Goal: Task Accomplishment & Management: Complete application form

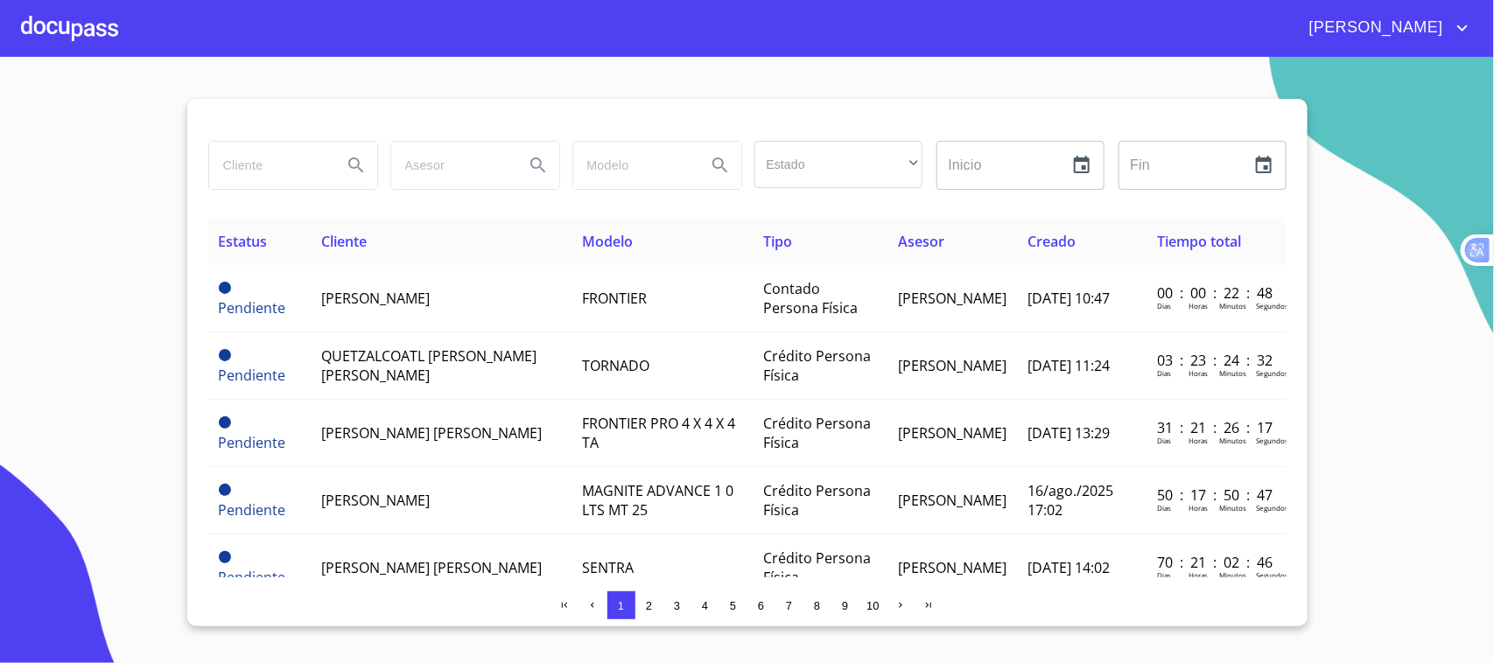
click at [83, 23] on div at bounding box center [69, 28] width 97 height 56
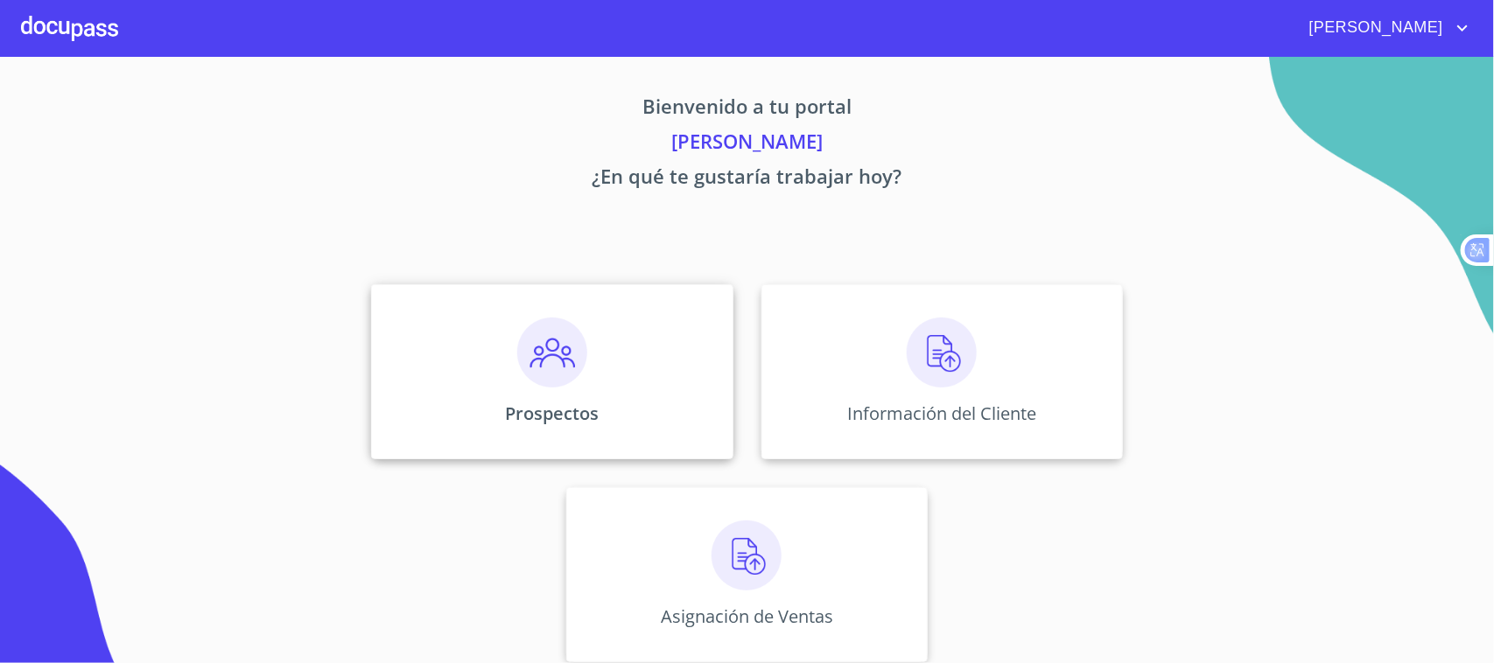
click at [535, 389] on div "Prospectos" at bounding box center [551, 371] width 361 height 175
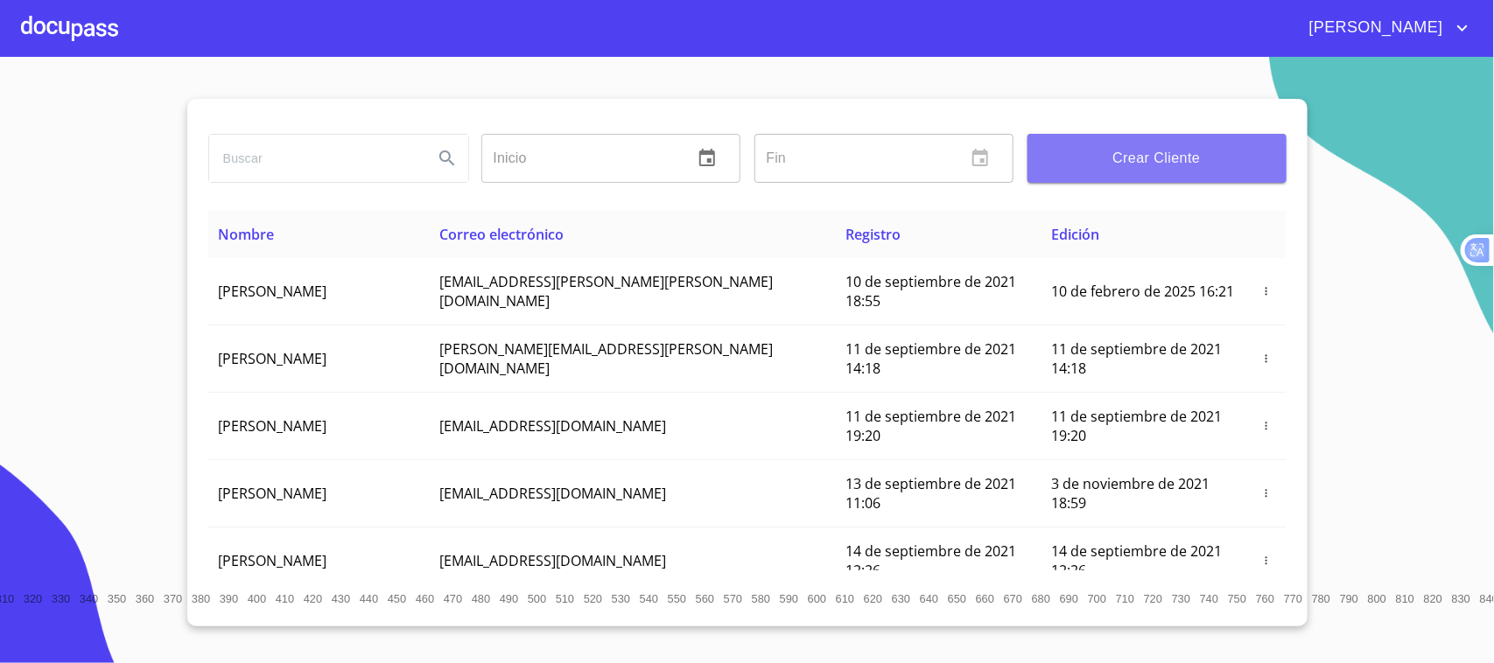
click at [1162, 164] on span "Crear Cliente" at bounding box center [1156, 158] width 231 height 24
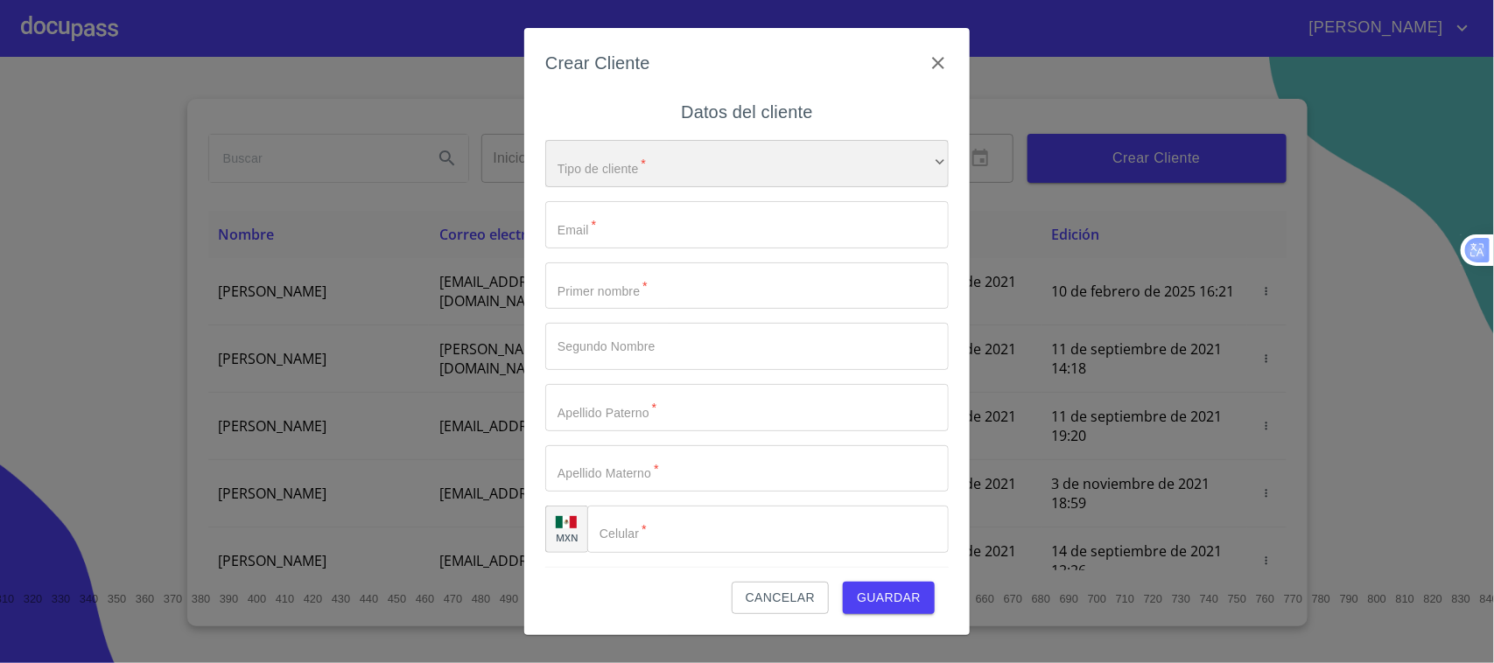
click at [771, 164] on div "​" at bounding box center [746, 163] width 403 height 47
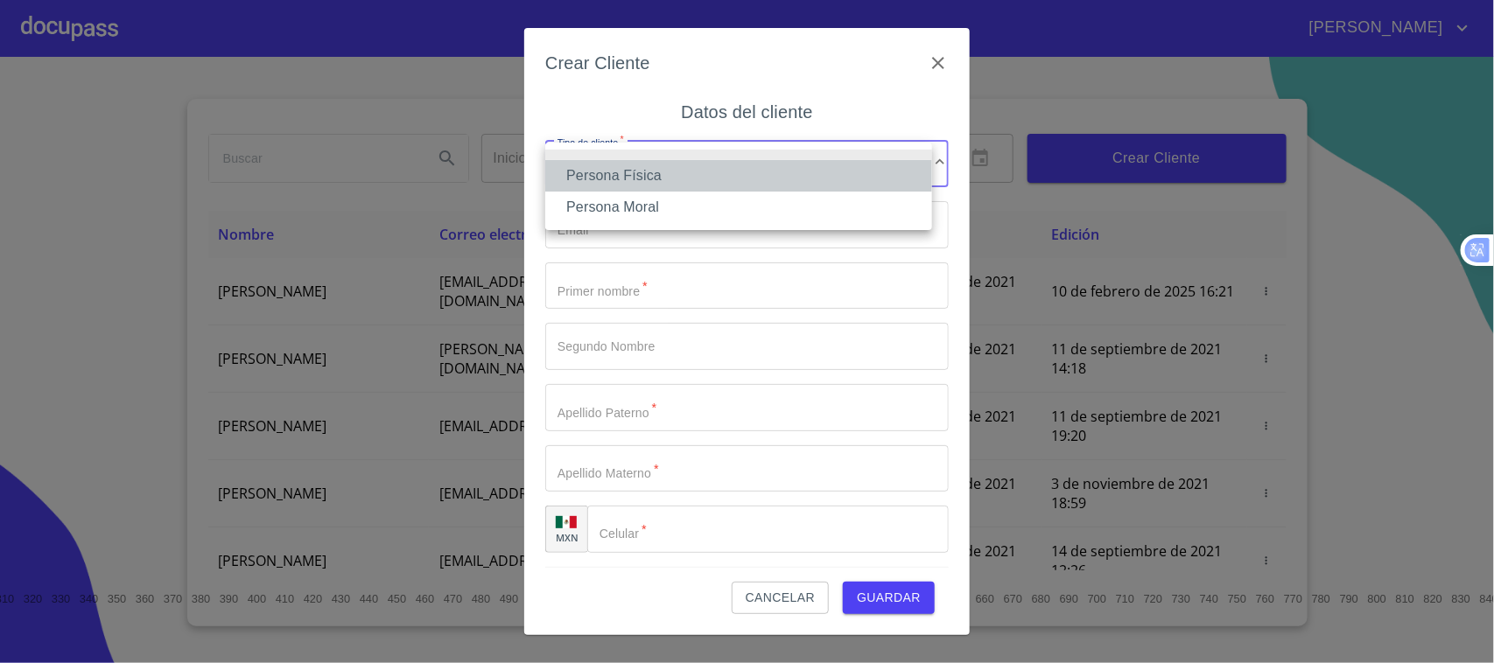
click at [662, 178] on li "Persona Física" at bounding box center [738, 175] width 387 height 31
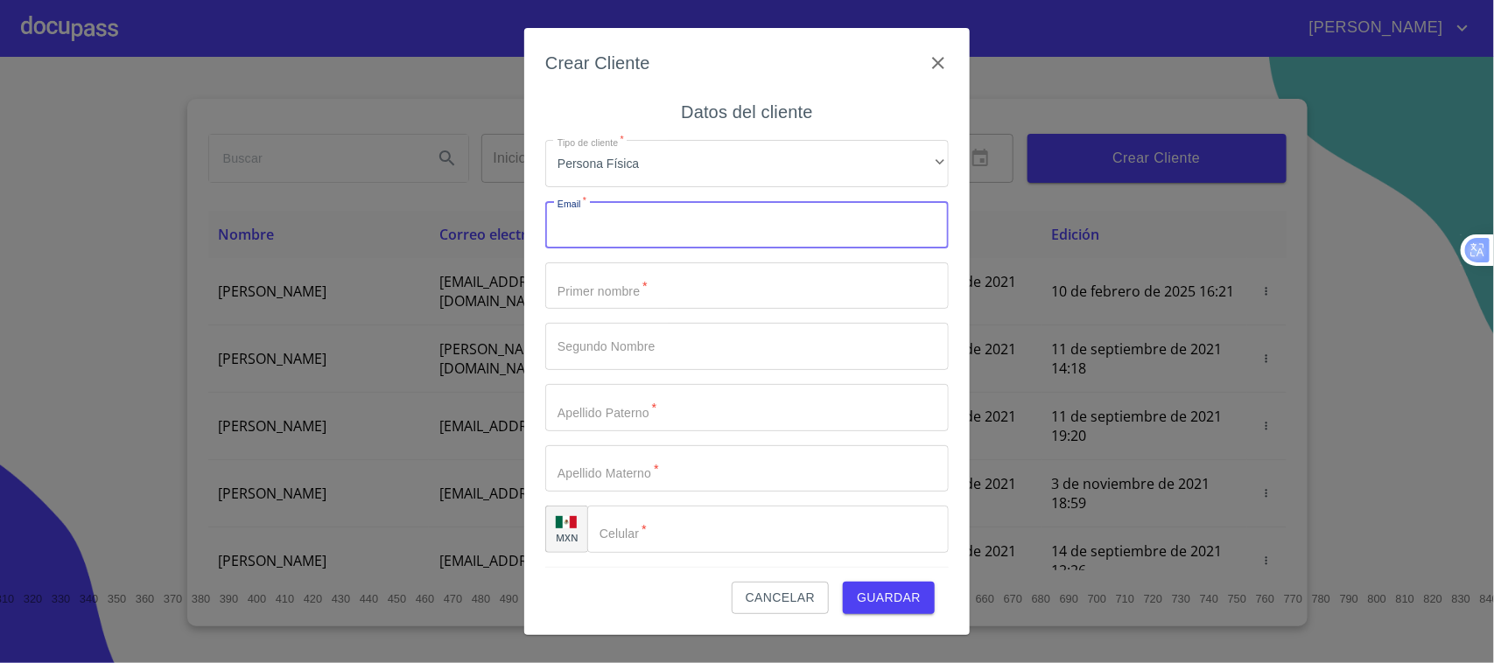
click at [674, 232] on input "Tipo de cliente   *" at bounding box center [746, 224] width 403 height 47
click at [729, 217] on input "[EMAIL_ADDRESS]." at bounding box center [716, 224] width 342 height 47
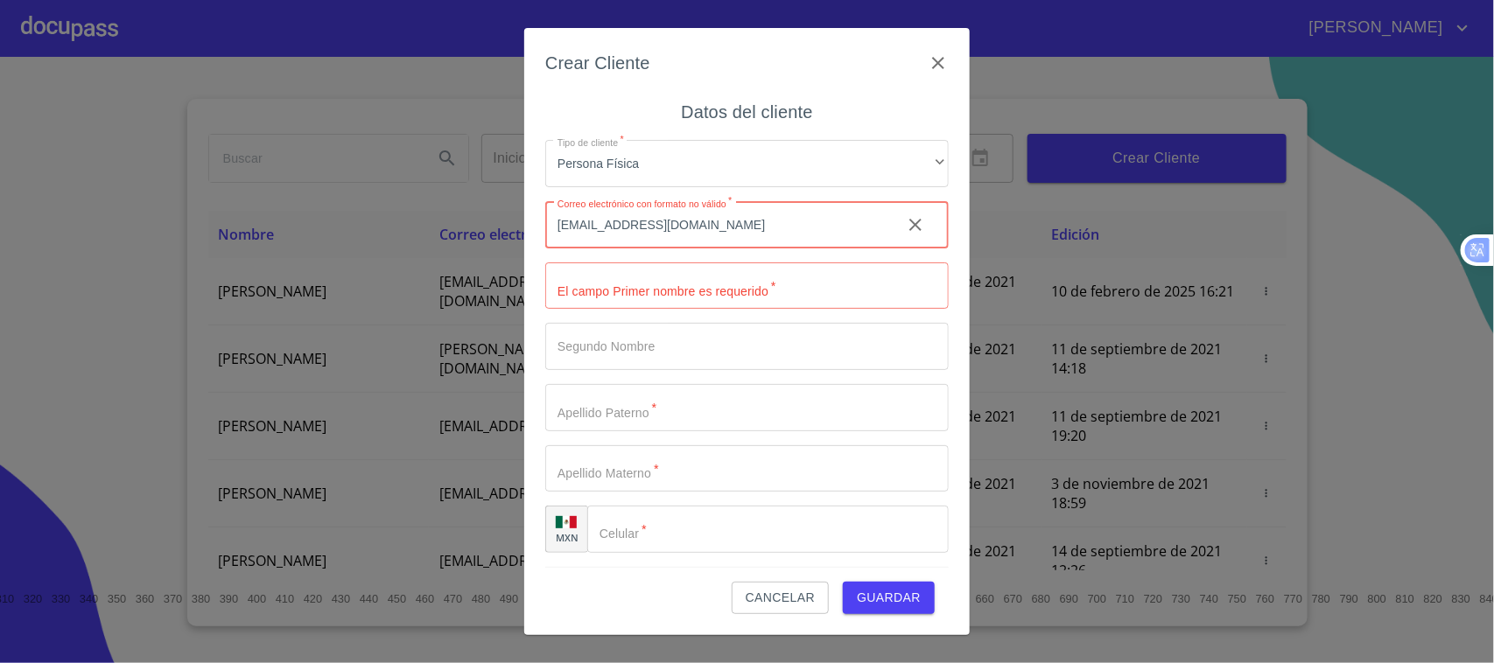
type input "[EMAIL_ADDRESS][DOMAIN_NAME]"
type input "[PERSON_NAME]"
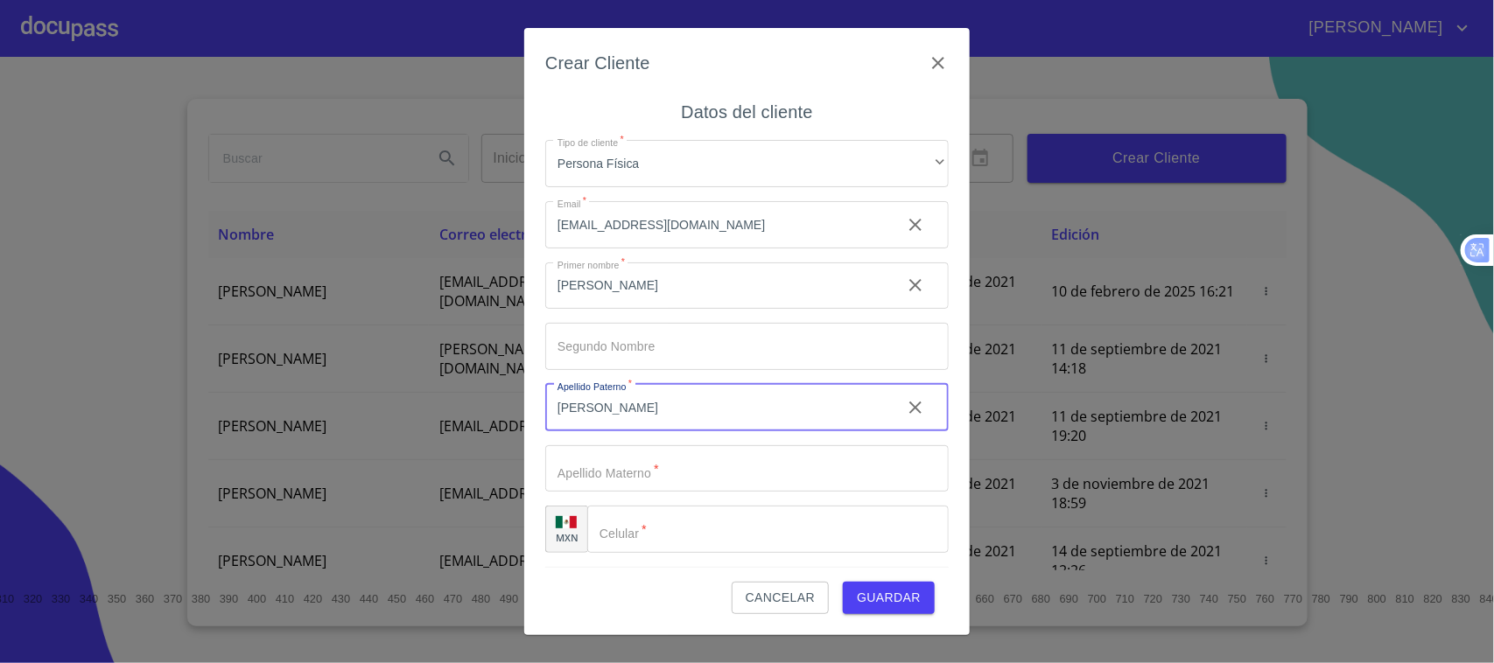
type input "[PERSON_NAME]"
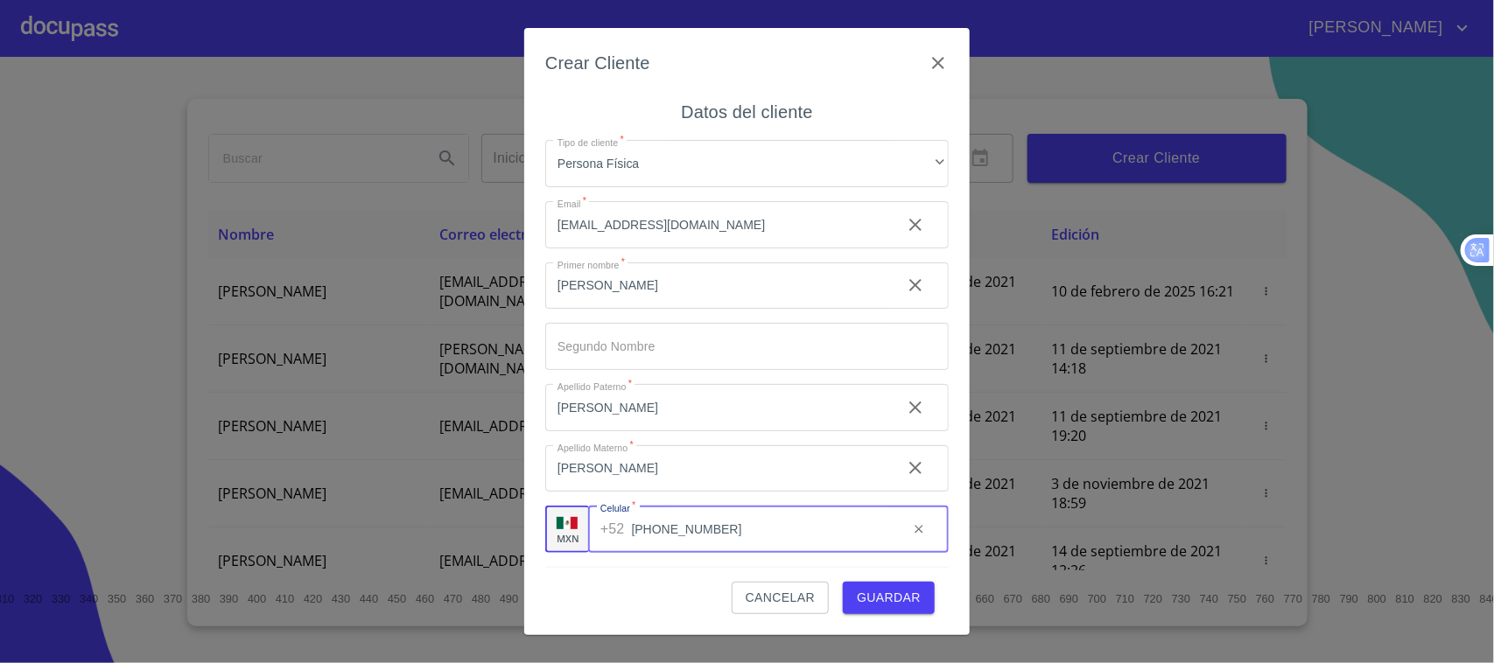
type input "[PHONE_NUMBER]"
click at [894, 601] on span "Guardar" at bounding box center [889, 598] width 64 height 22
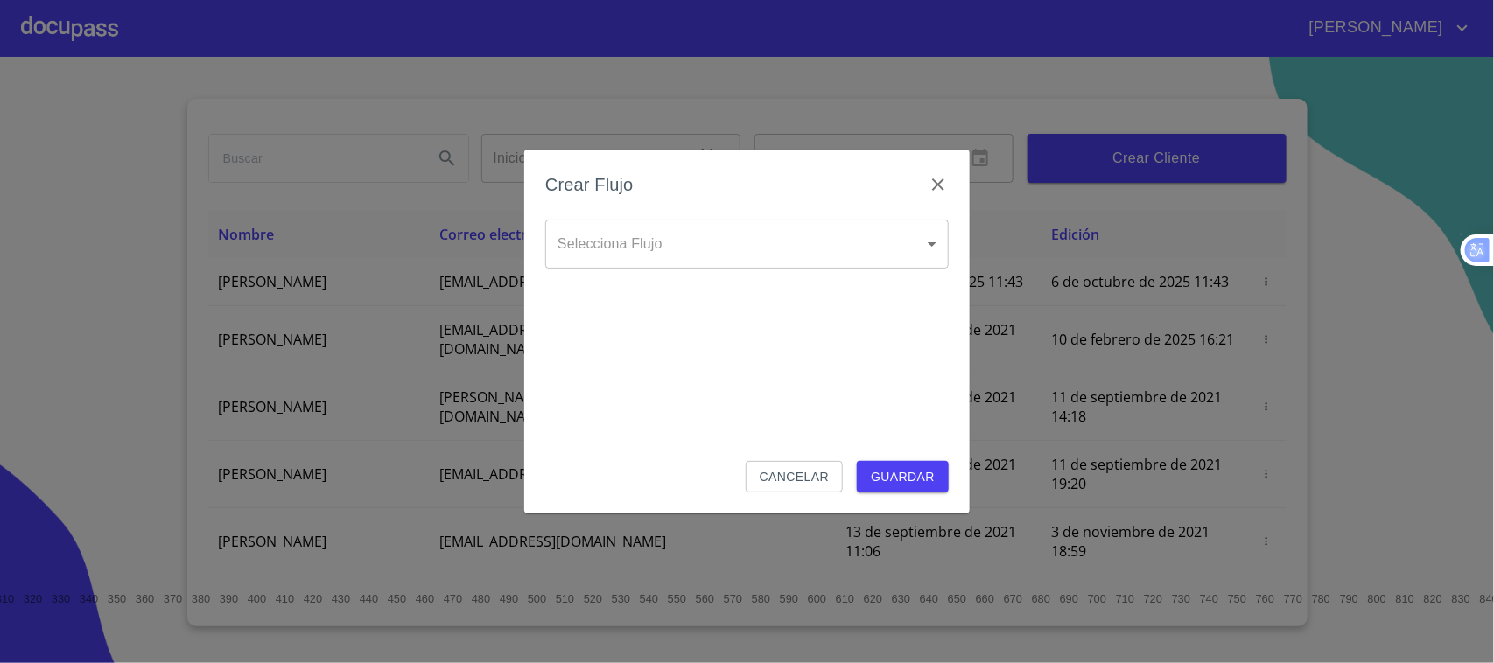
click at [754, 66] on div "Crear Flujo Selecciona Flujo ​ Selecciona Flujo Cancelar Guardar" at bounding box center [747, 331] width 1494 height 663
click at [823, 245] on body "[PERSON_NAME] ​ Fin ​ Crear Cliente Nombre Correo electrónico Registro Edición …" at bounding box center [747, 331] width 1494 height 663
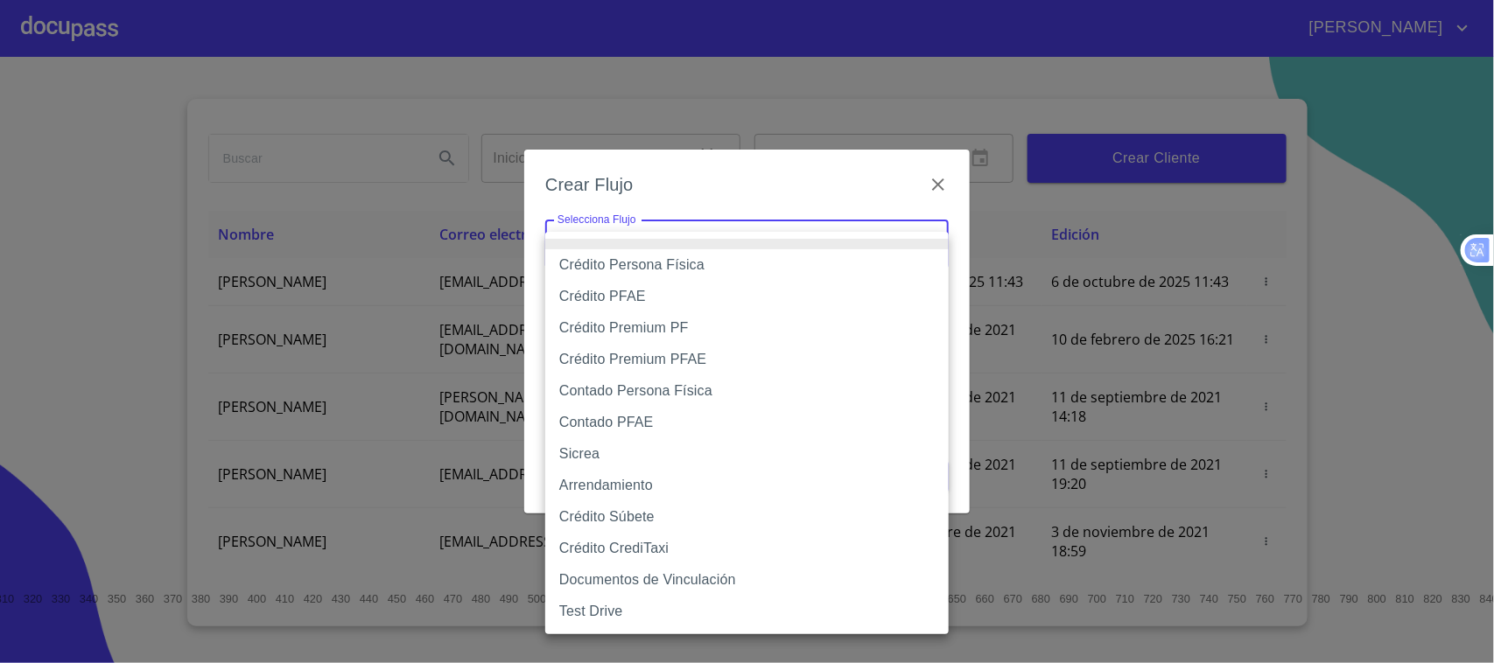
click at [654, 430] on li "Contado PFAE" at bounding box center [746, 422] width 403 height 31
type input "60bfa0300d9865ccc24b067f"
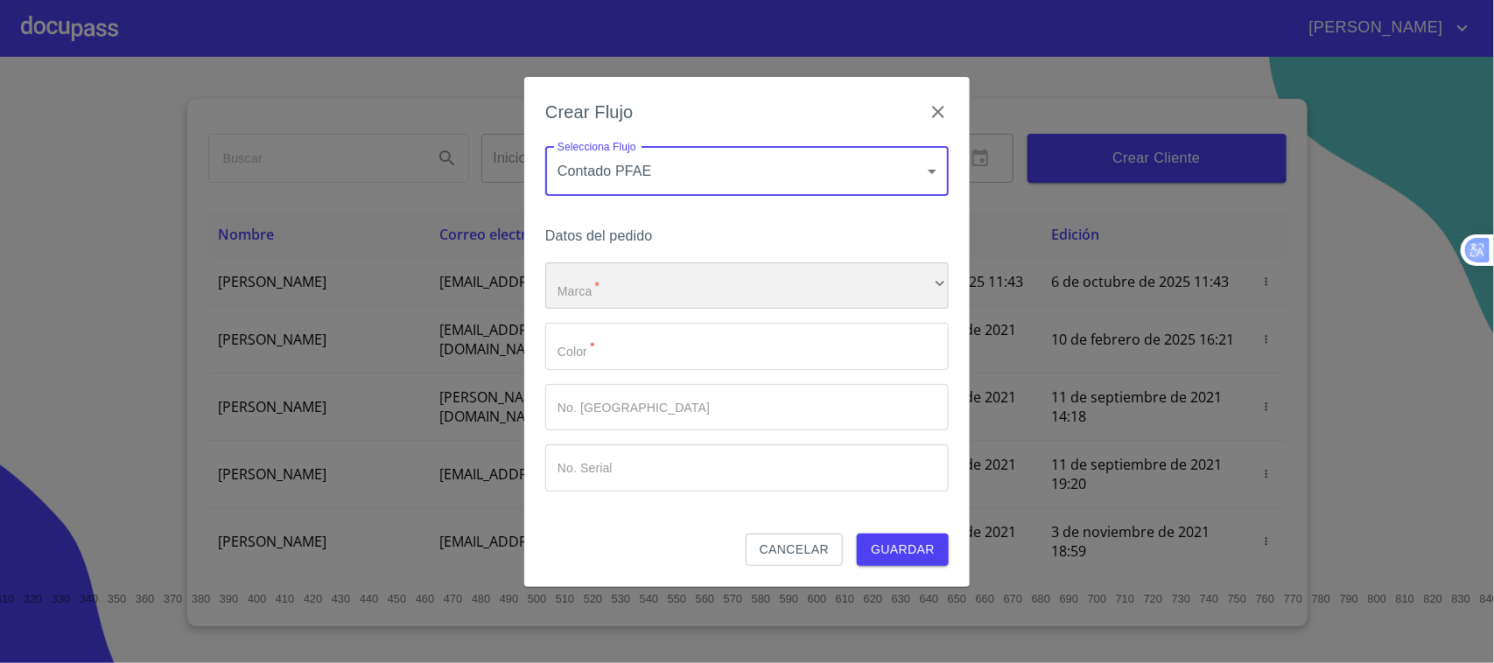
click at [668, 294] on div "​" at bounding box center [746, 285] width 403 height 47
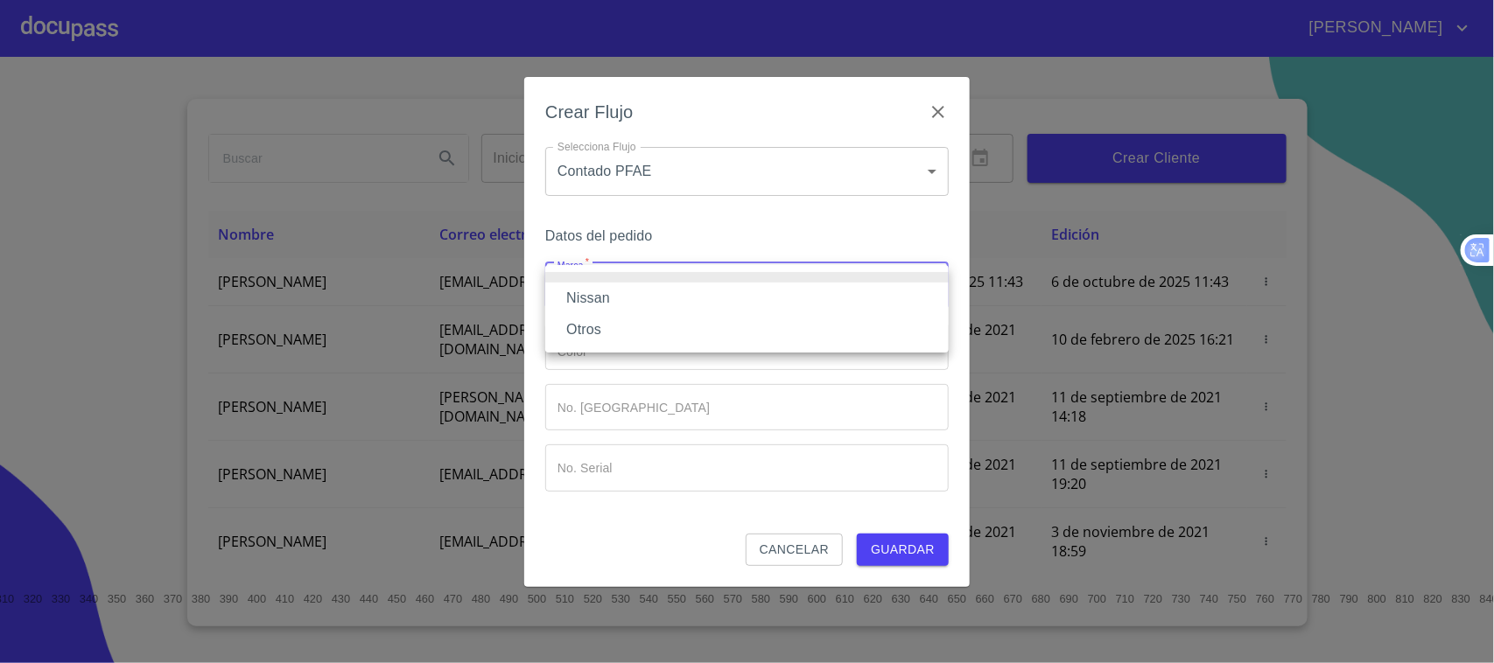
click at [627, 325] on li "Otros" at bounding box center [746, 329] width 403 height 31
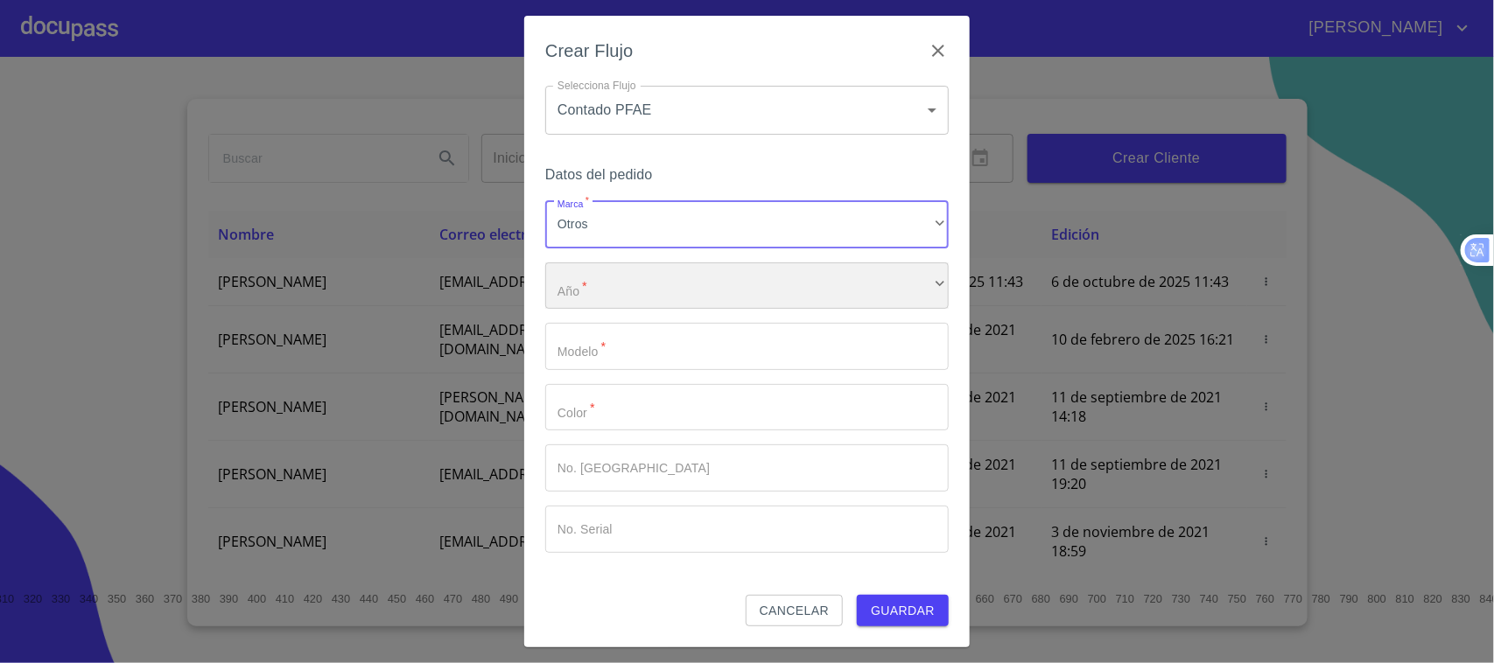
click at [631, 287] on div "​" at bounding box center [746, 285] width 403 height 47
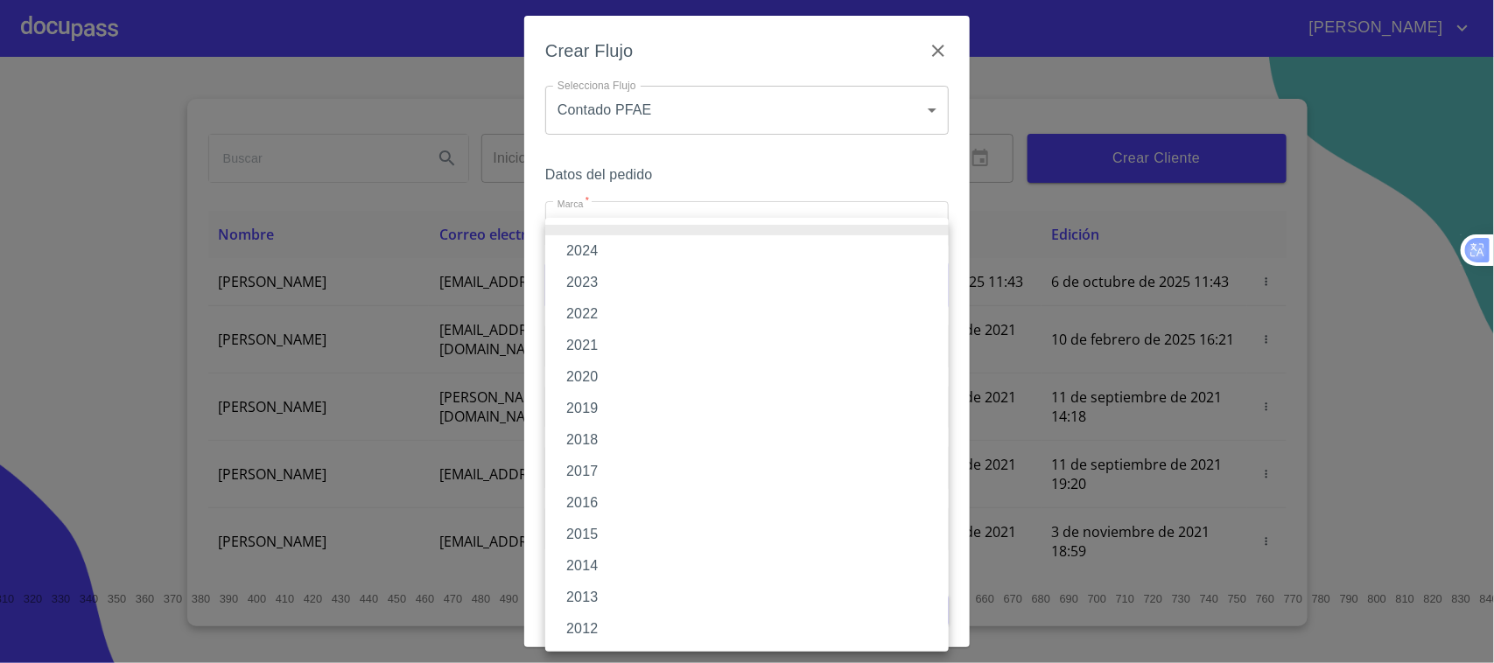
drag, startPoint x: 609, startPoint y: 363, endPoint x: 645, endPoint y: 372, distance: 36.9
click at [608, 363] on li "2020" at bounding box center [746, 376] width 403 height 31
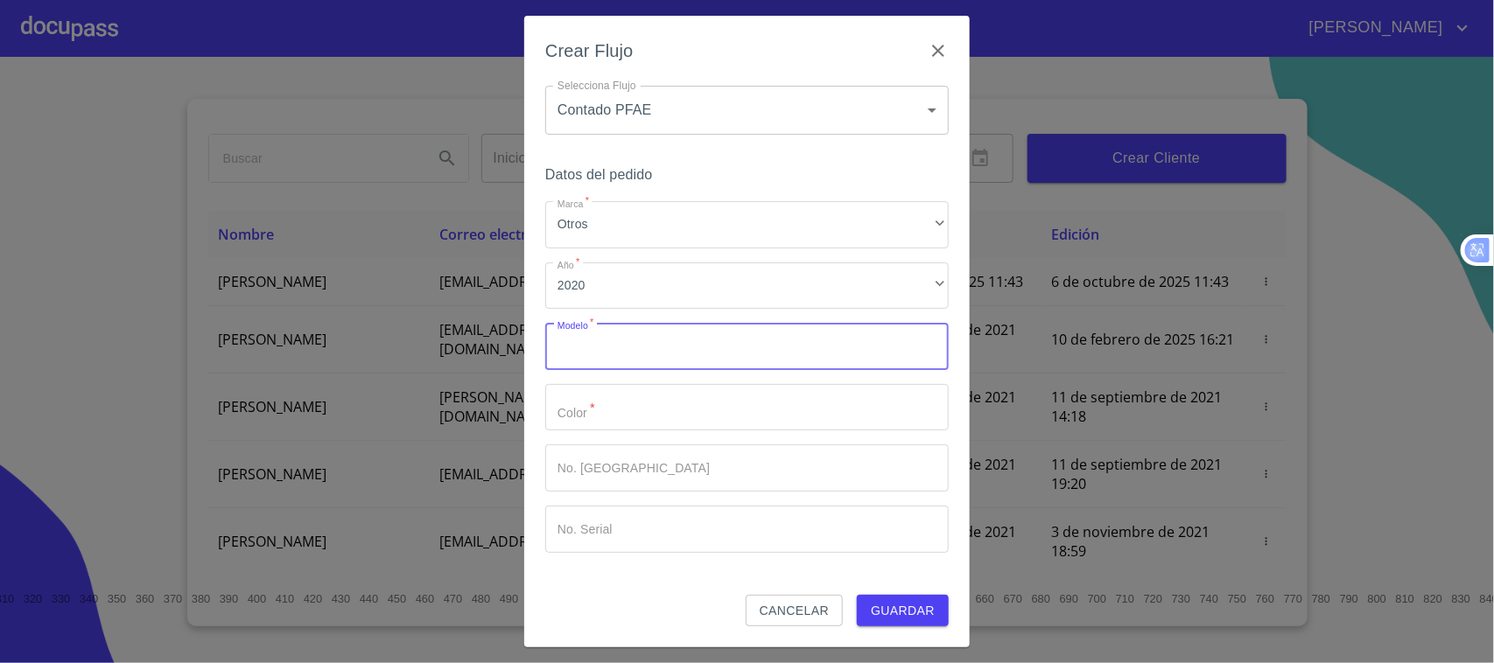
click at [650, 360] on input "Marca   *" at bounding box center [746, 346] width 403 height 47
type input "DOBLE CABINA"
click at [636, 417] on input "Marca   *" at bounding box center [746, 407] width 403 height 47
type input "BLANCO"
click at [645, 481] on input "Marca   *" at bounding box center [746, 467] width 403 height 47
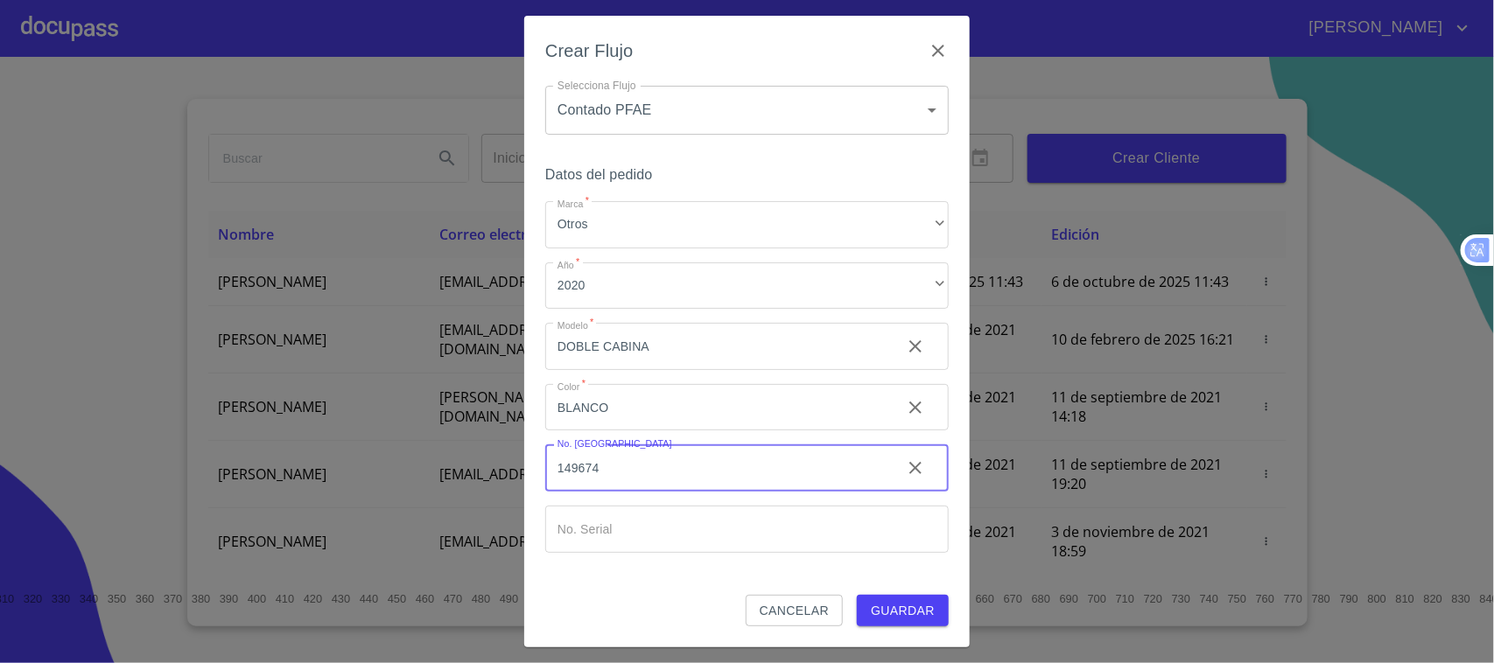
type input "149674"
click at [639, 518] on input "Marca   *" at bounding box center [746, 529] width 403 height 47
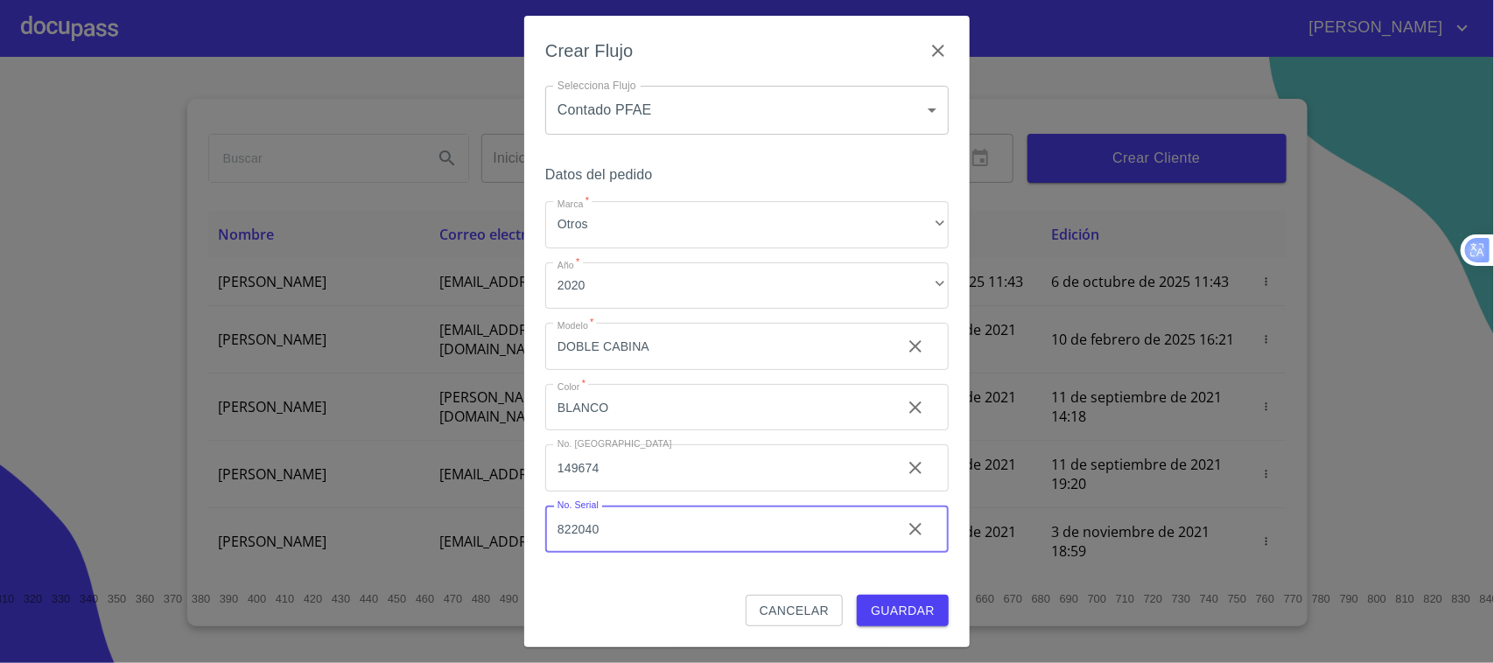
type input "822040"
click at [912, 602] on span "Guardar" at bounding box center [903, 611] width 64 height 22
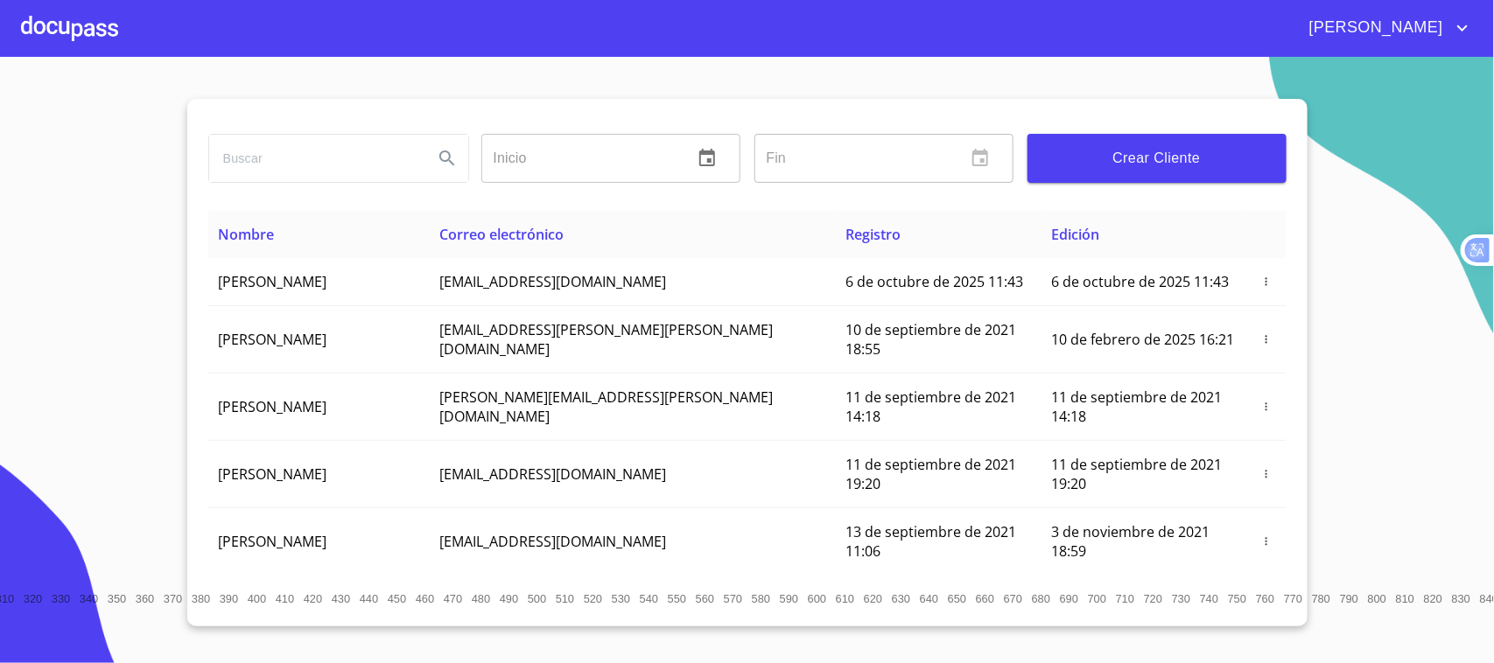
click at [71, 23] on div at bounding box center [69, 28] width 97 height 56
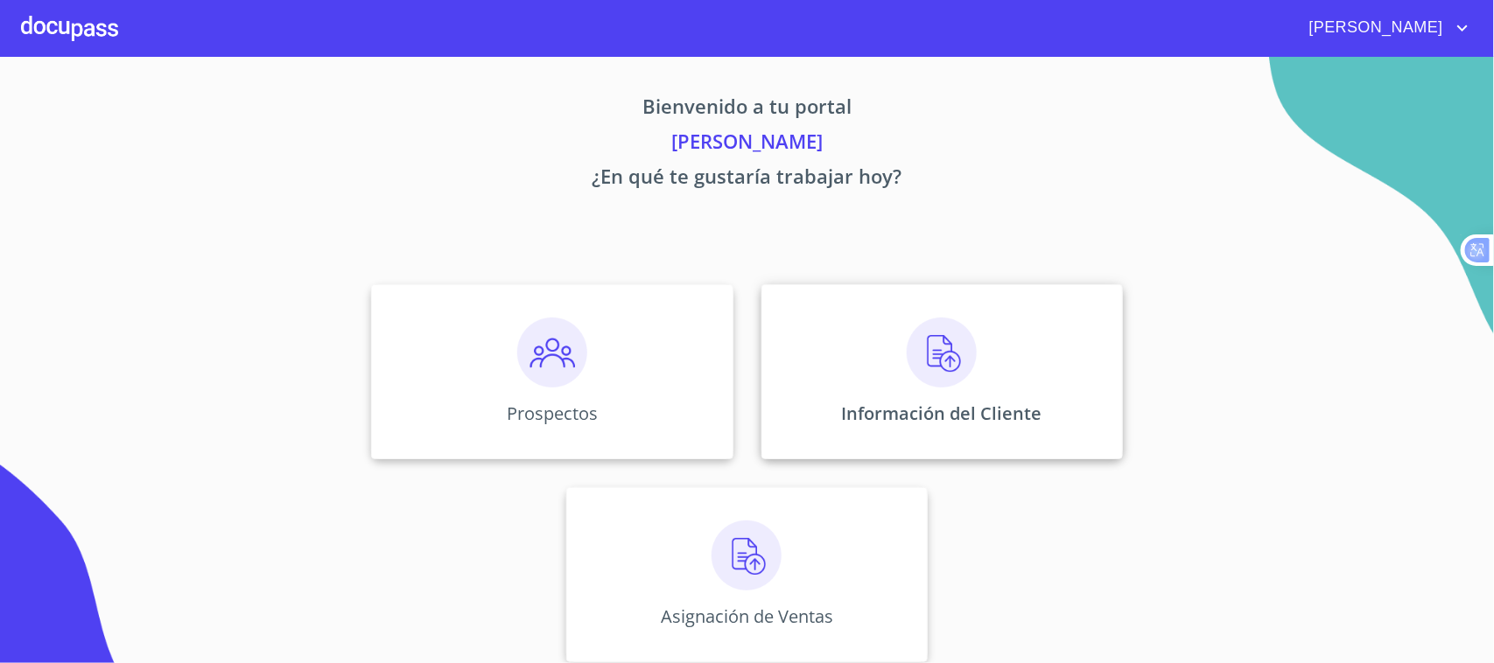
click at [906, 382] on img at bounding box center [941, 353] width 70 height 70
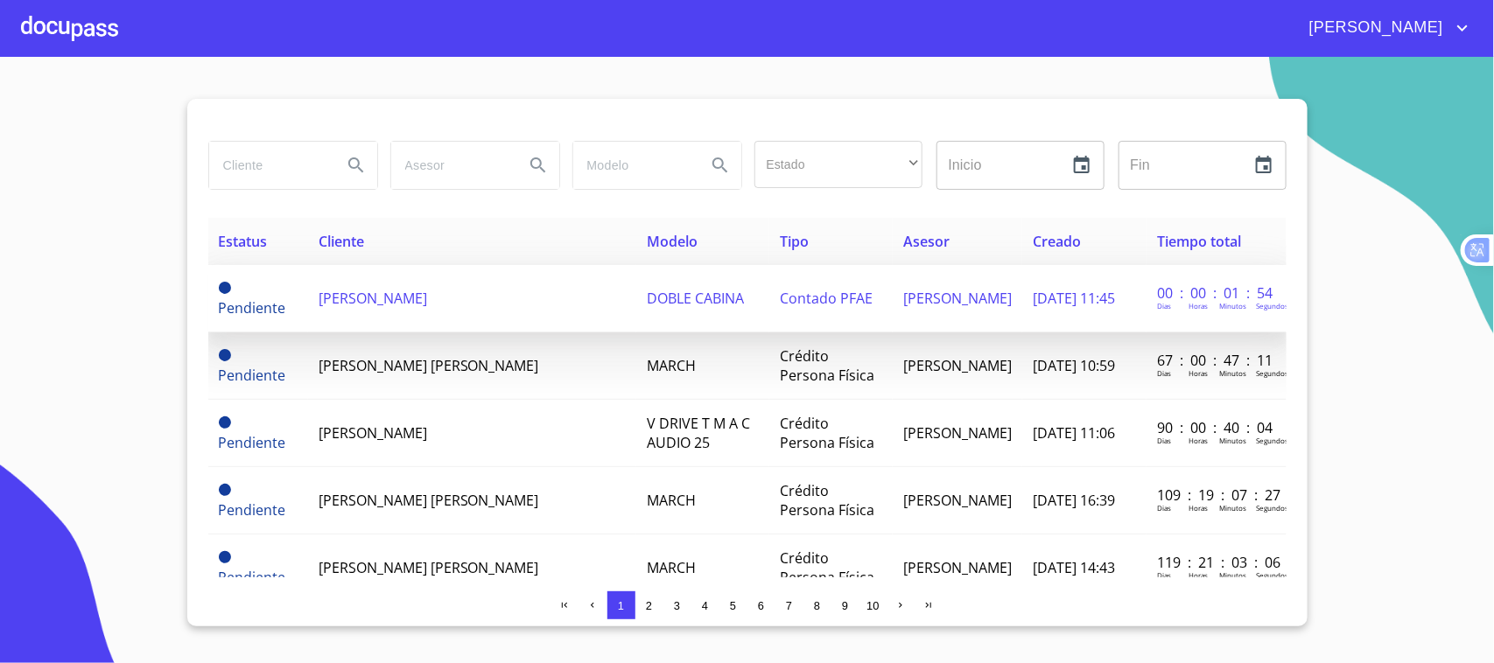
click at [469, 313] on td "[PERSON_NAME]" at bounding box center [472, 298] width 328 height 67
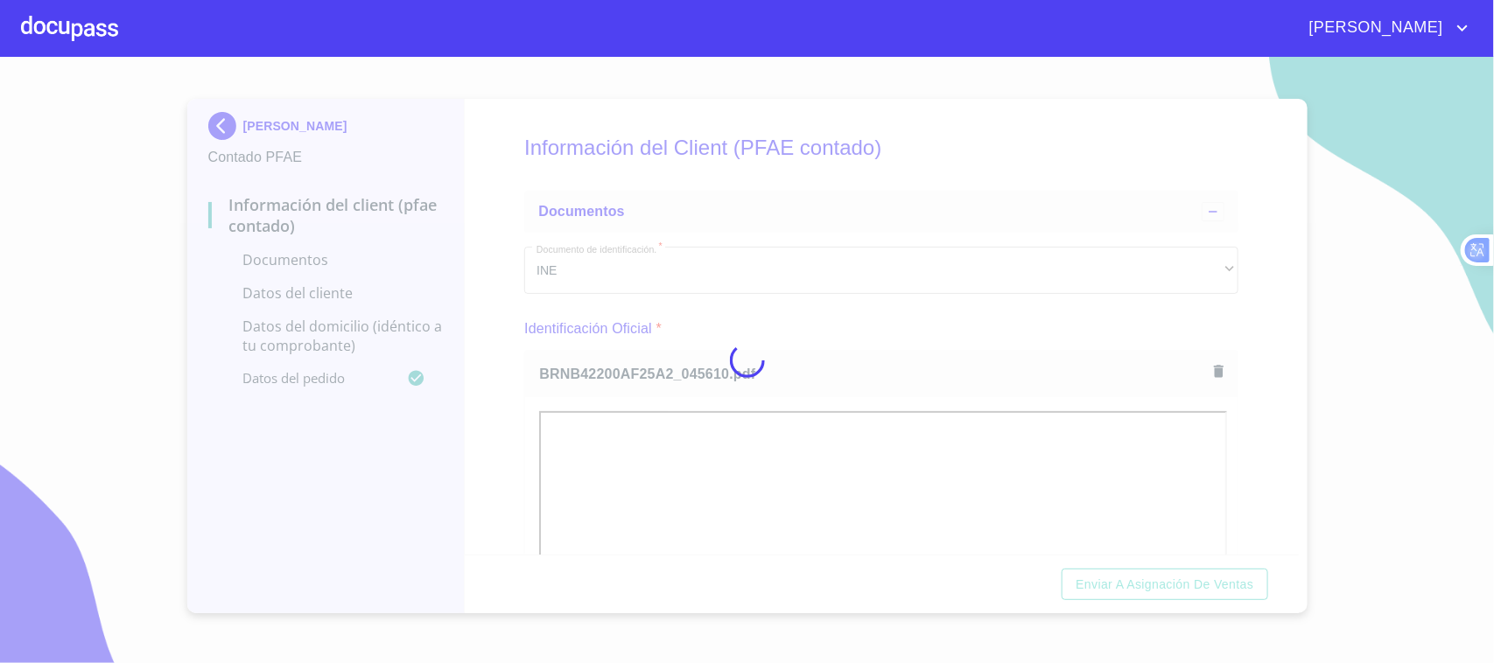
click at [875, 344] on div at bounding box center [747, 360] width 1494 height 606
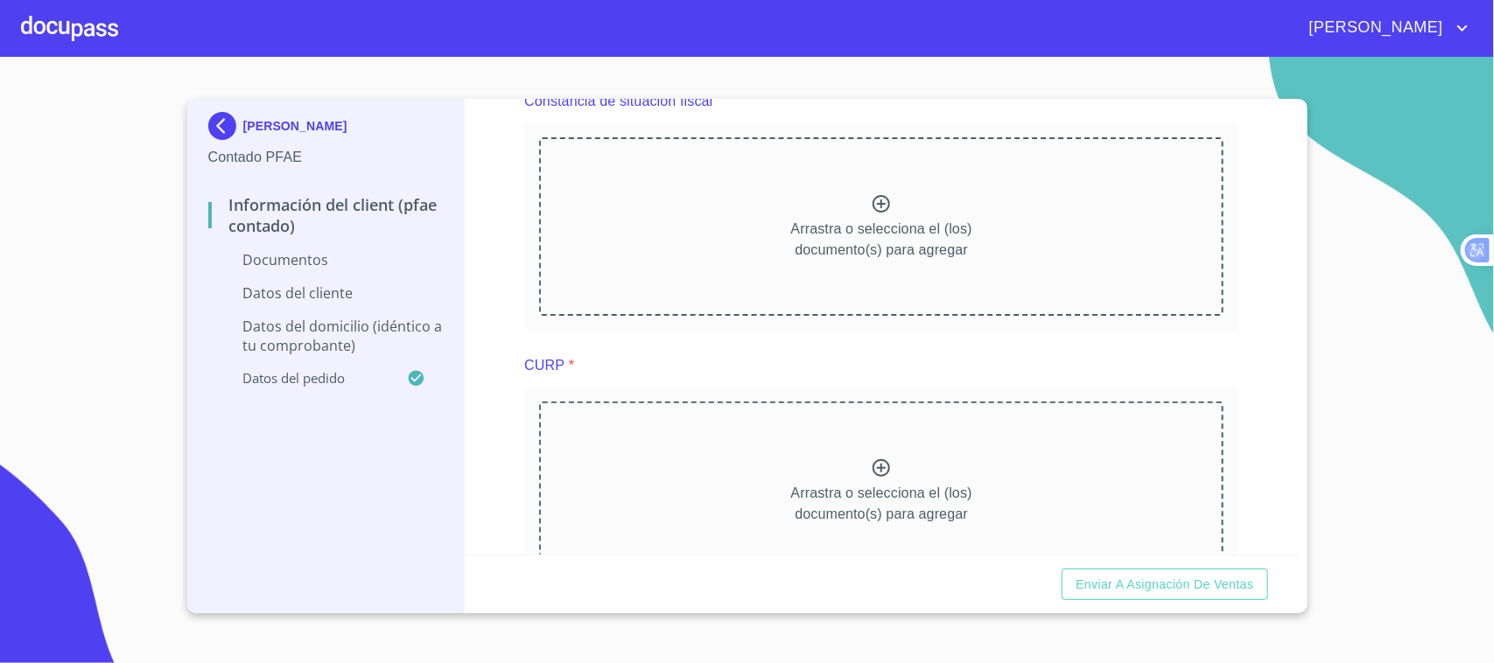
scroll to position [1297, 0]
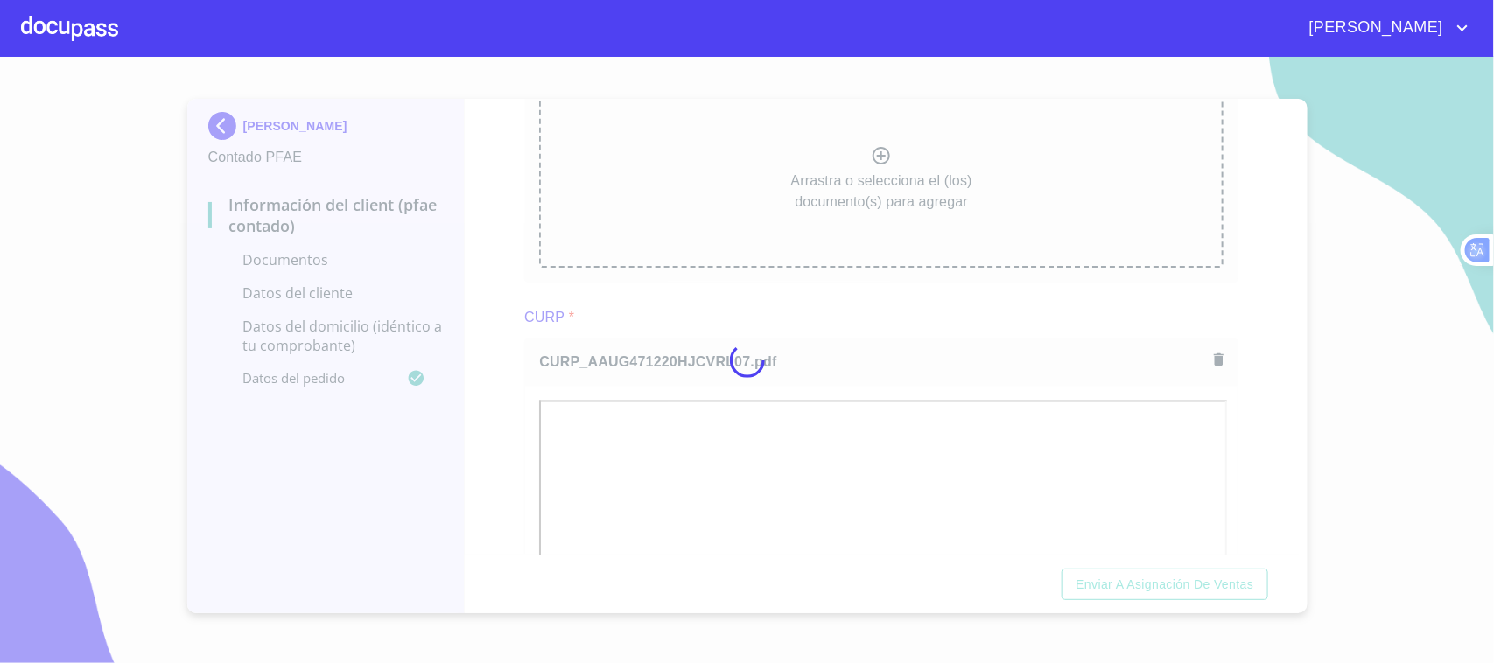
click at [772, 319] on div at bounding box center [747, 360] width 1494 height 606
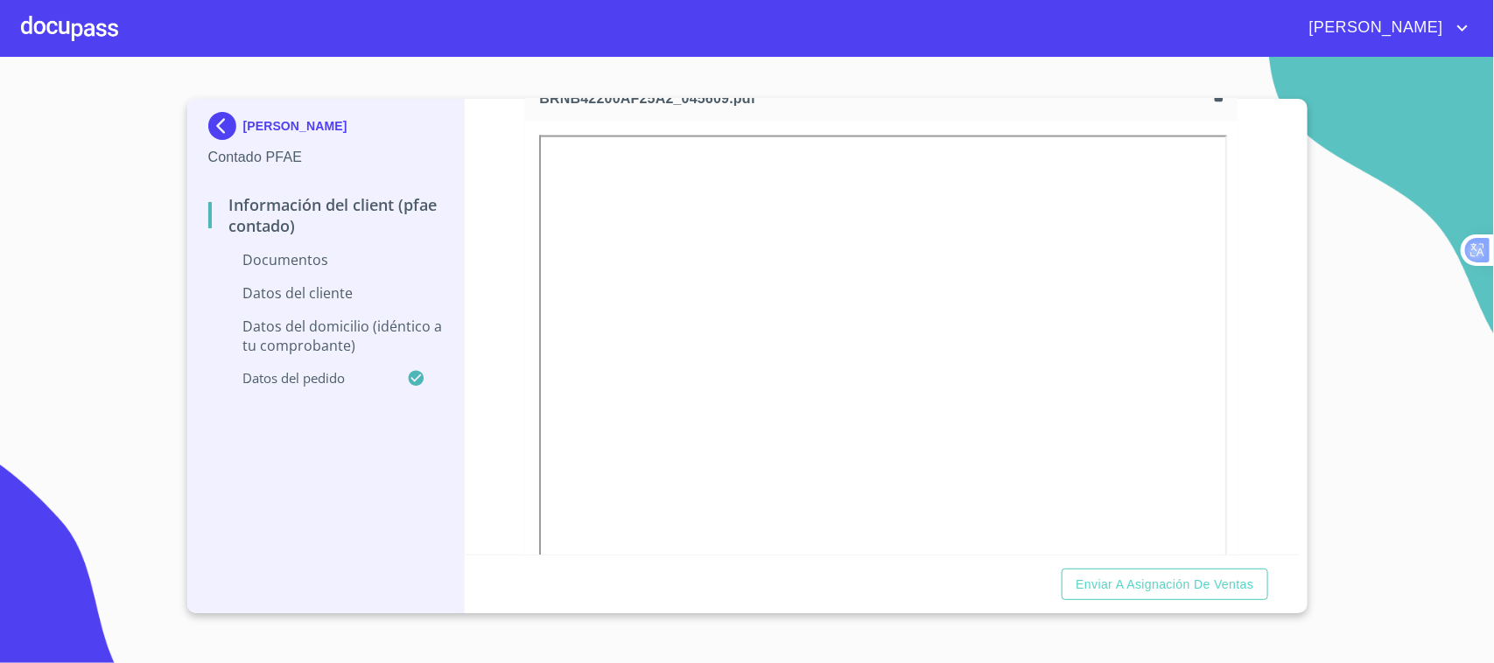
click at [500, 229] on div "Información del Client (PFAE contado) Documentos Documento de identificación.  …" at bounding box center [882, 327] width 834 height 456
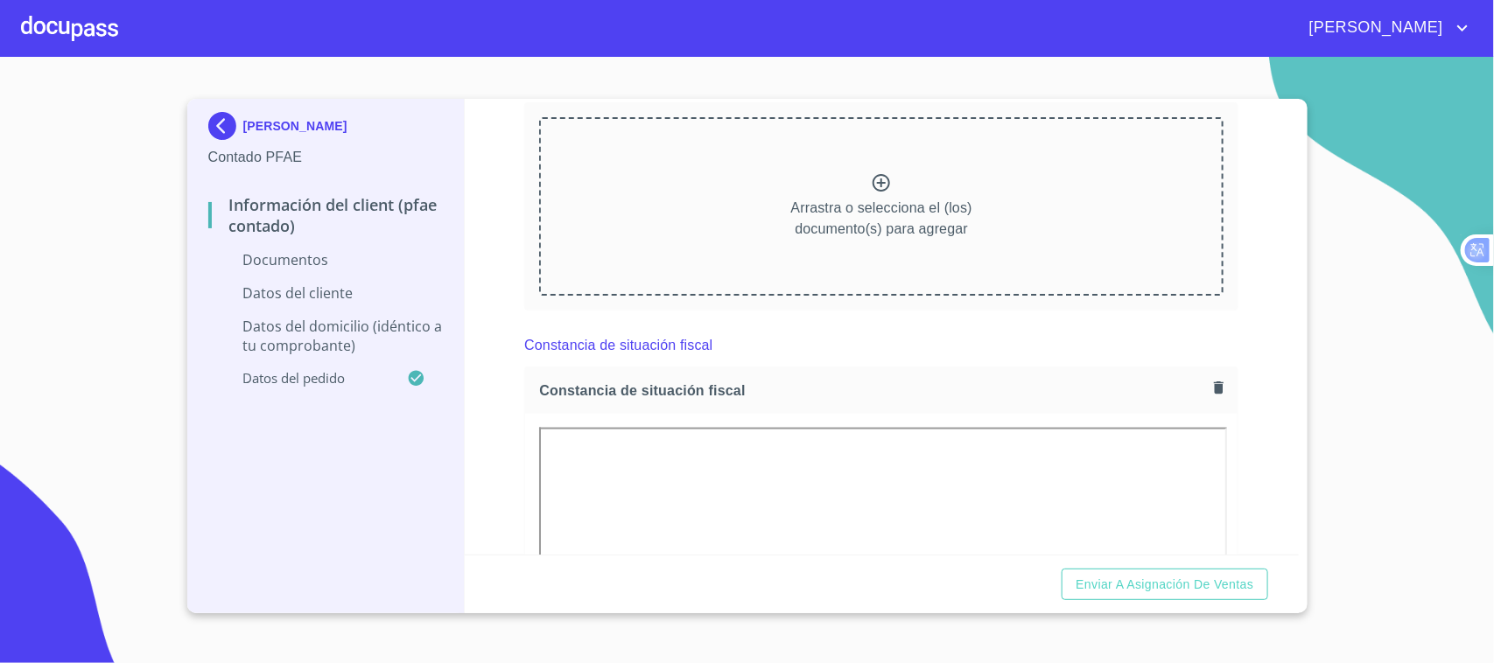
scroll to position [981, 0]
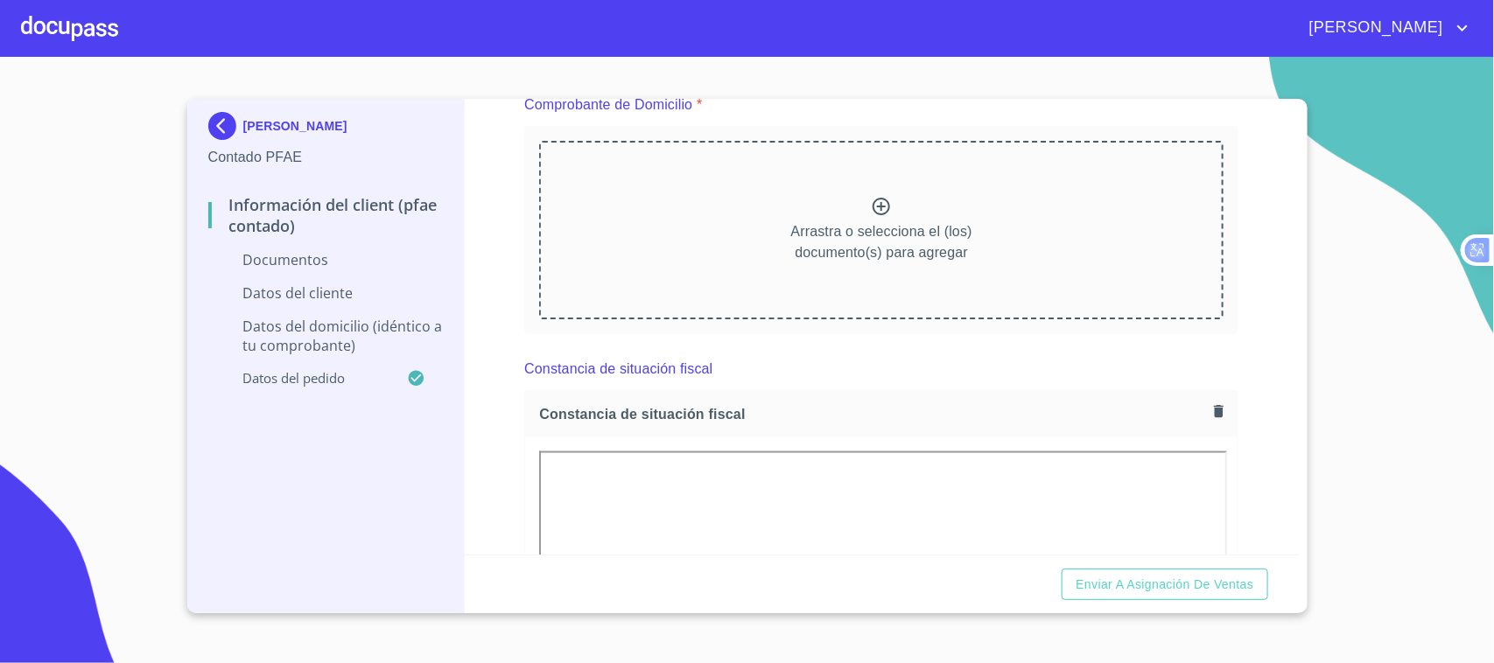
click at [1210, 404] on icon "button" at bounding box center [1218, 411] width 17 height 17
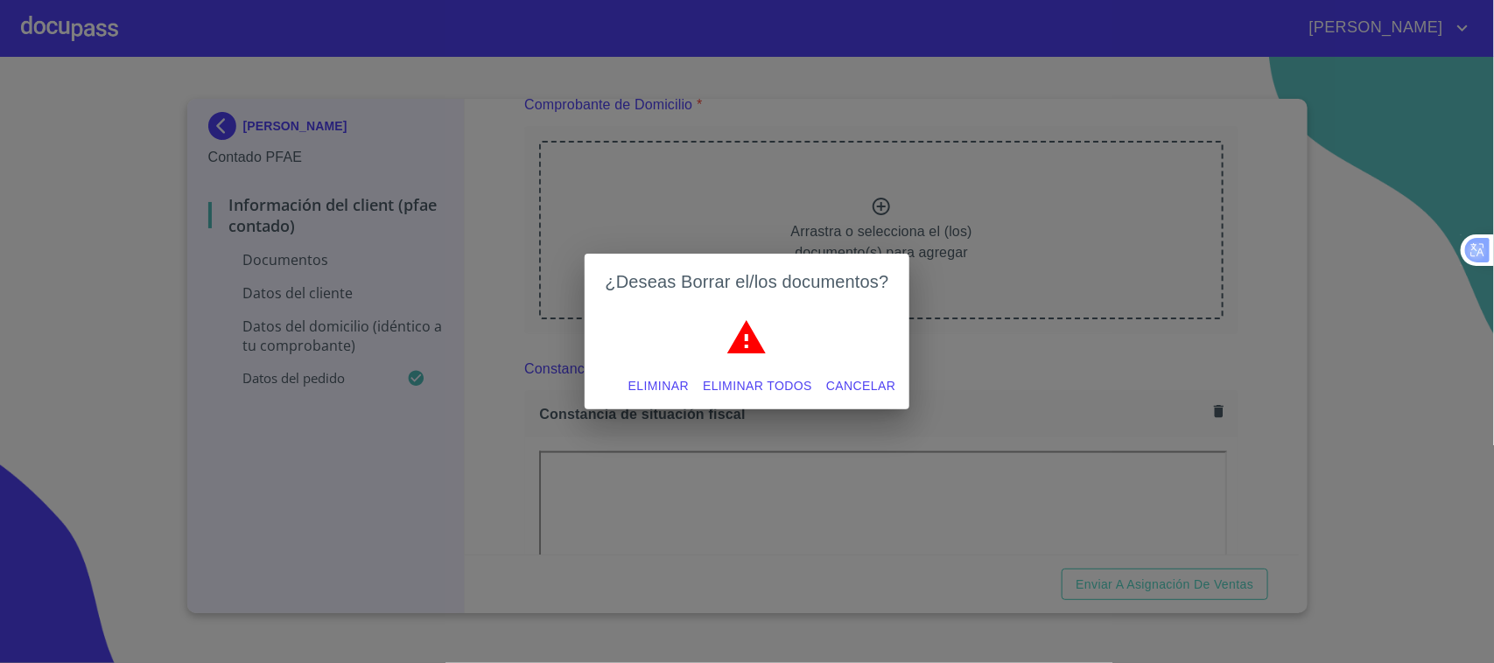
click at [779, 379] on span "Eliminar todos" at bounding box center [757, 386] width 109 height 22
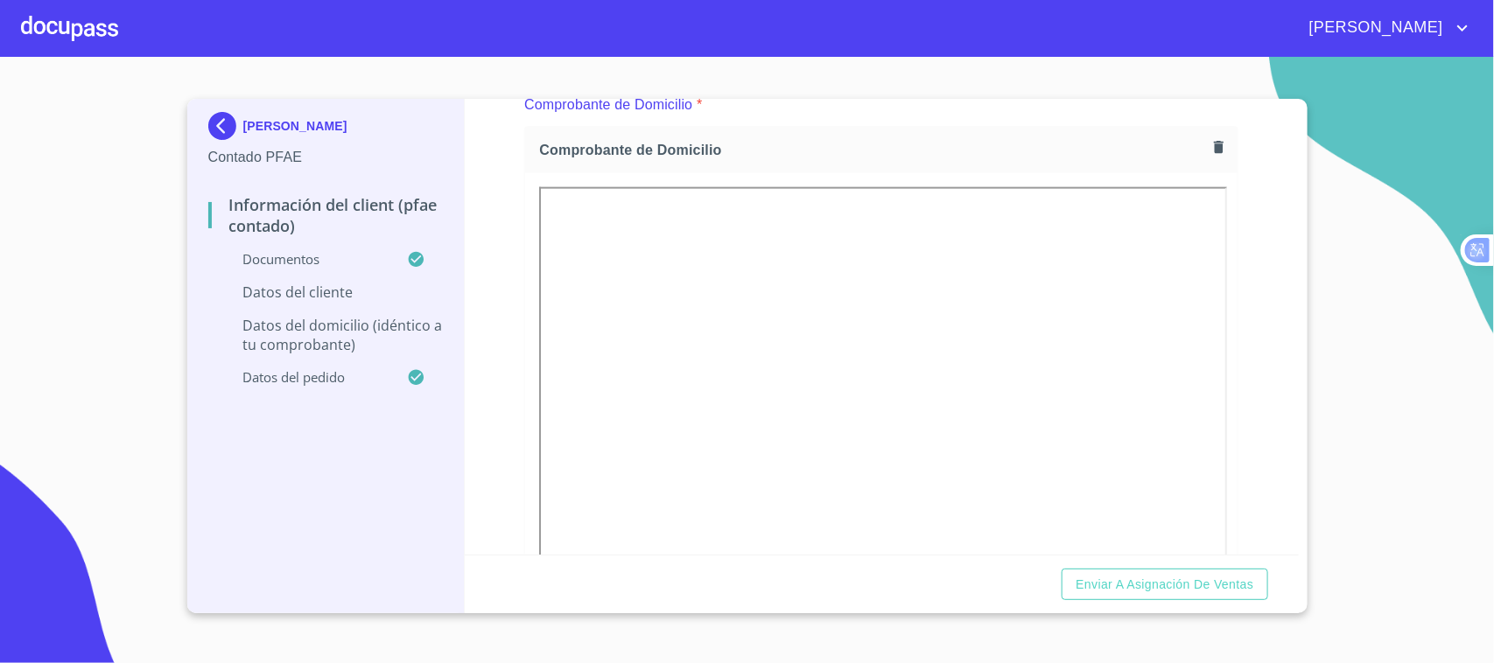
click at [522, 261] on div "Información del Client (PFAE contado) Documentos Documento de identificación.  …" at bounding box center [882, 327] width 834 height 456
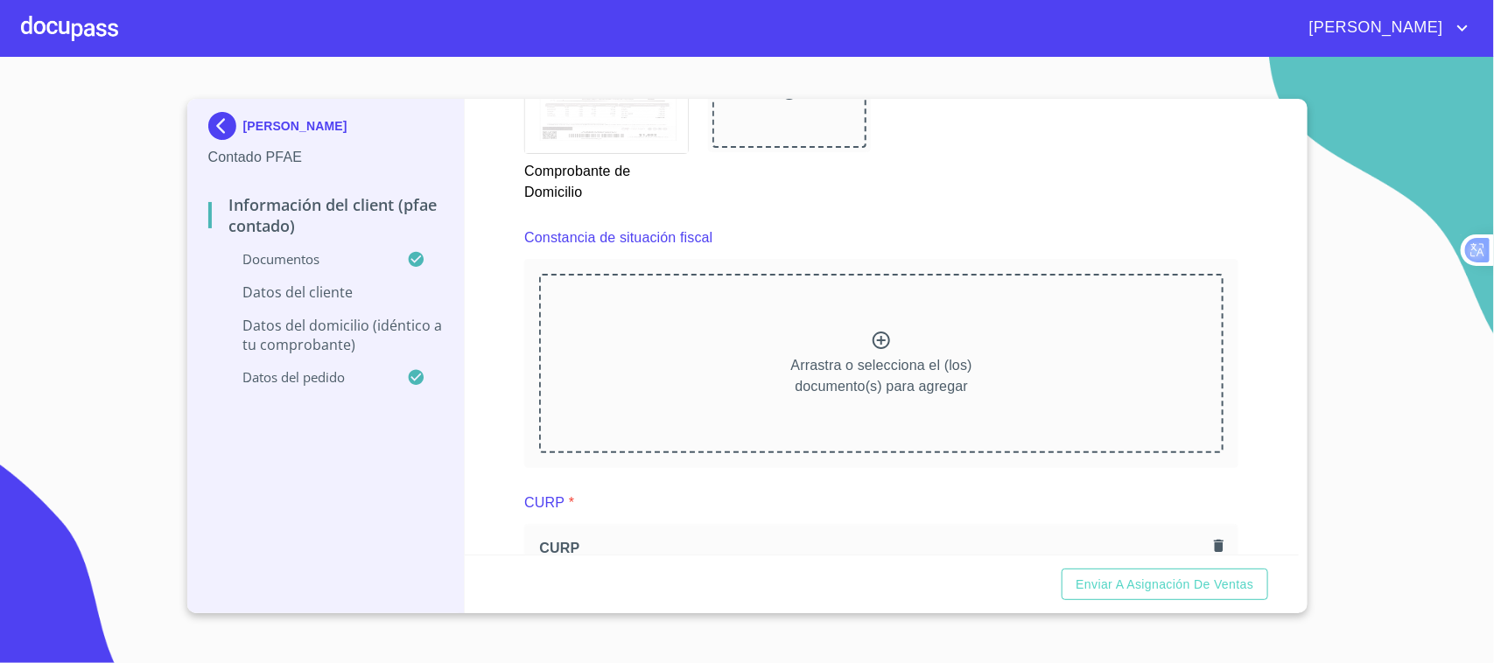
scroll to position [1673, 0]
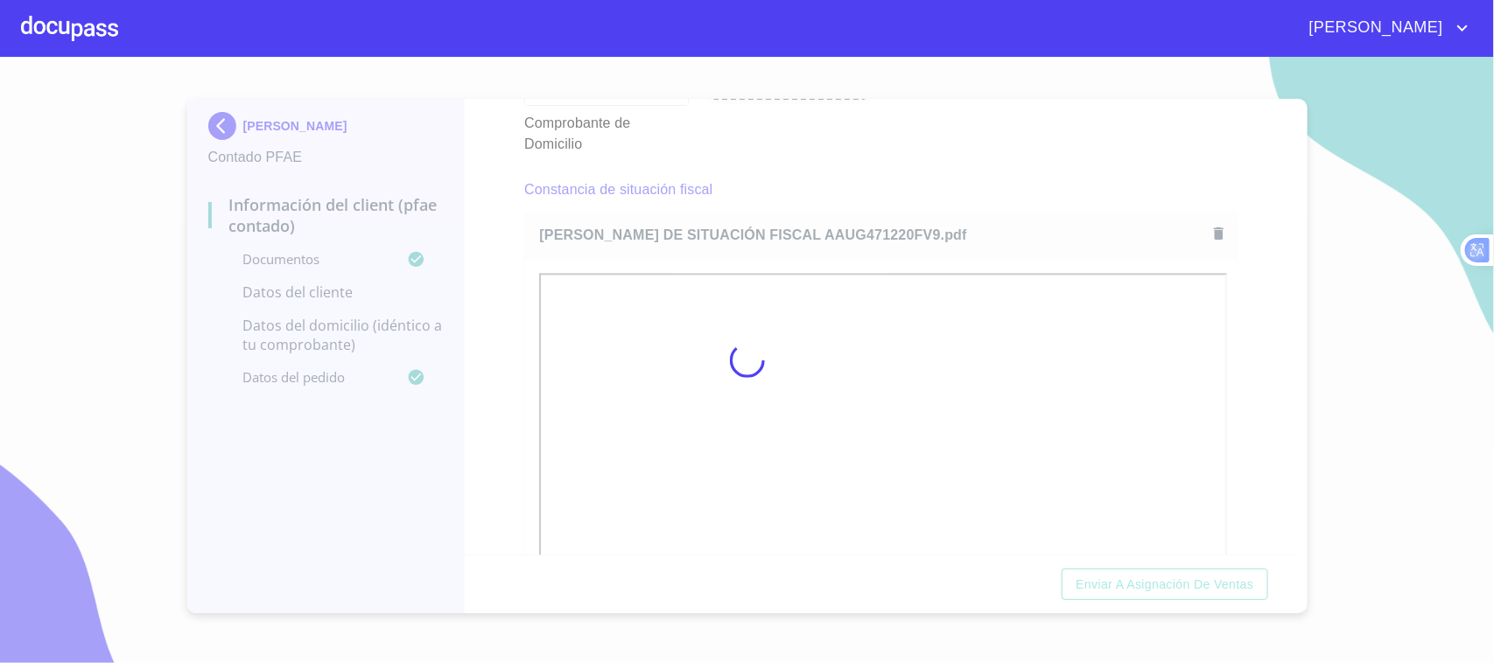
click at [924, 131] on div at bounding box center [747, 360] width 1494 height 606
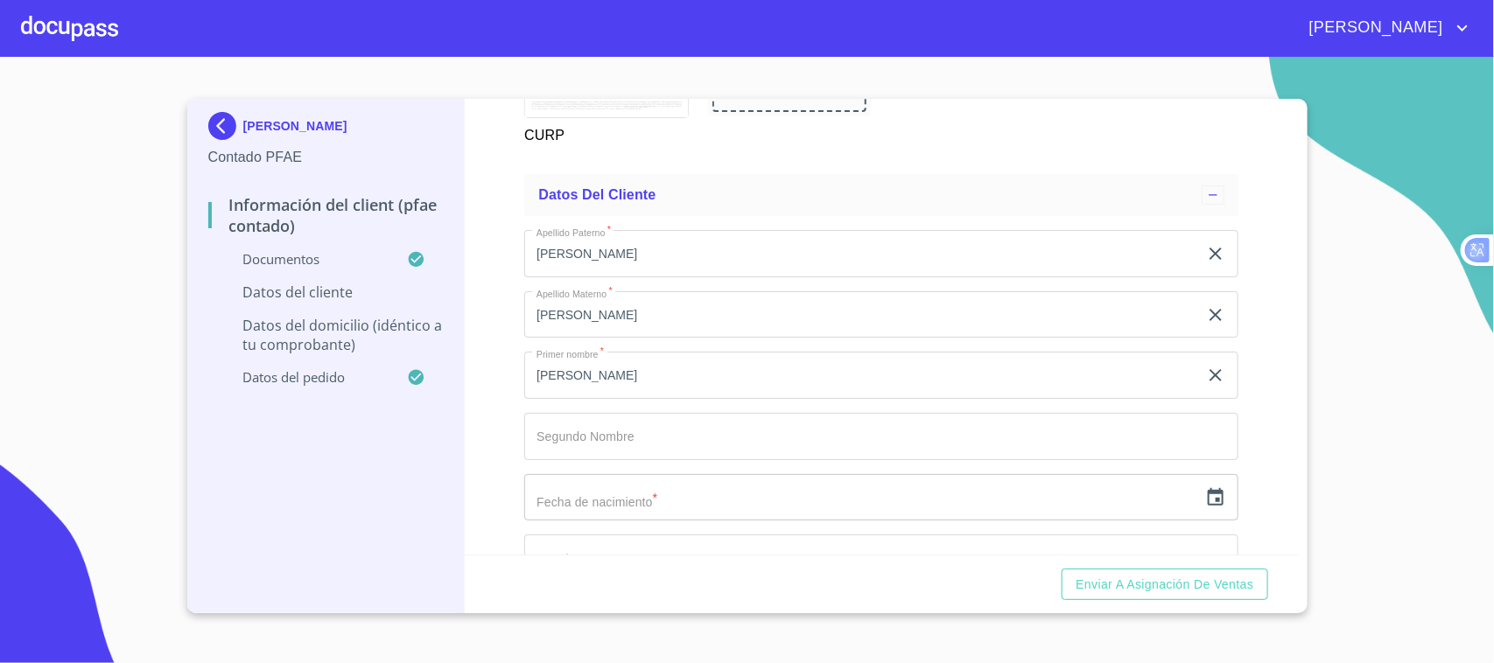
scroll to position [3284, 0]
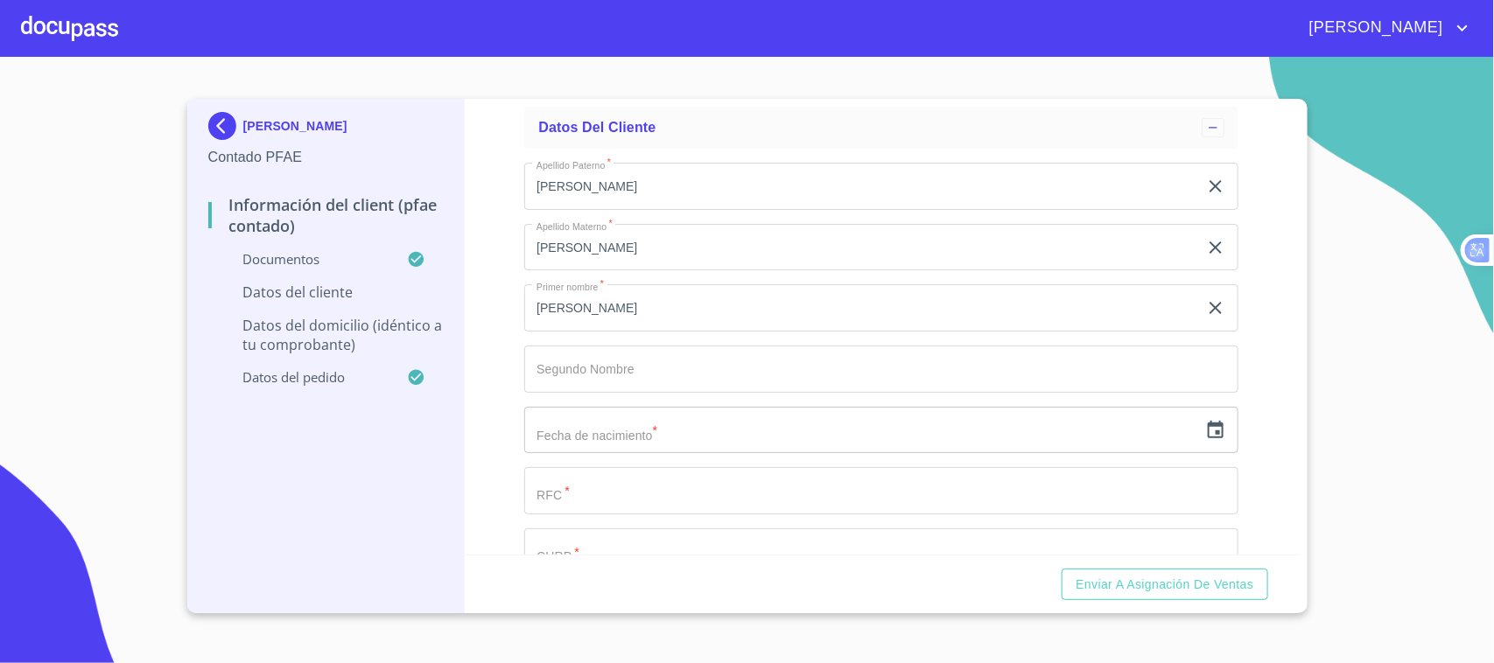
click at [711, 374] on input "Documento de identificación.   *" at bounding box center [881, 369] width 714 height 47
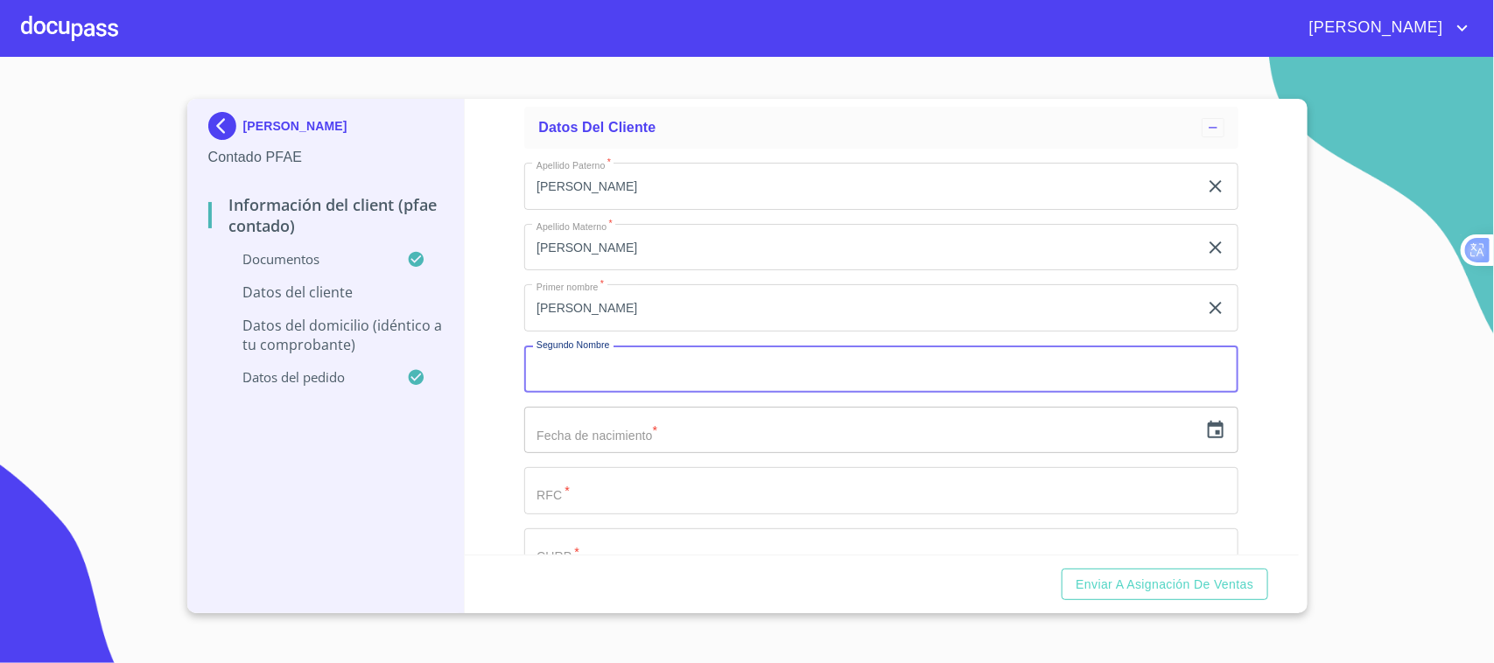
click at [1205, 433] on icon "button" at bounding box center [1215, 430] width 21 height 21
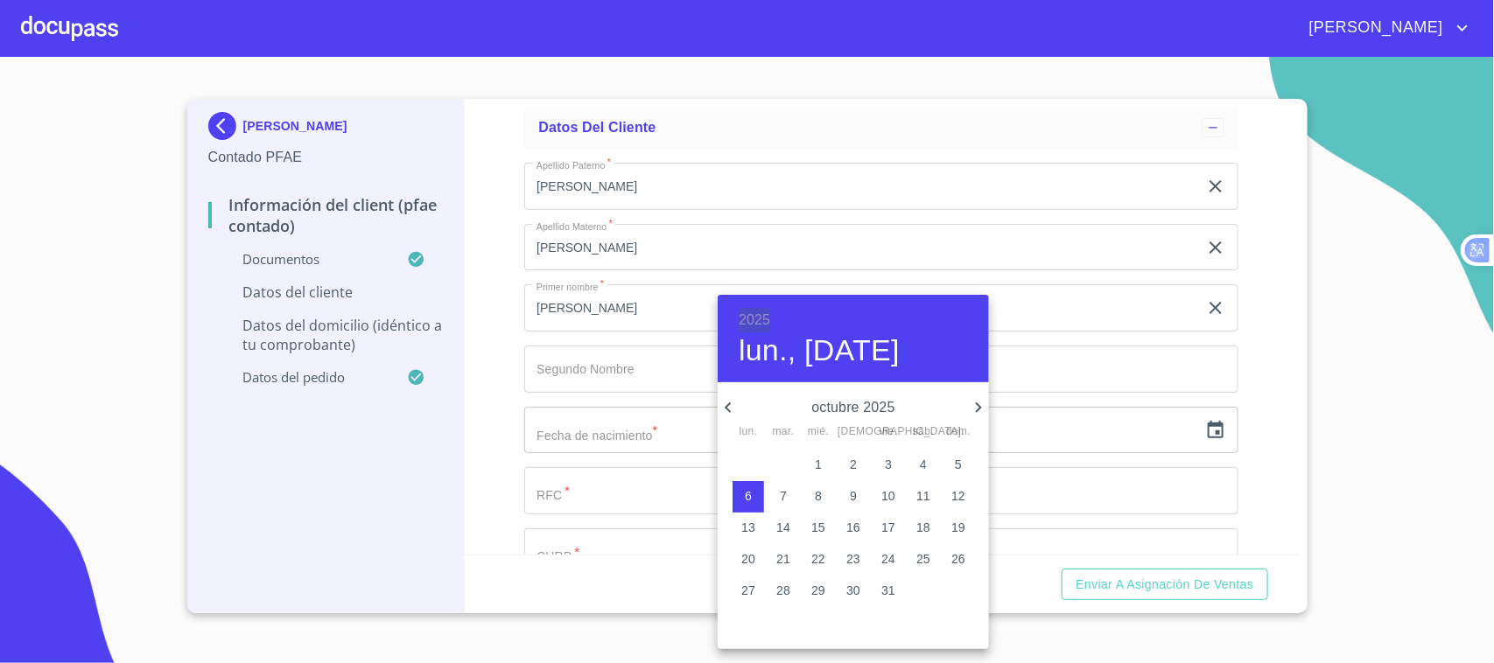
click at [762, 318] on h6 "2025" at bounding box center [753, 320] width 31 height 24
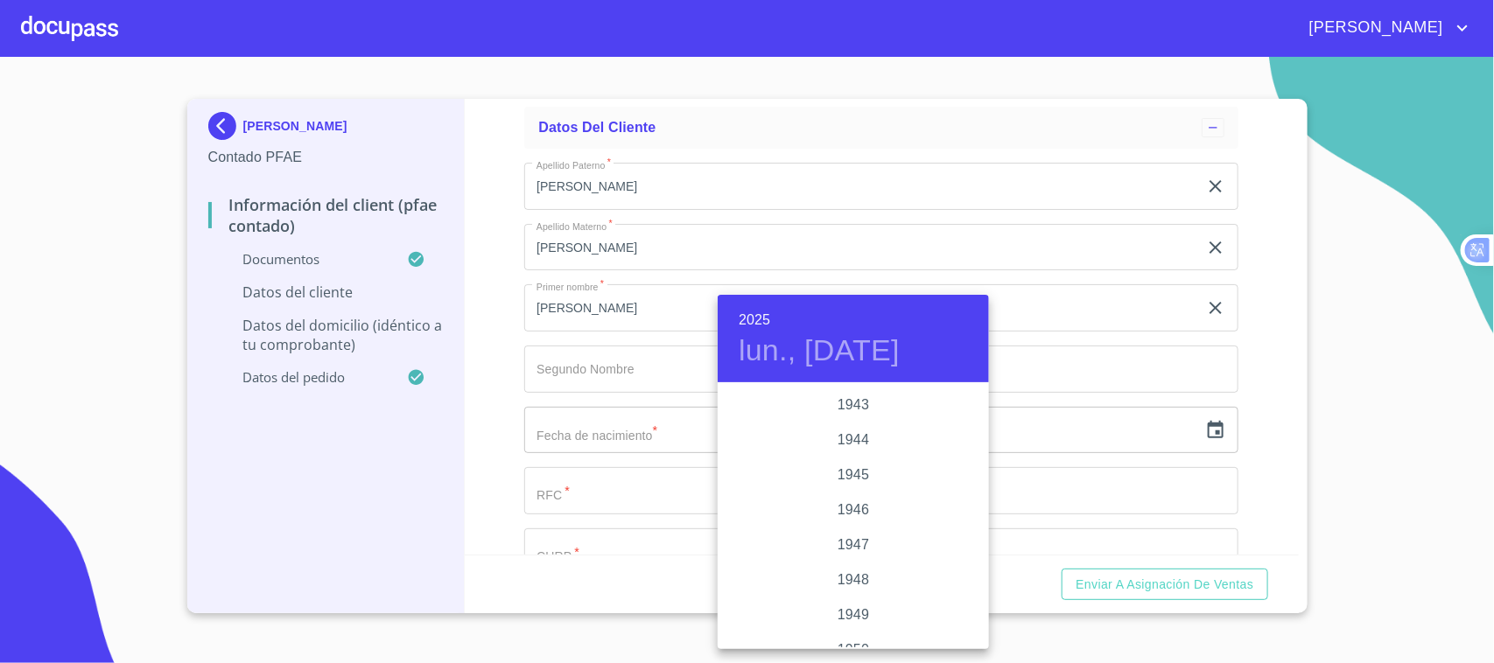
scroll to position [596, 0]
click at [864, 575] on div "1947" at bounding box center [852, 576] width 271 height 35
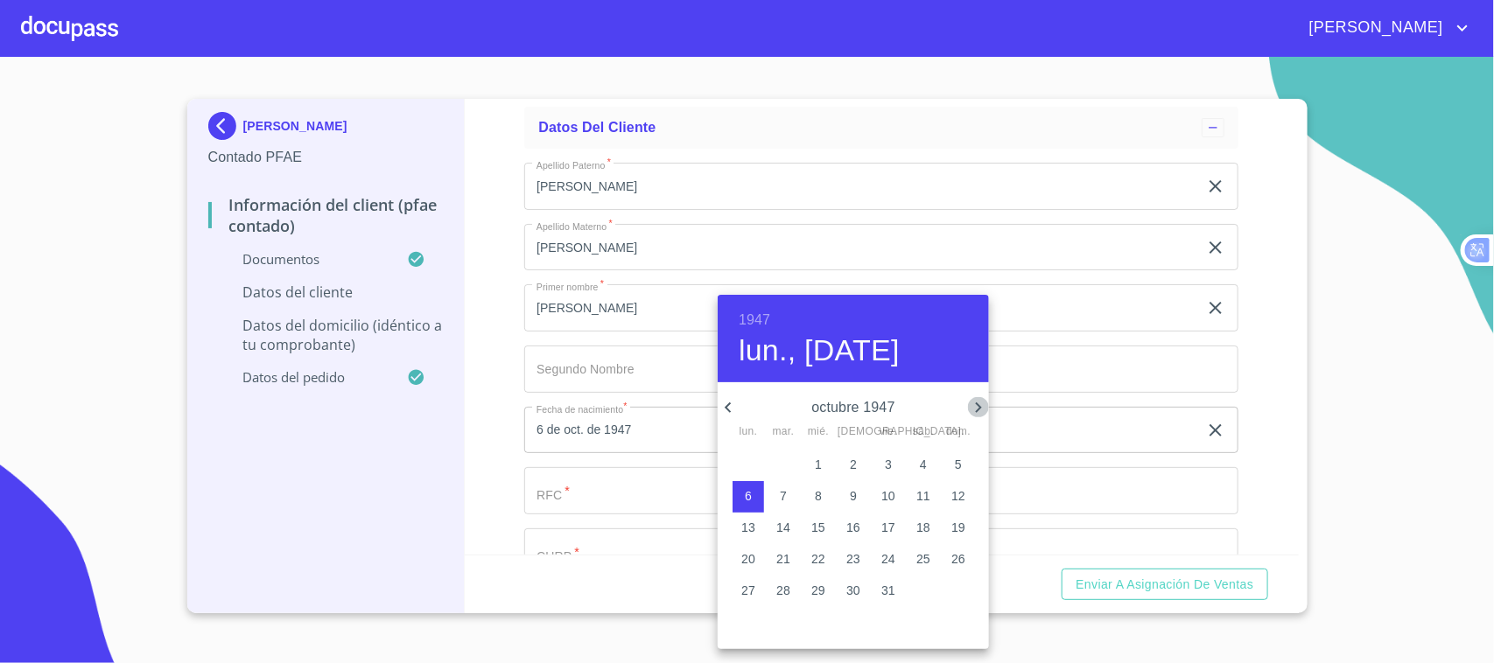
click at [978, 405] on icon "button" at bounding box center [979, 407] width 6 height 10
click at [727, 405] on icon "button" at bounding box center [727, 407] width 6 height 10
click at [744, 558] on p "22" at bounding box center [748, 558] width 14 height 17
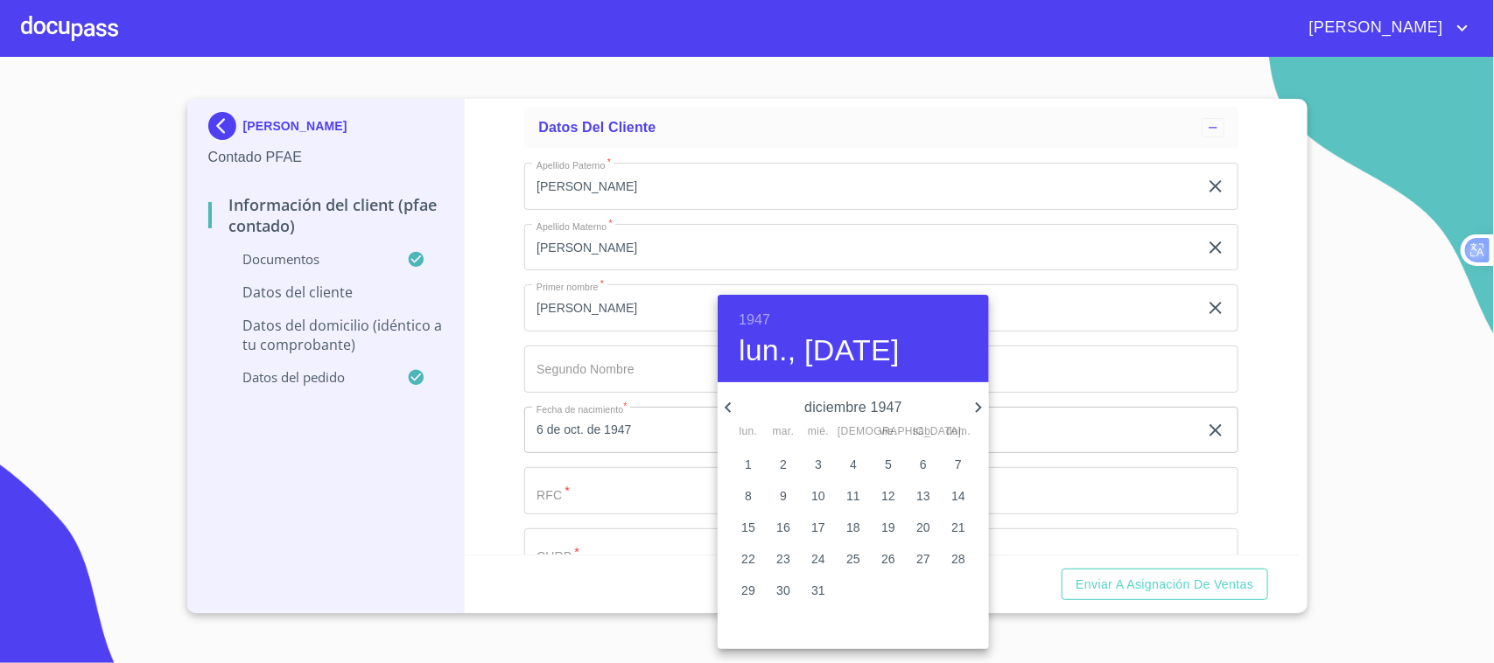
type input "22 de dic. de 1947"
click at [451, 426] on div at bounding box center [747, 331] width 1494 height 663
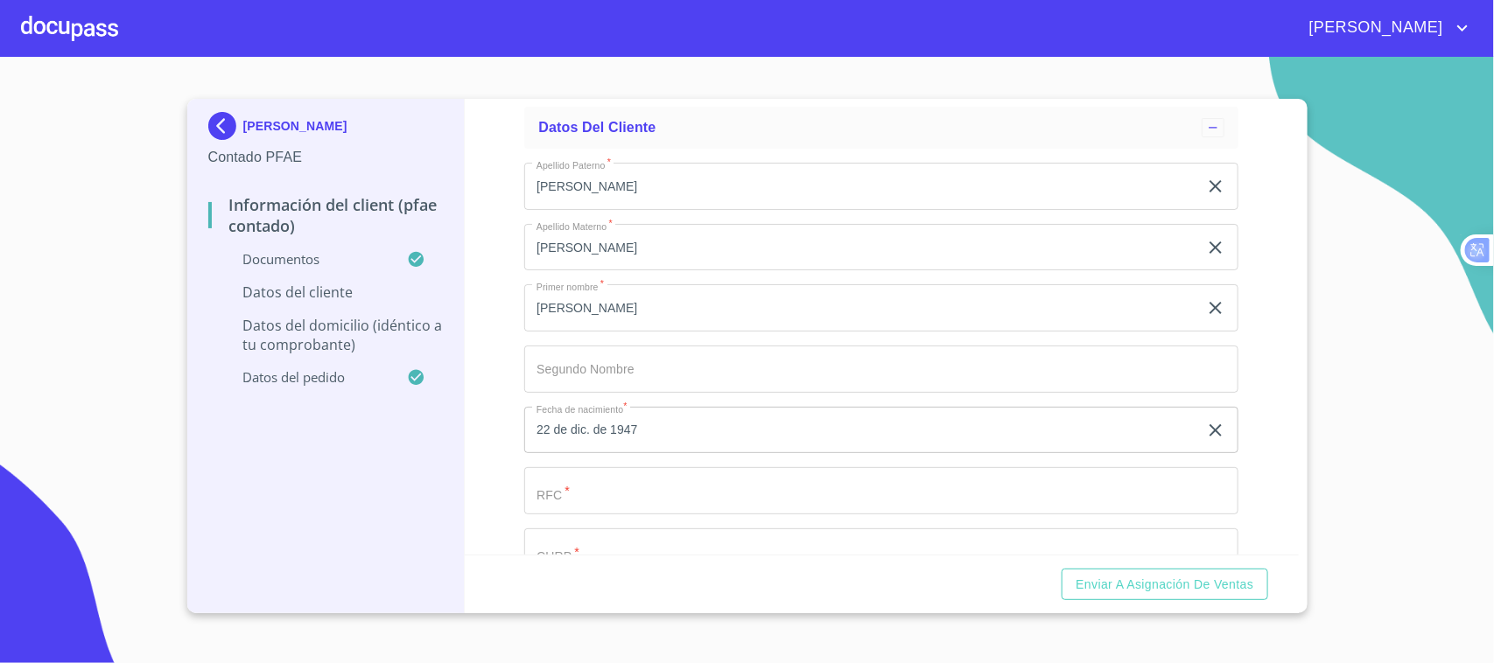
click at [578, 500] on input "Documento de identificación.   *" at bounding box center [881, 490] width 714 height 47
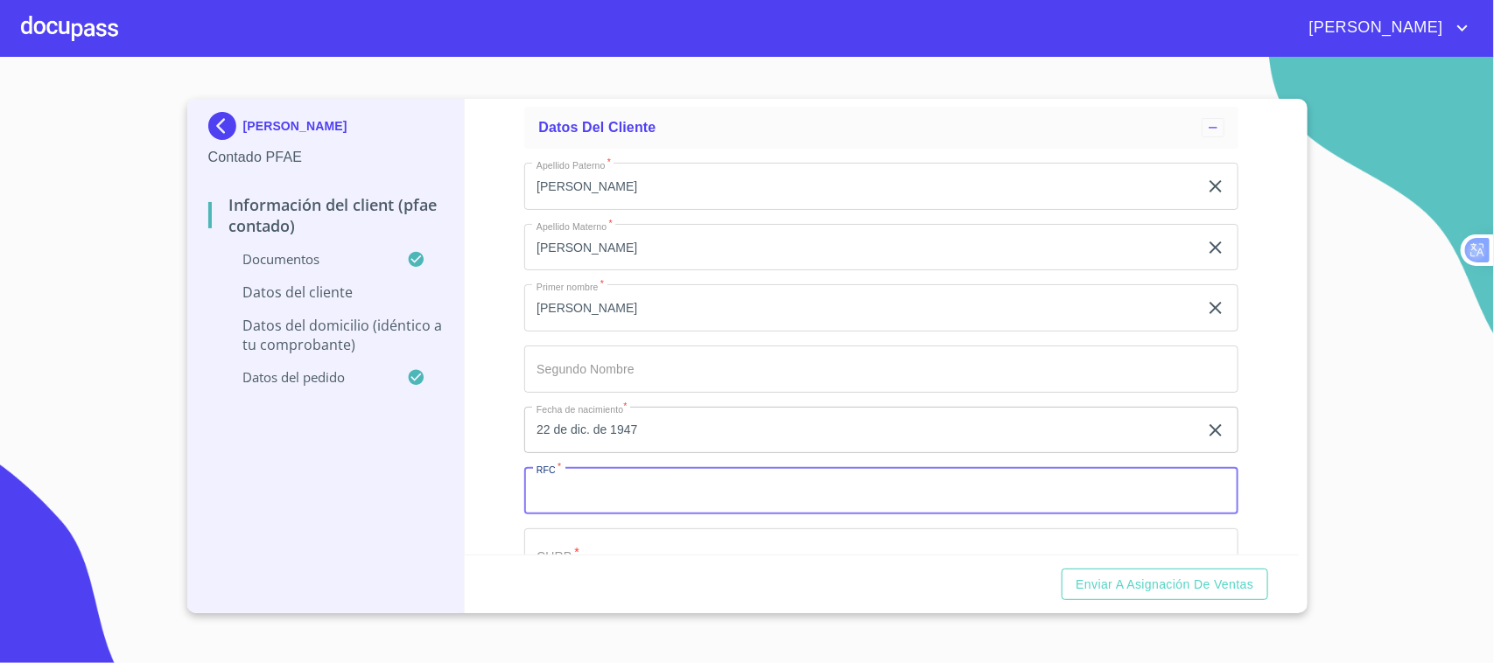
paste input "AAIG471220HJCVRL07"
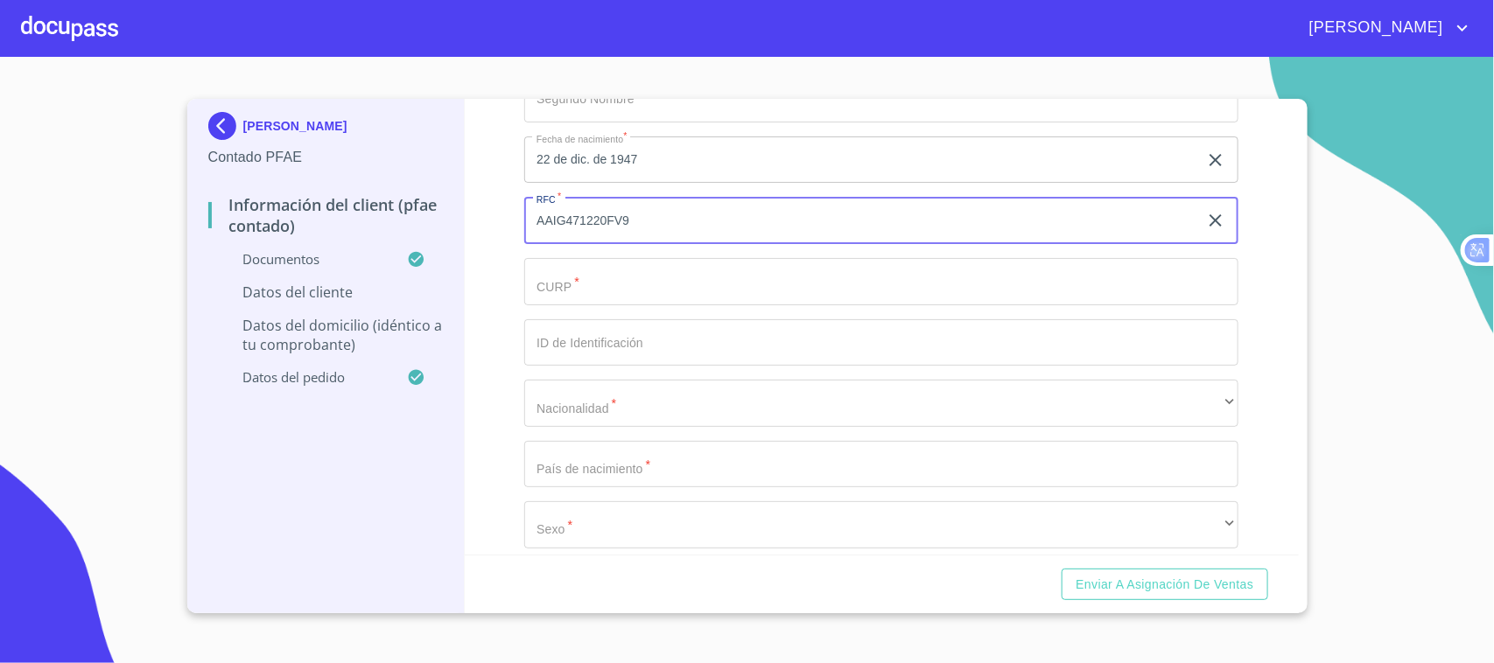
scroll to position [3581, 0]
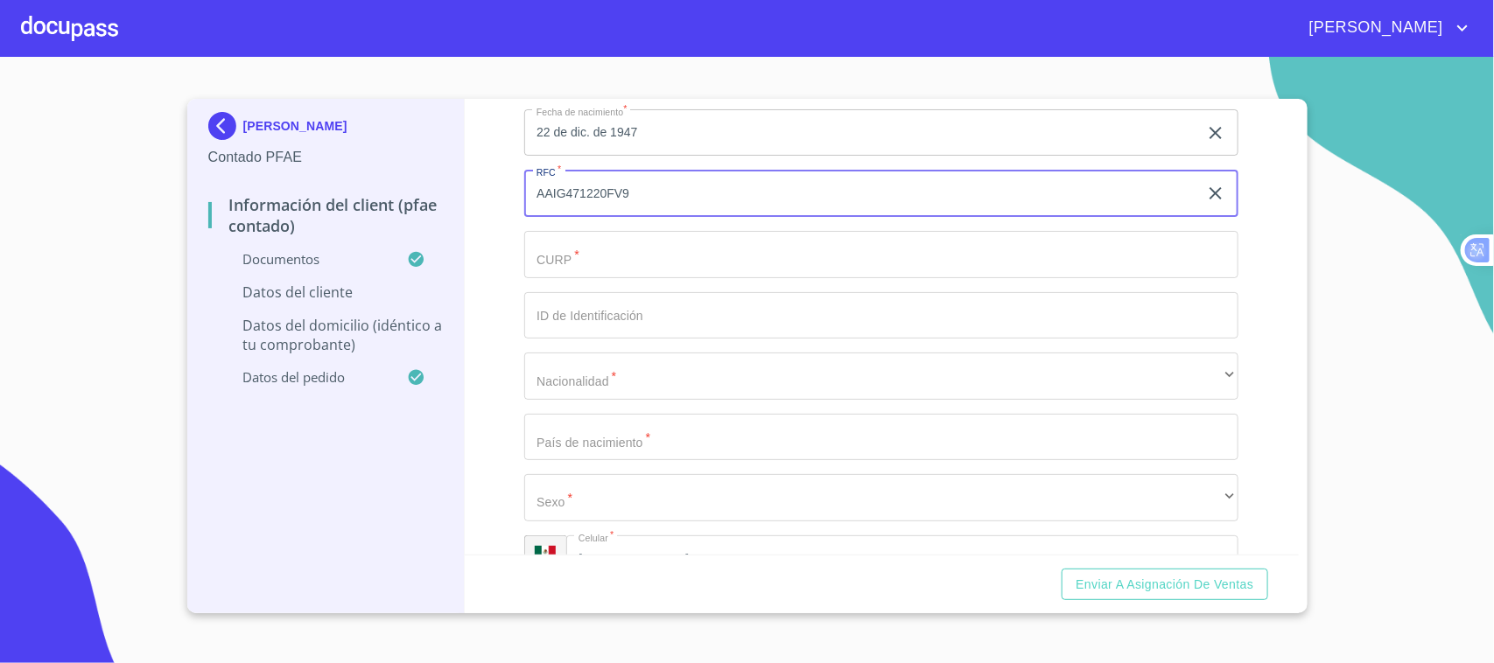
type input "AAIG471220FV9"
click at [596, 242] on input "Documento de identificación.   *" at bounding box center [881, 254] width 714 height 47
paste input "AAIG471220HJCVRL07"
type input "AAIG471220HJCVRL07"
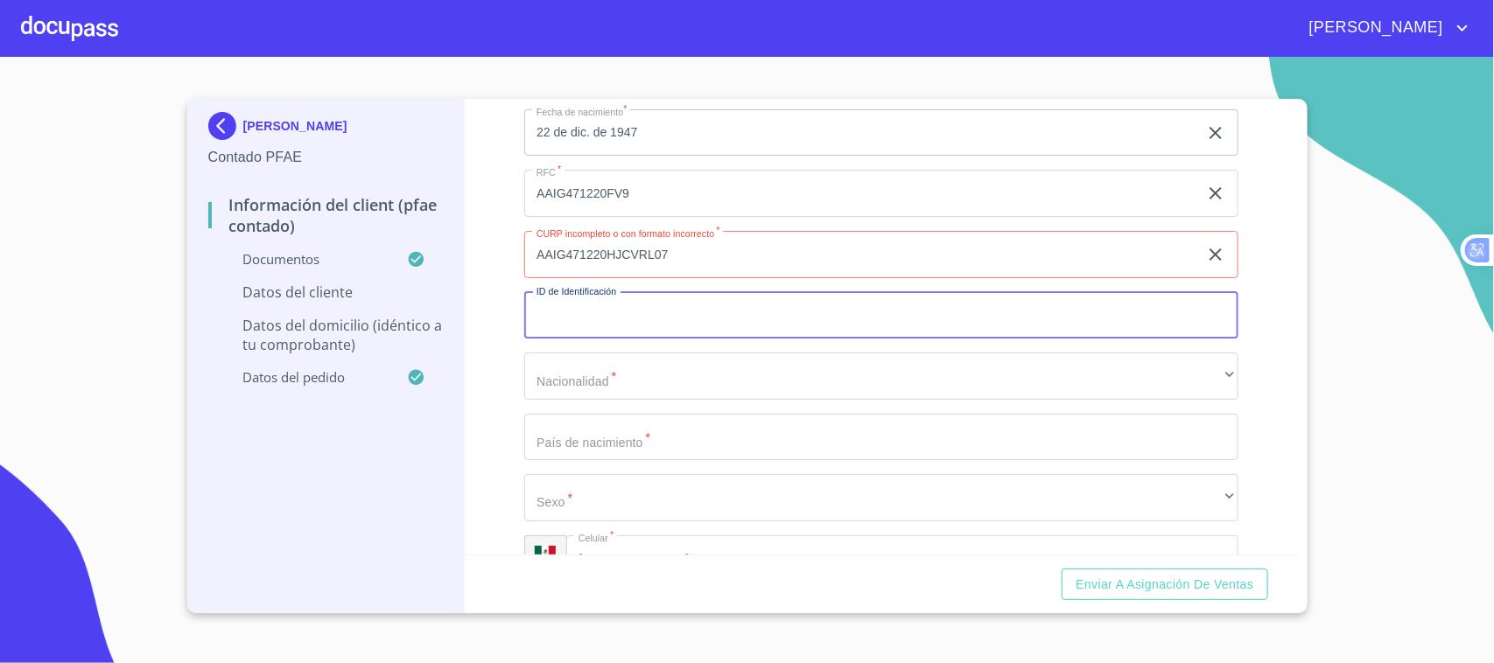
click at [670, 324] on input "Documento de identificación.   *" at bounding box center [881, 315] width 714 height 47
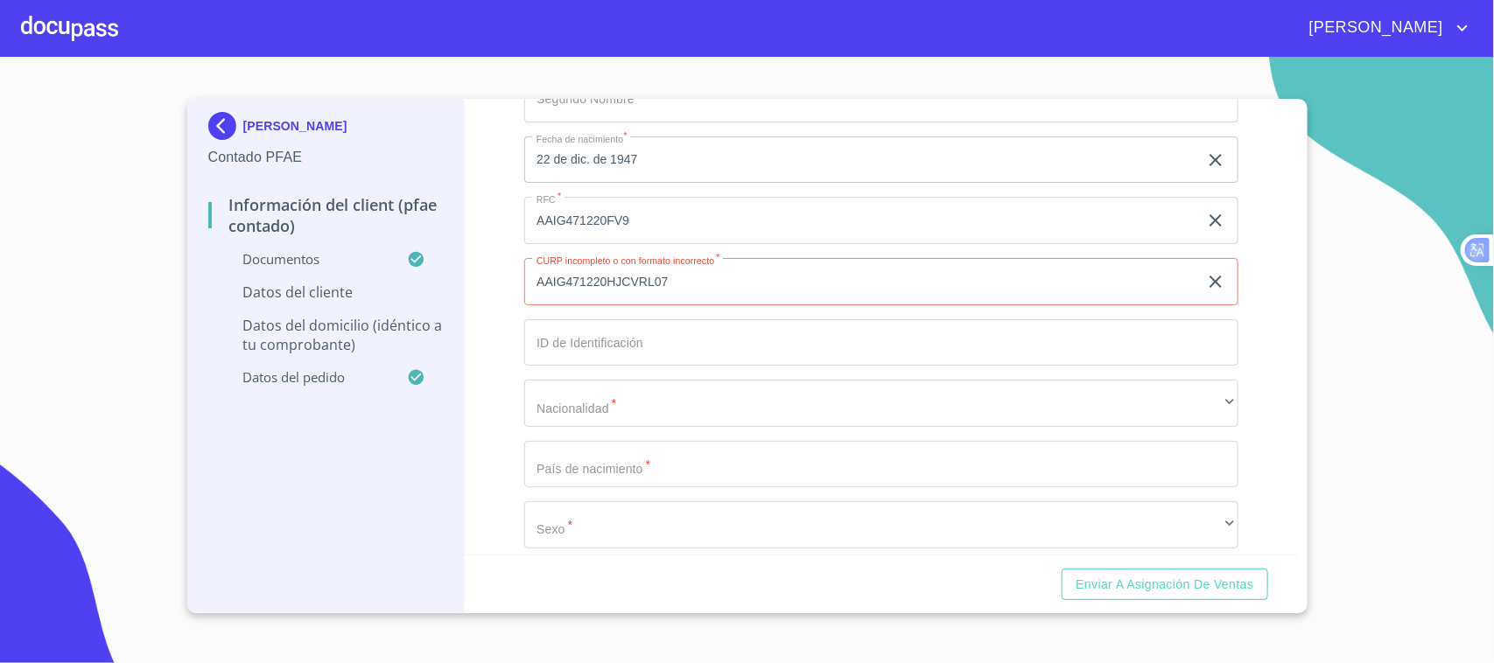
scroll to position [3446, 0]
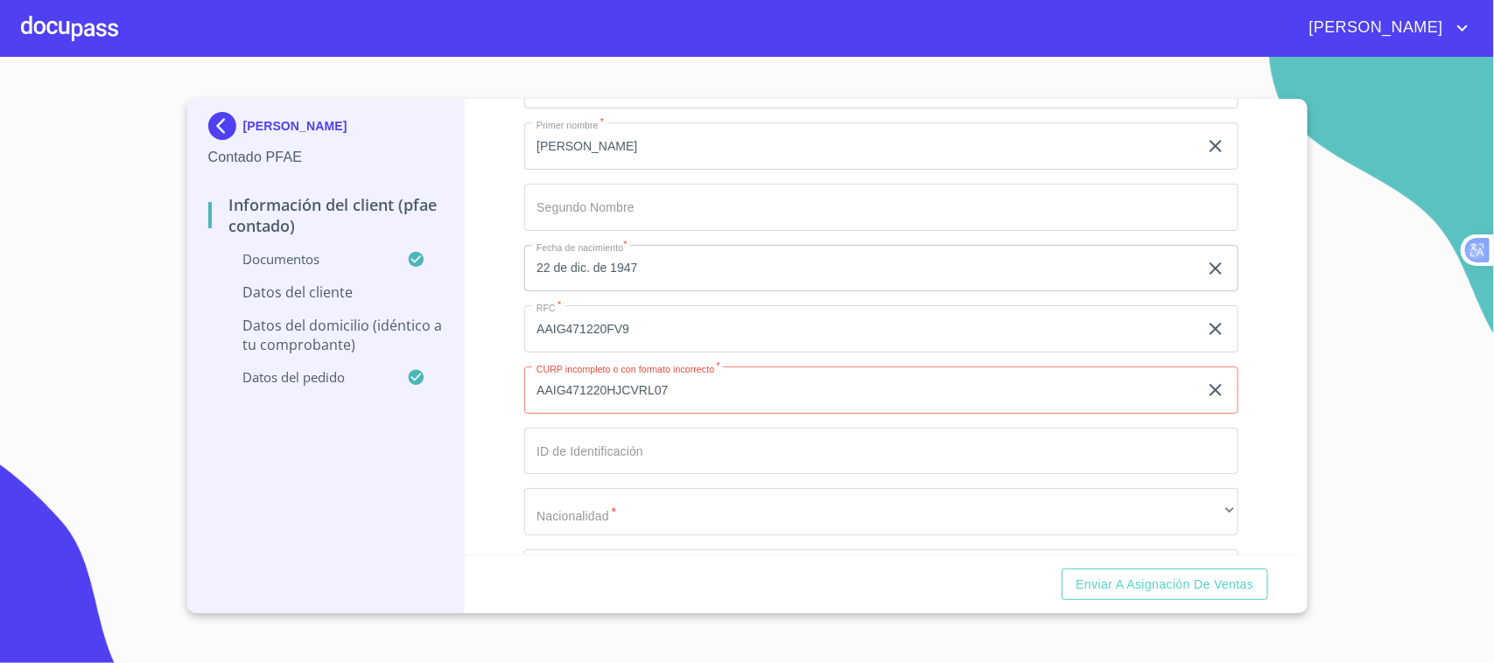
click at [678, 465] on input "Documento de identificación.   *" at bounding box center [881, 451] width 714 height 47
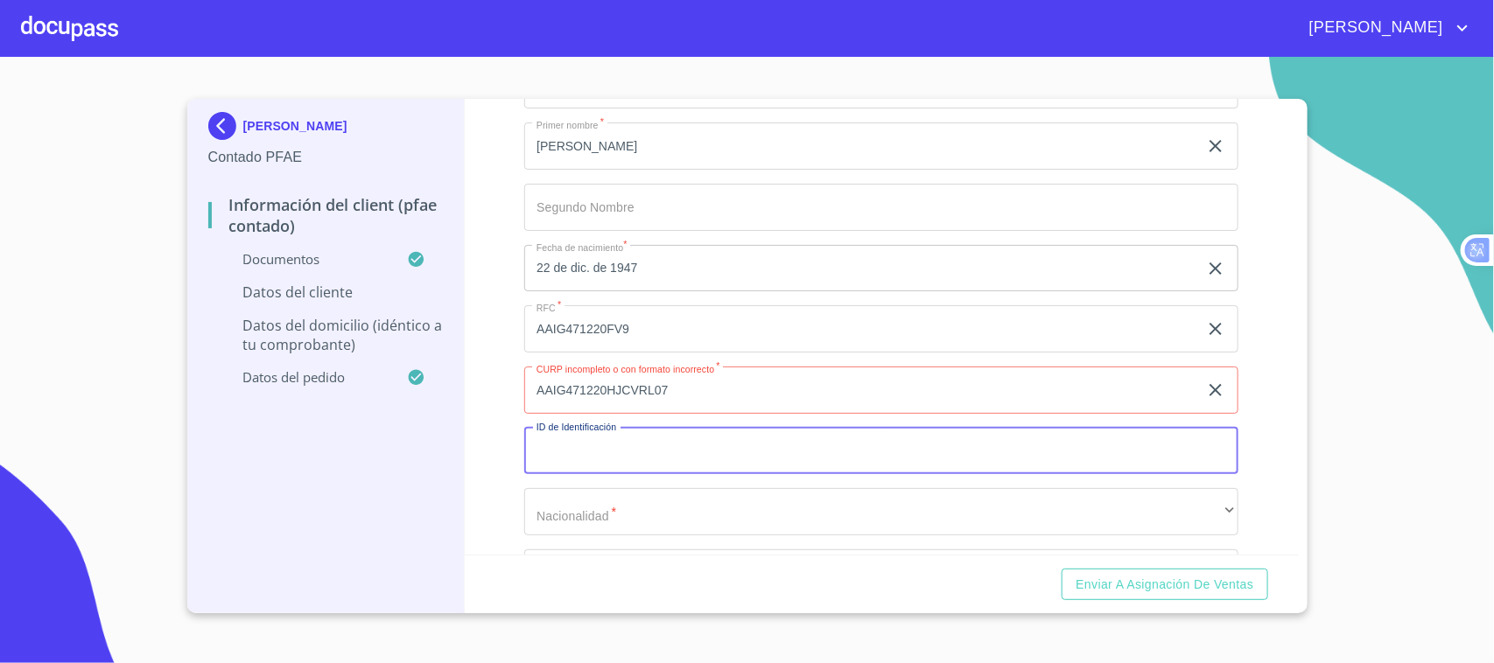
paste input "2847729535"
type input "2847729535"
click at [711, 395] on input "AAIG471220HJCVRL07" at bounding box center [861, 390] width 674 height 47
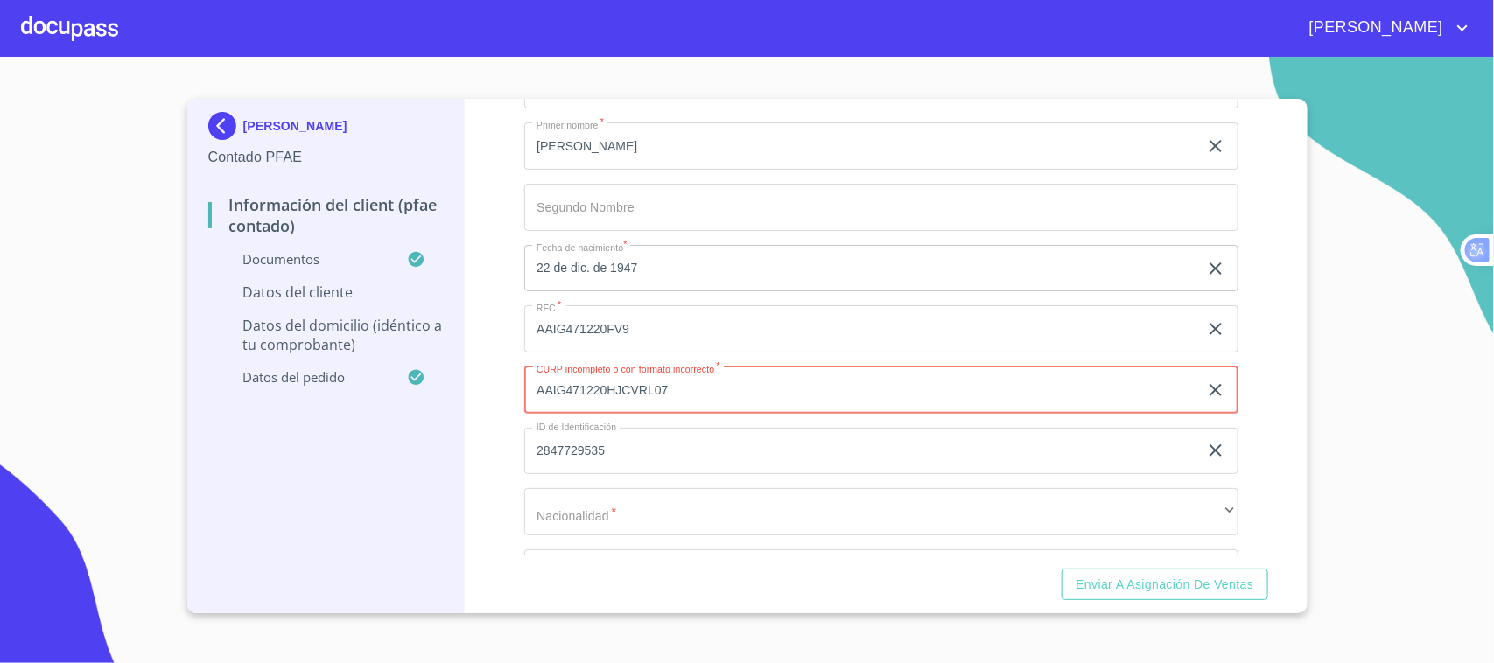
click at [557, 385] on input "AAIG471220HJCVRL07" at bounding box center [861, 390] width 674 height 47
type input "AAUG471220HJCVRL07"
click at [490, 346] on div "Información del Client (PFAE contado) Documentos Documento de identificación.  …" at bounding box center [882, 327] width 834 height 456
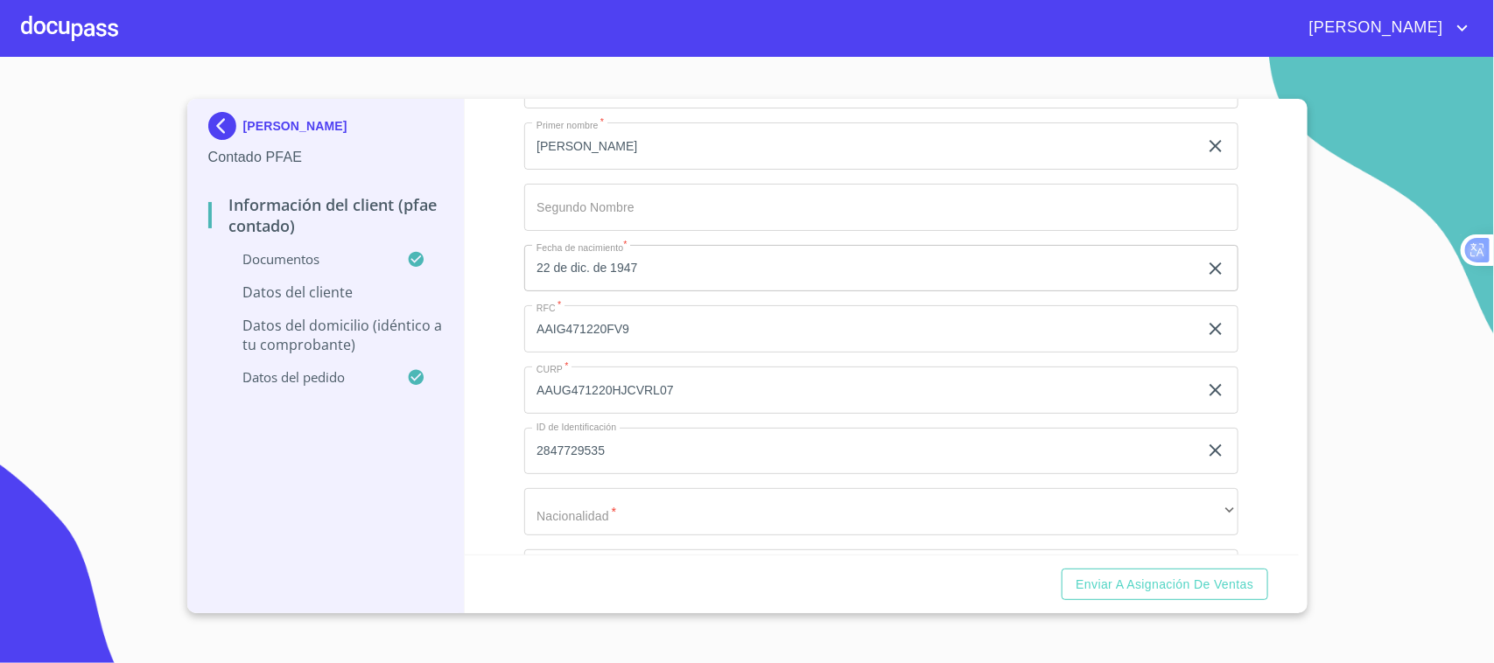
scroll to position [3555, 0]
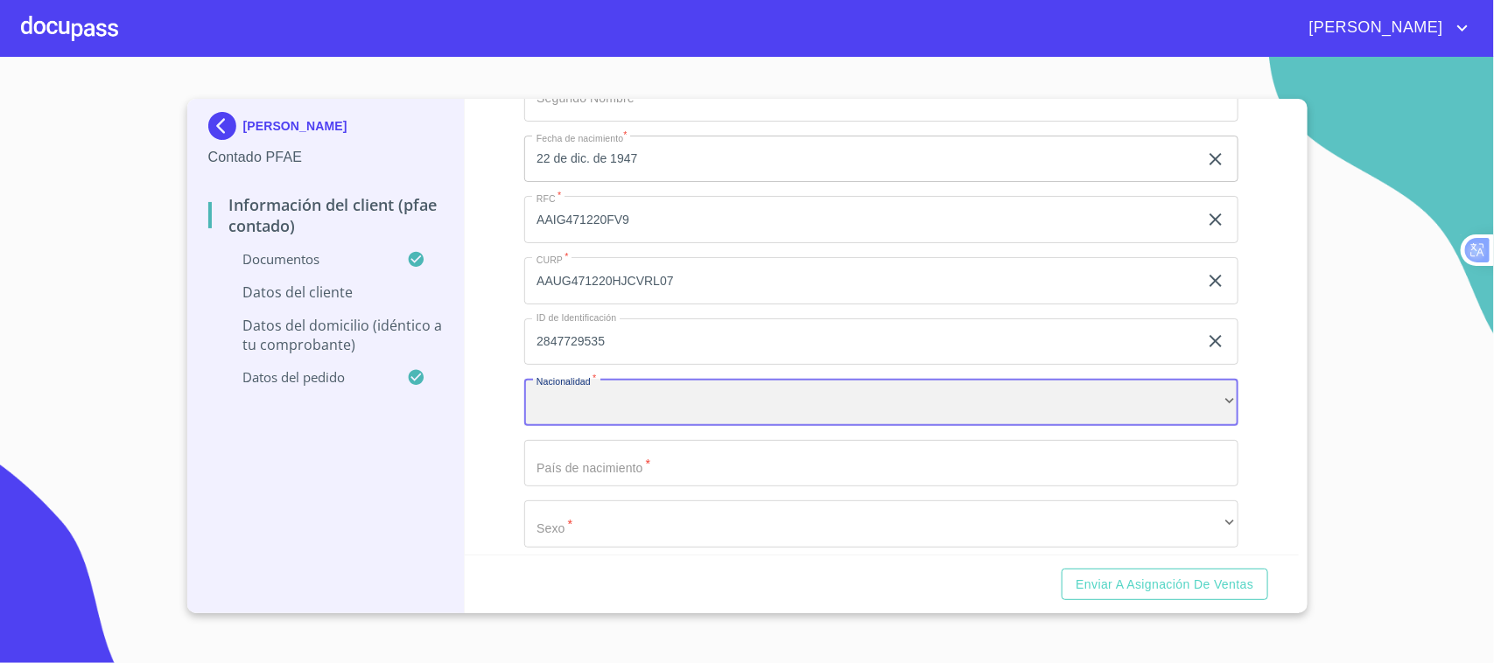
click at [643, 420] on div "​" at bounding box center [881, 402] width 714 height 47
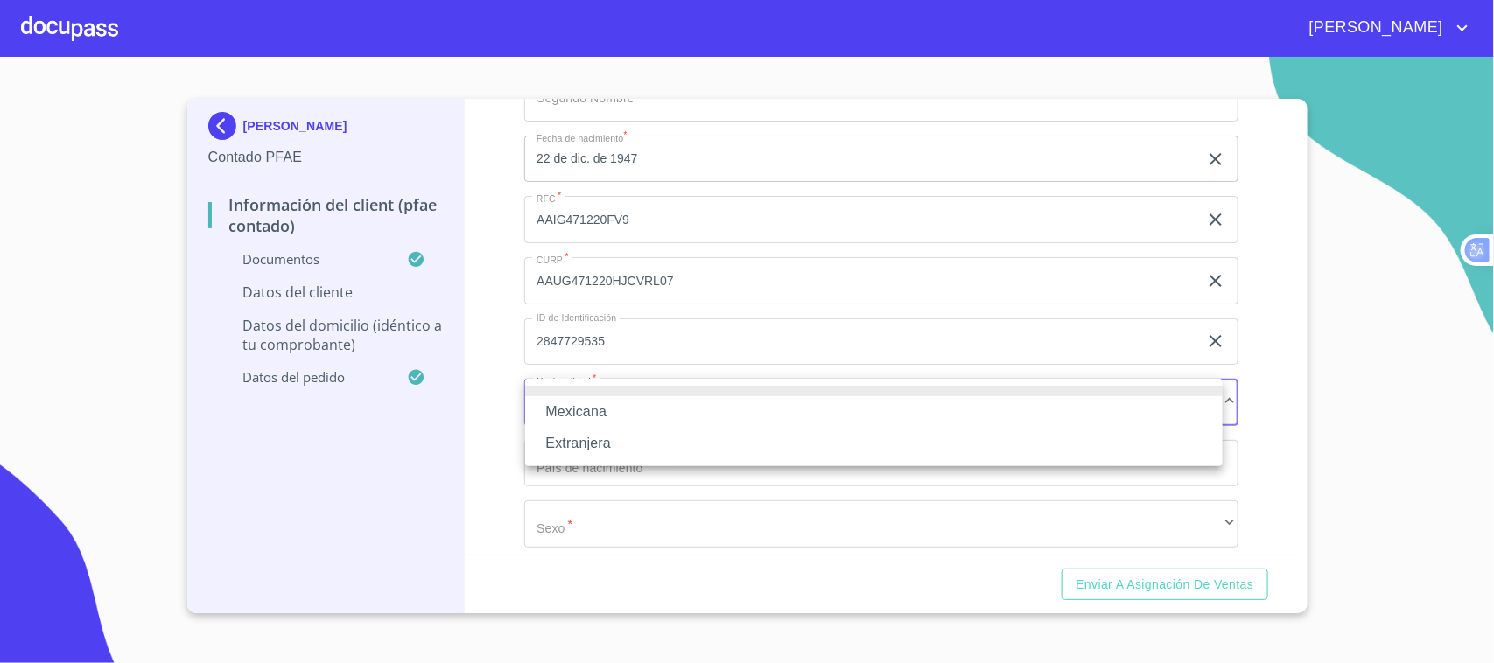
click at [619, 414] on li "Mexicana" at bounding box center [873, 411] width 697 height 31
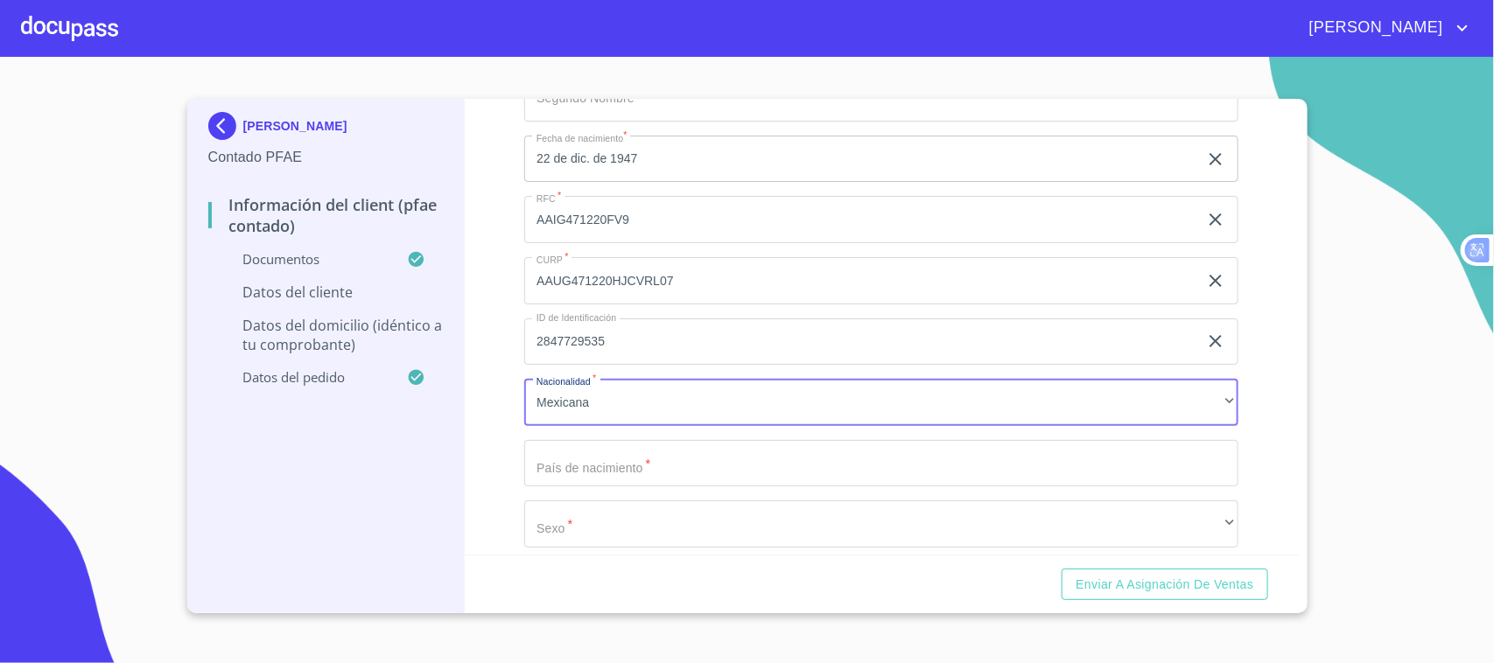
click at [640, 465] on input "Documento de identificación.   *" at bounding box center [881, 463] width 714 height 47
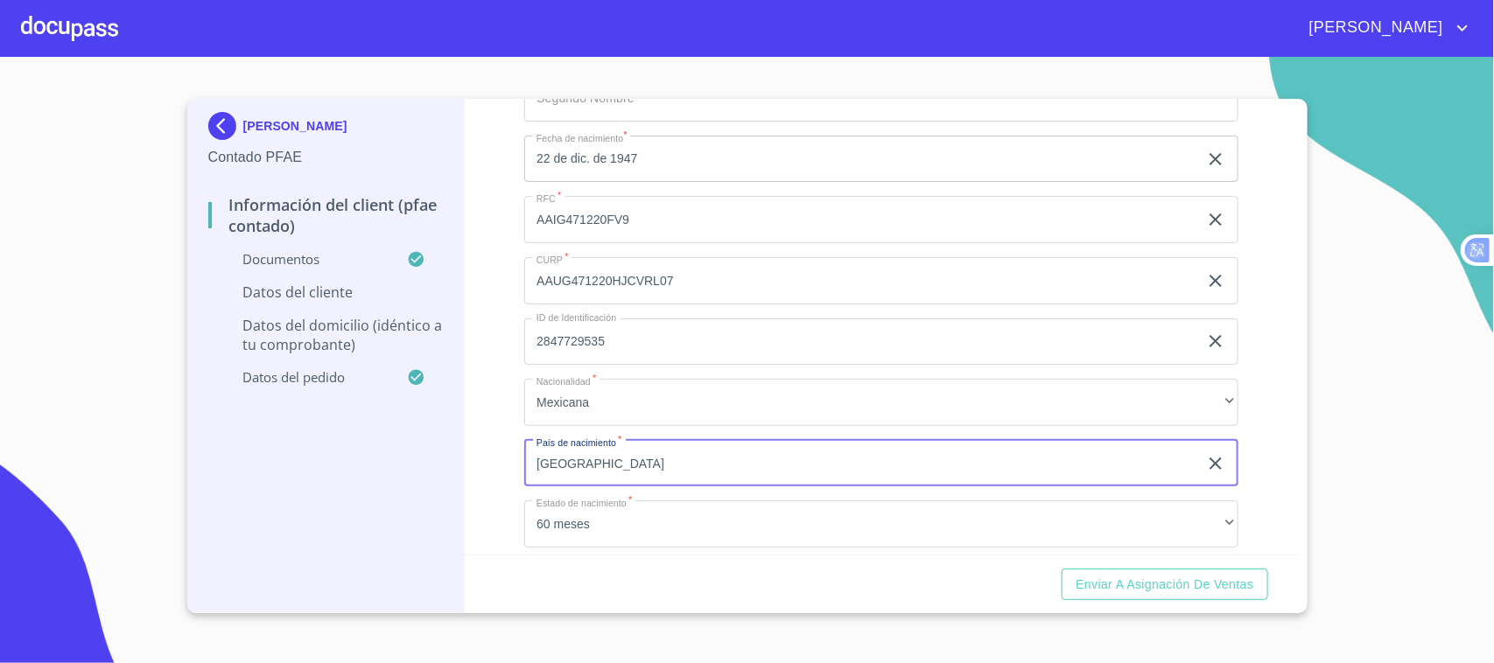
type input "[GEOGRAPHIC_DATA]"
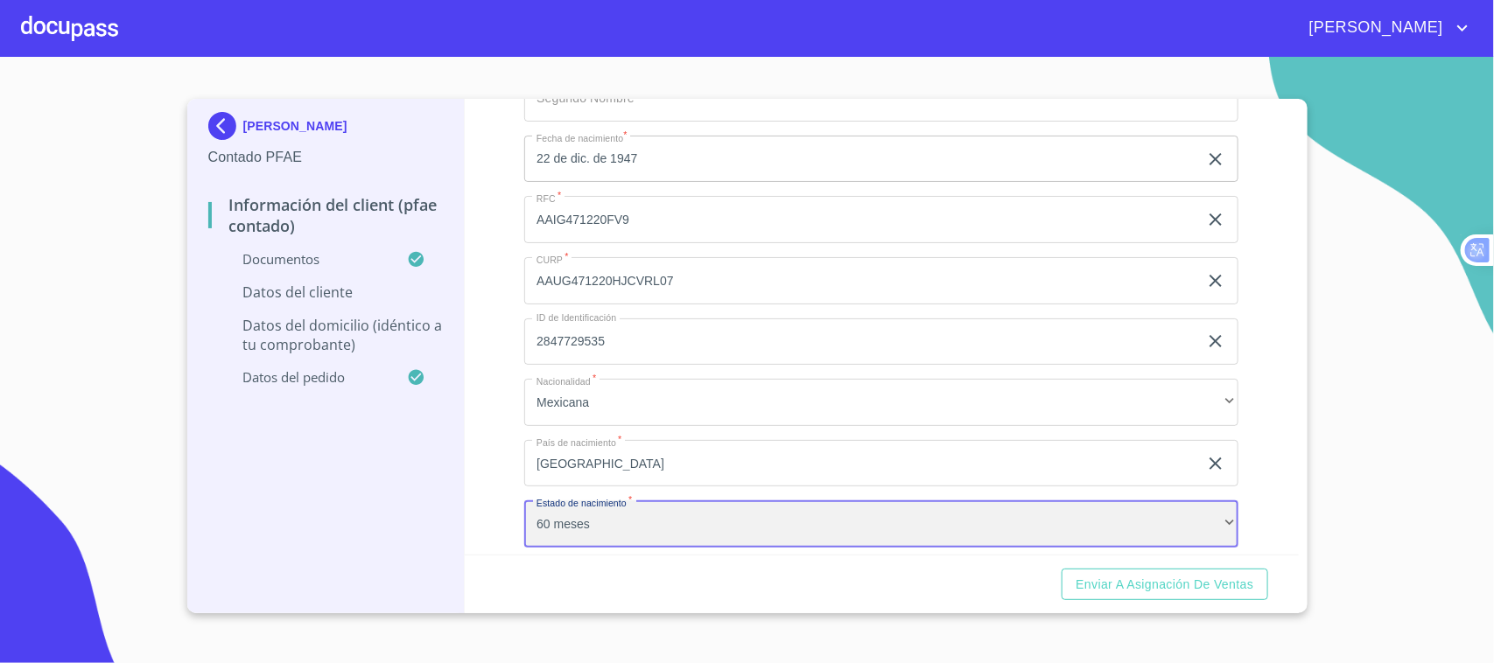
click at [627, 523] on div "60 meses" at bounding box center [881, 523] width 714 height 47
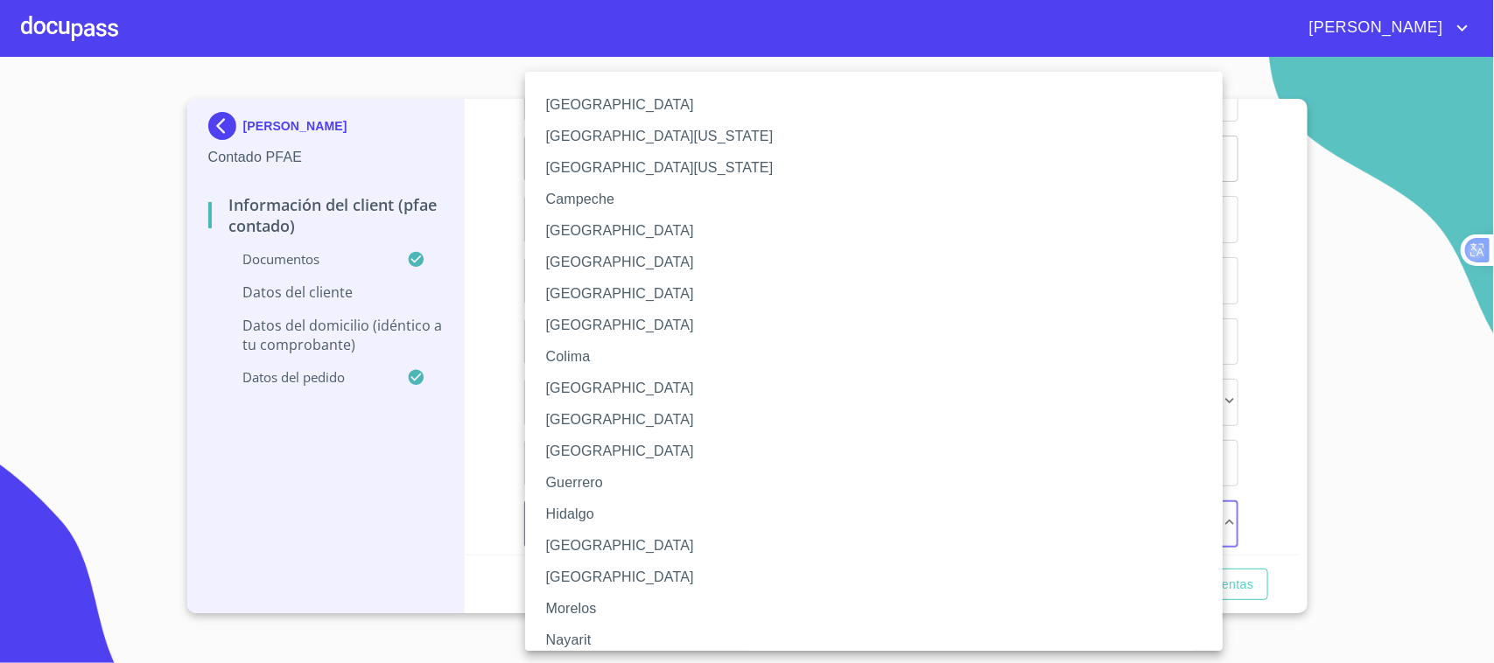
click at [595, 556] on li "[GEOGRAPHIC_DATA]" at bounding box center [882, 545] width 714 height 31
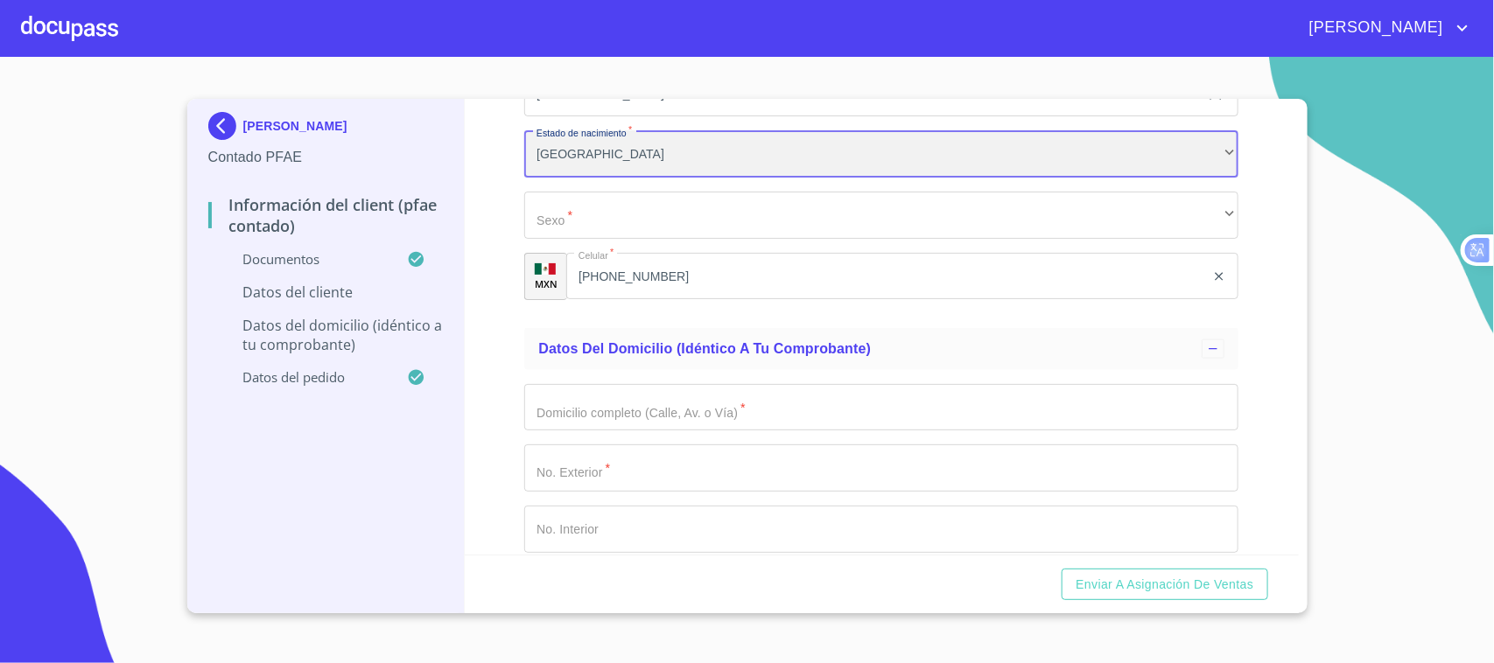
scroll to position [4075, 0]
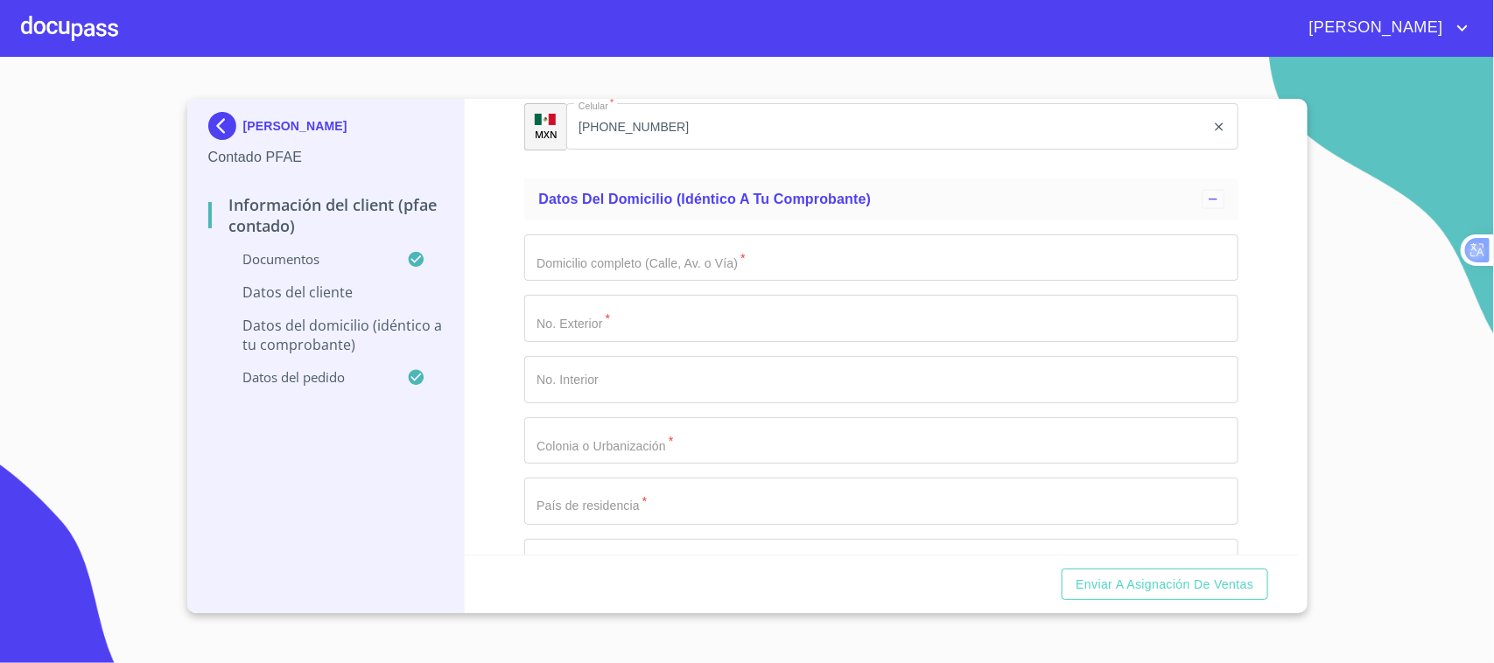
click at [671, 265] on input "Documento de identificación.   *" at bounding box center [881, 257] width 714 height 47
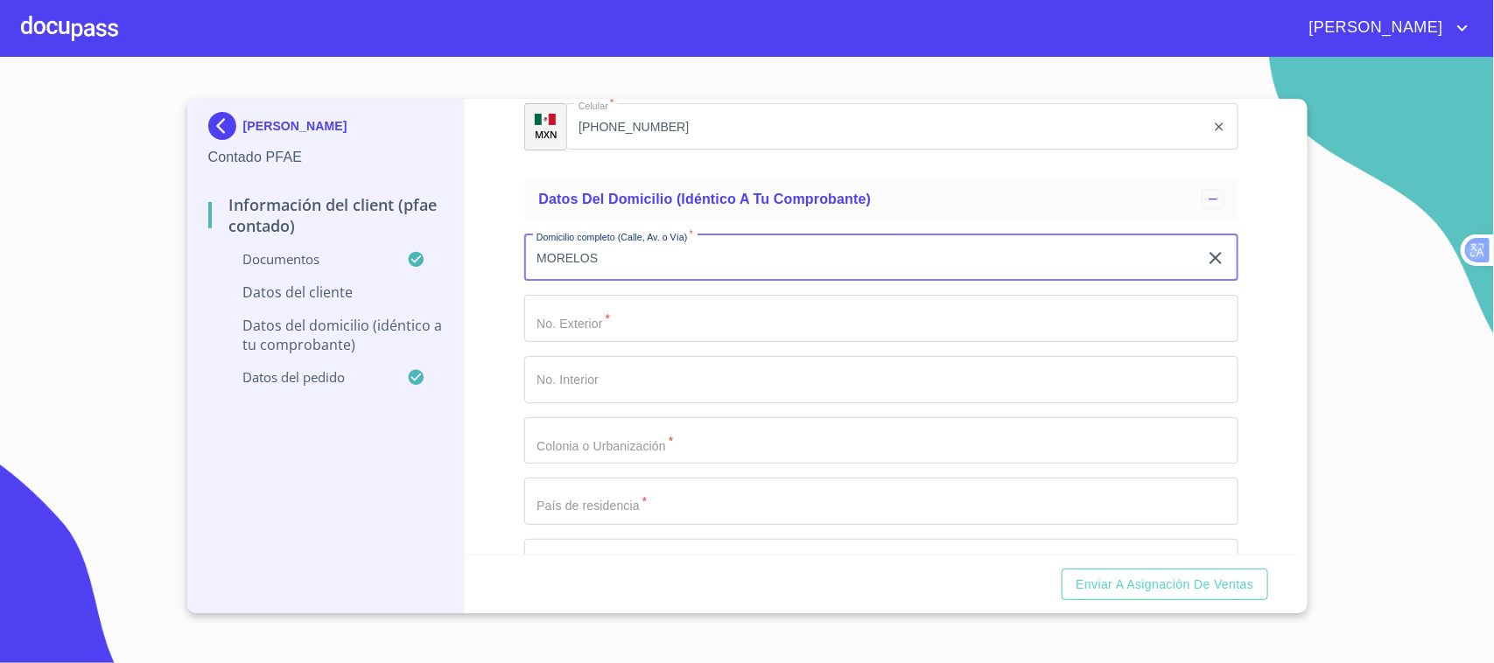
type input "MORELOS"
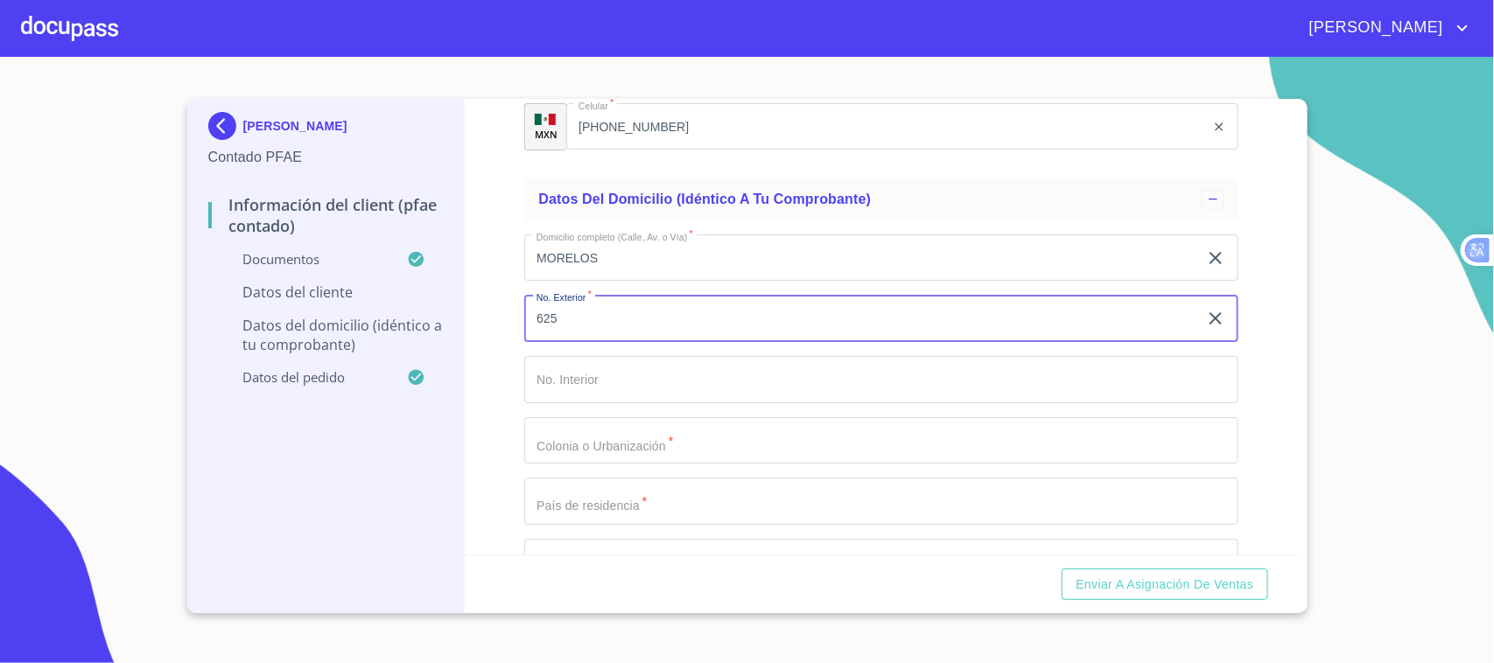
type input "625"
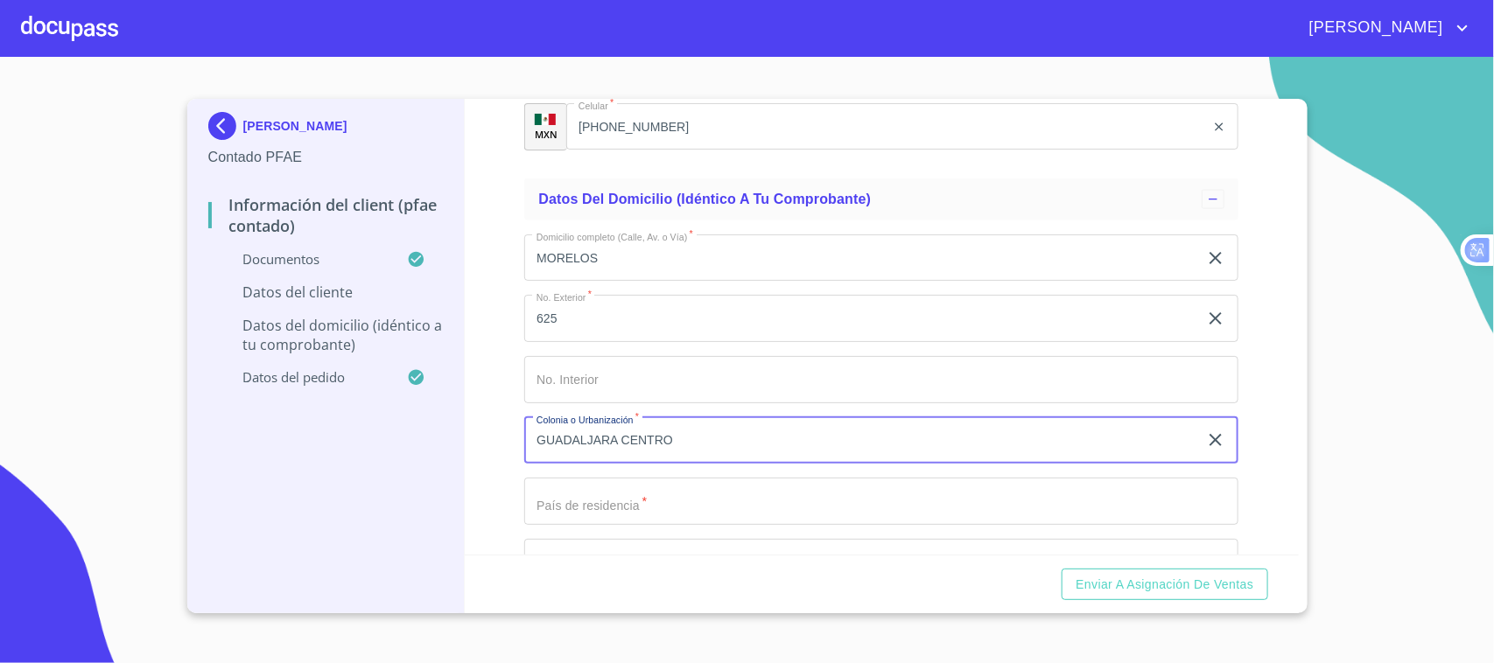
type input "GUADALJARA CENTRO"
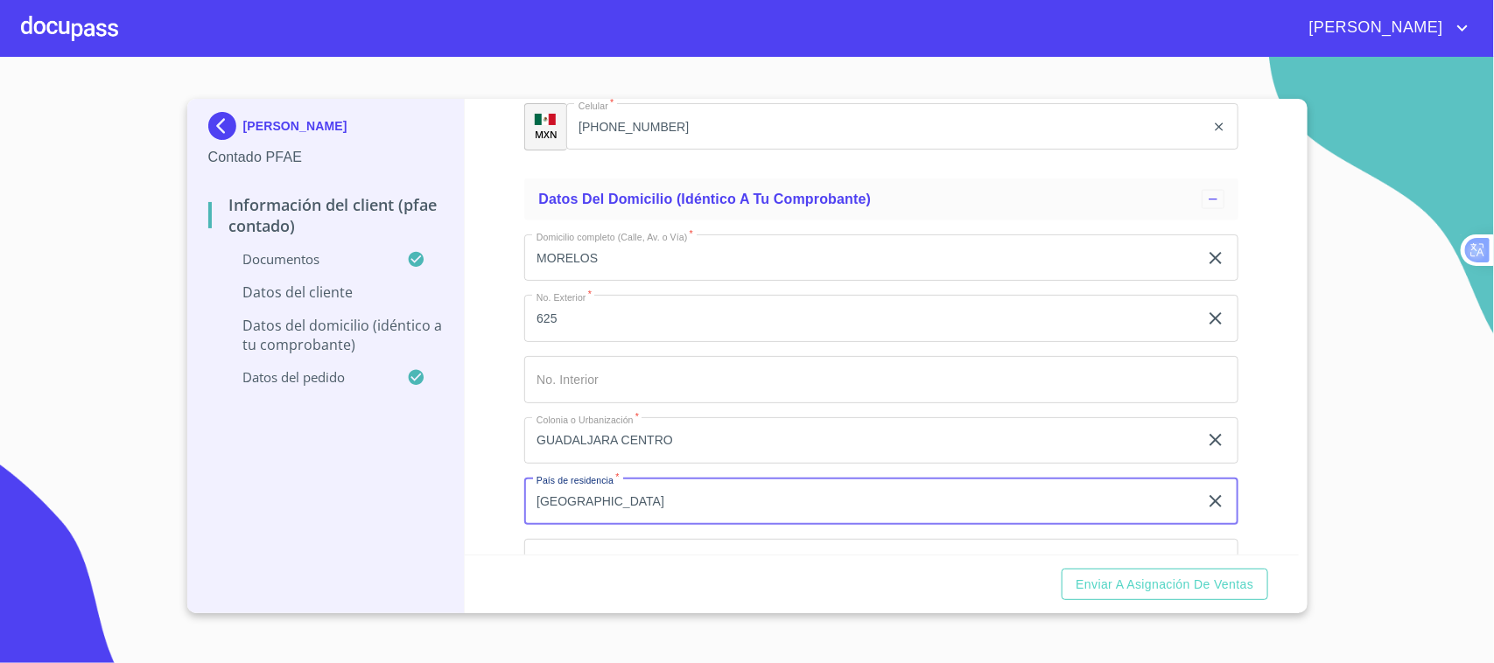
type input "[GEOGRAPHIC_DATA]"
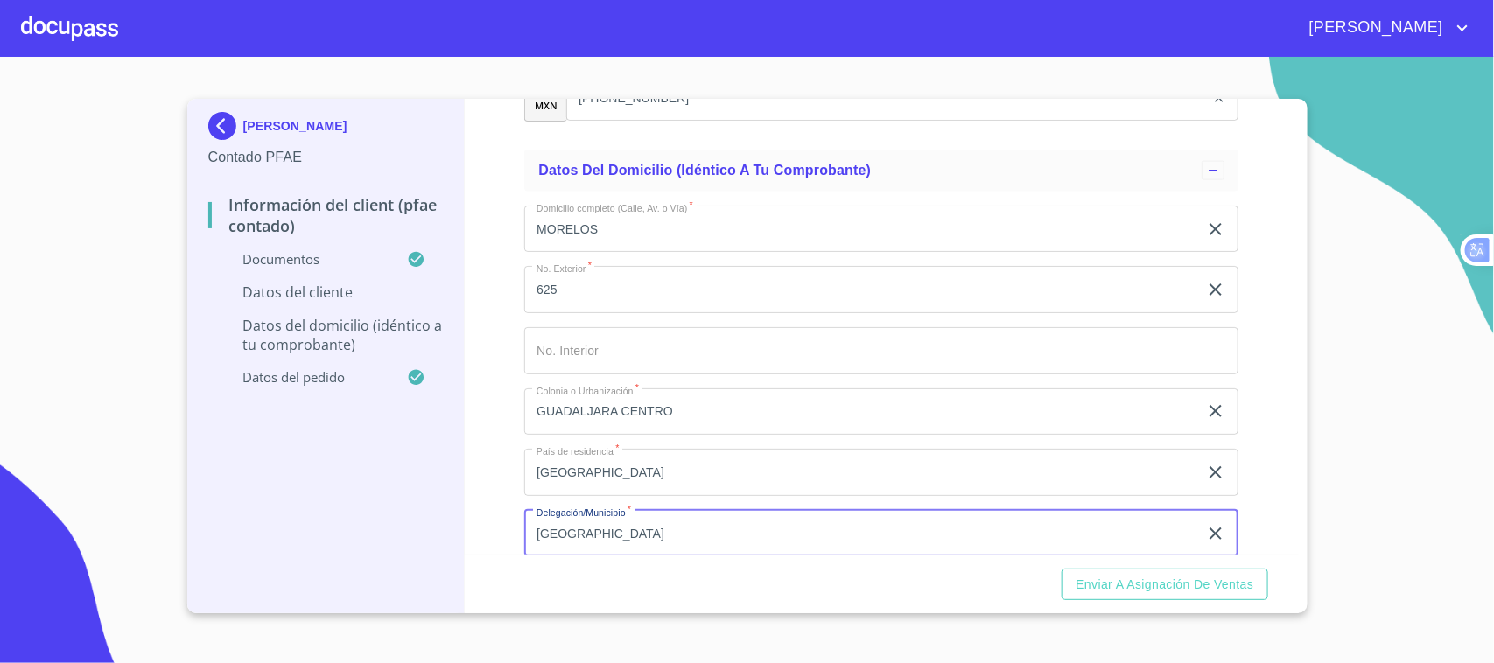
type input "[GEOGRAPHIC_DATA]"
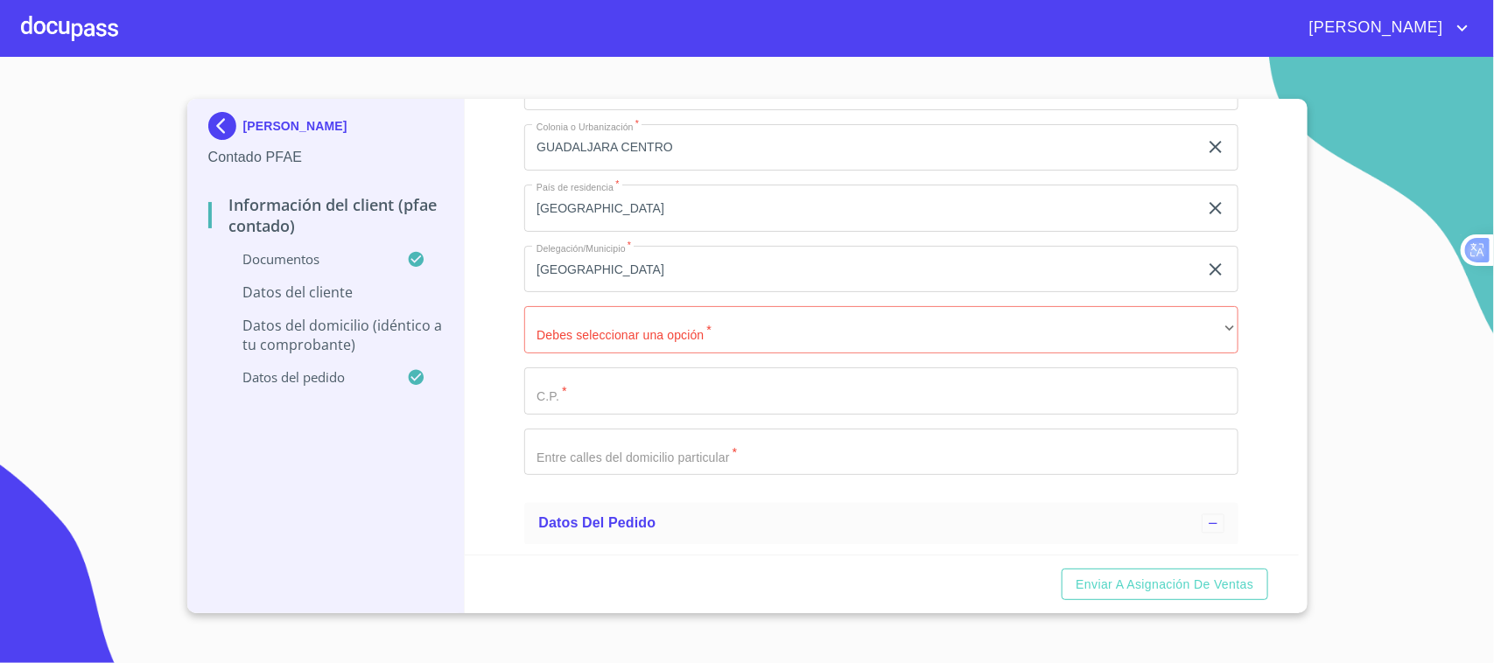
click at [605, 353] on div "Domicilio completo (Calle, Av. o Vía)   * MORELOS ​ No. Exterior   * 625 ​ No.…" at bounding box center [881, 208] width 714 height 563
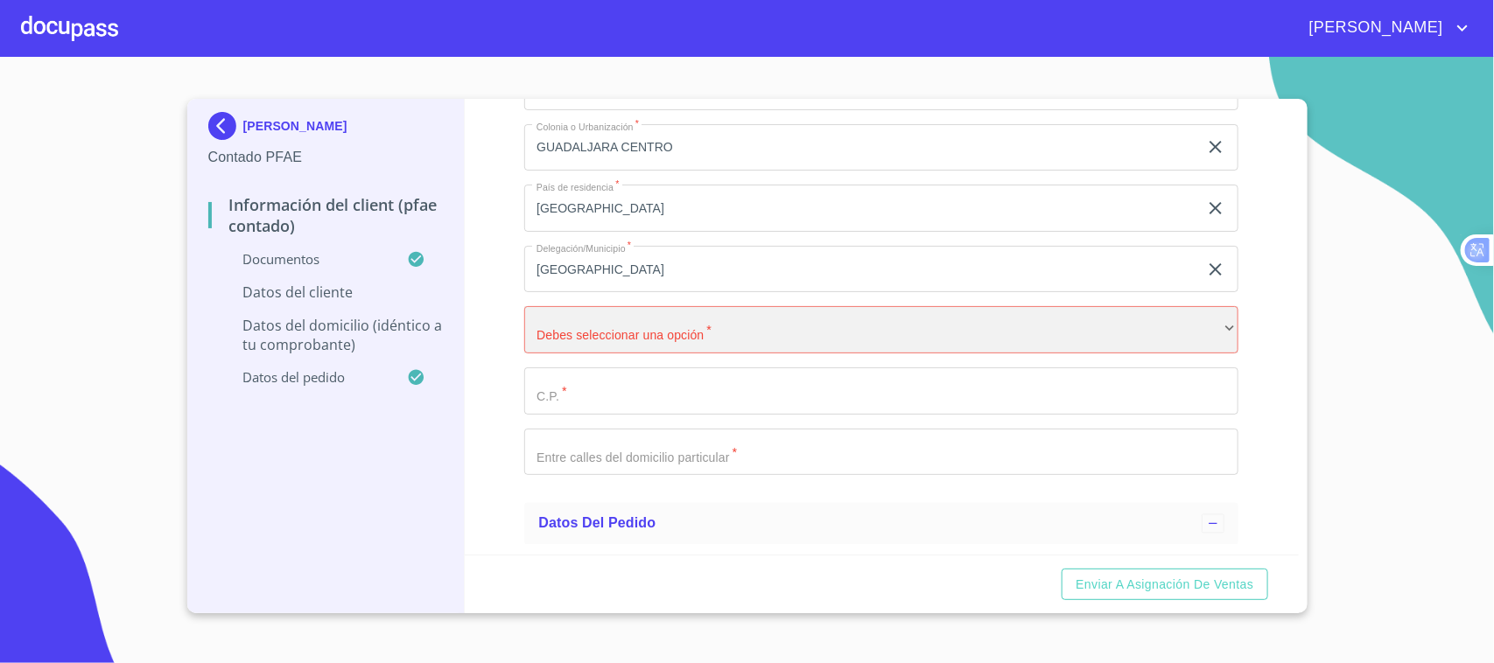
click at [619, 328] on div "​" at bounding box center [881, 329] width 714 height 47
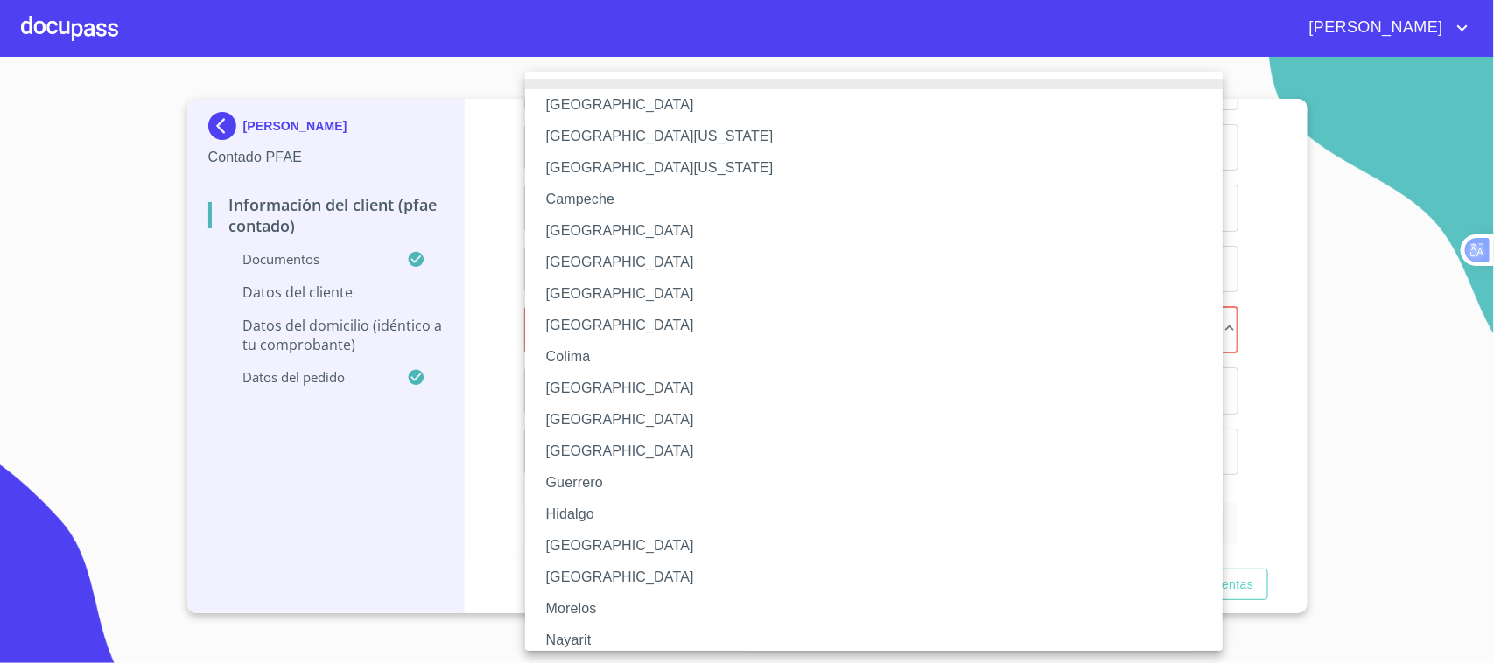
click at [610, 544] on li "[GEOGRAPHIC_DATA]" at bounding box center [882, 545] width 714 height 31
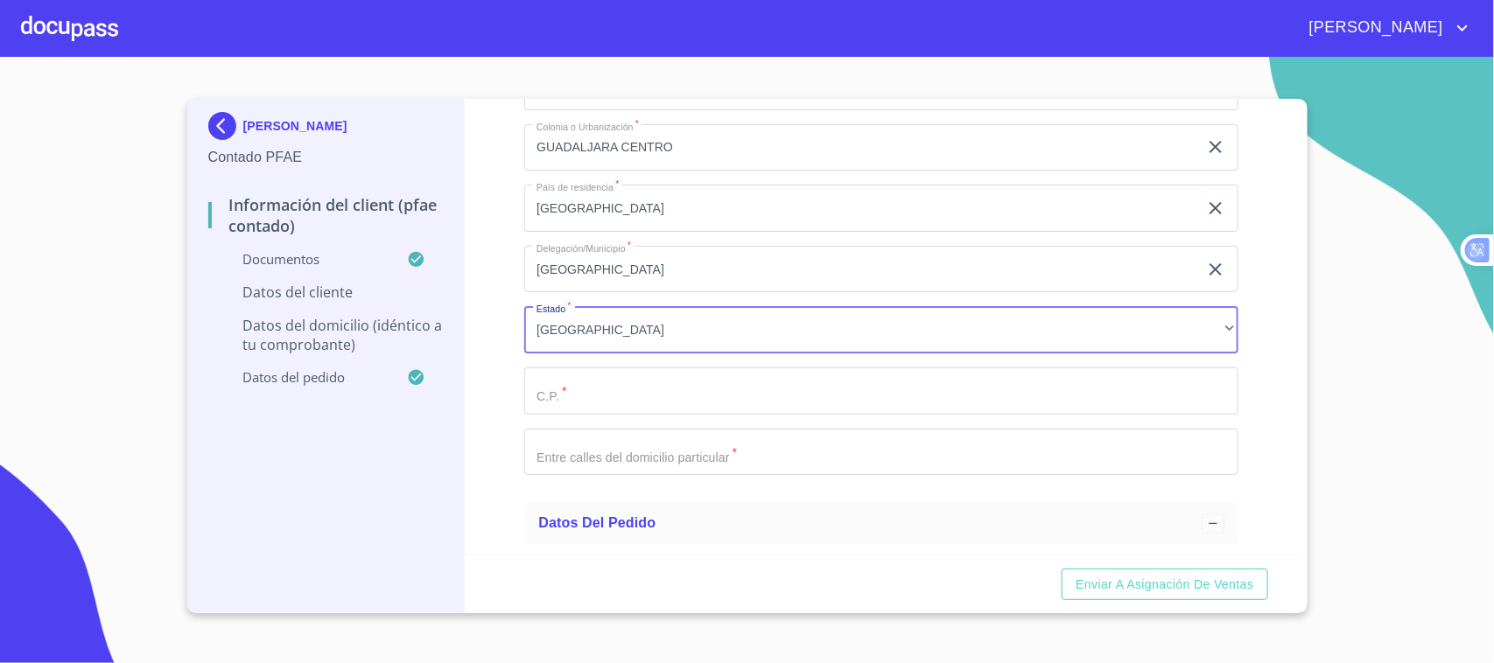
click at [644, 396] on input "Documento de identificación.   *" at bounding box center [881, 390] width 714 height 47
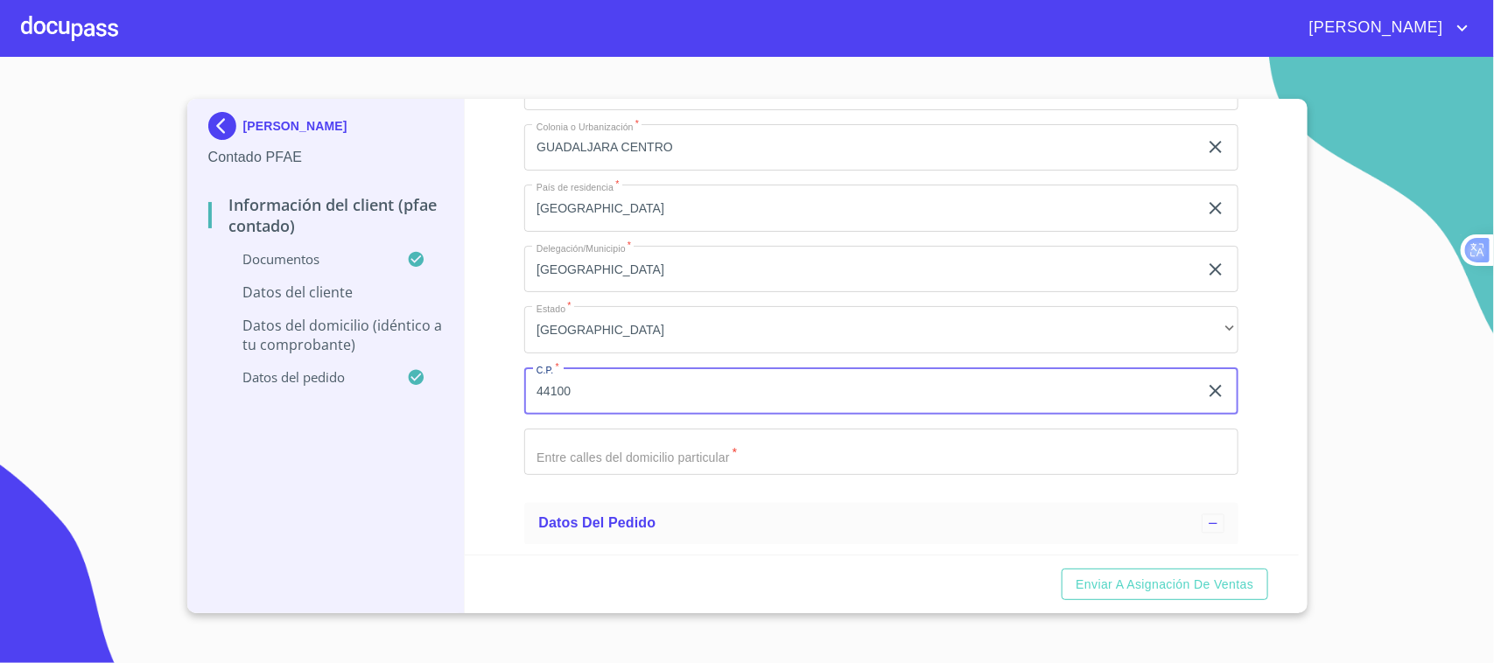
type input "44100"
click at [683, 464] on input "Documento de identificación.   *" at bounding box center [881, 452] width 714 height 47
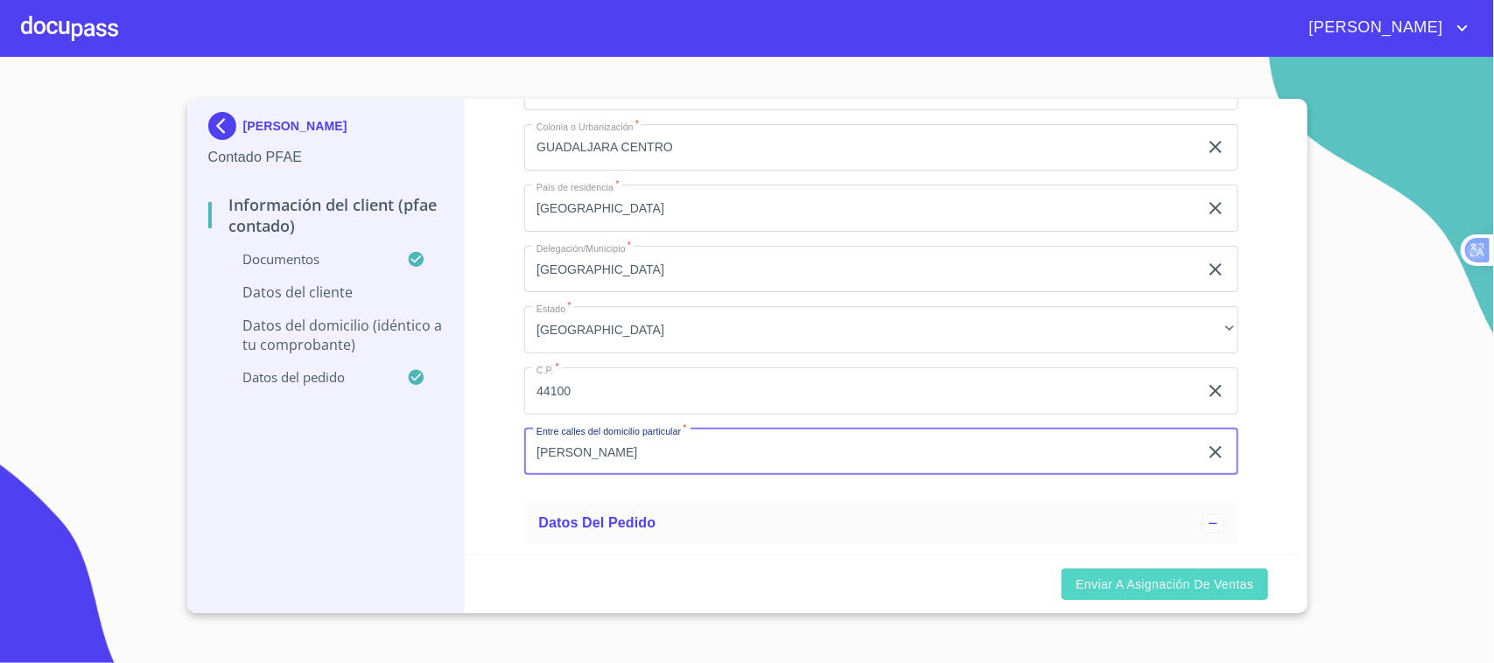
type input "[PERSON_NAME]"
click at [1228, 591] on span "Enviar a Asignación de Ventas" at bounding box center [1164, 585] width 178 height 22
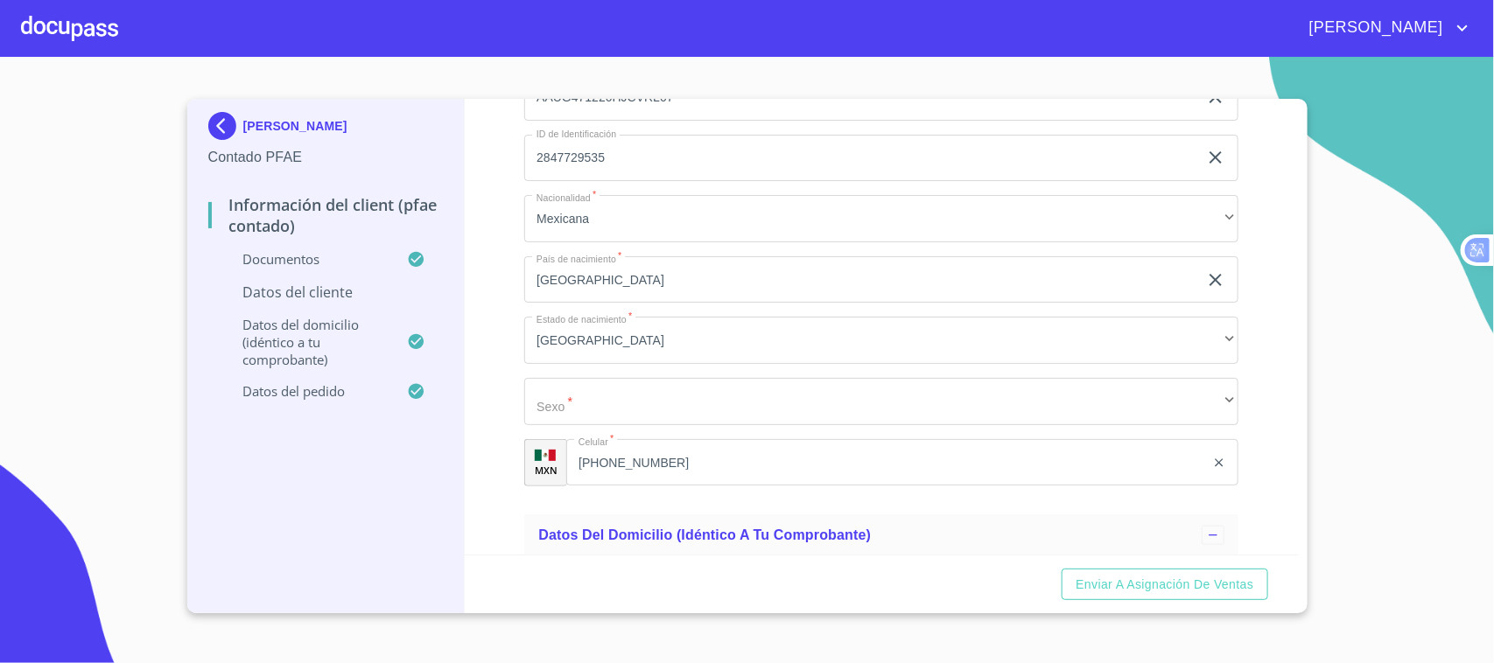
scroll to position [3781, 0]
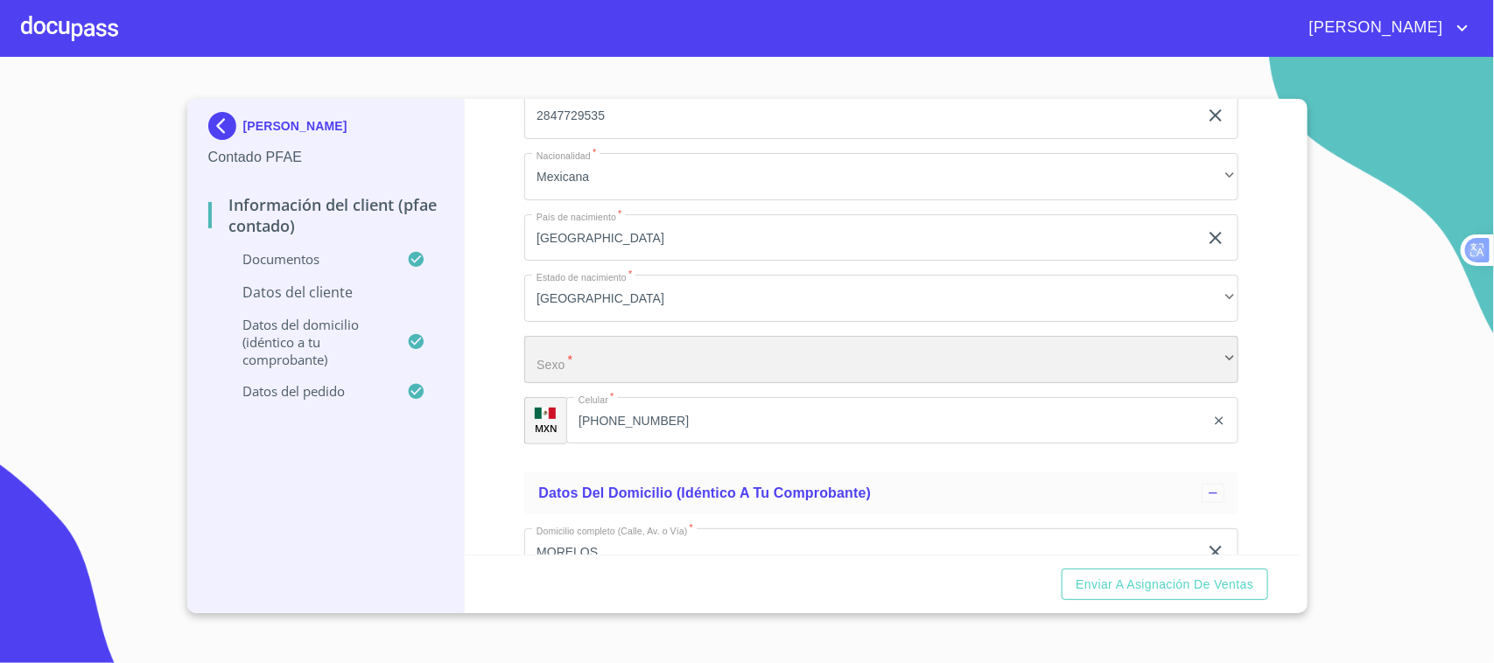
click at [624, 368] on div "​" at bounding box center [881, 359] width 714 height 47
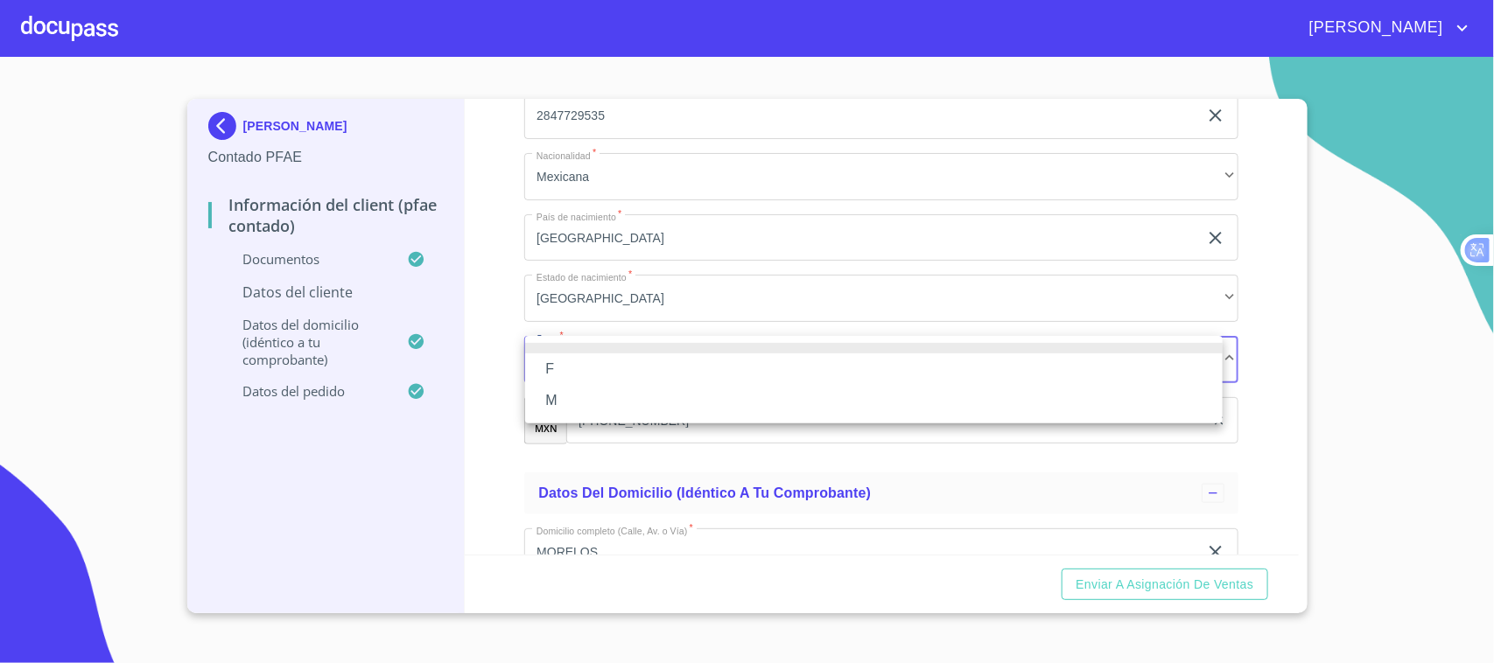
click at [584, 398] on li "M" at bounding box center [873, 400] width 697 height 31
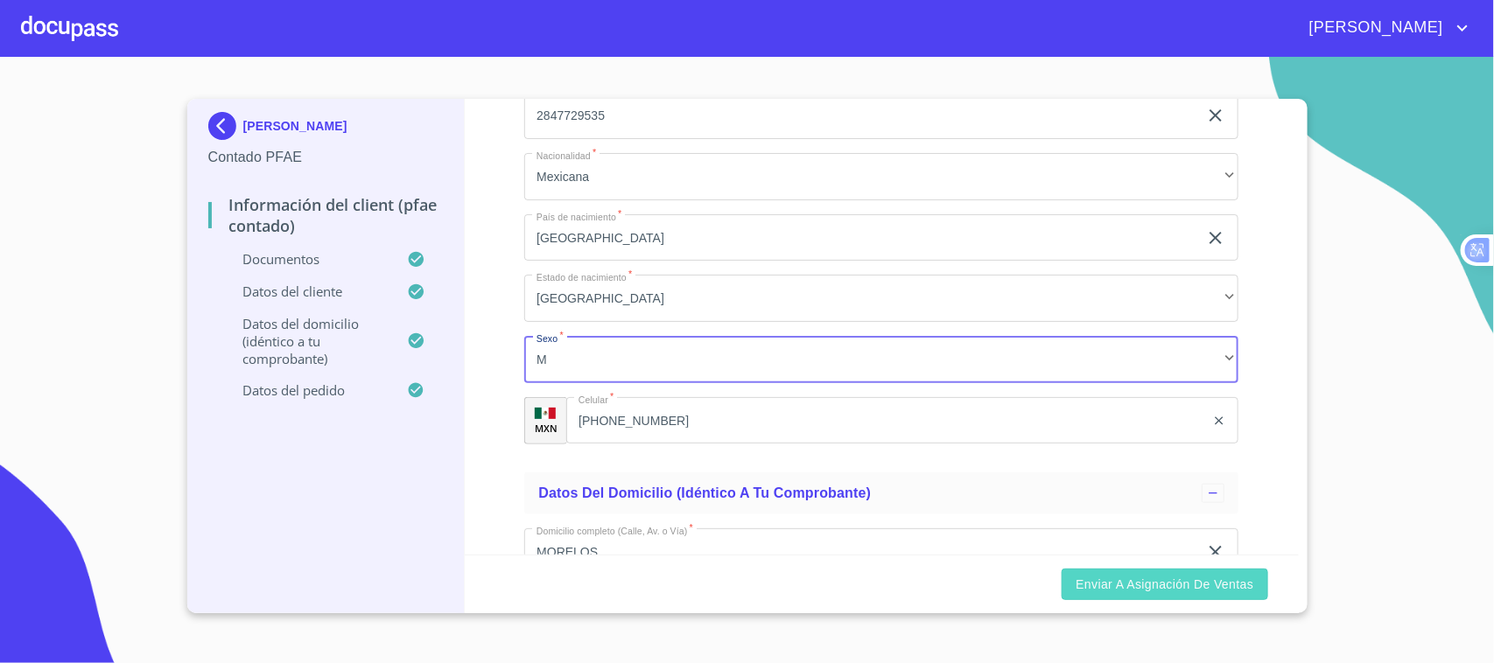
click at [1151, 591] on span "Enviar a Asignación de Ventas" at bounding box center [1164, 585] width 178 height 22
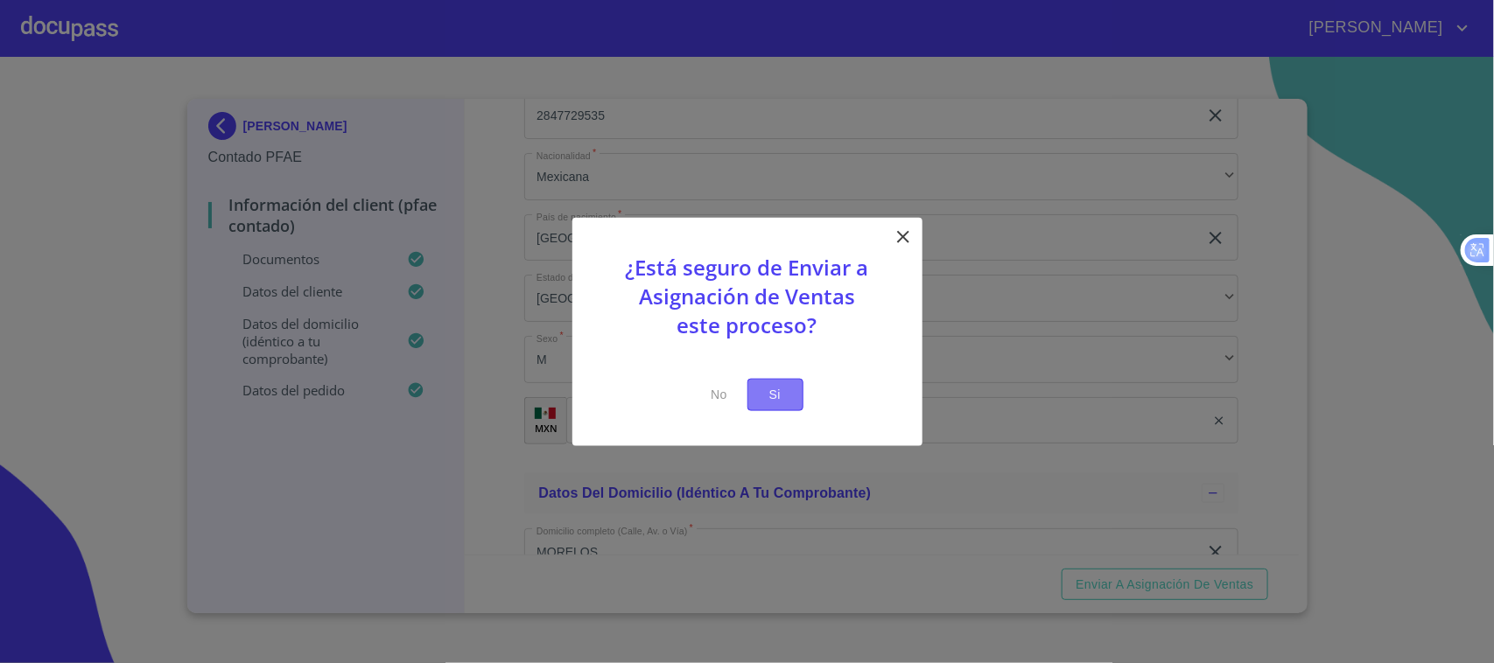
click at [775, 399] on span "Si" at bounding box center [775, 395] width 28 height 22
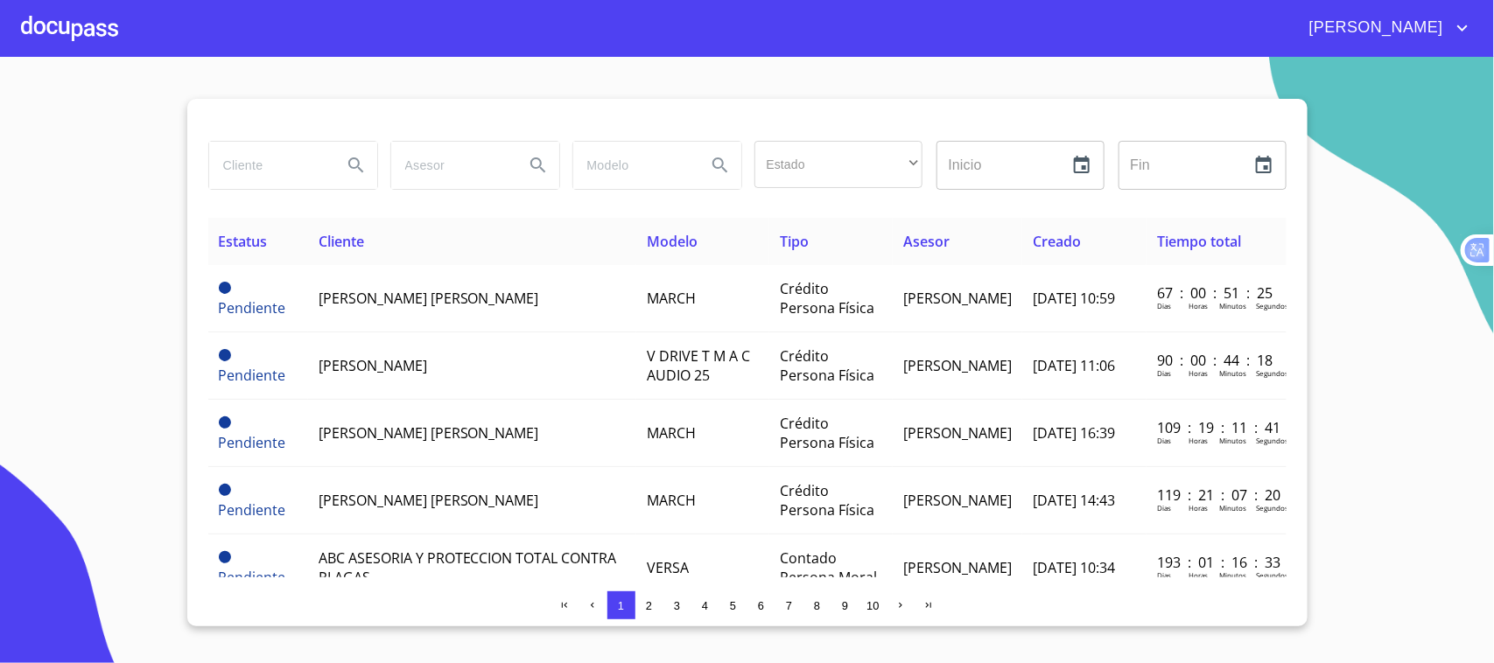
click at [81, 35] on div at bounding box center [69, 28] width 97 height 56
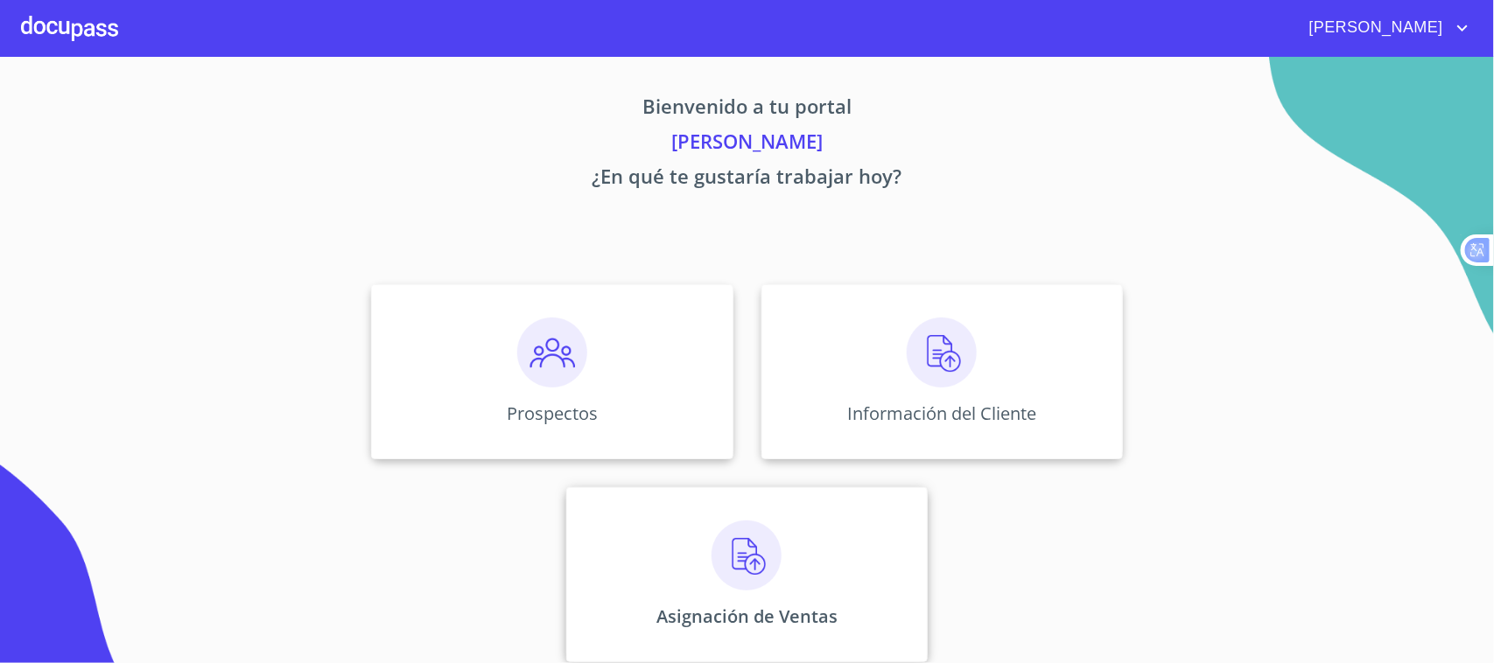
click at [772, 591] on div "Asignación de Ventas" at bounding box center [746, 574] width 361 height 175
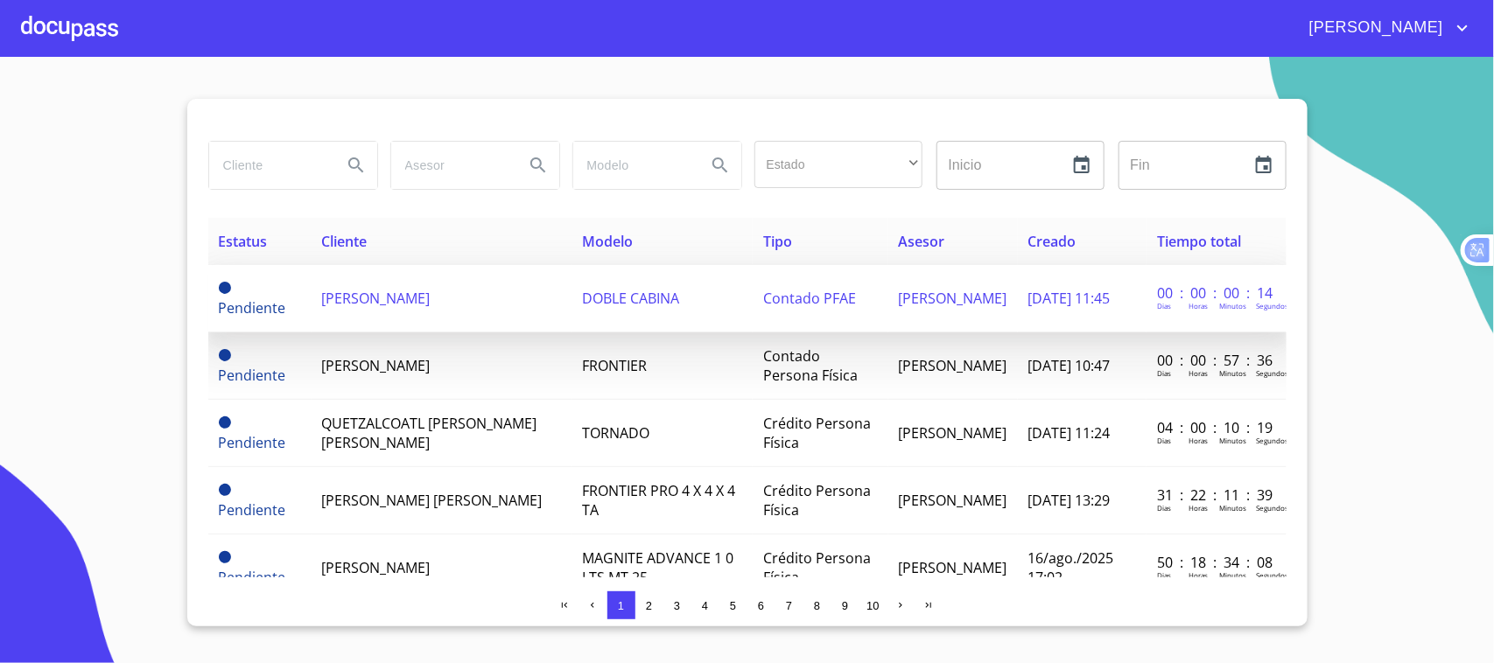
click at [653, 311] on td "DOBLE CABINA" at bounding box center [662, 298] width 180 height 67
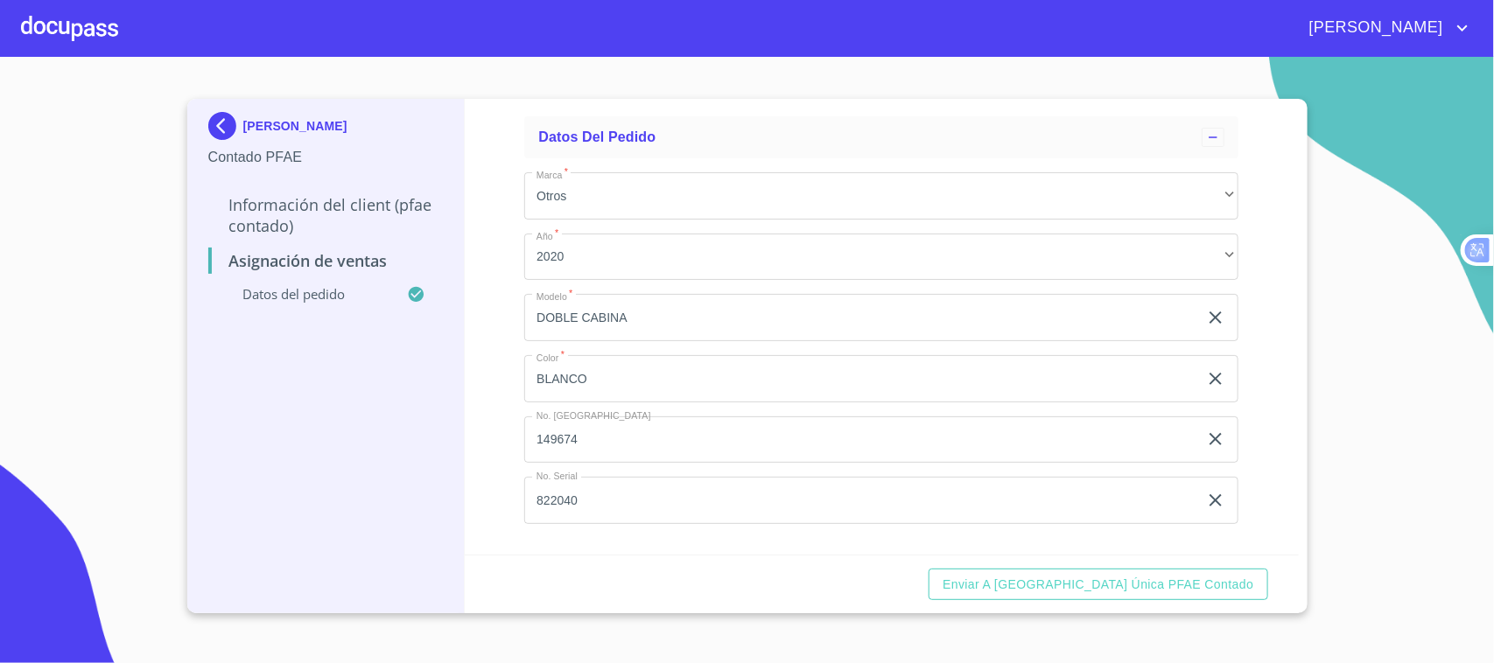
scroll to position [77, 0]
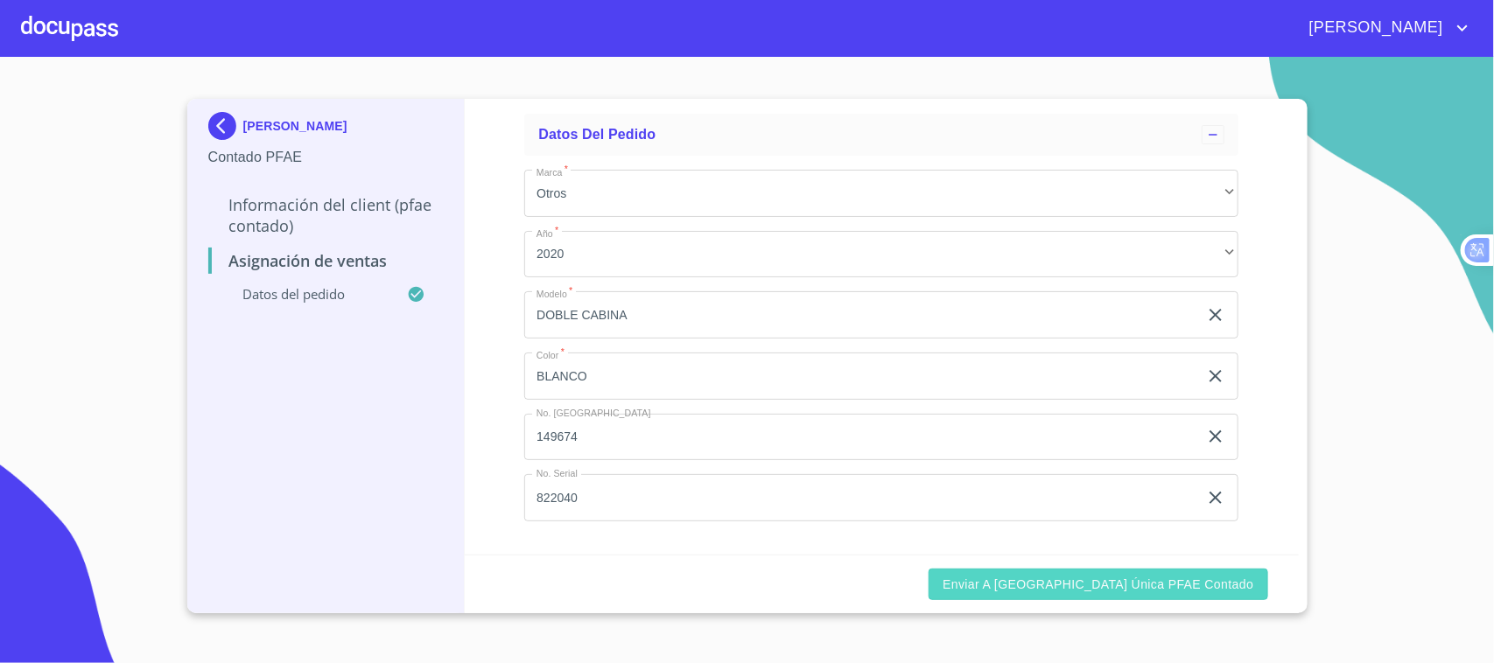
click at [1116, 584] on span "Enviar a [GEOGRAPHIC_DATA] única PFAE contado" at bounding box center [1097, 585] width 311 height 22
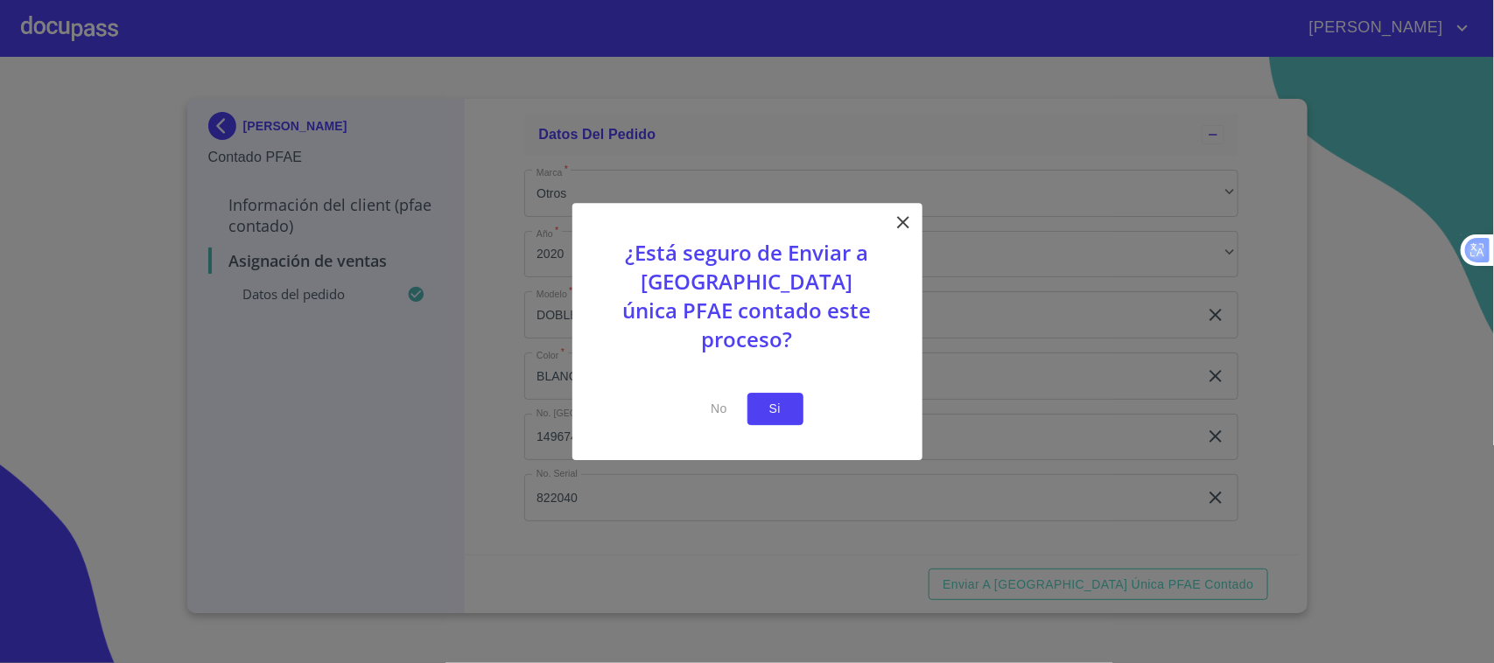
click at [775, 393] on button "Si" at bounding box center [775, 409] width 56 height 32
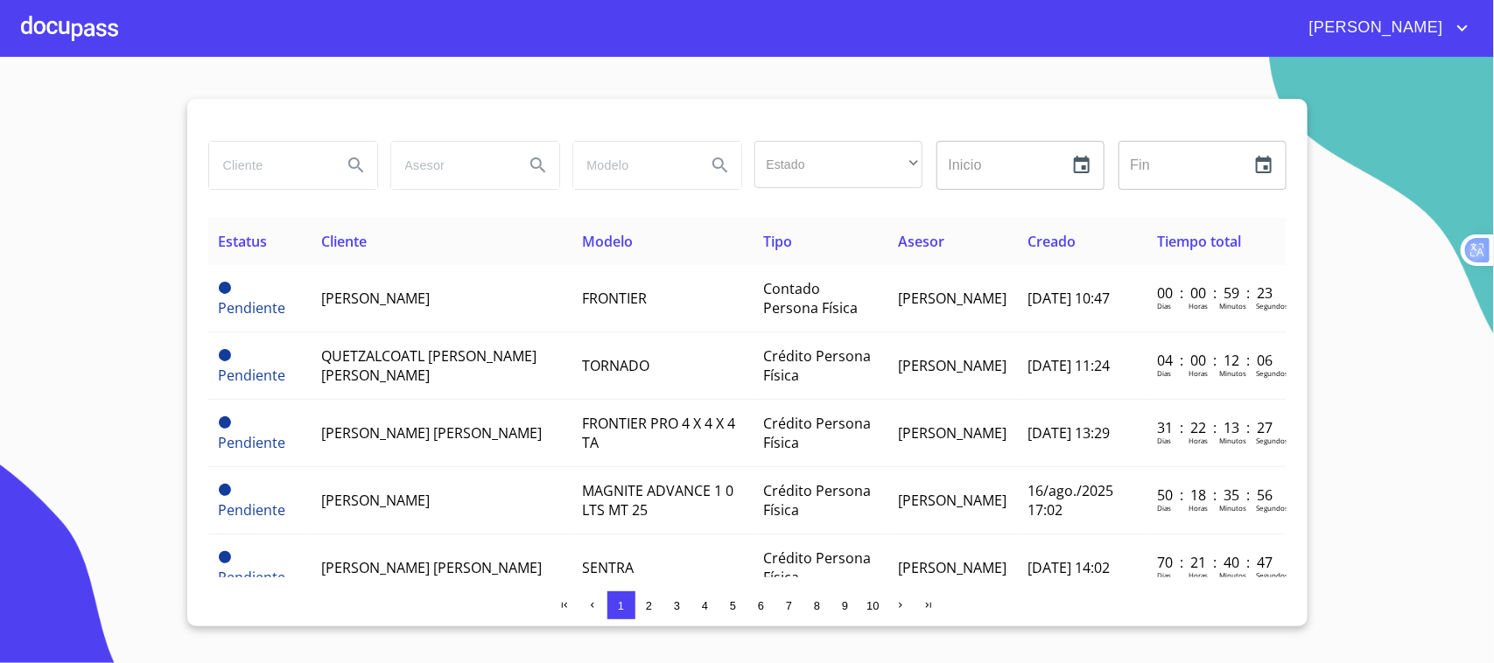
click at [42, 28] on div at bounding box center [69, 28] width 97 height 56
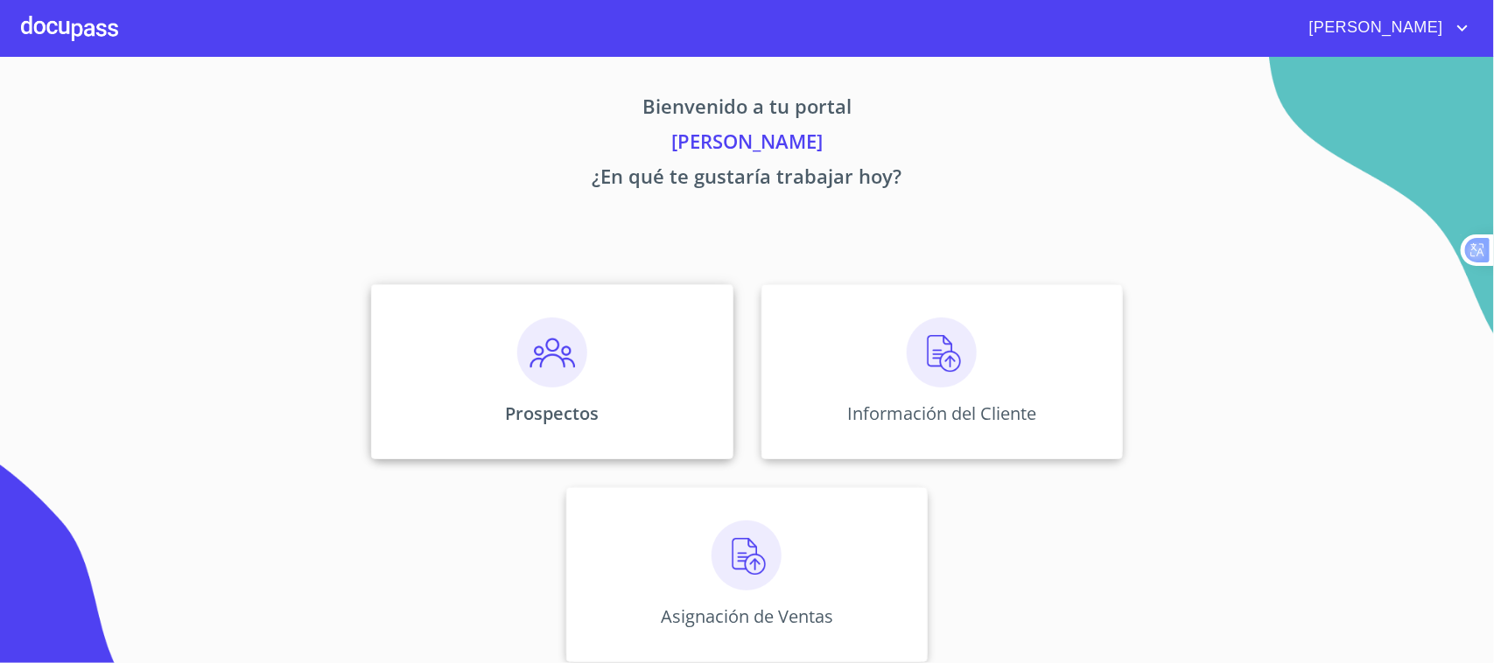
click at [591, 381] on div "Prospectos" at bounding box center [551, 371] width 361 height 175
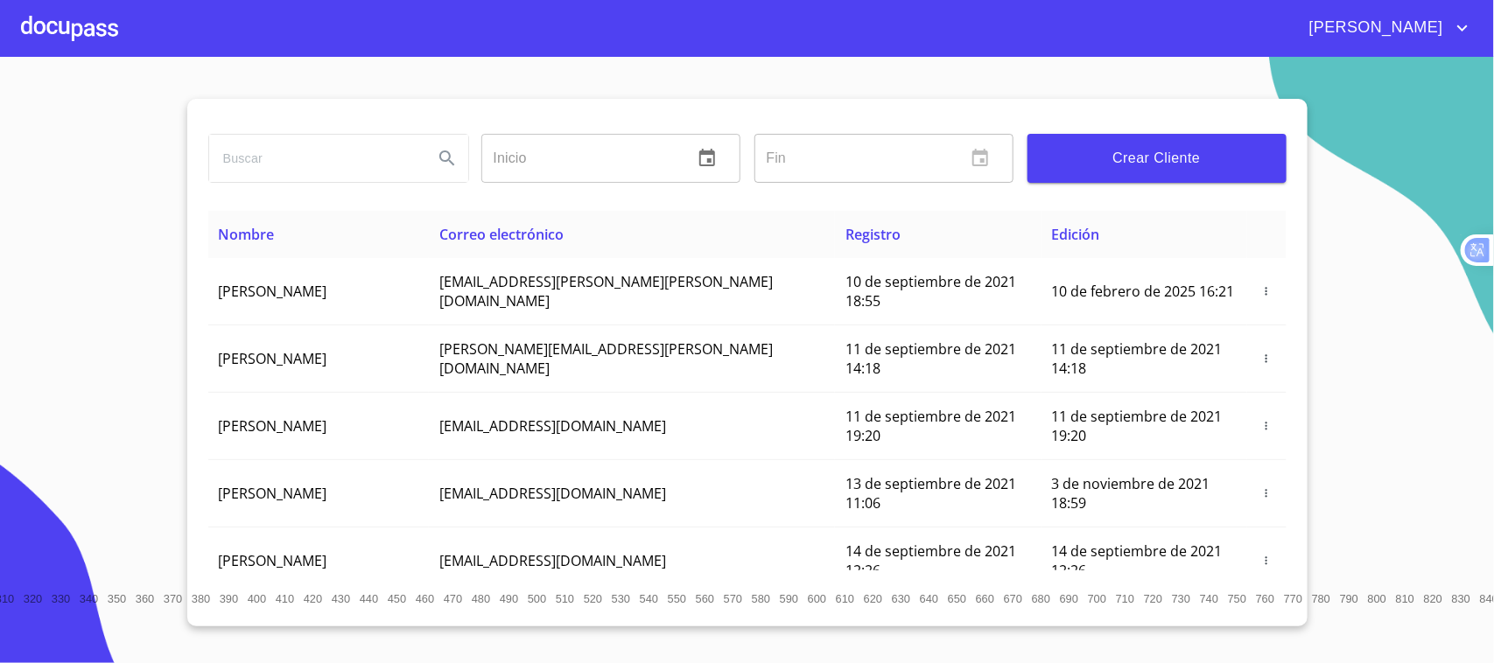
click at [1203, 171] on span "Crear Cliente" at bounding box center [1156, 158] width 231 height 24
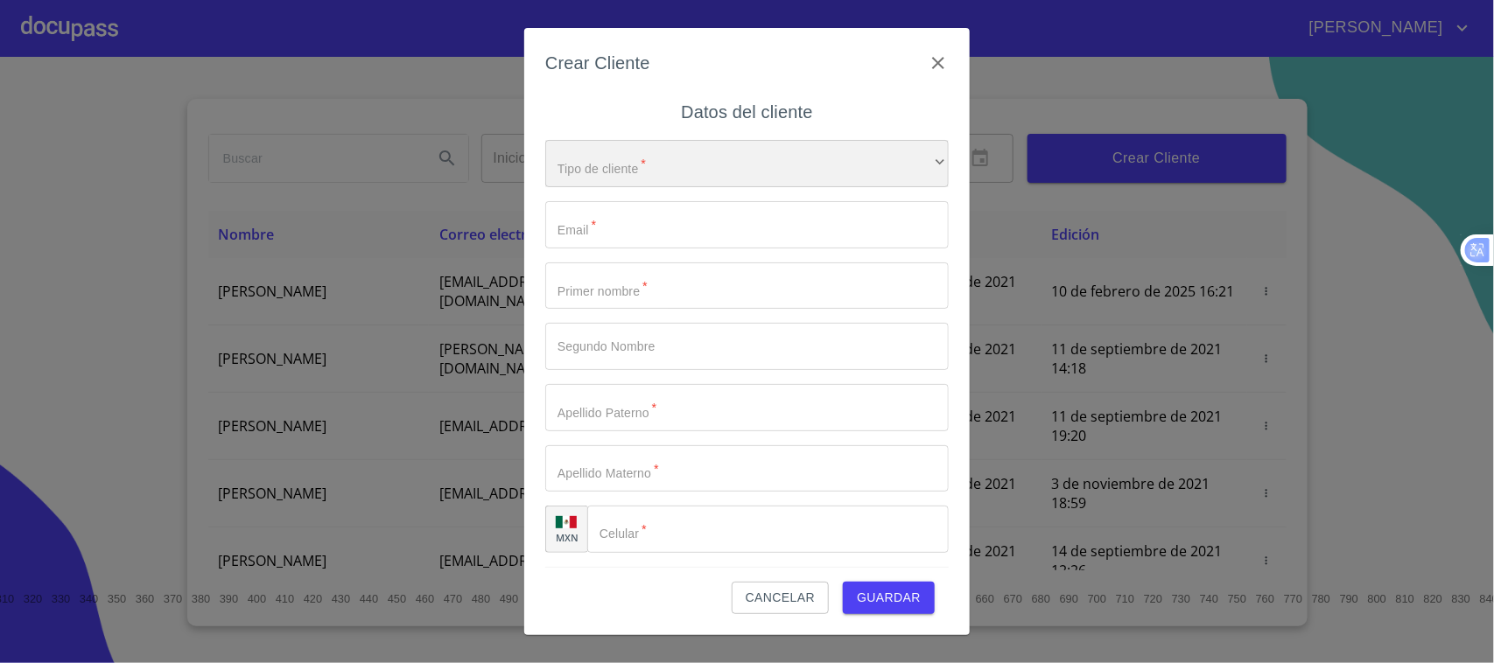
click at [752, 164] on div "​" at bounding box center [746, 163] width 403 height 47
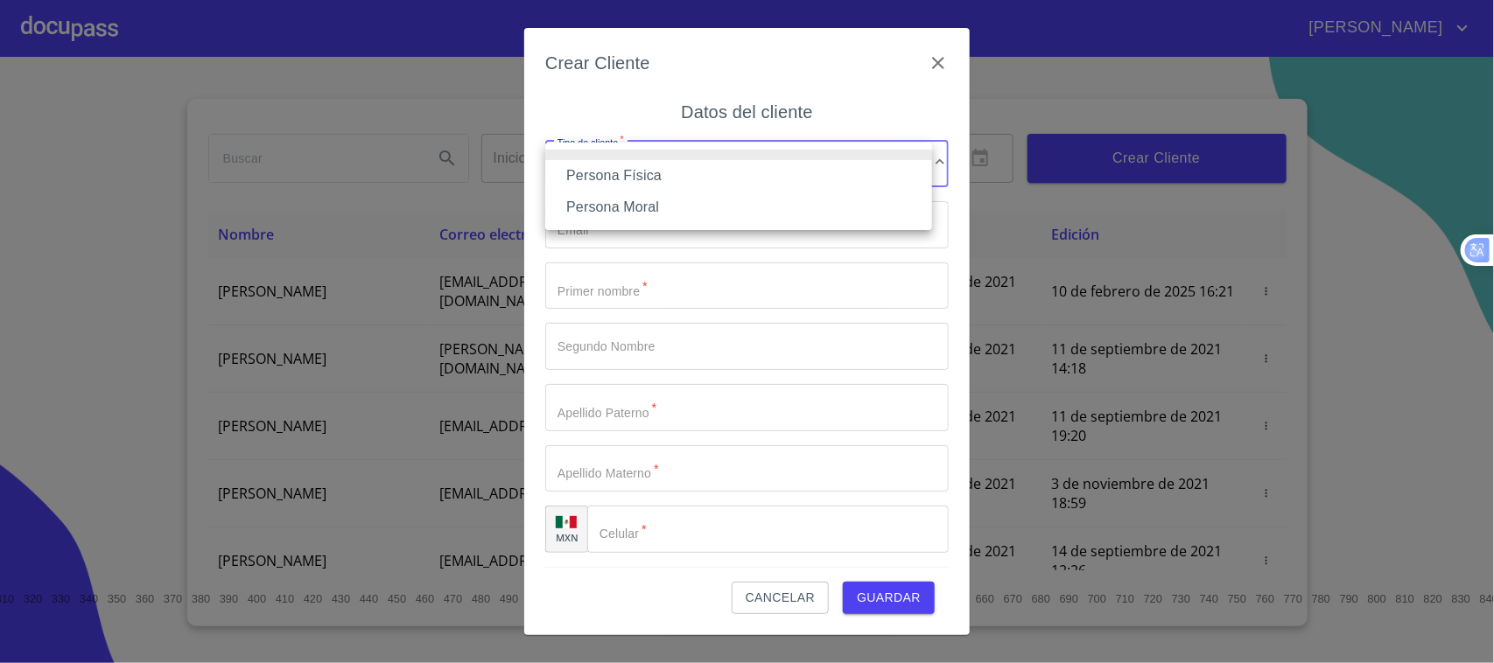
click at [609, 182] on li "Persona Física" at bounding box center [738, 175] width 387 height 31
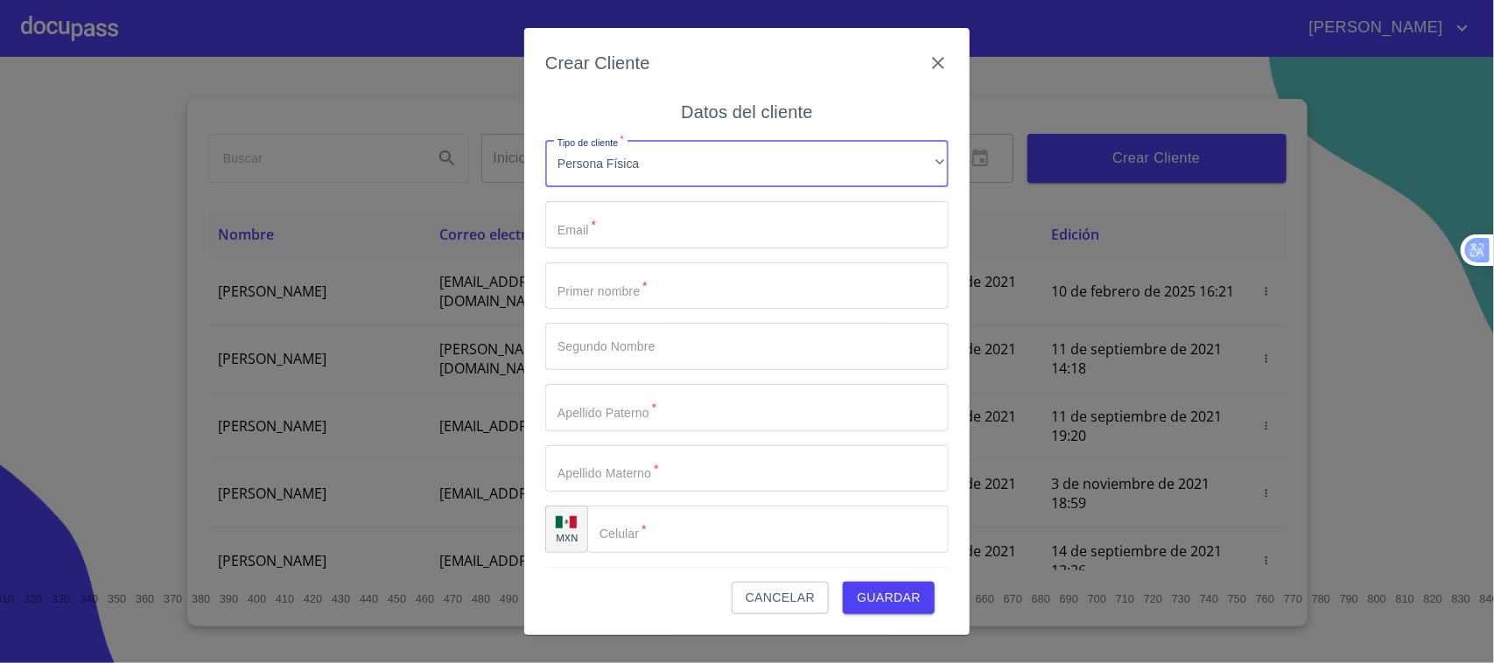
click at [619, 224] on input "Tipo de cliente   *" at bounding box center [746, 224] width 403 height 47
type input "[EMAIL_ADDRESS][DOMAIN_NAME]"
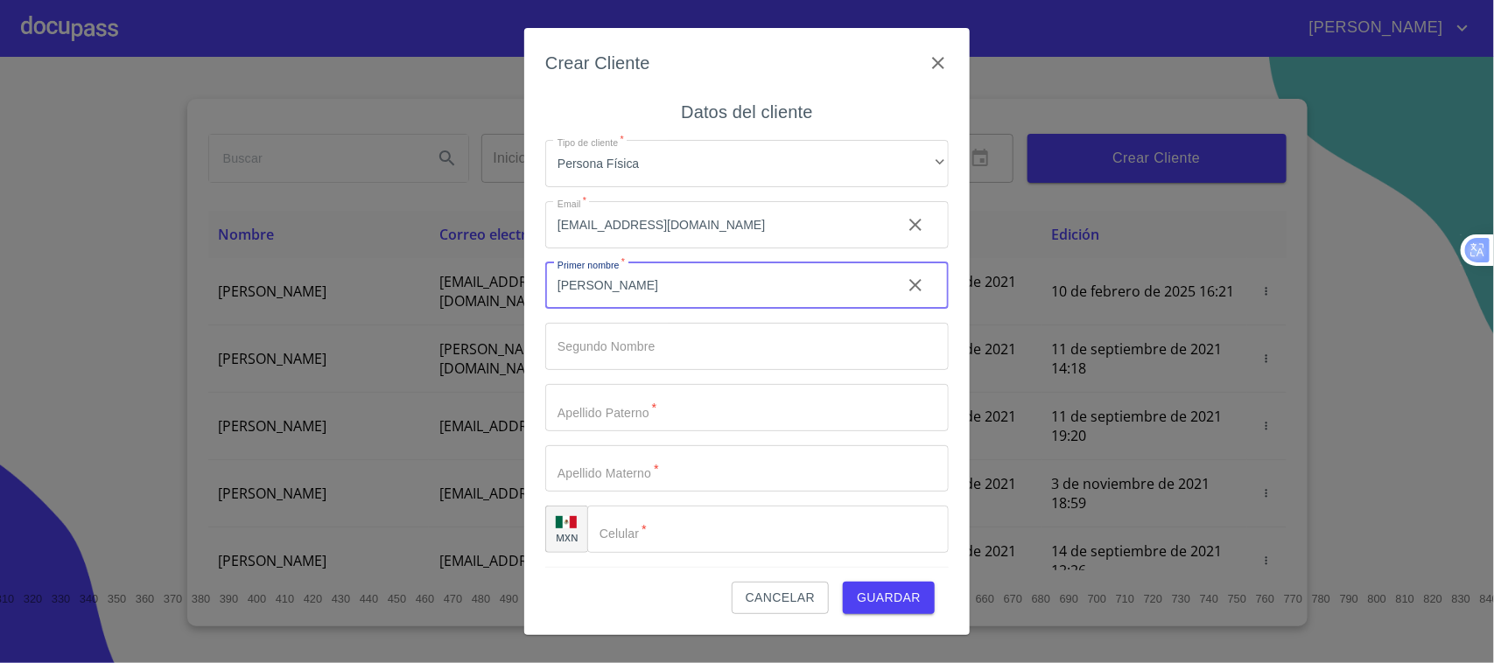
type input "[PERSON_NAME]"
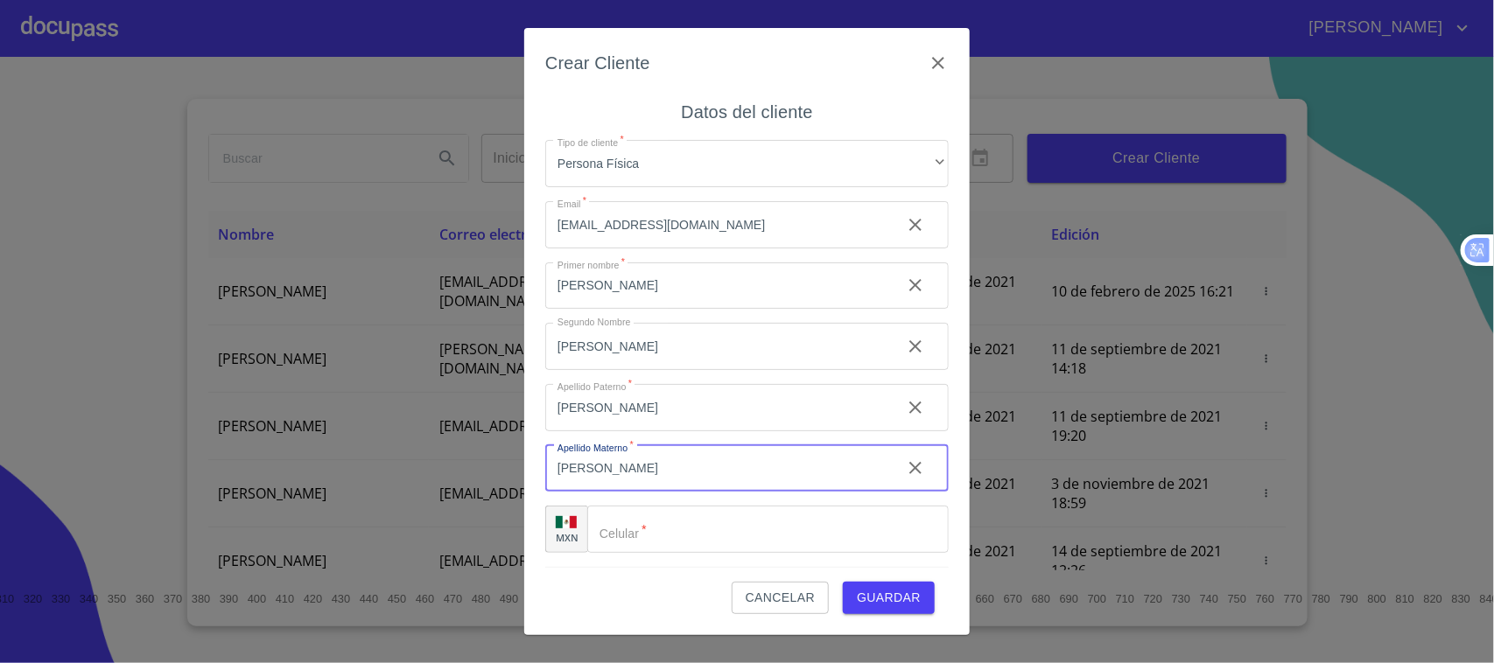
type input "[PERSON_NAME]"
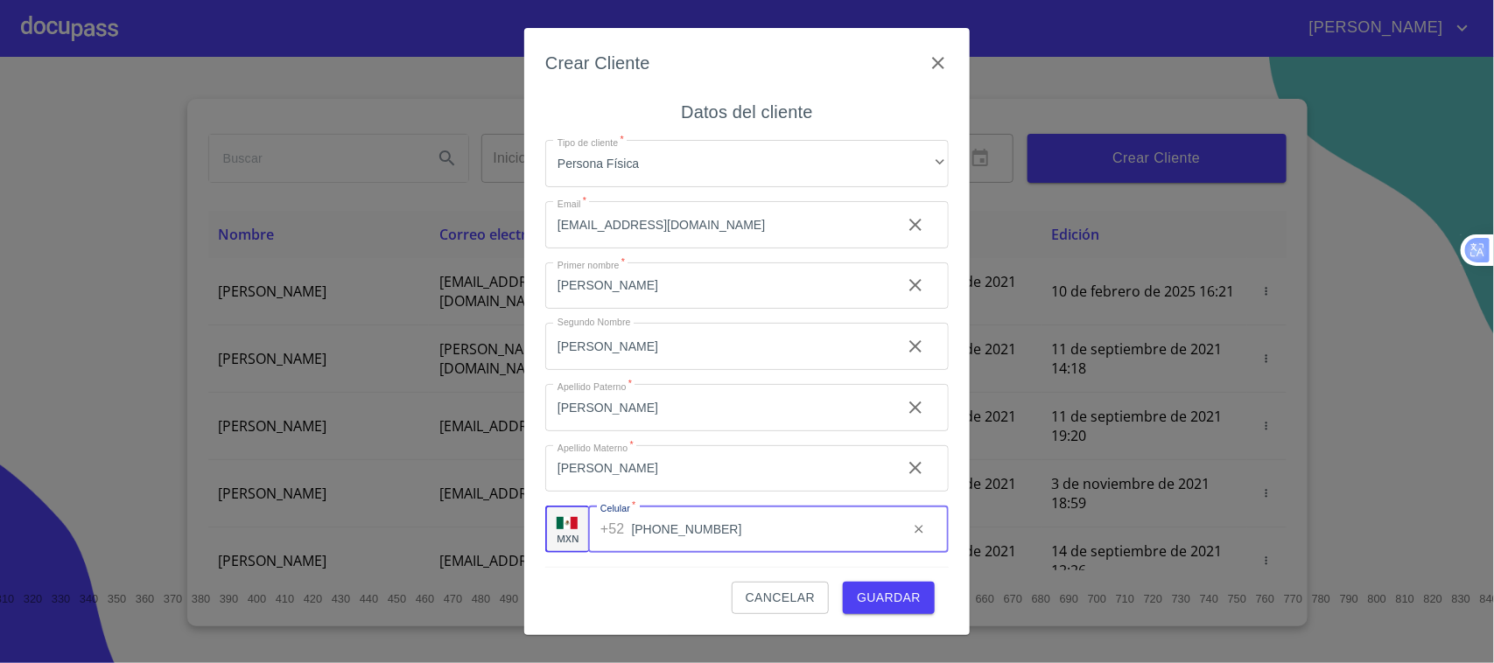
type input "[PHONE_NUMBER]"
click at [881, 608] on span "Guardar" at bounding box center [889, 598] width 64 height 22
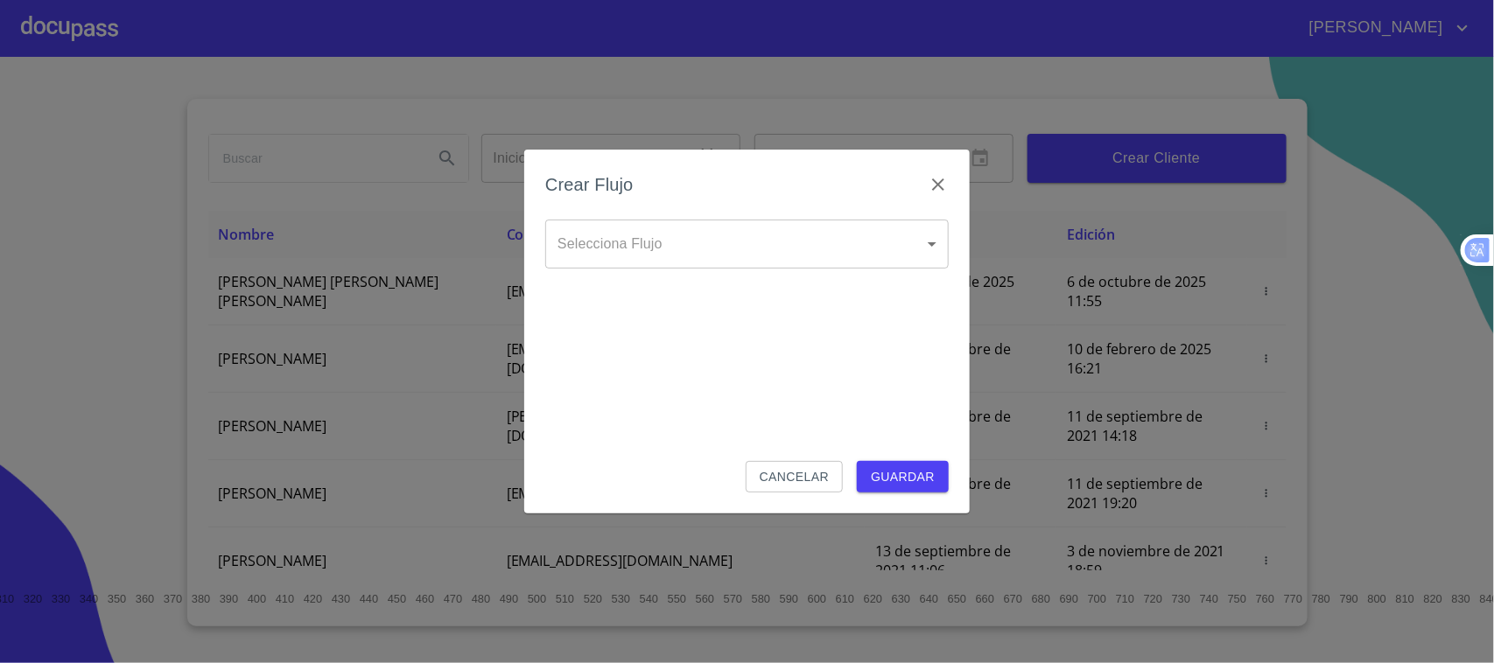
click at [663, 241] on body "[PERSON_NAME] ​ Fin ​ Crear Cliente Nombre Correo electrónico Registro Edición …" at bounding box center [747, 331] width 1494 height 663
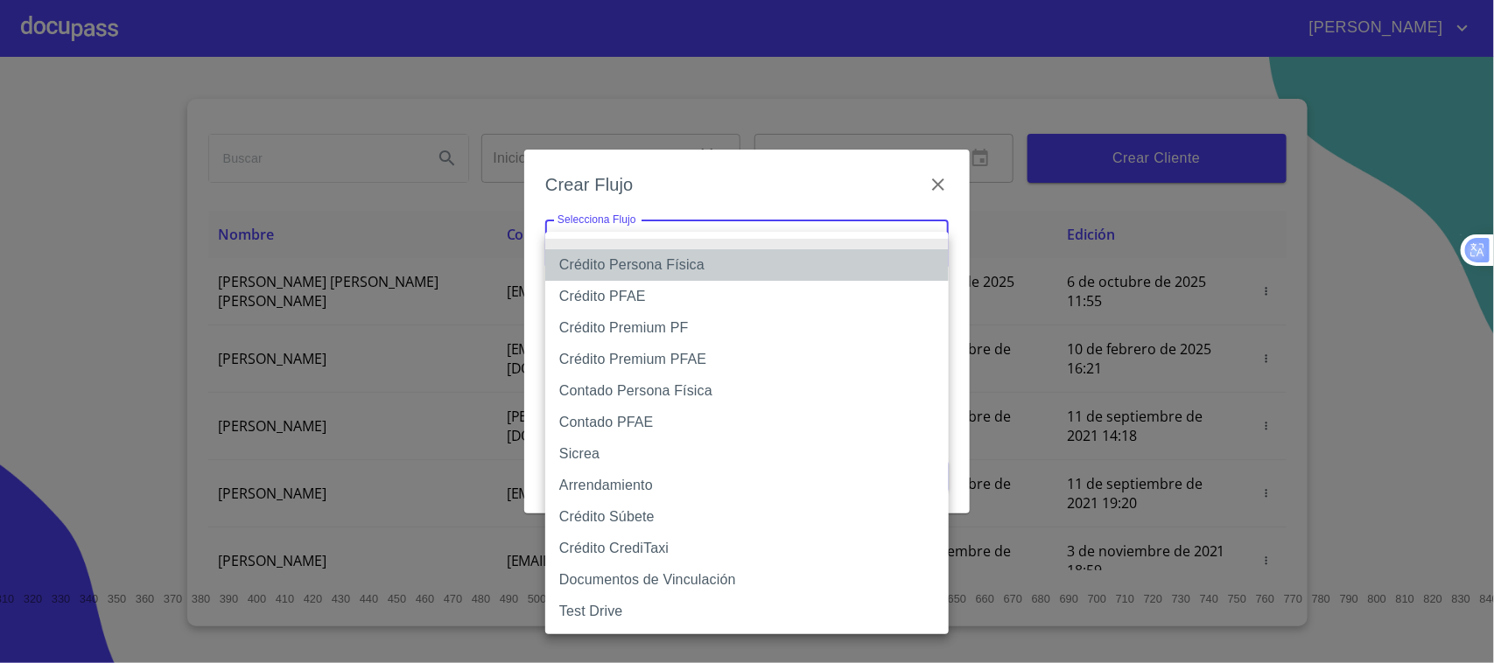
click at [646, 265] on li "Crédito Persona Física" at bounding box center [746, 264] width 403 height 31
type input "6009fb3c7d1714eb8809aa97"
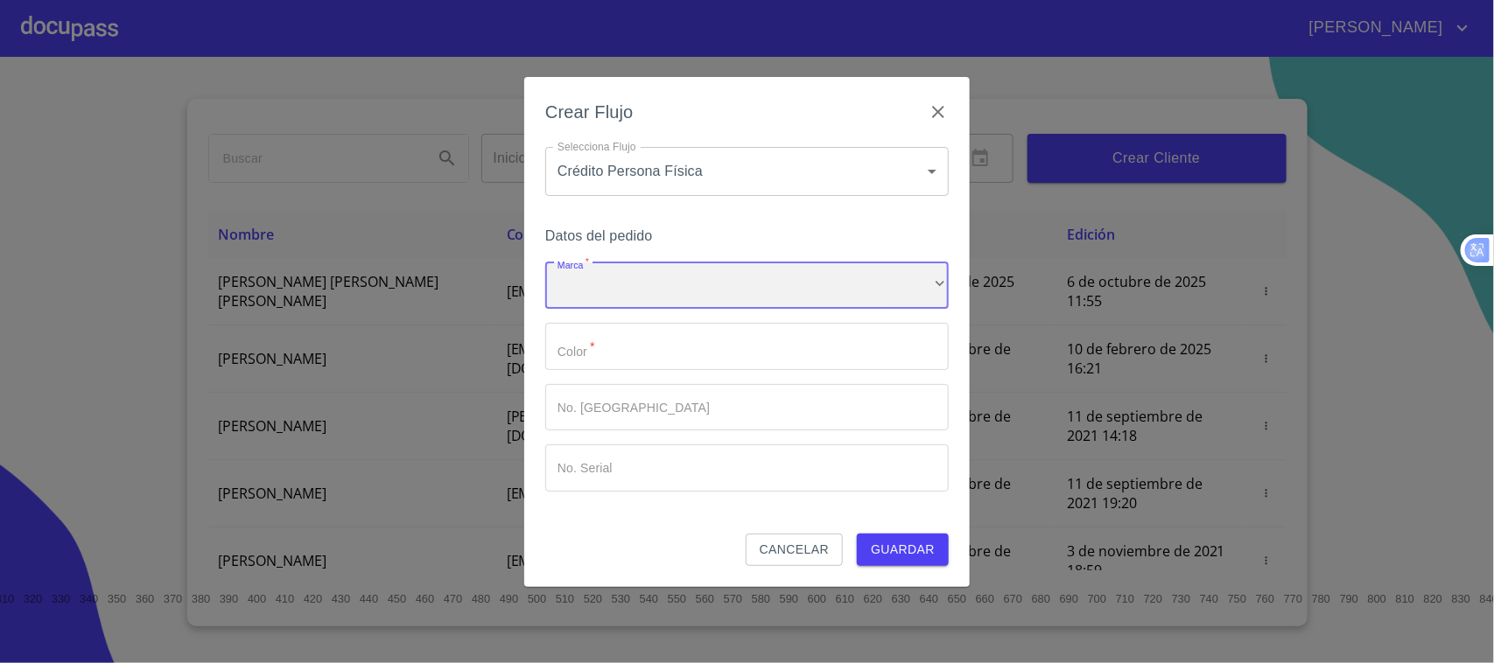
click at [641, 300] on div "​" at bounding box center [746, 285] width 403 height 47
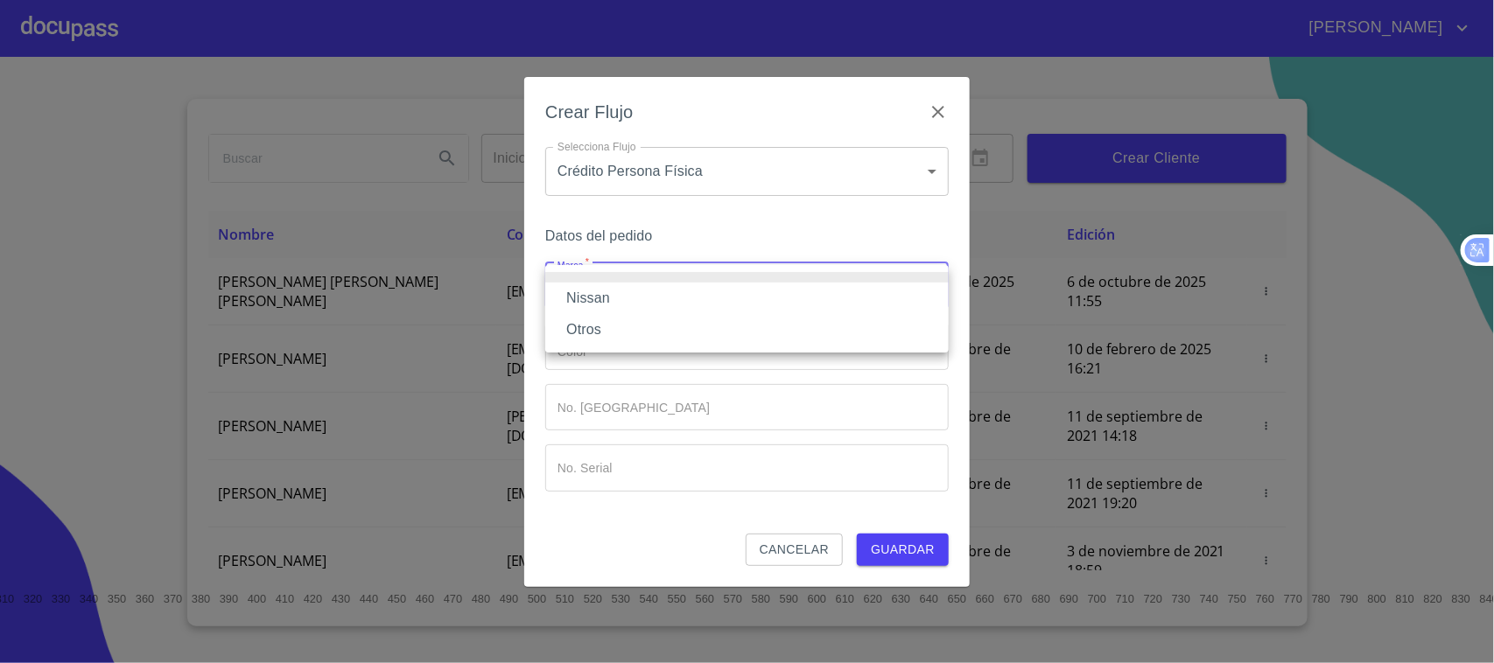
click at [619, 329] on li "Otros" at bounding box center [746, 329] width 403 height 31
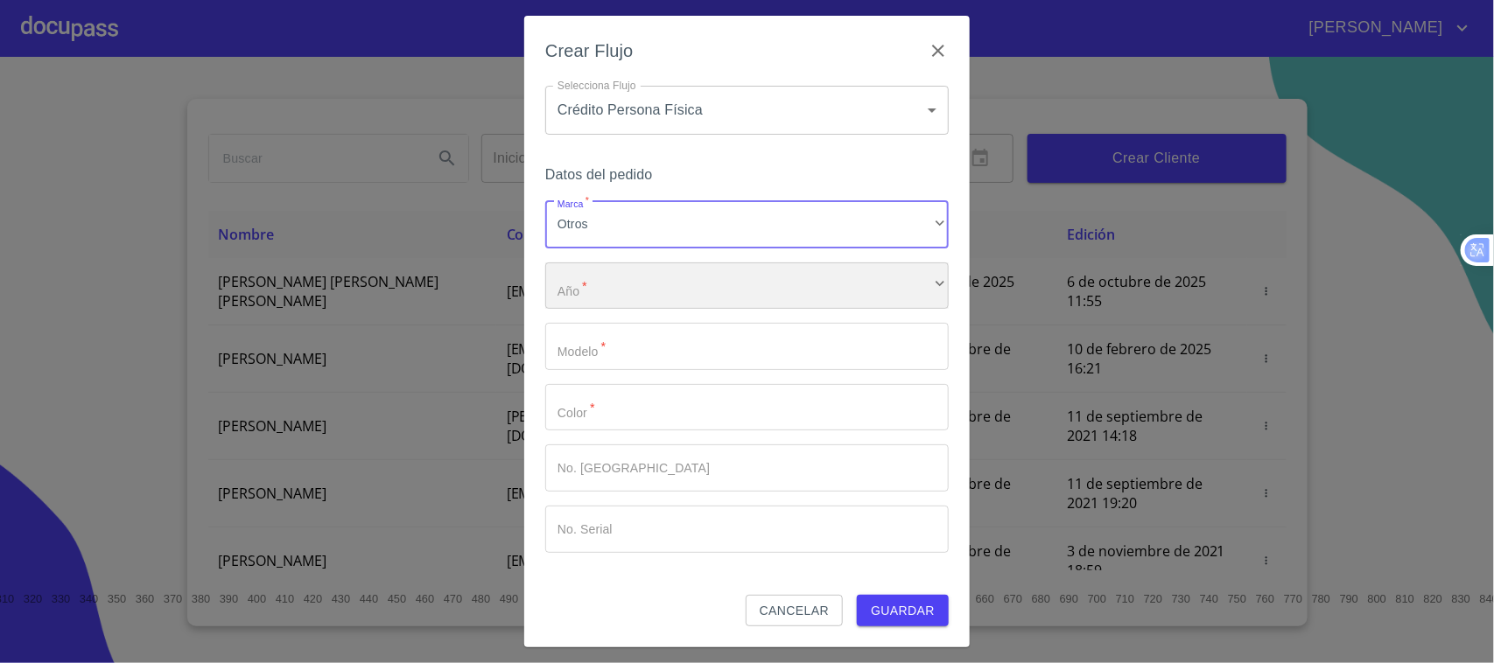
click at [631, 299] on div "​" at bounding box center [746, 285] width 403 height 47
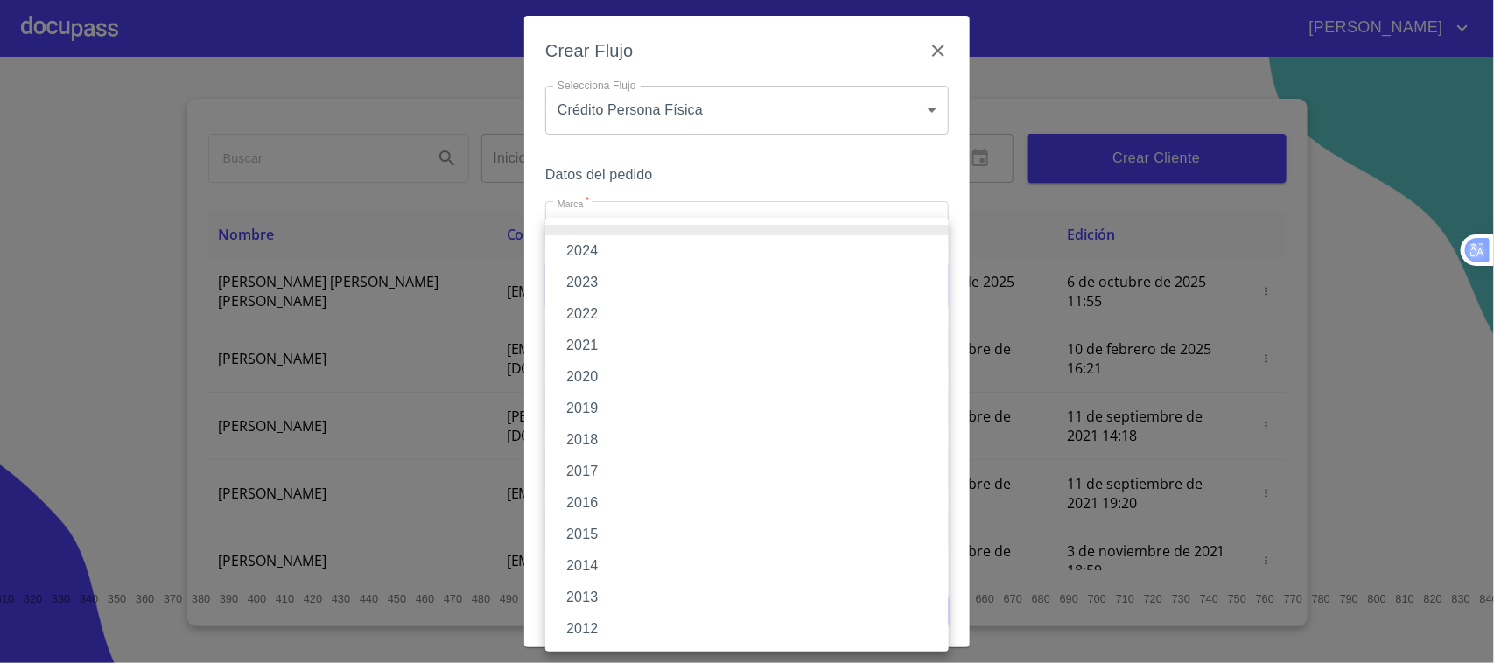
click at [611, 369] on li "2020" at bounding box center [746, 376] width 403 height 31
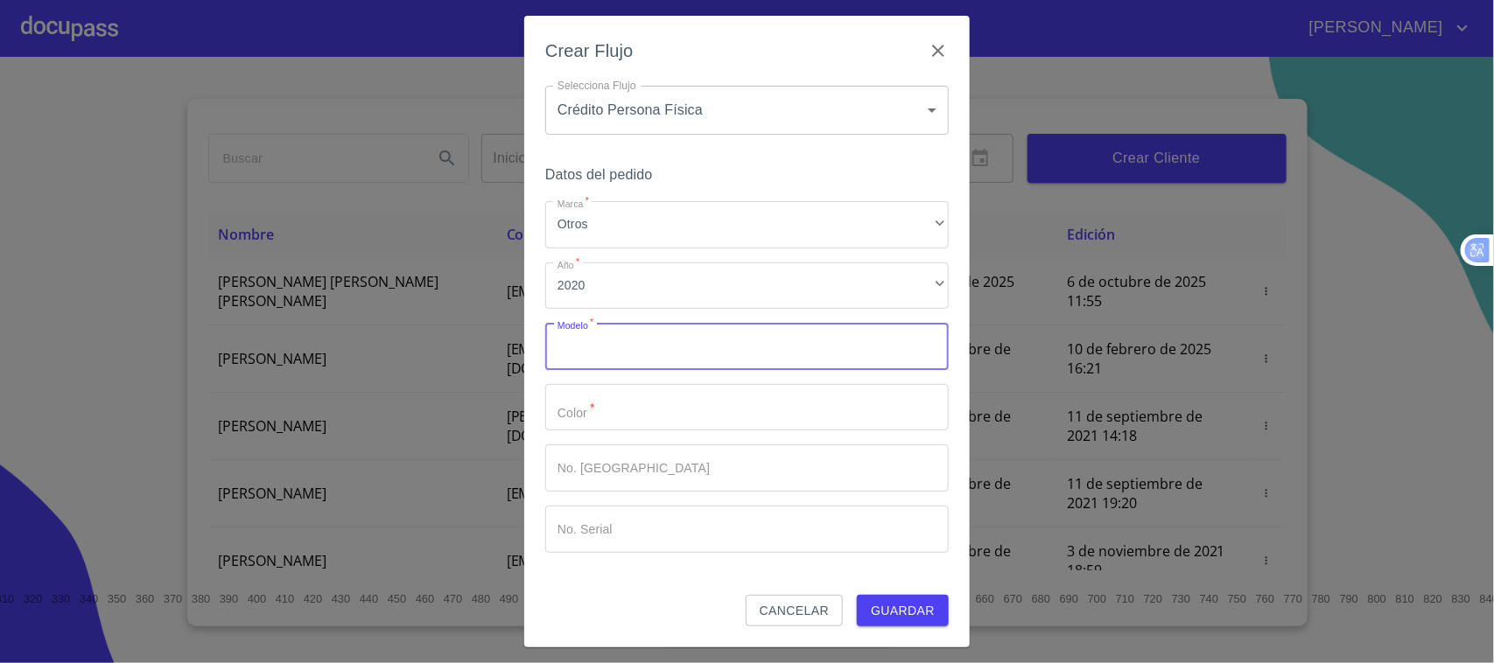
click at [613, 357] on input "Marca   *" at bounding box center [746, 346] width 403 height 47
type input "BEAT"
type input "GRIS"
click at [927, 611] on span "Guardar" at bounding box center [903, 611] width 64 height 22
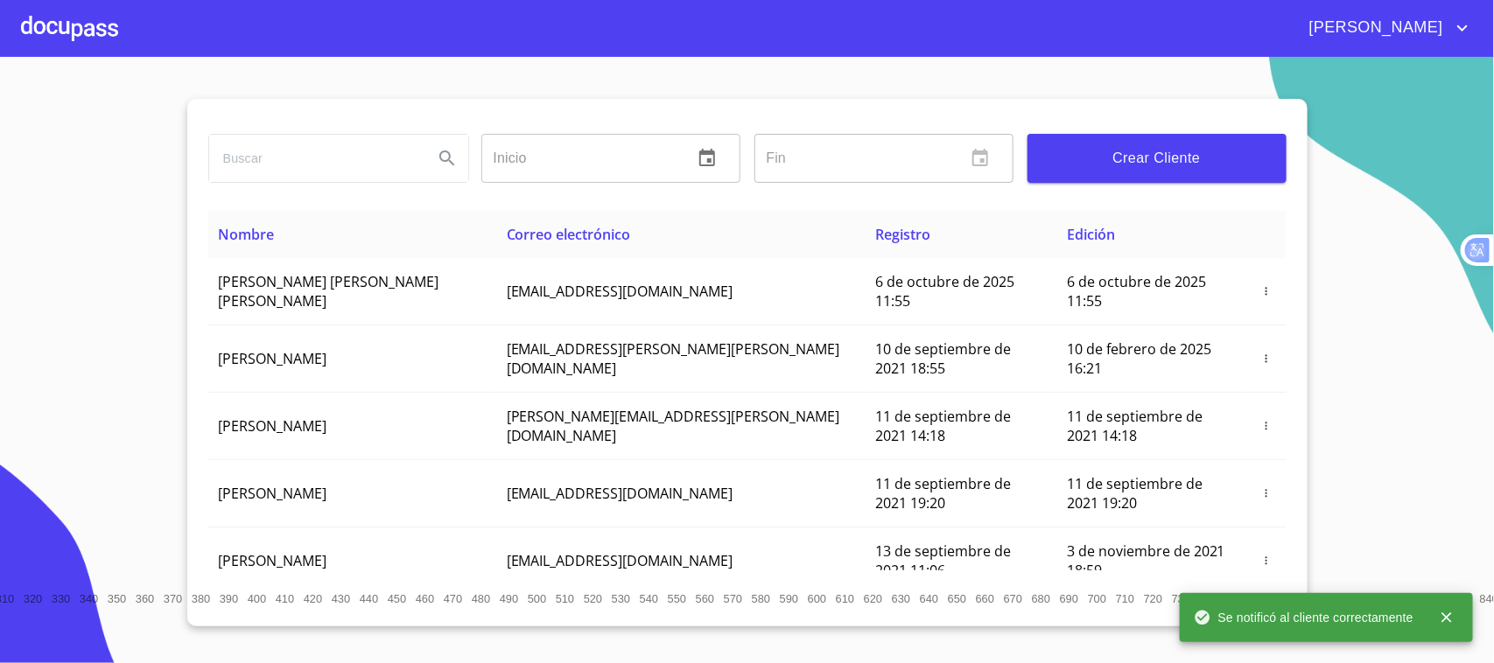
click at [98, 26] on div at bounding box center [69, 28] width 97 height 56
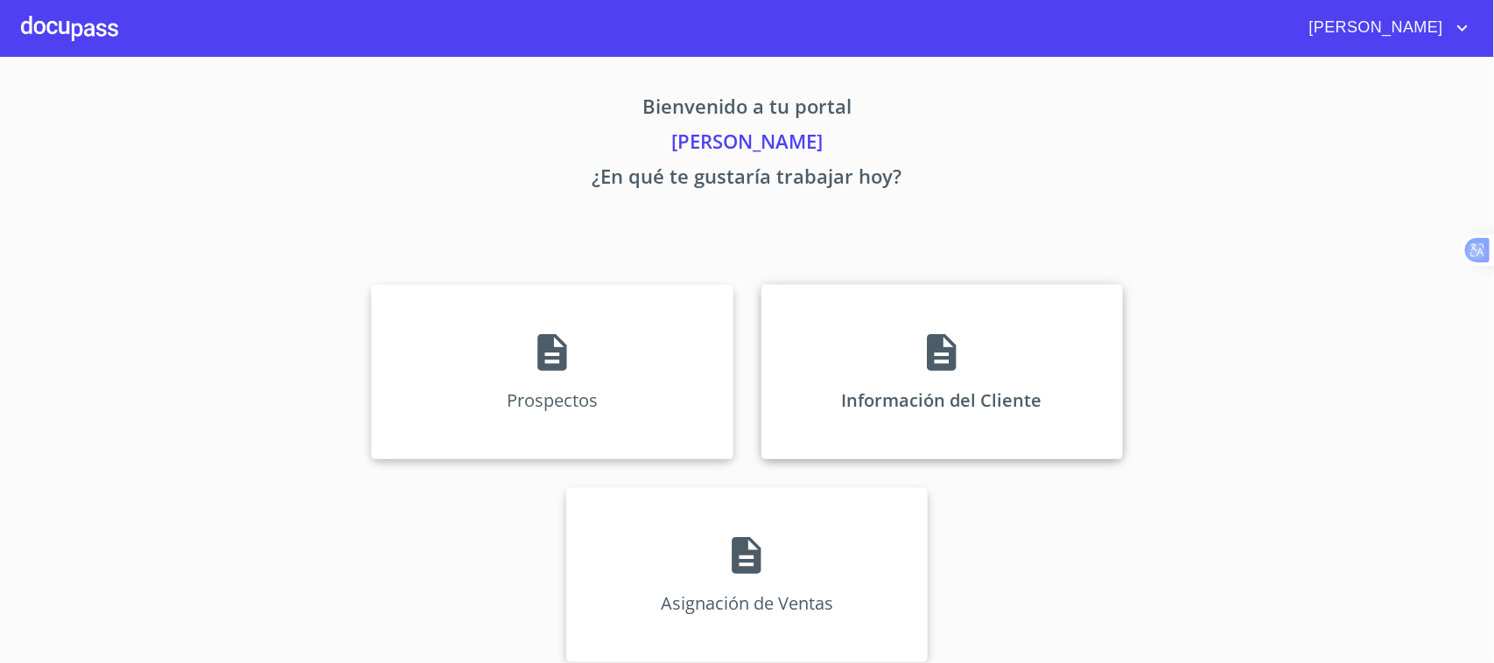
click at [923, 409] on p "Información del Cliente" at bounding box center [942, 400] width 200 height 24
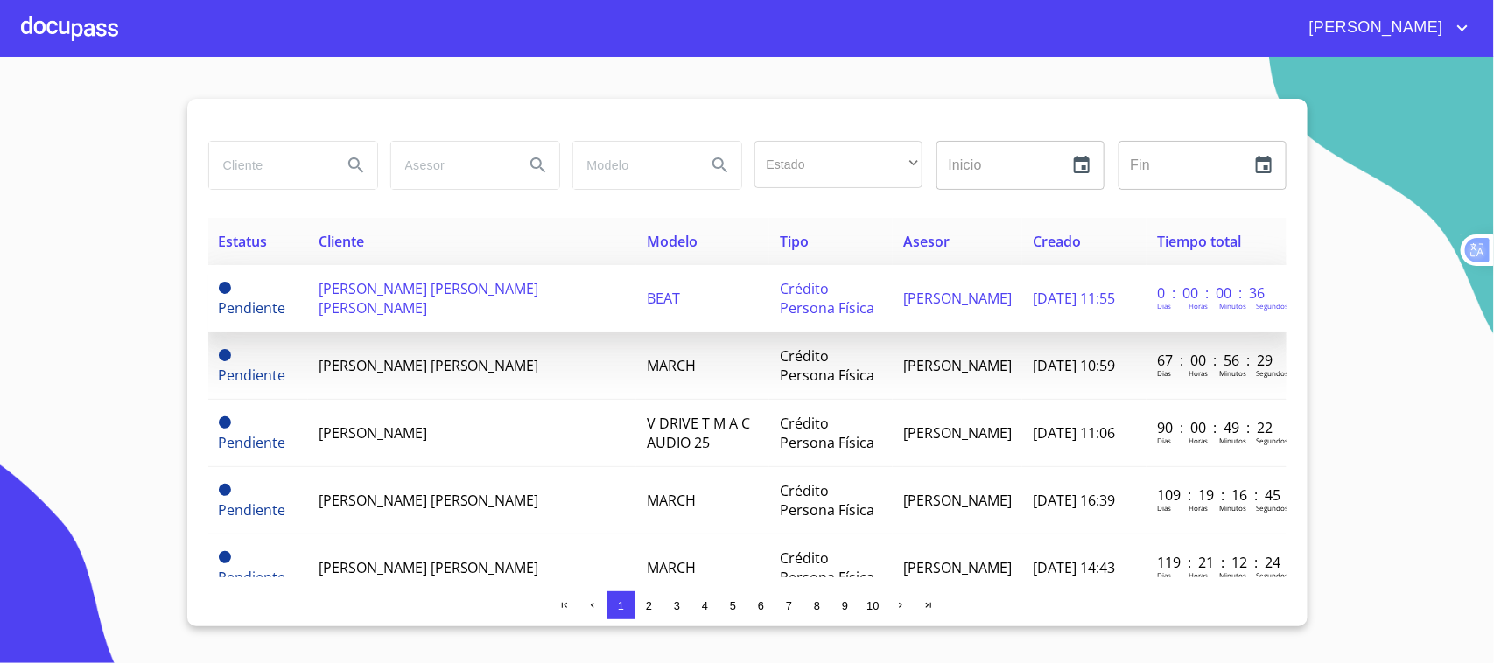
click at [527, 313] on td "[PERSON_NAME] [PERSON_NAME] [PERSON_NAME]" at bounding box center [472, 298] width 328 height 67
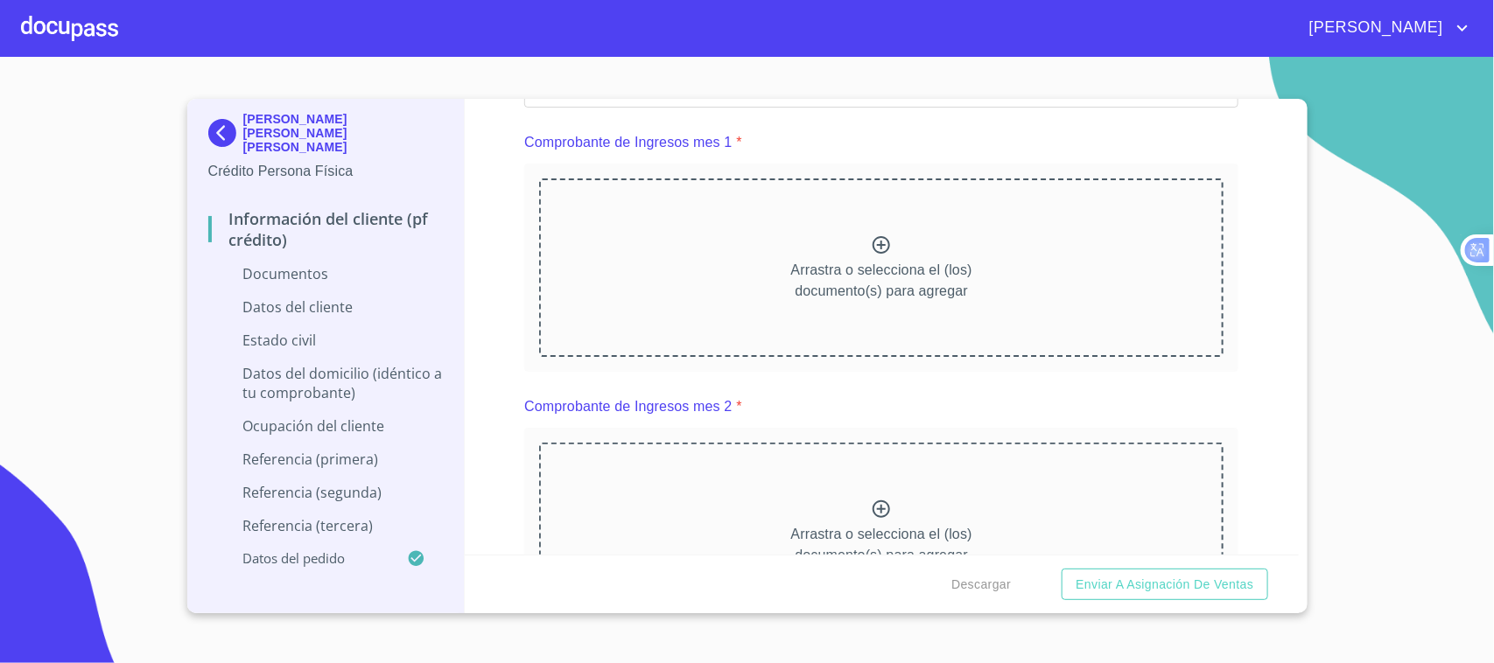
scroll to position [720, 0]
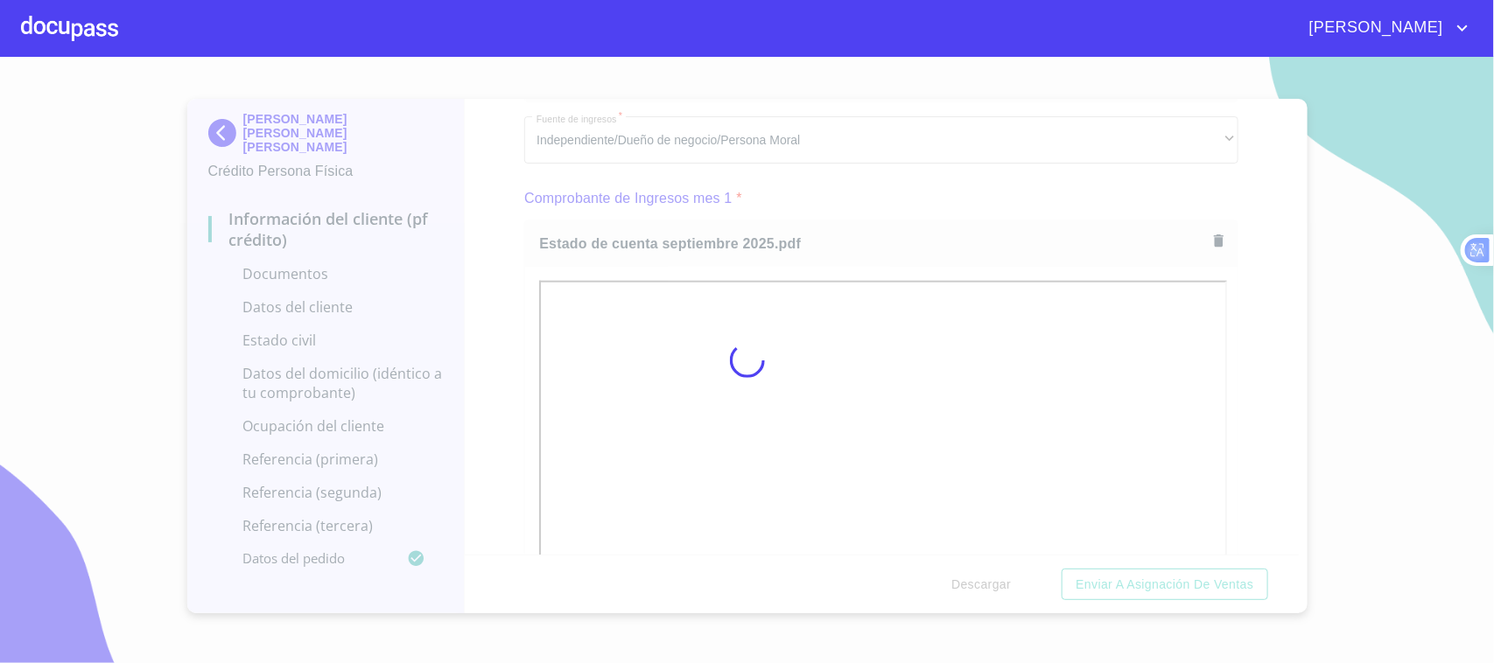
click at [989, 160] on div at bounding box center [747, 360] width 1494 height 606
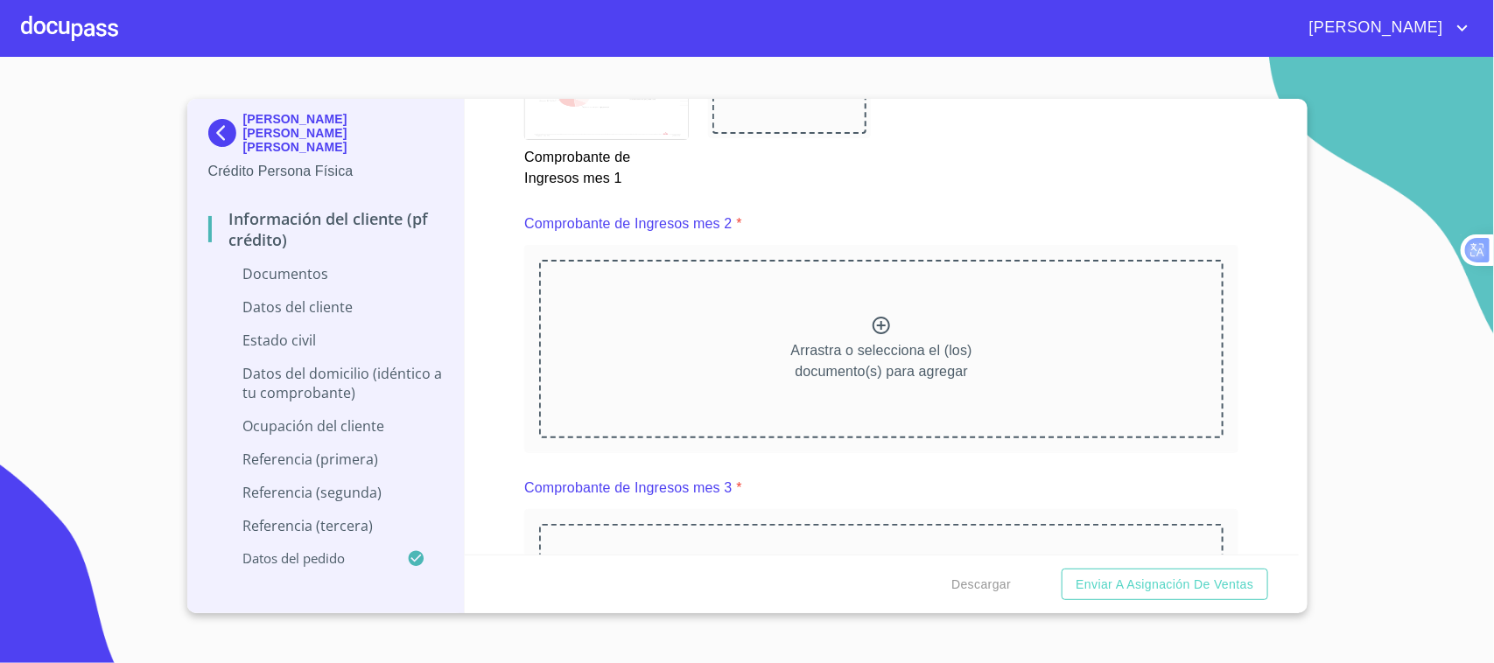
scroll to position [1572, 0]
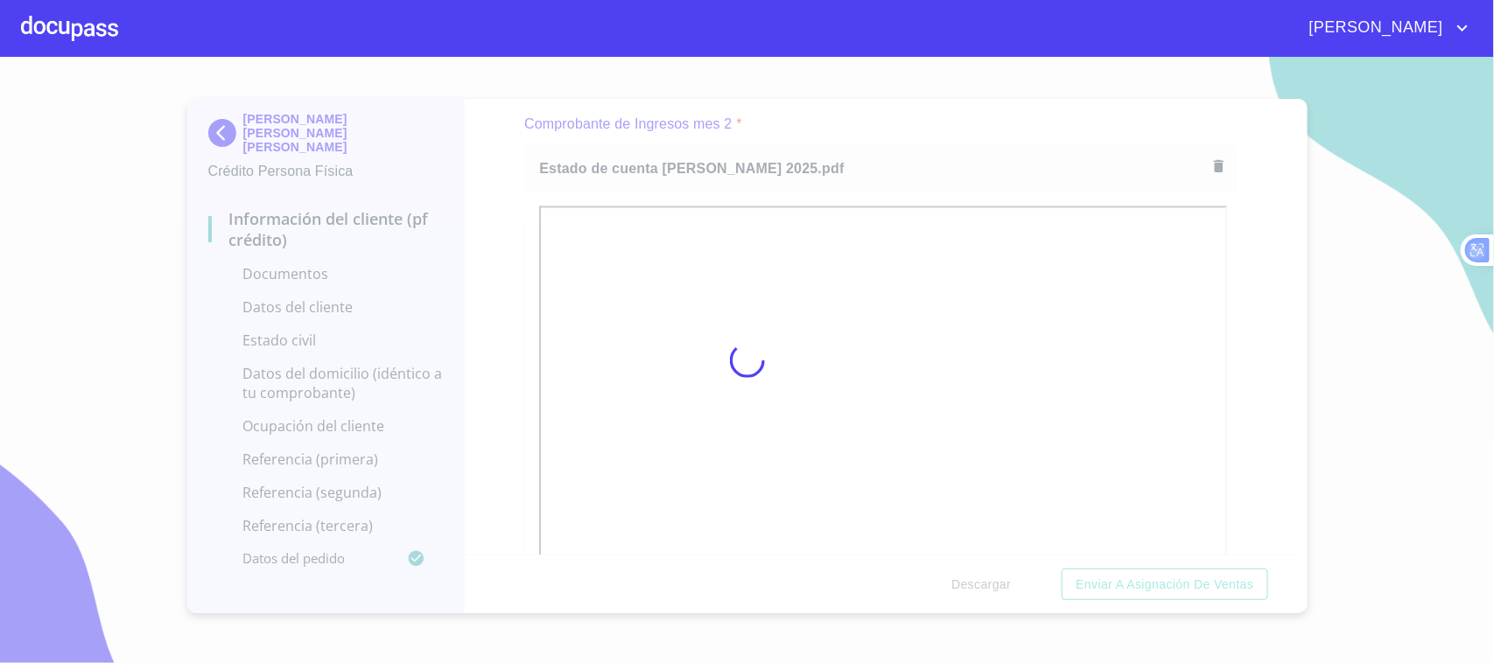
click at [928, 96] on div at bounding box center [747, 360] width 1494 height 606
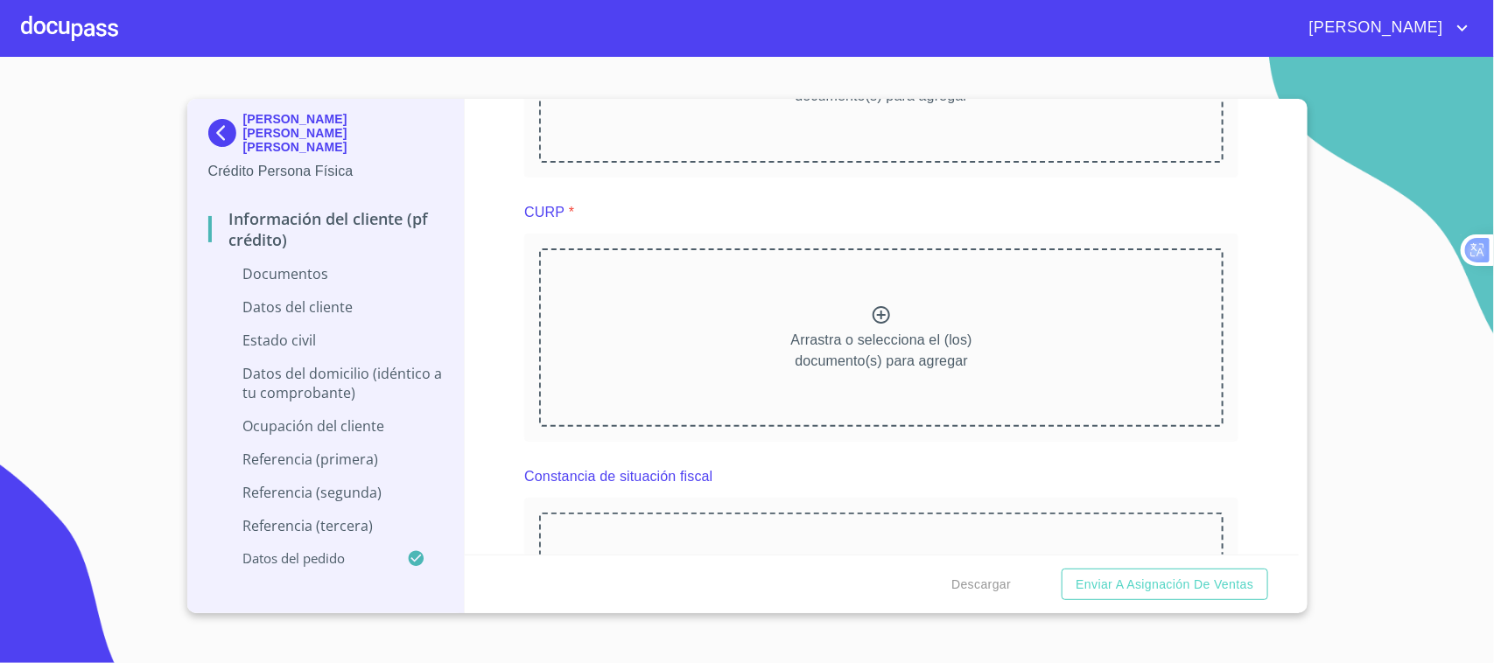
scroll to position [2208, 0]
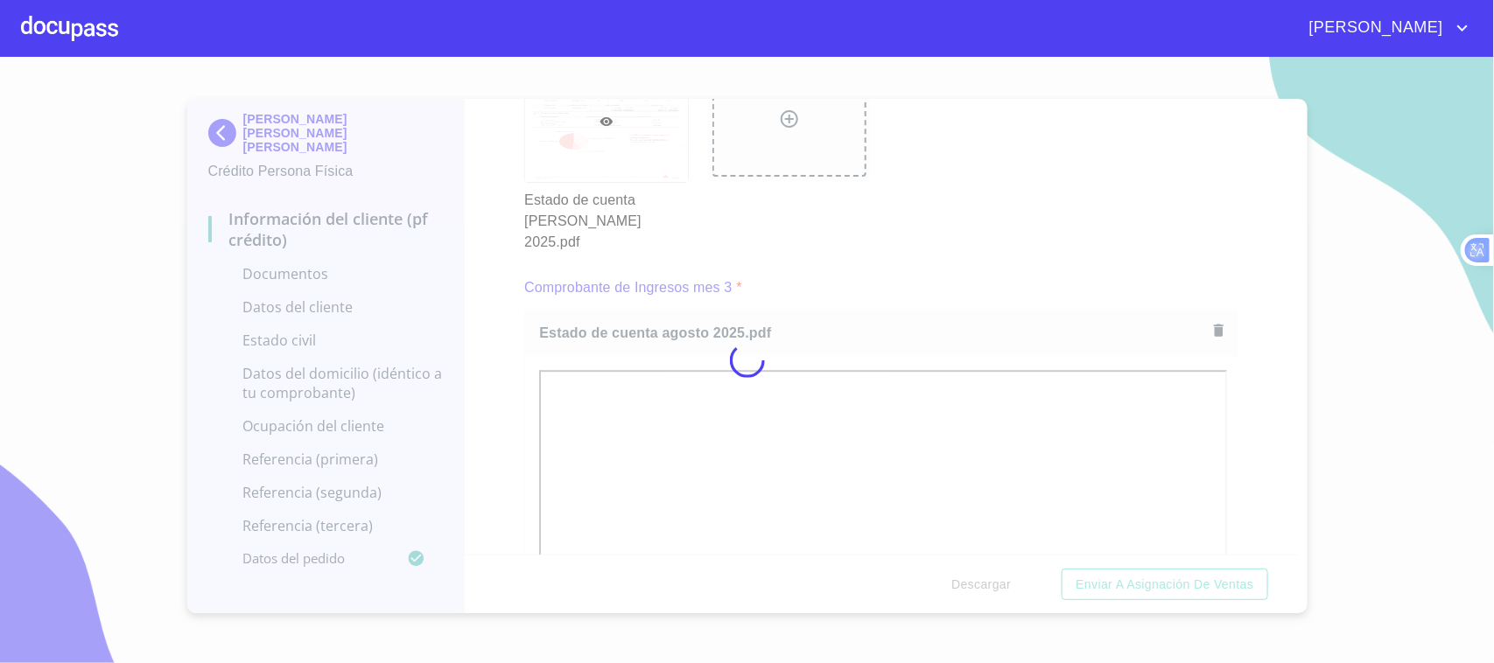
click at [947, 234] on div at bounding box center [747, 360] width 1494 height 606
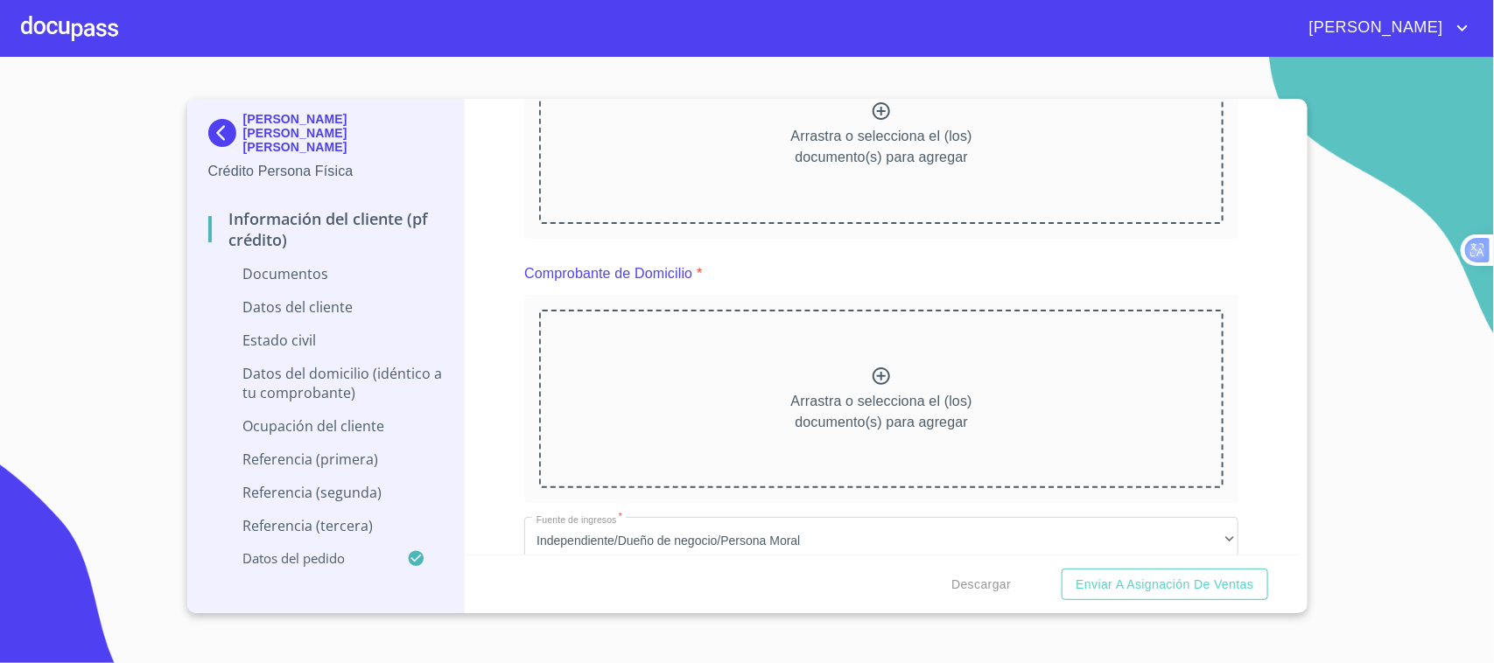
scroll to position [0, 0]
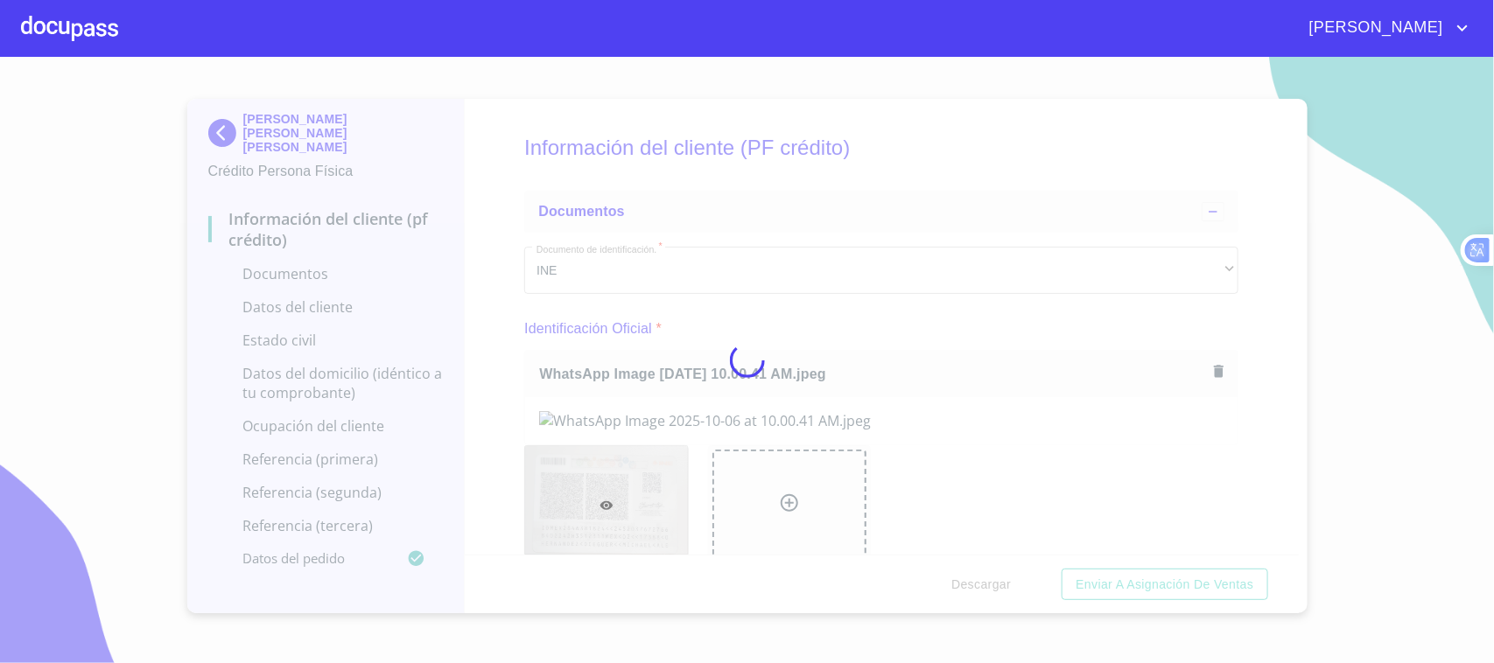
click at [888, 328] on div at bounding box center [747, 360] width 1494 height 606
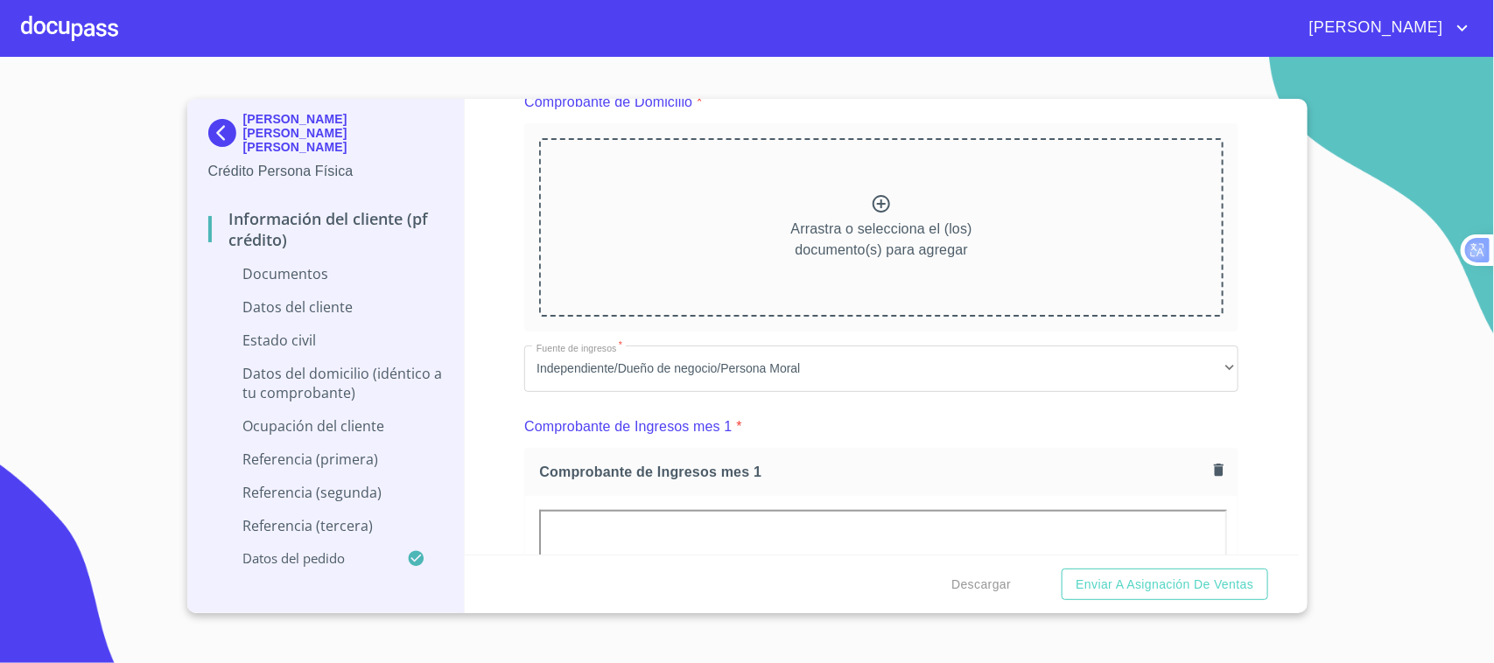
scroll to position [691, 0]
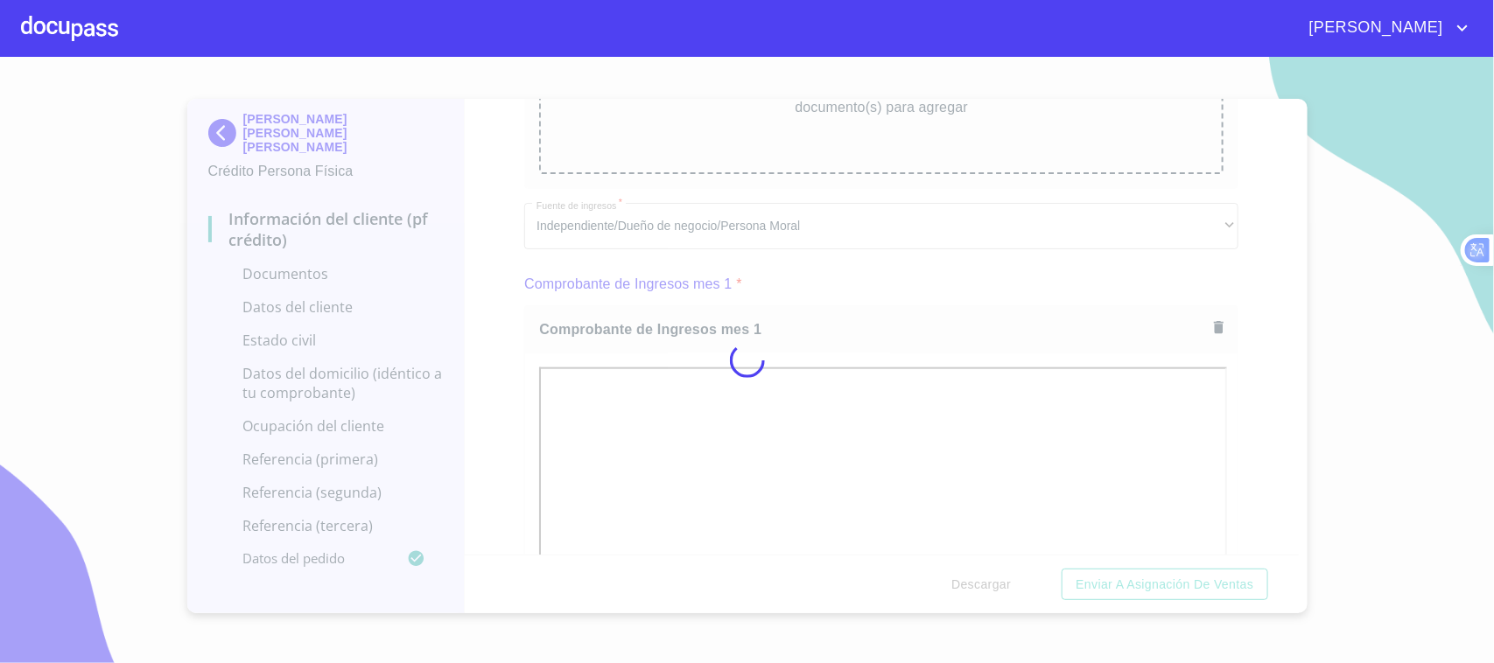
click at [947, 395] on div at bounding box center [747, 360] width 1494 height 606
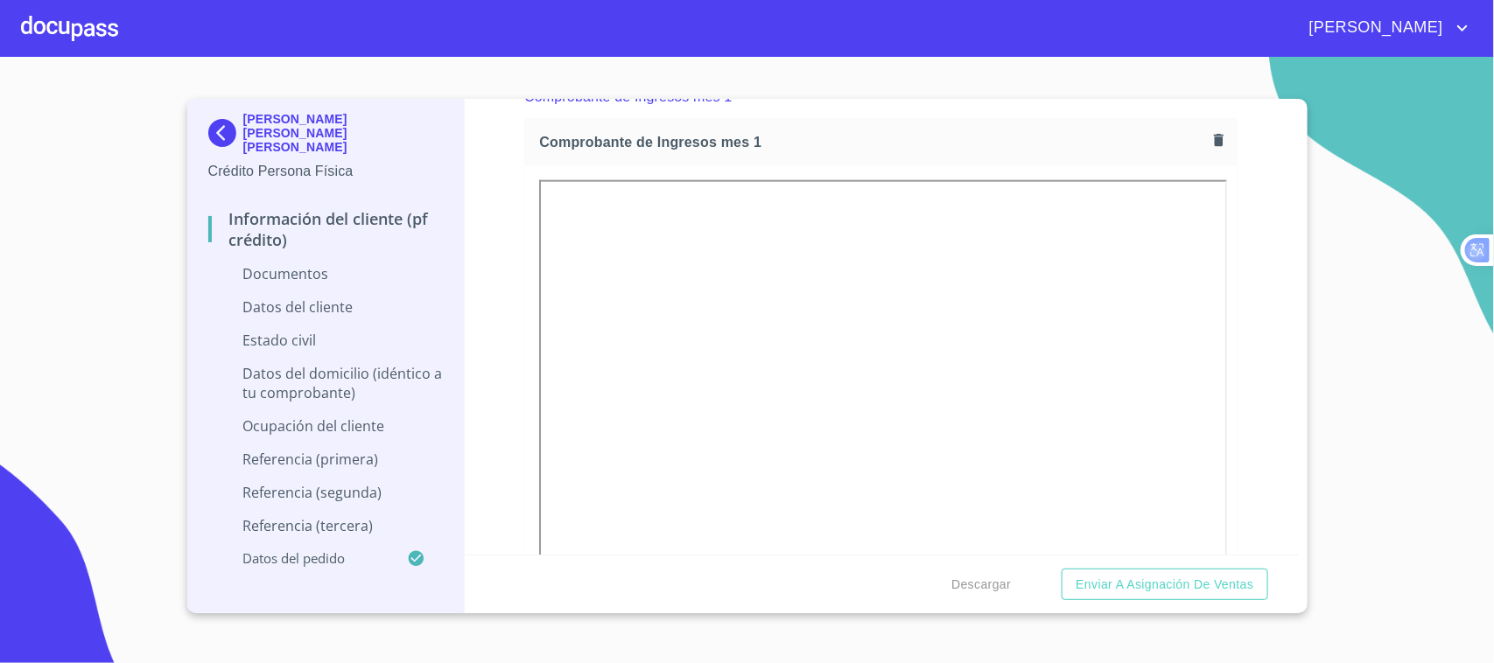
scroll to position [810, 0]
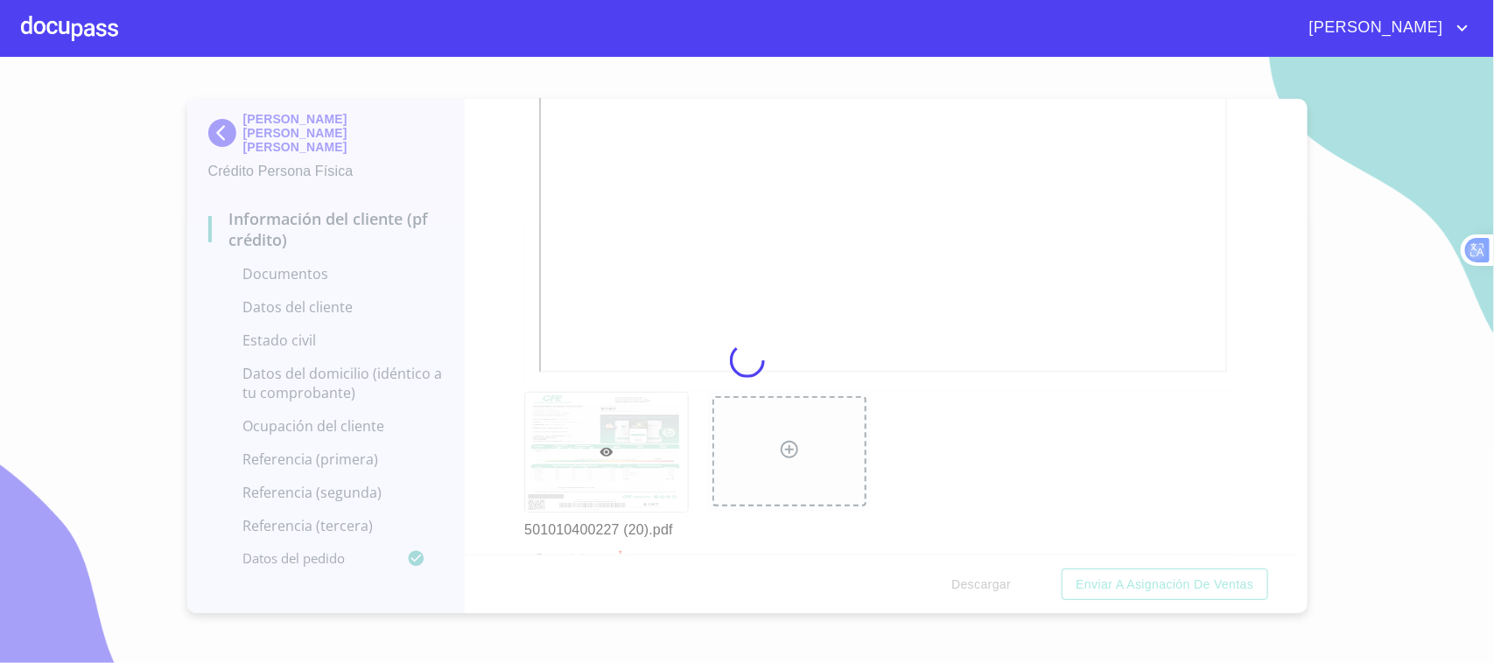
click at [864, 230] on div at bounding box center [747, 360] width 1494 height 606
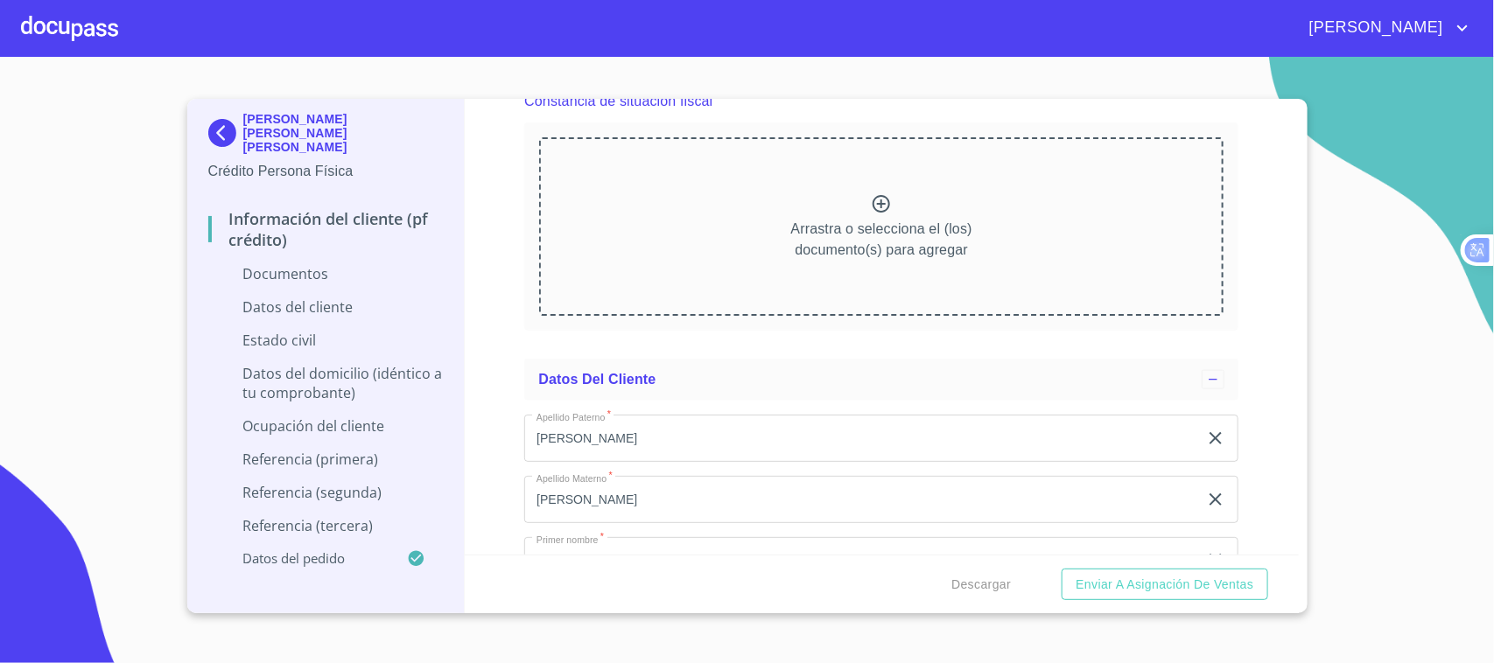
scroll to position [3990, 0]
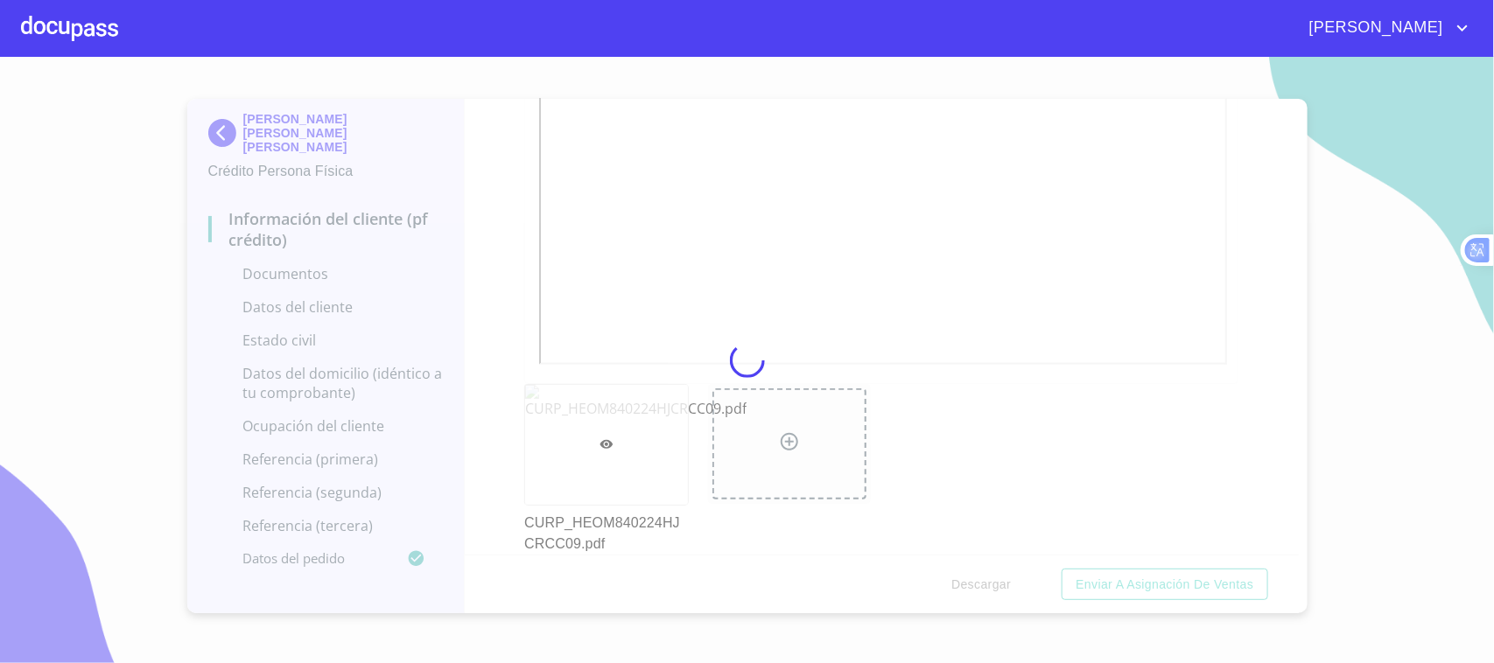
click at [864, 168] on div at bounding box center [747, 360] width 1494 height 606
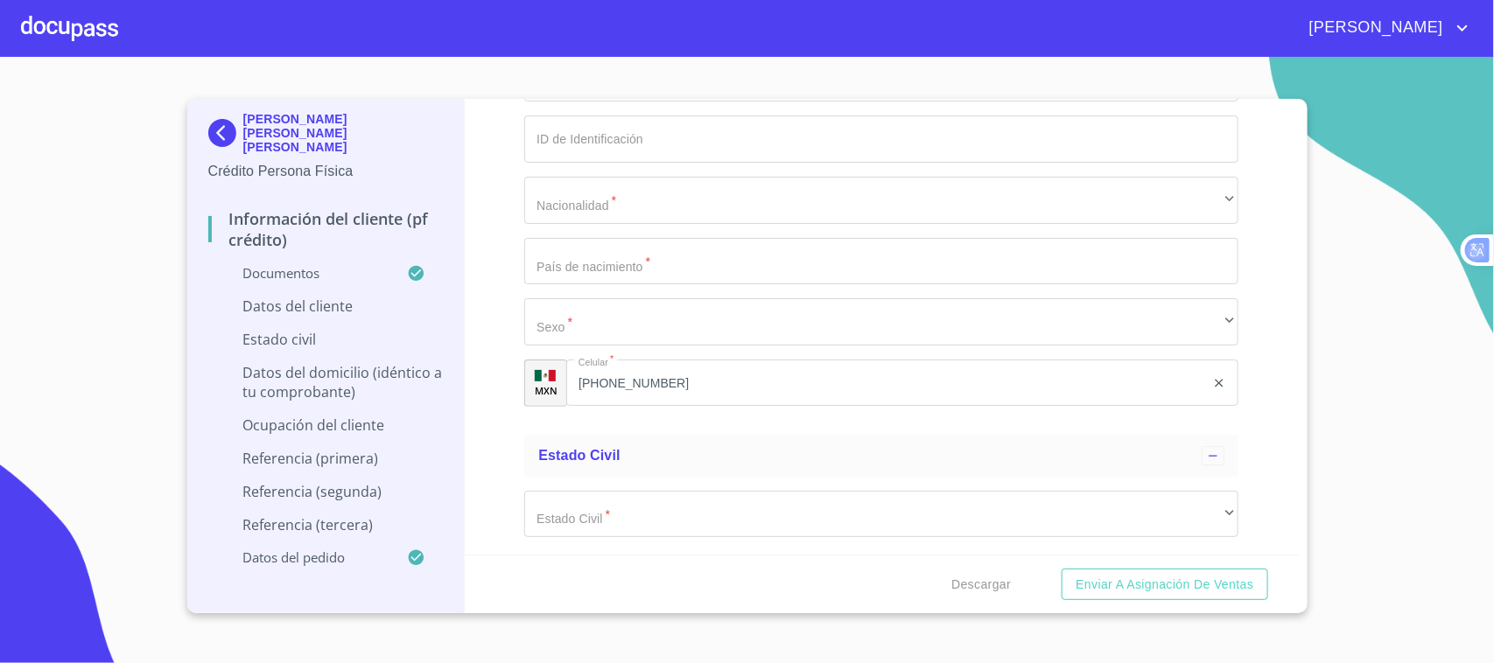
scroll to position [5209, 0]
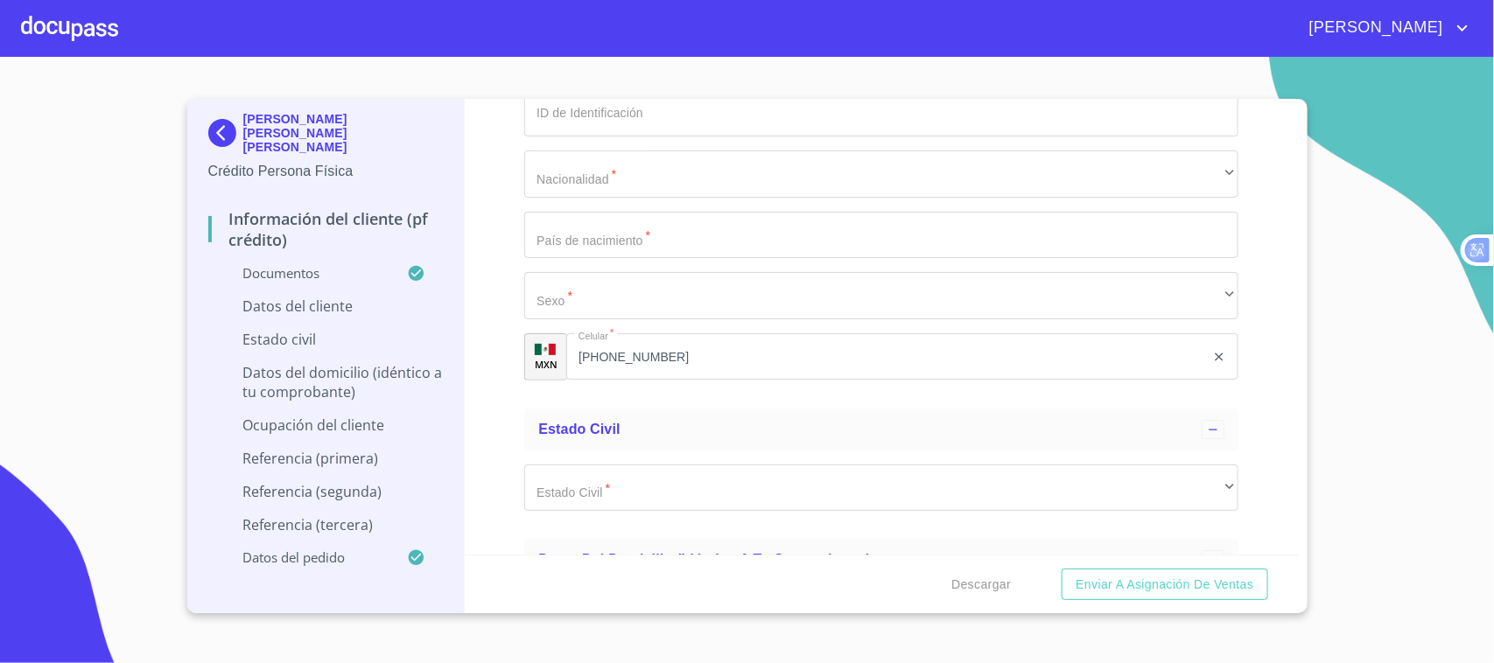
click at [669, 76] on input "Documento de identificación.   *" at bounding box center [881, 52] width 714 height 47
paste input "HEOM840224HJCRCC09"
type input "HEOM840224HJCRCC09"
paste input "HEOM840224HJCRCC09"
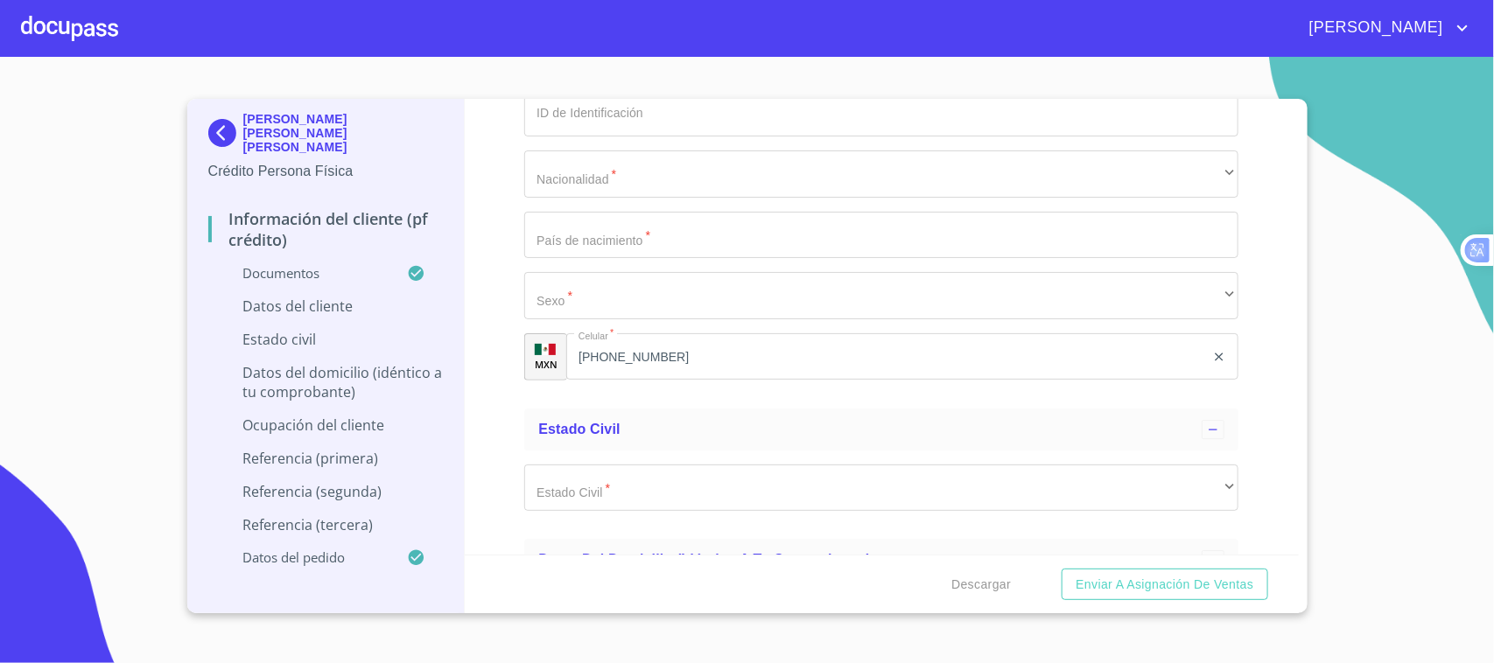
type input "HEOM840224JS3"
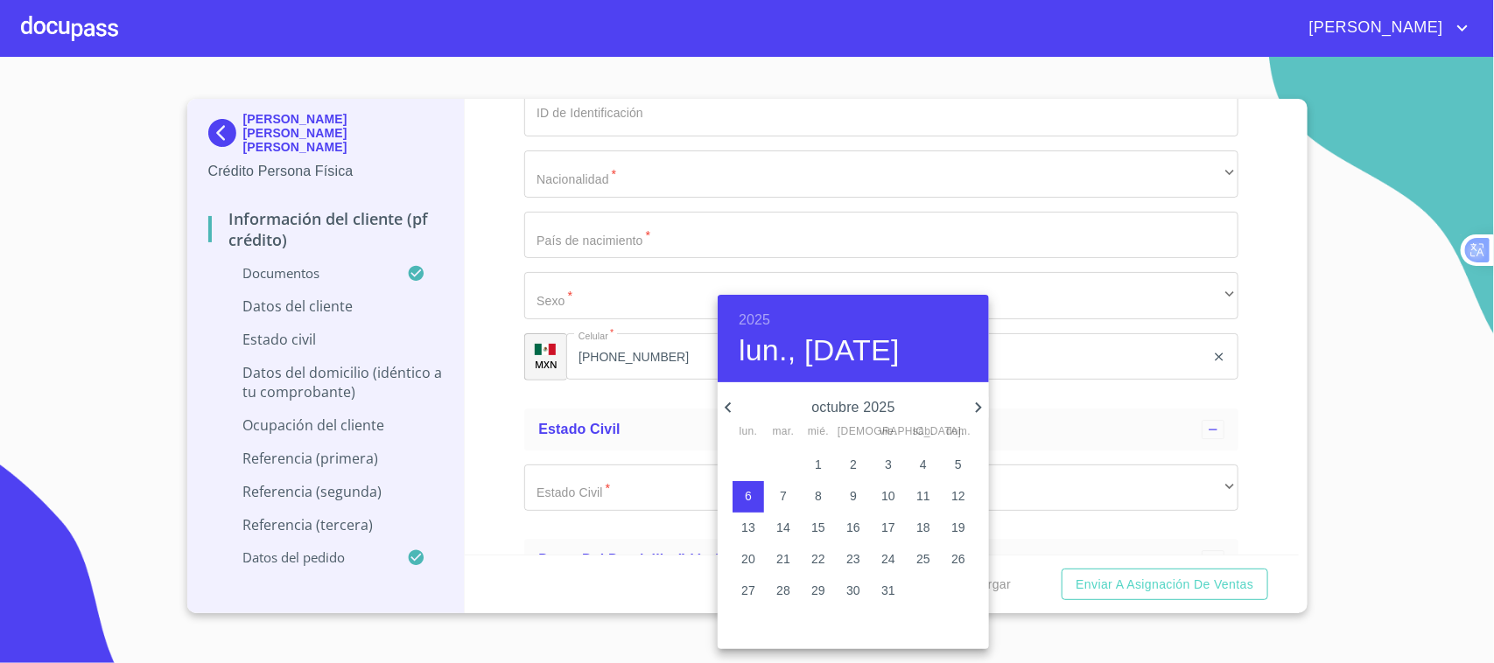
click at [764, 318] on h6 "2025" at bounding box center [753, 320] width 31 height 24
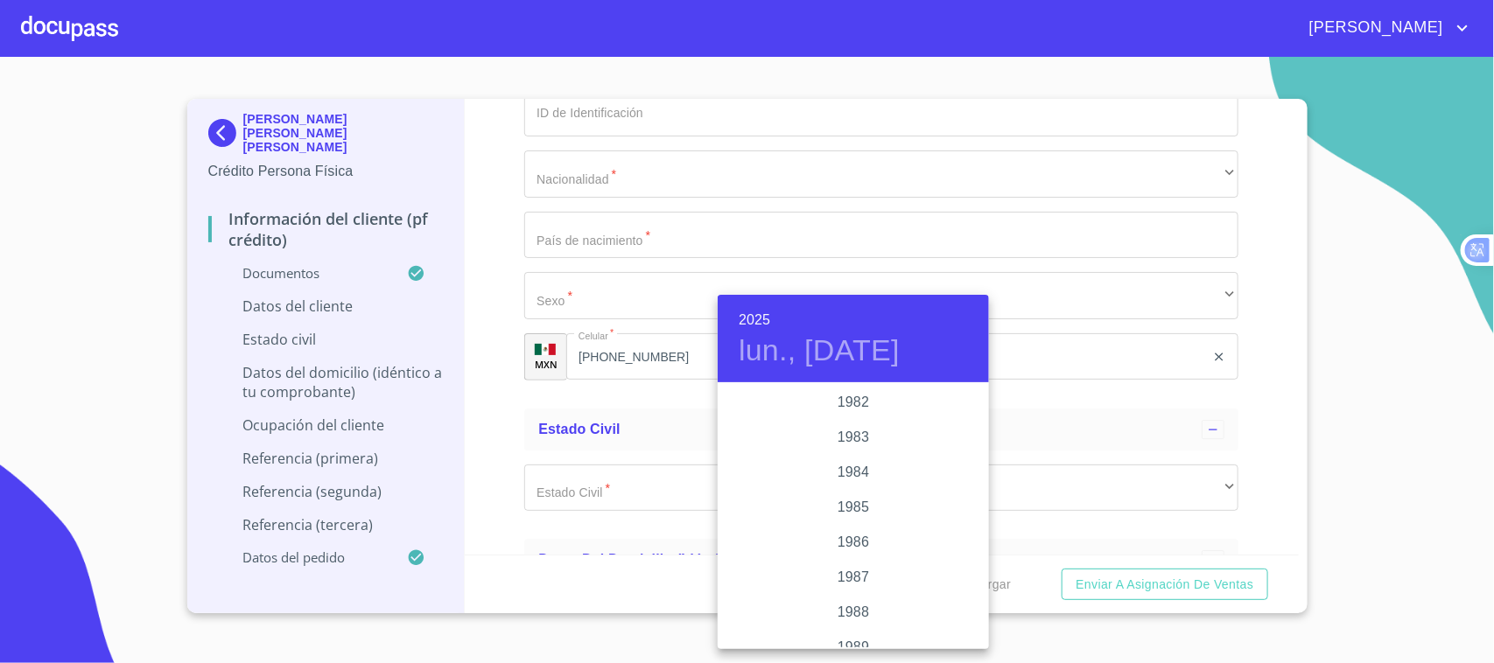
scroll to position [1963, 0]
click at [863, 505] on div "1984" at bounding box center [852, 504] width 271 height 35
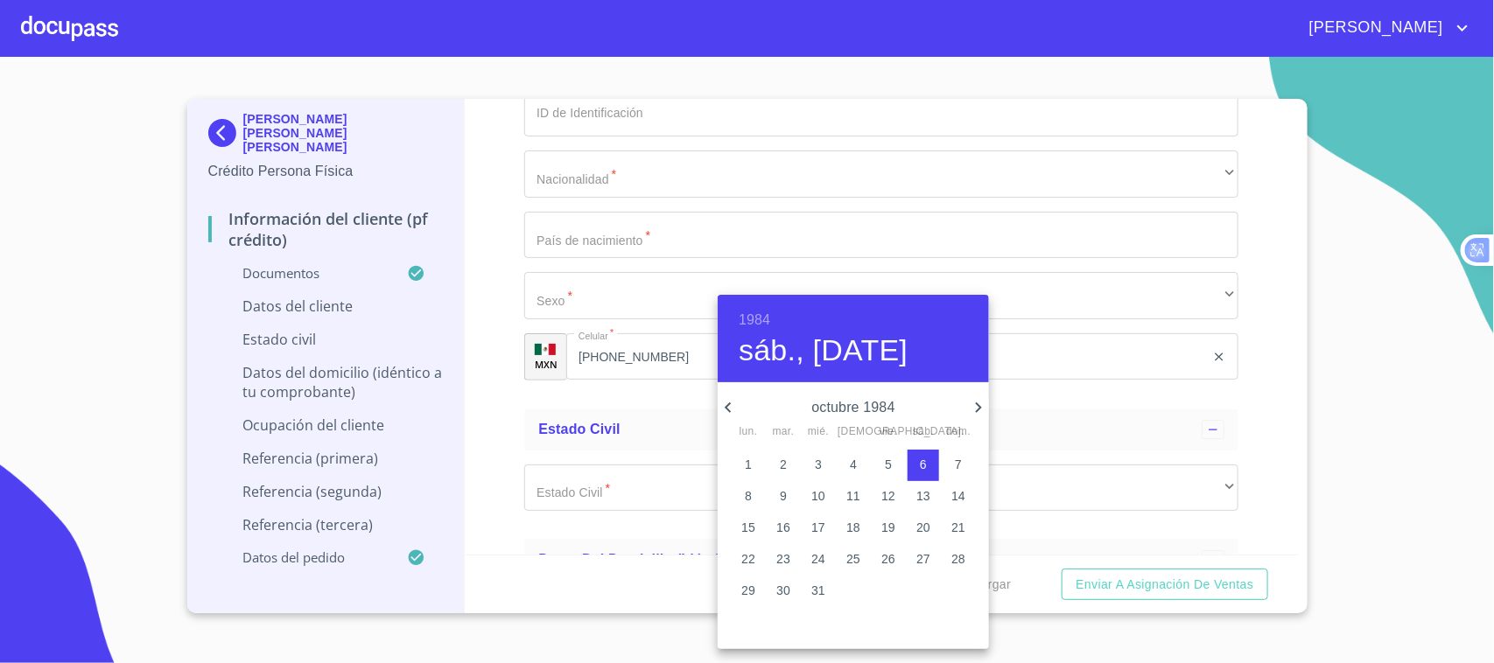
click at [731, 412] on icon "button" at bounding box center [727, 407] width 21 height 21
click at [729, 412] on icon "button" at bounding box center [727, 407] width 21 height 21
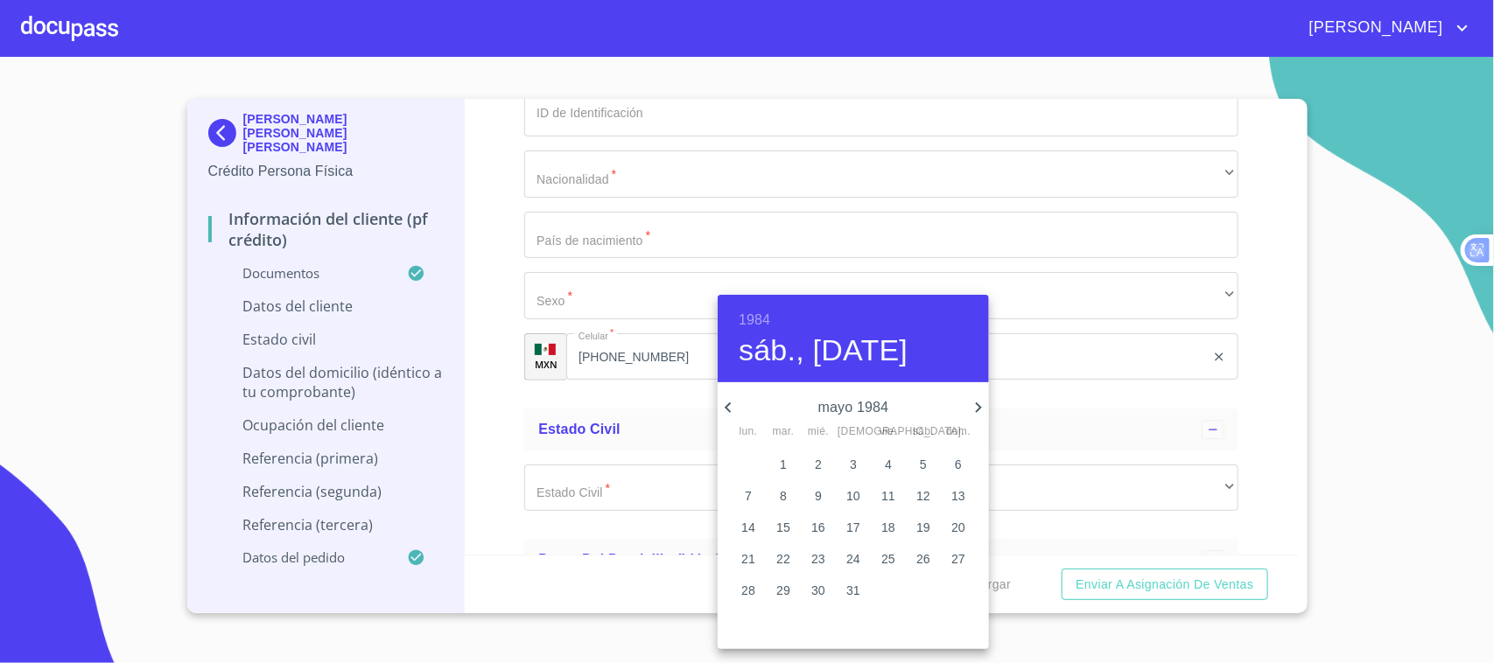
click at [729, 412] on icon "button" at bounding box center [727, 407] width 21 height 21
click at [731, 408] on icon "button" at bounding box center [727, 407] width 21 height 21
click at [889, 563] on p "24" at bounding box center [888, 558] width 14 height 17
type input "24 de feb. de 1984"
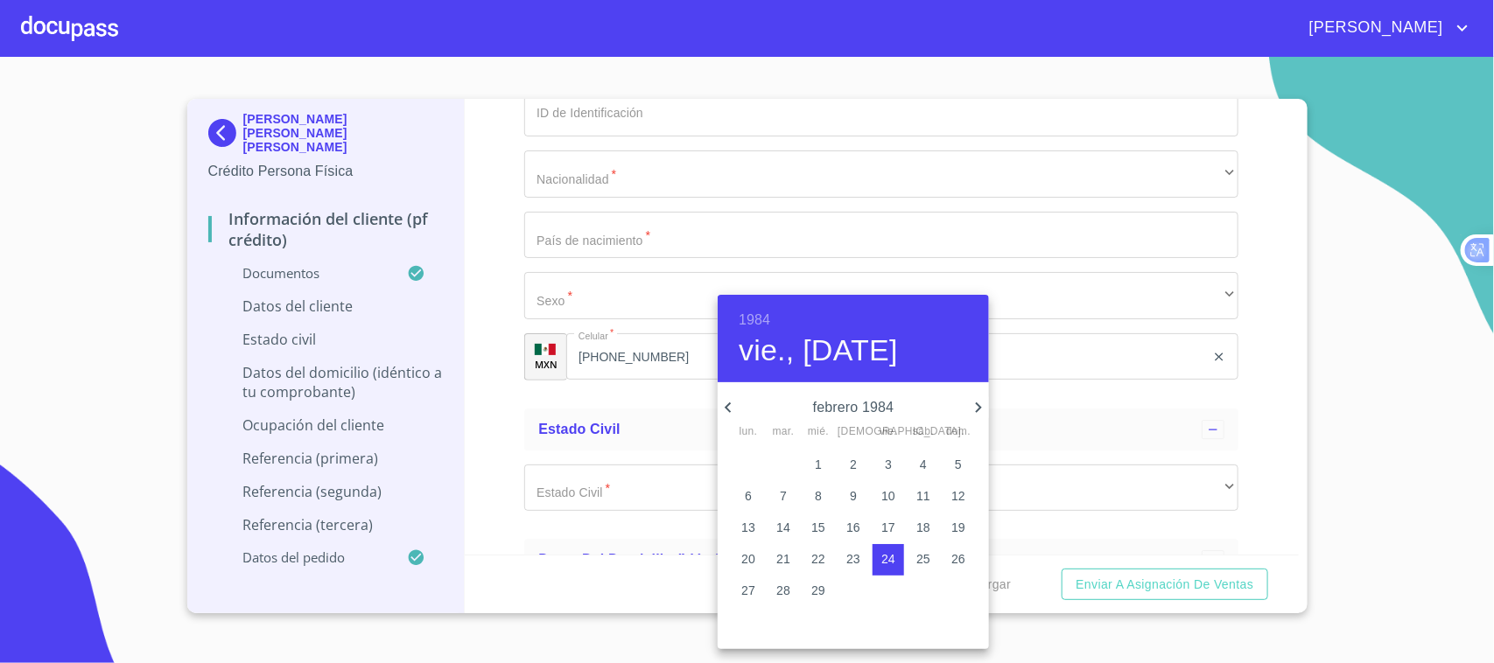
click at [500, 421] on div at bounding box center [747, 331] width 1494 height 663
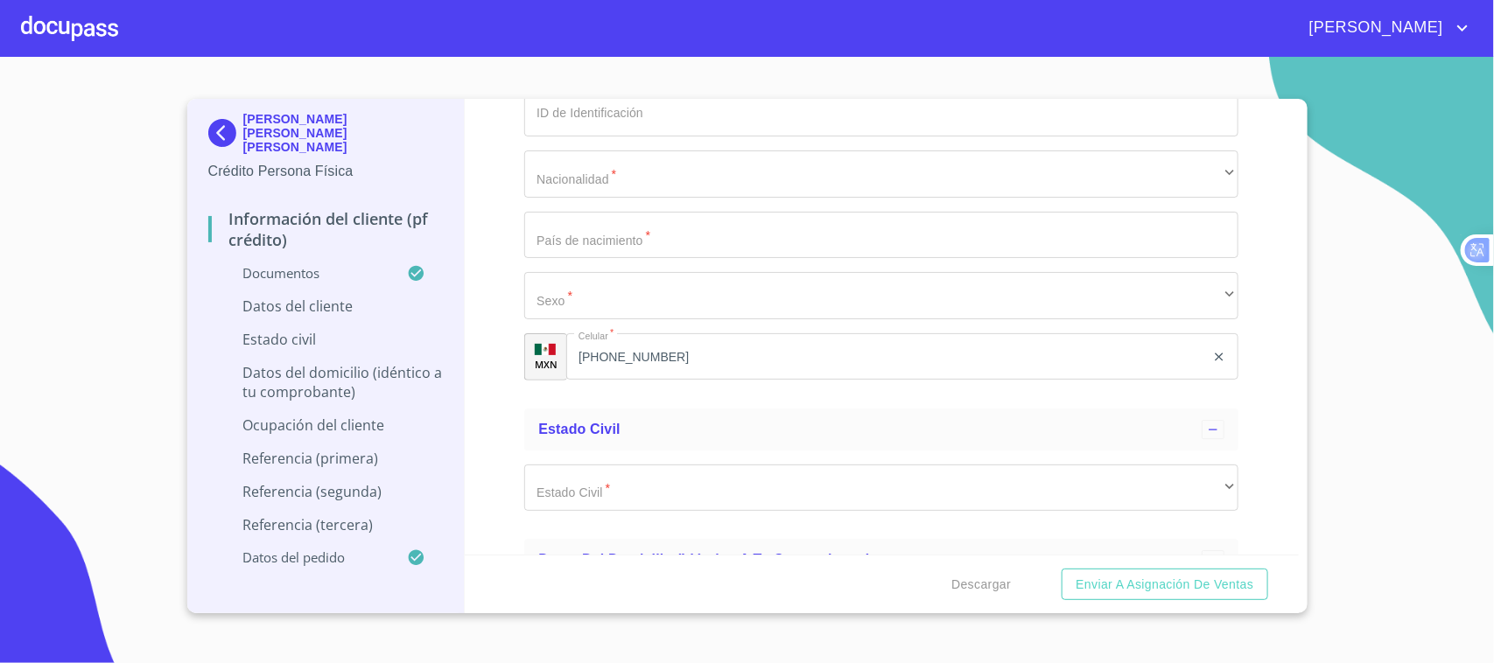
click at [710, 136] on input "Documento de identificación.   *" at bounding box center [881, 112] width 714 height 47
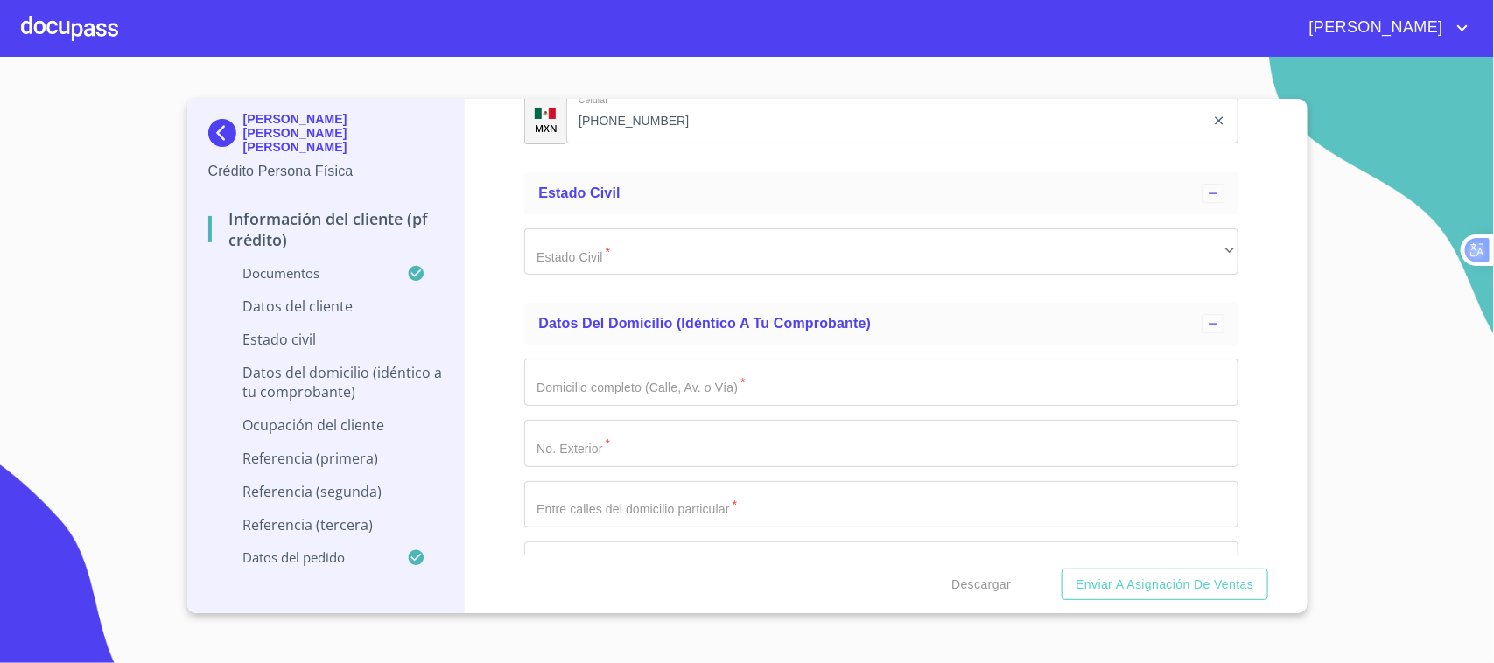
scroll to position [5524, 0]
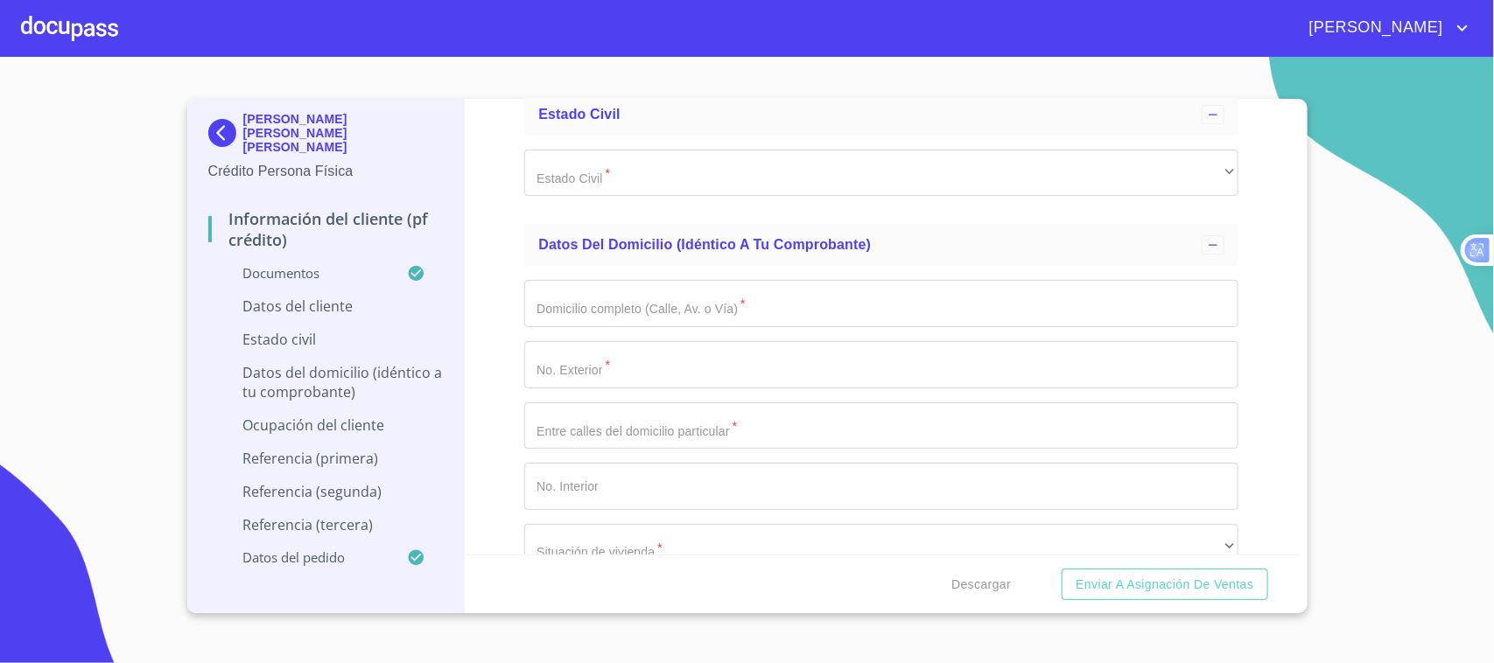
type input "2846381824"
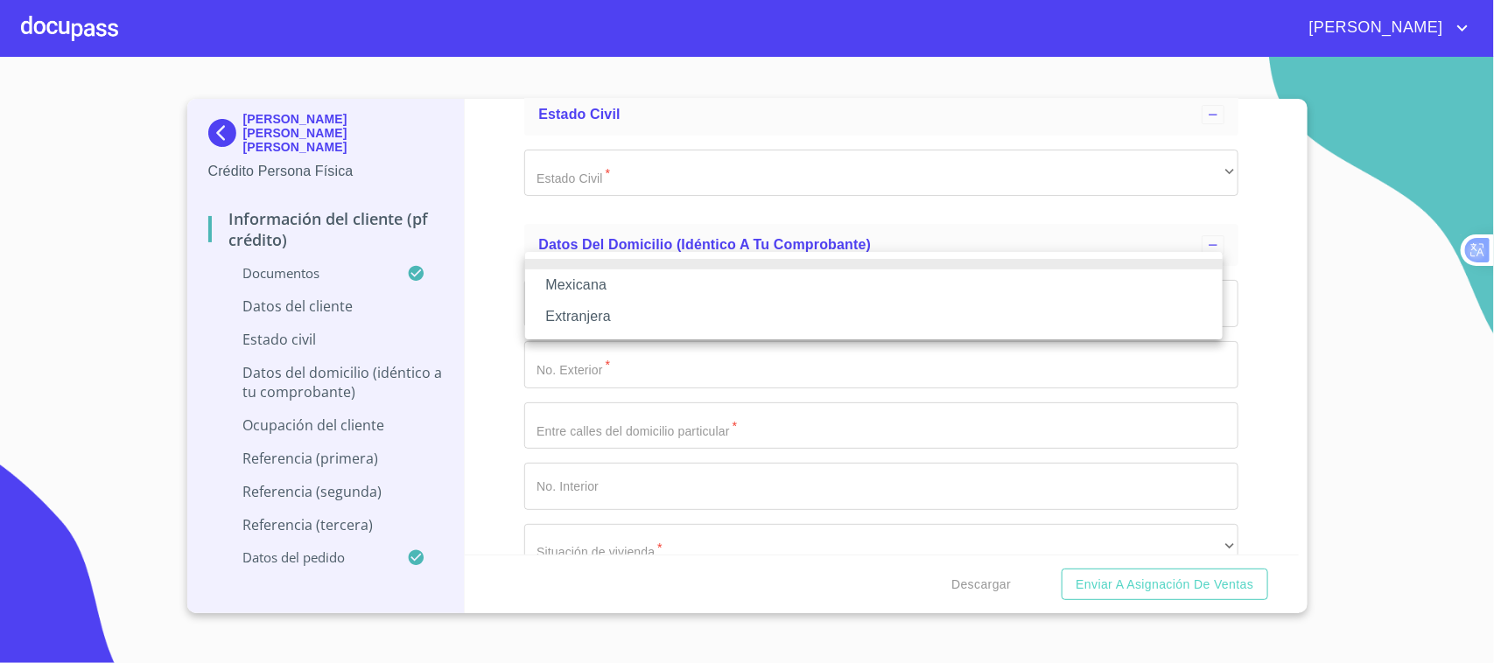
click at [654, 289] on li "Mexicana" at bounding box center [873, 284] width 697 height 31
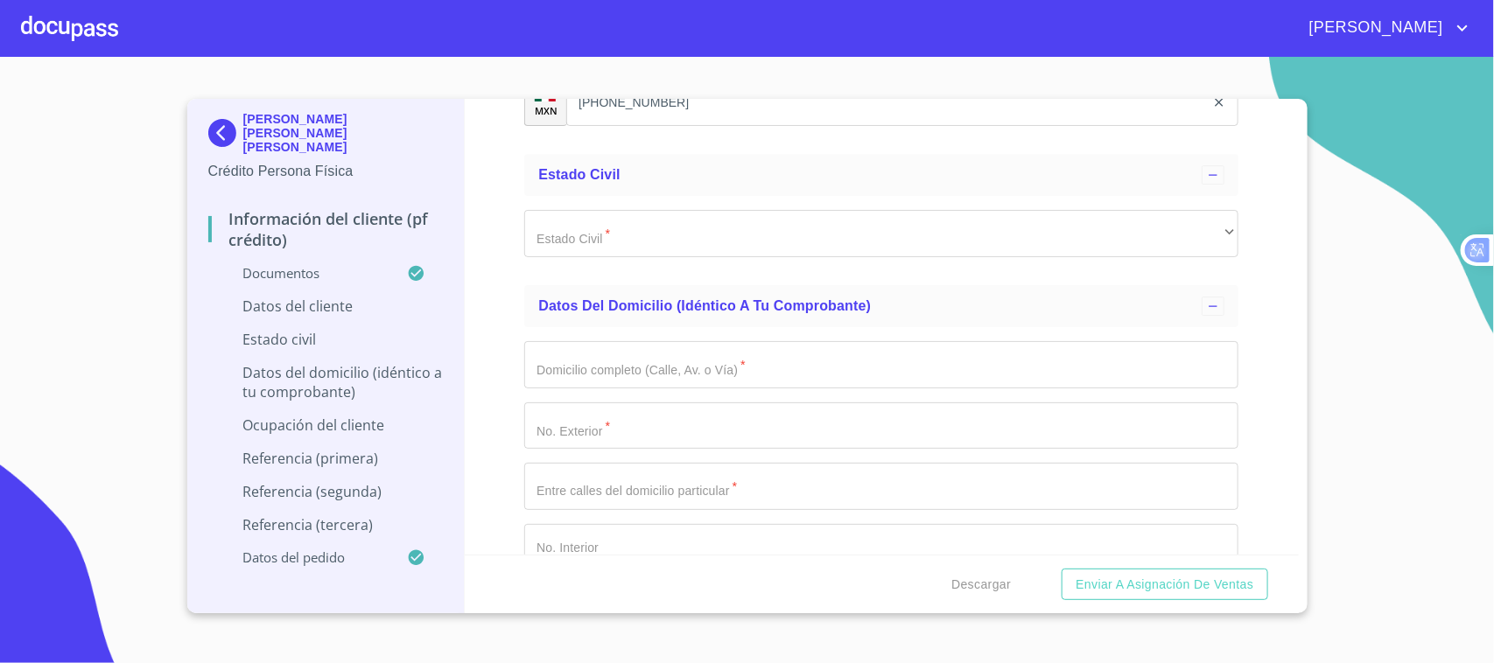
type input "[GEOGRAPHIC_DATA]"
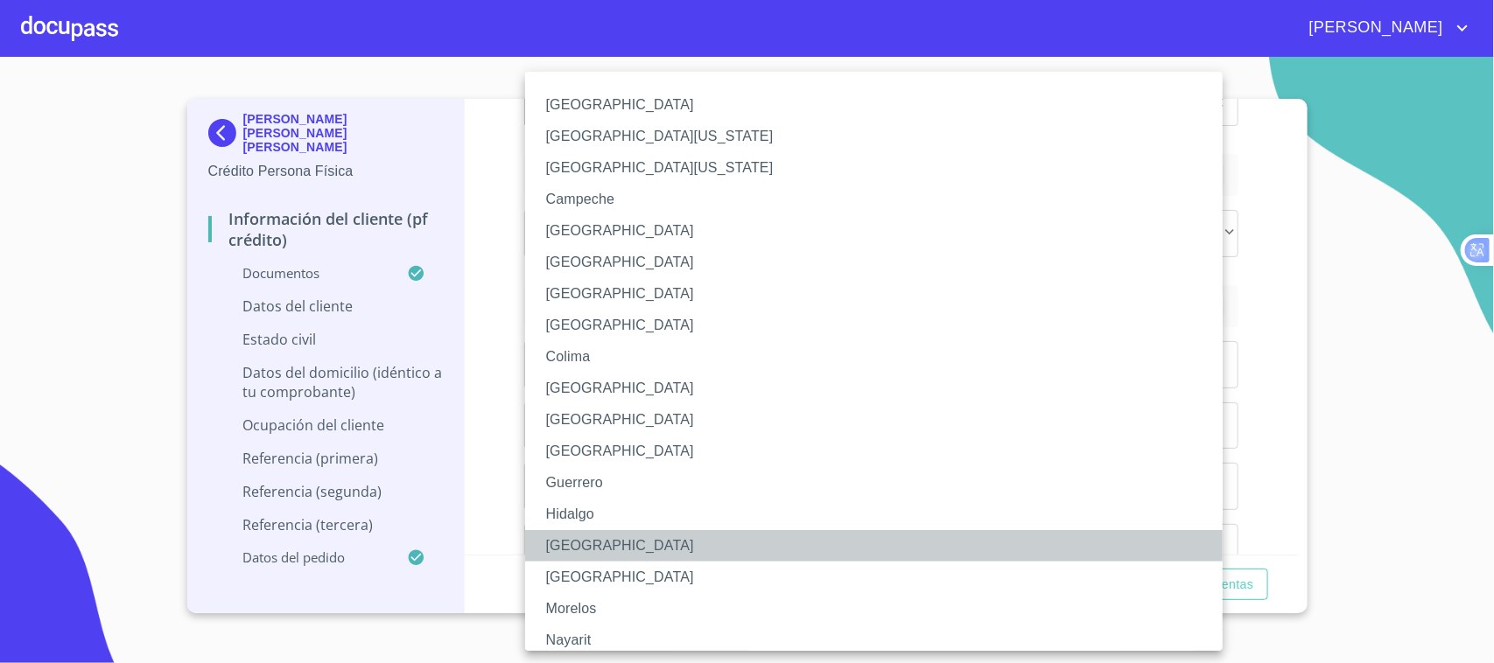
drag, startPoint x: 586, startPoint y: 549, endPoint x: 614, endPoint y: 539, distance: 29.6
click at [587, 549] on li "[GEOGRAPHIC_DATA]" at bounding box center [882, 545] width 714 height 31
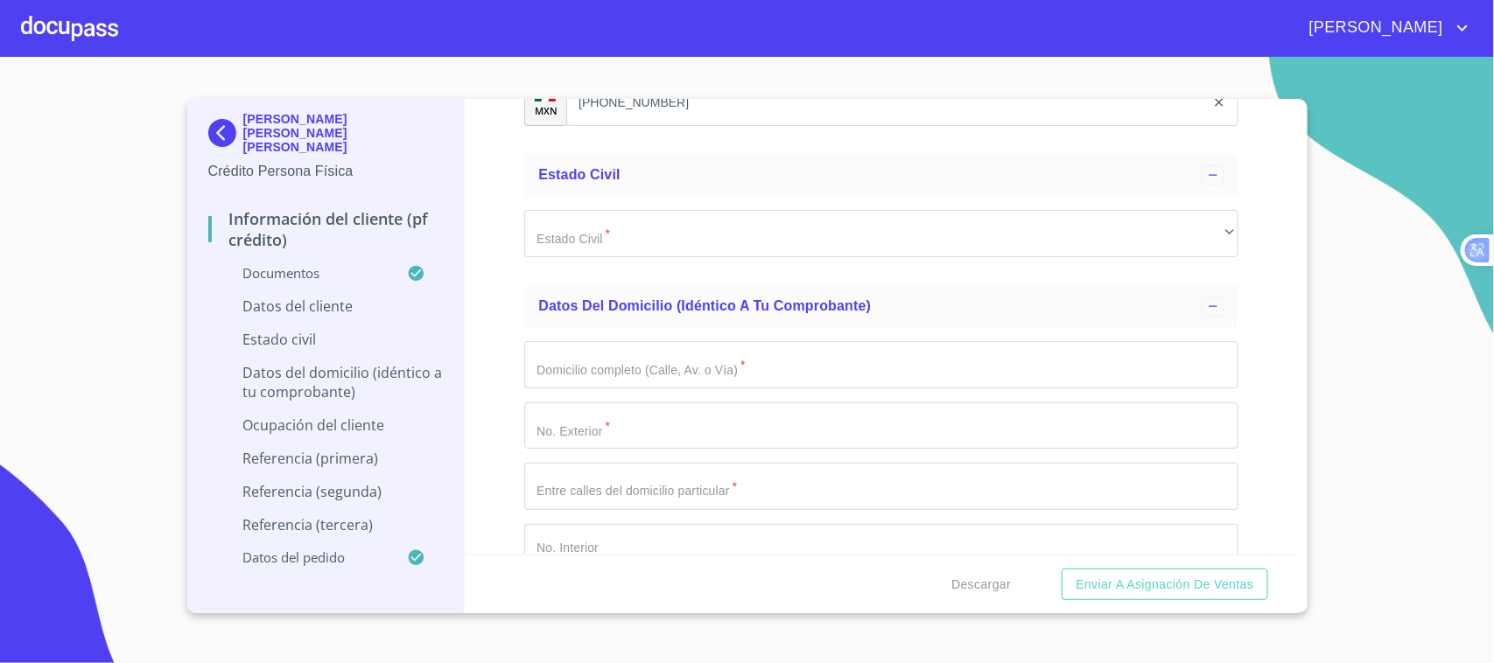
click at [610, 66] on div "​" at bounding box center [881, 41] width 714 height 47
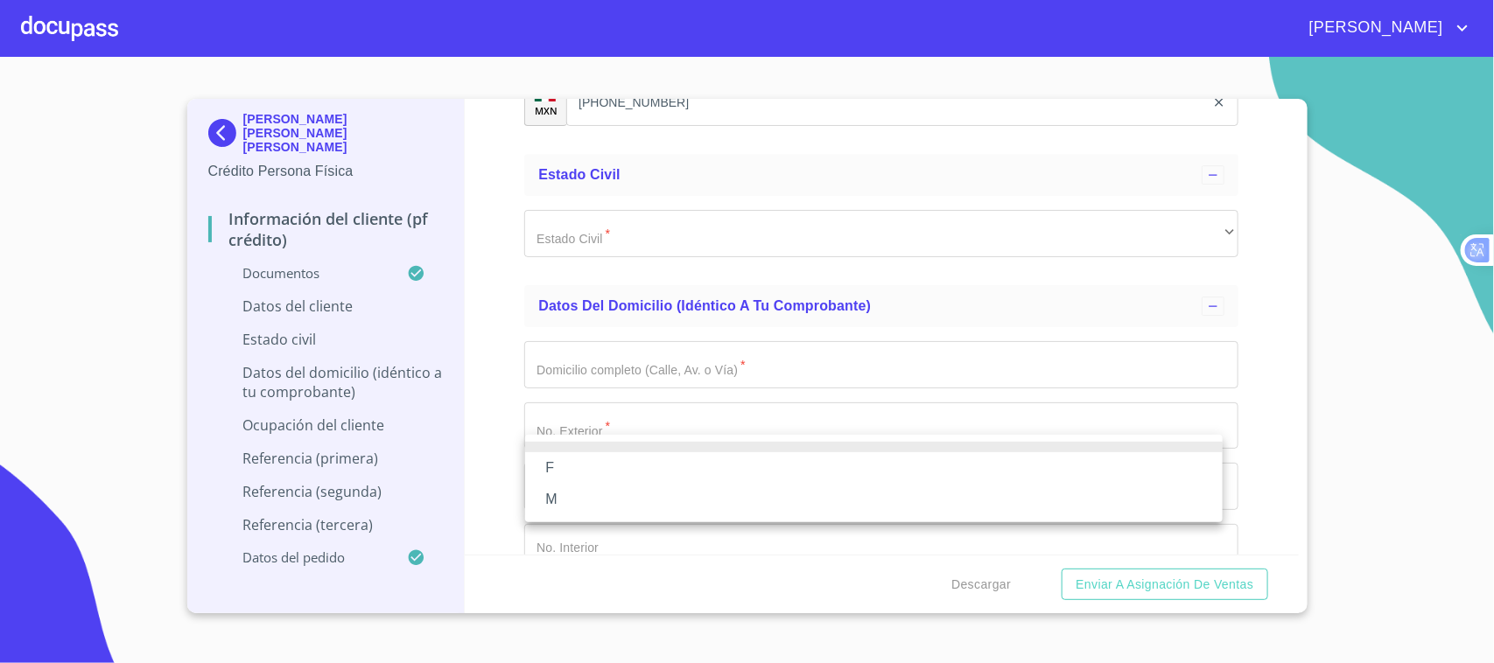
click at [584, 500] on li "M" at bounding box center [873, 499] width 697 height 31
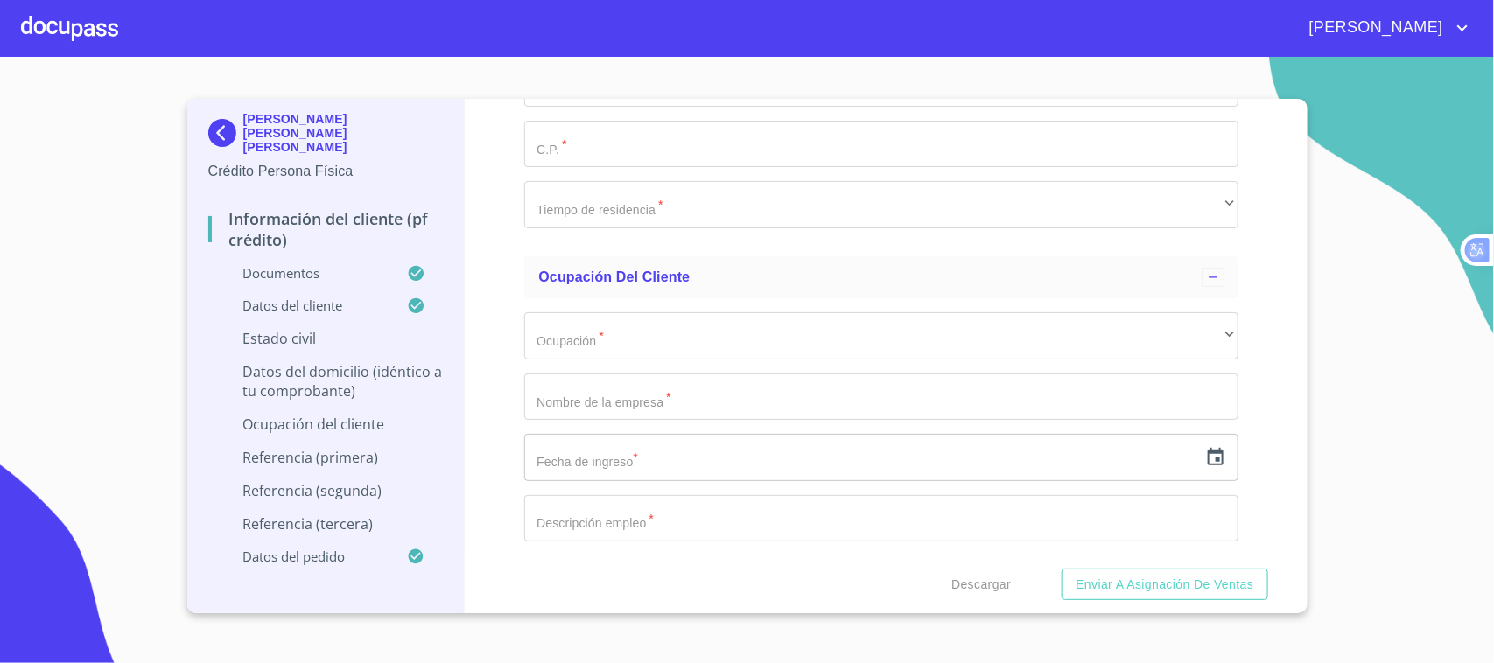
scroll to position [5948, 0]
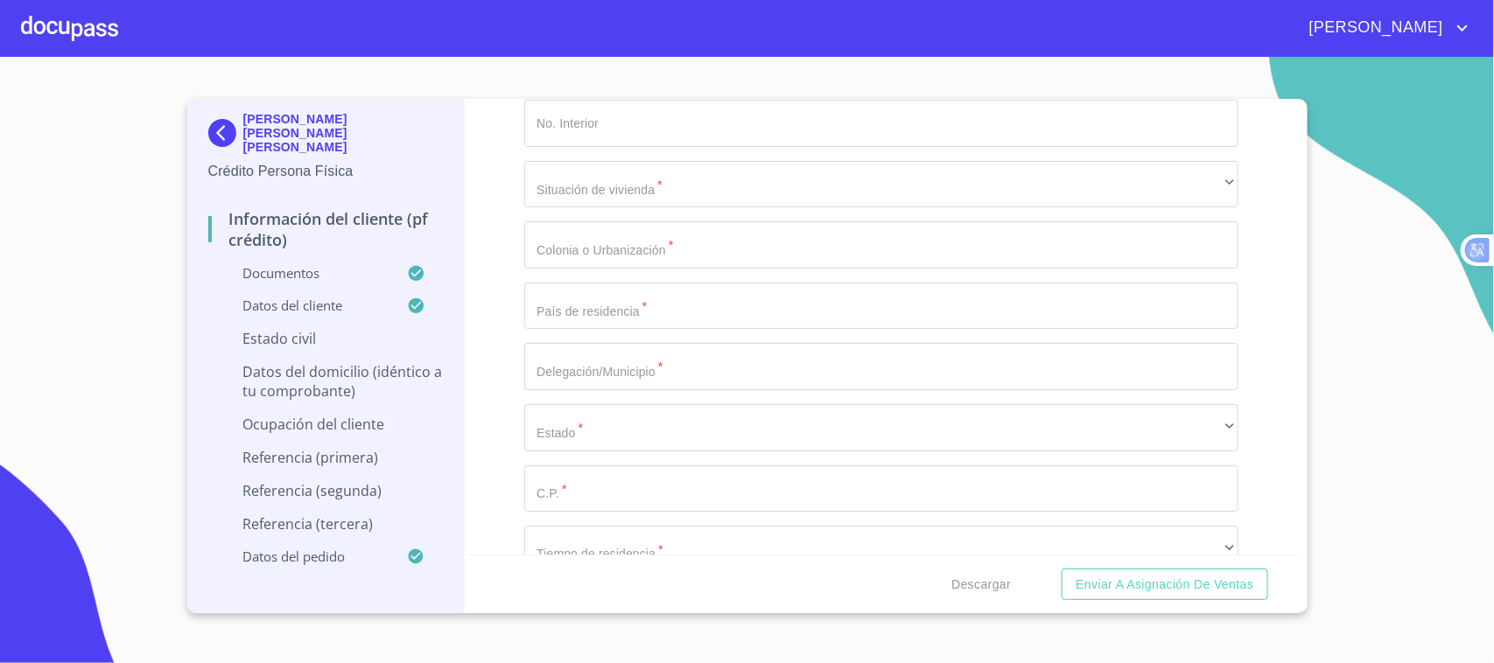
type input "1 [PERSON_NAME] PTE"
type input "83"
type input "S"
type input "[PERSON_NAME] L [PERSON_NAME]"
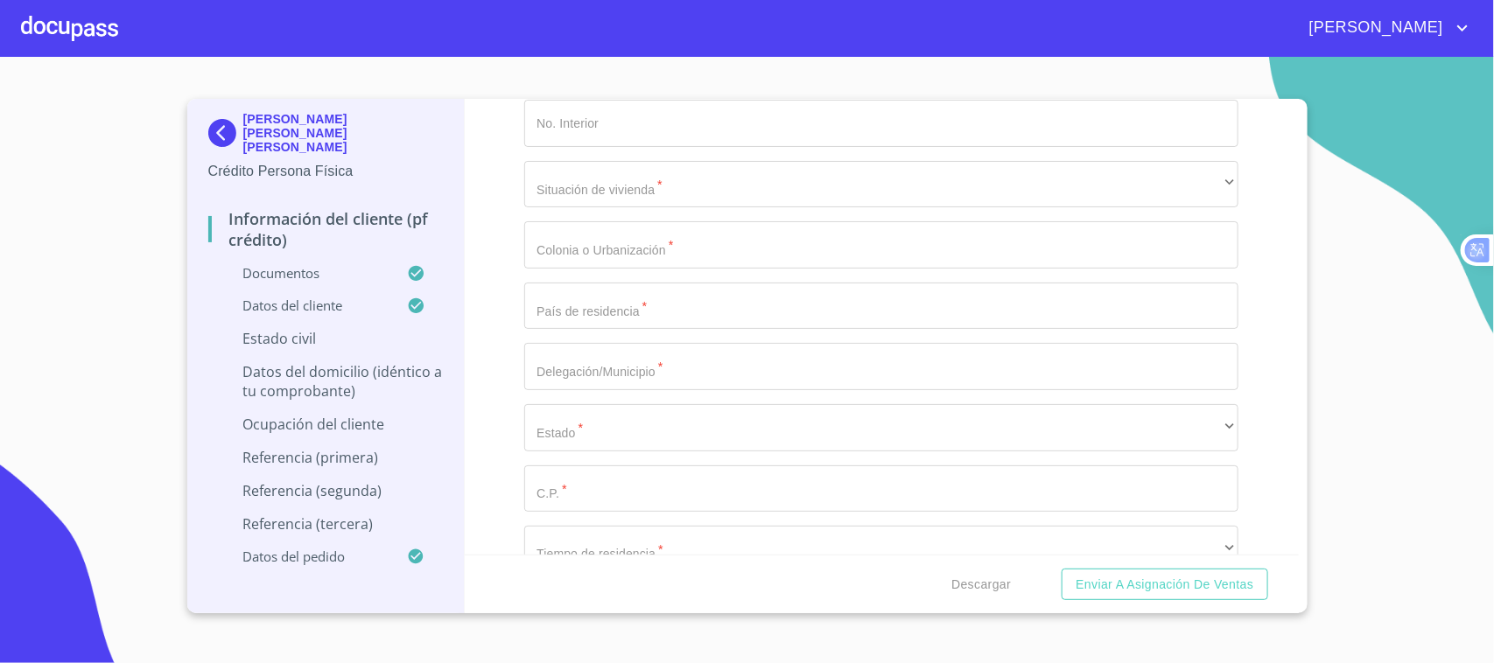
click at [650, 147] on input "Documento de identificación.   *" at bounding box center [881, 123] width 714 height 47
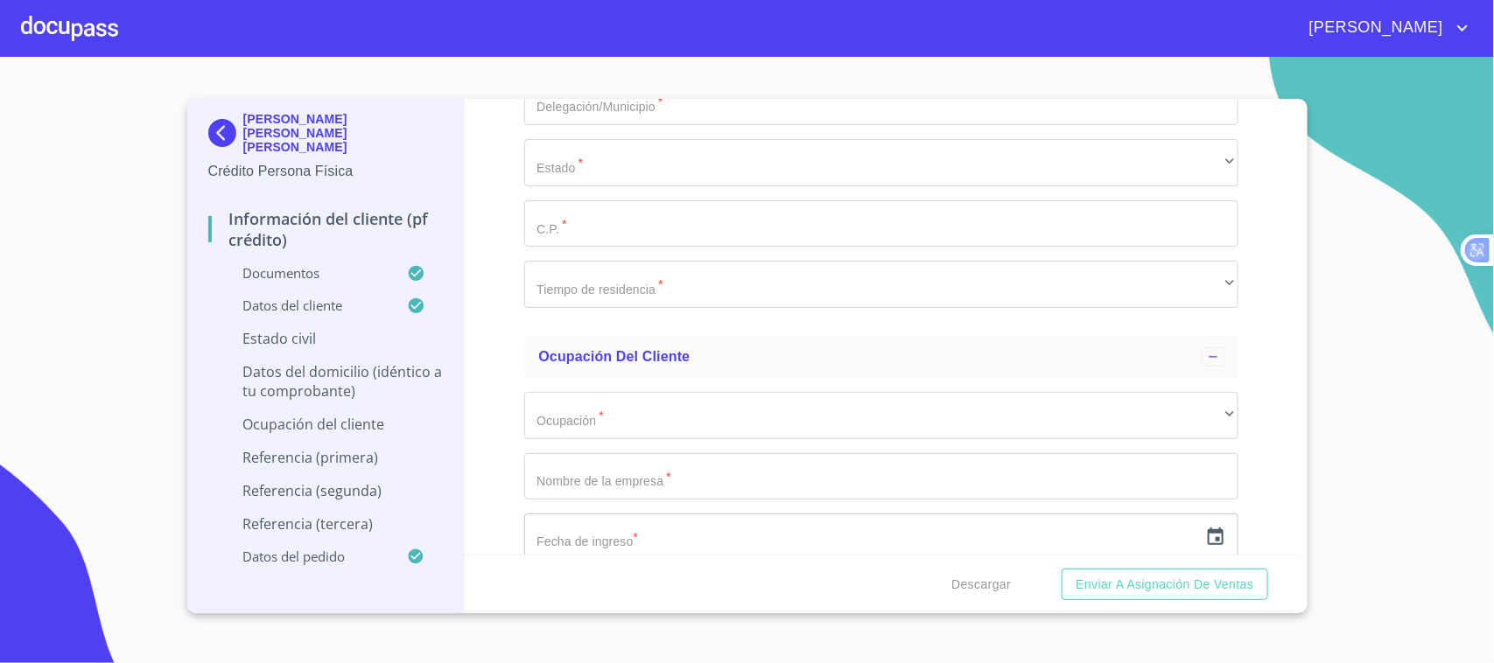
scroll to position [6345, 0]
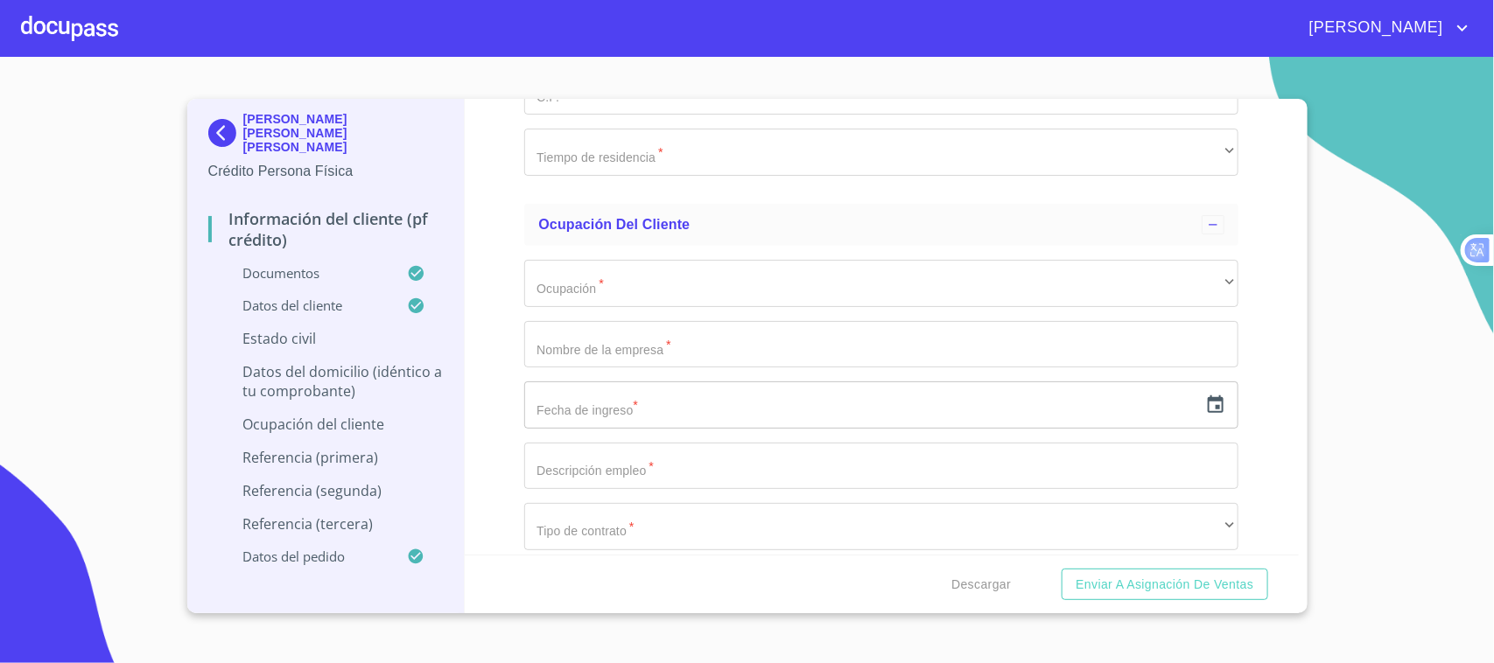
type input "B"
type input "[GEOGRAPHIC_DATA][PERSON_NAME][PERSON_NAME]"
type input "[GEOGRAPHIC_DATA]"
type input "TLAJOMULCO"
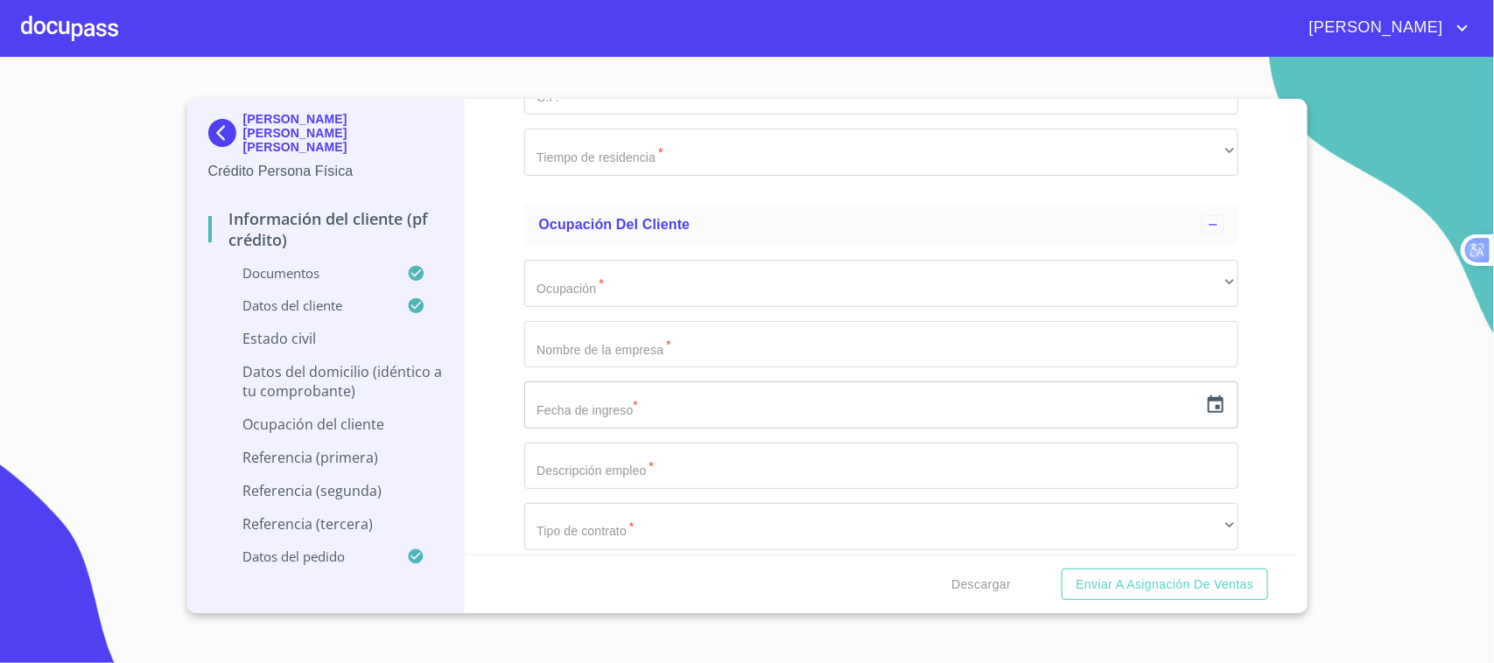
click at [611, 54] on div "​" at bounding box center [881, 30] width 714 height 47
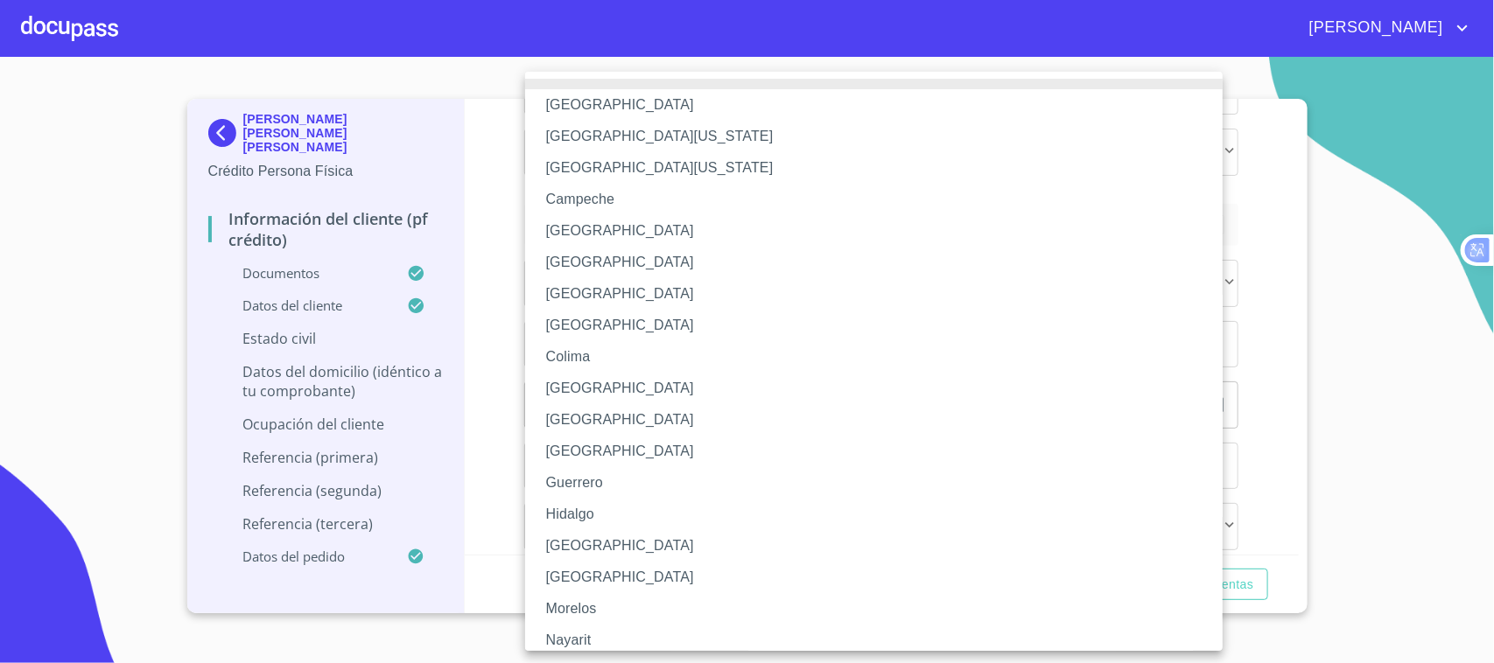
click at [604, 545] on li "[GEOGRAPHIC_DATA]" at bounding box center [882, 545] width 714 height 31
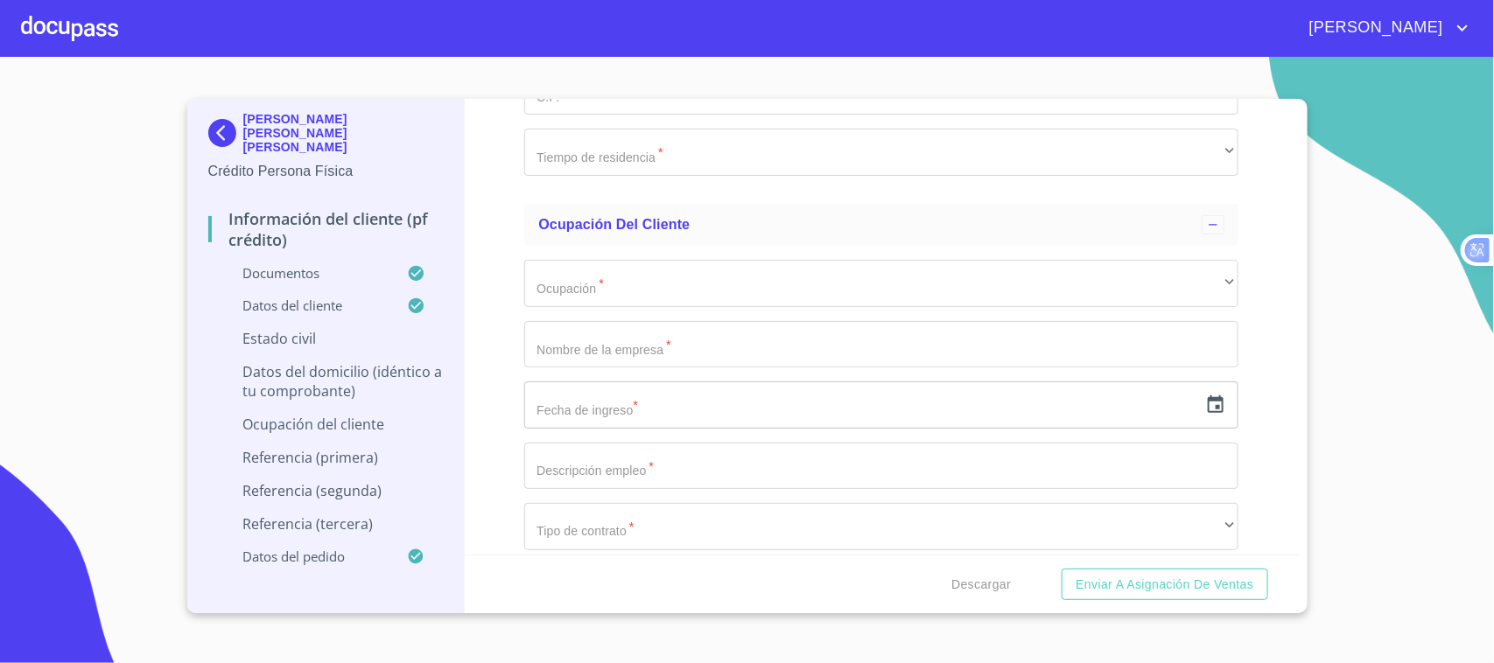
click at [644, 115] on input "Documento de identificación.   *" at bounding box center [881, 91] width 714 height 47
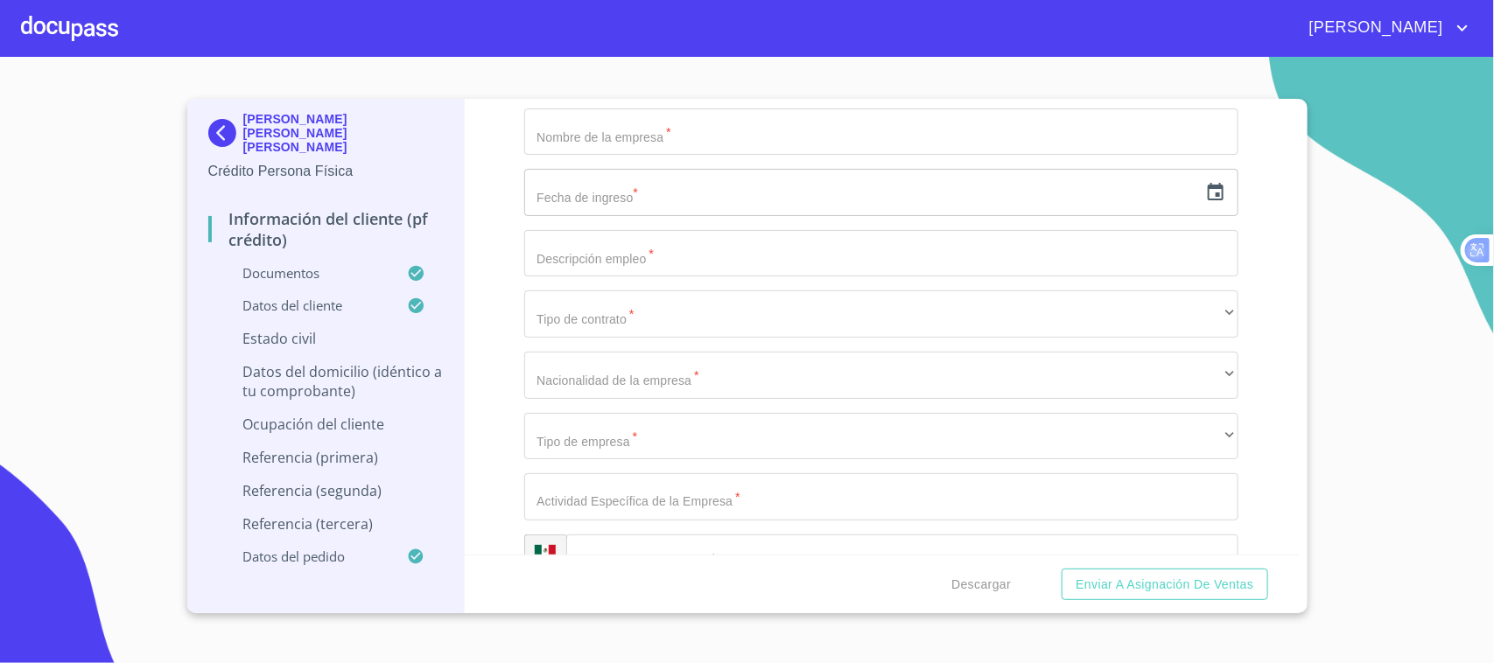
scroll to position [6667, 0]
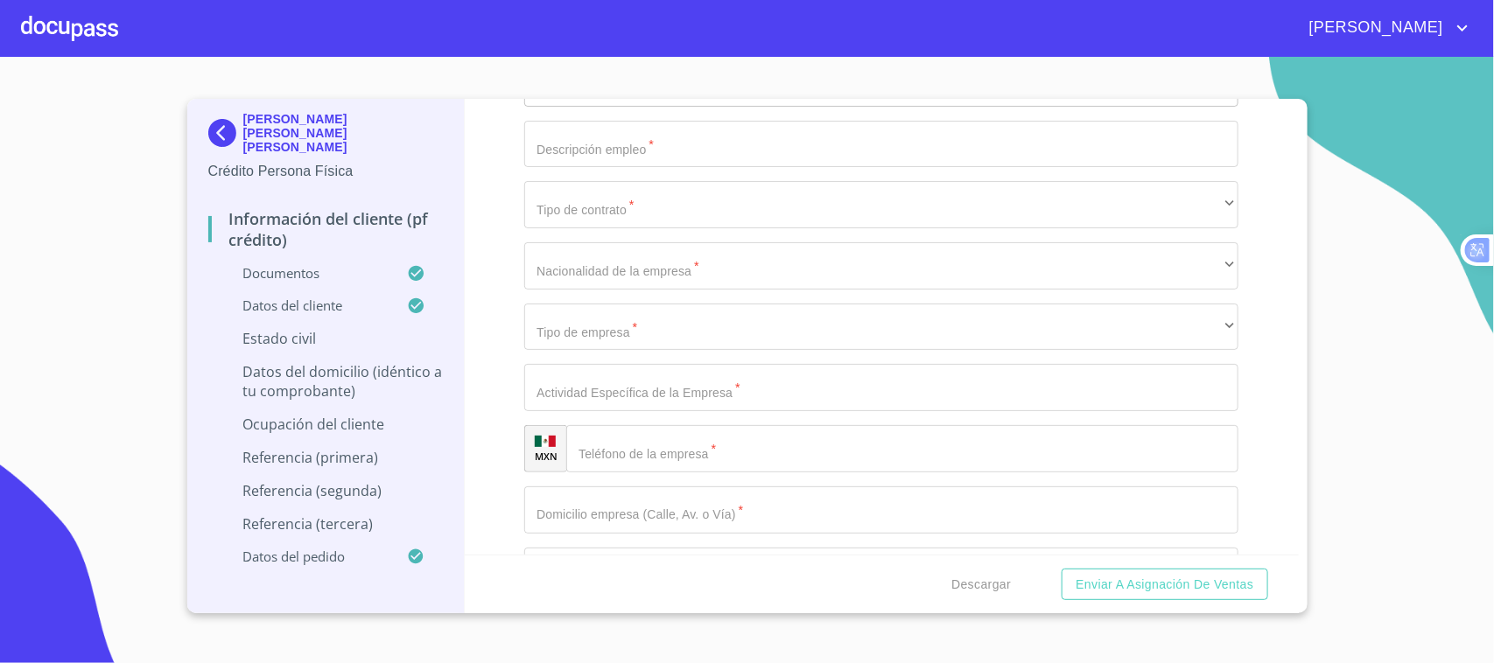
type input "45655"
click at [1263, 306] on div "Información del cliente (PF crédito) Documentos Documento de identificación.   …" at bounding box center [882, 327] width 834 height 456
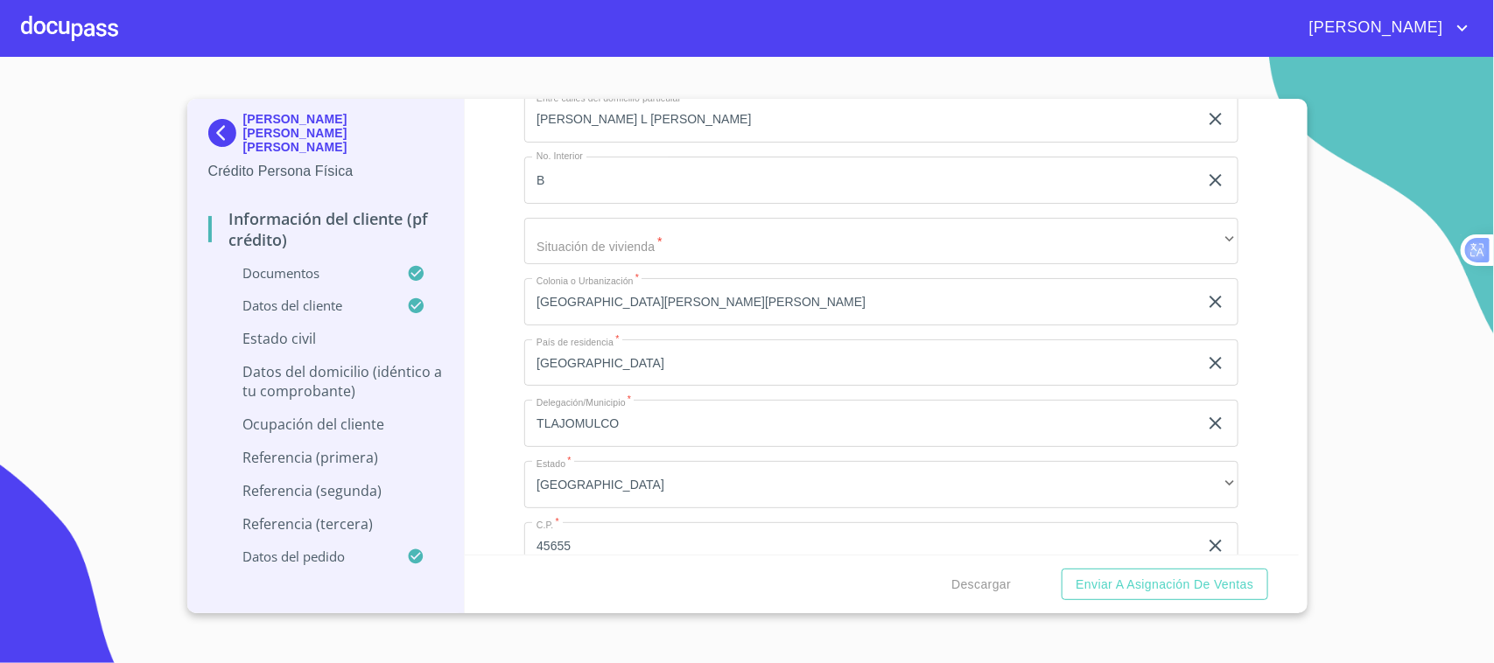
scroll to position [5785, 0]
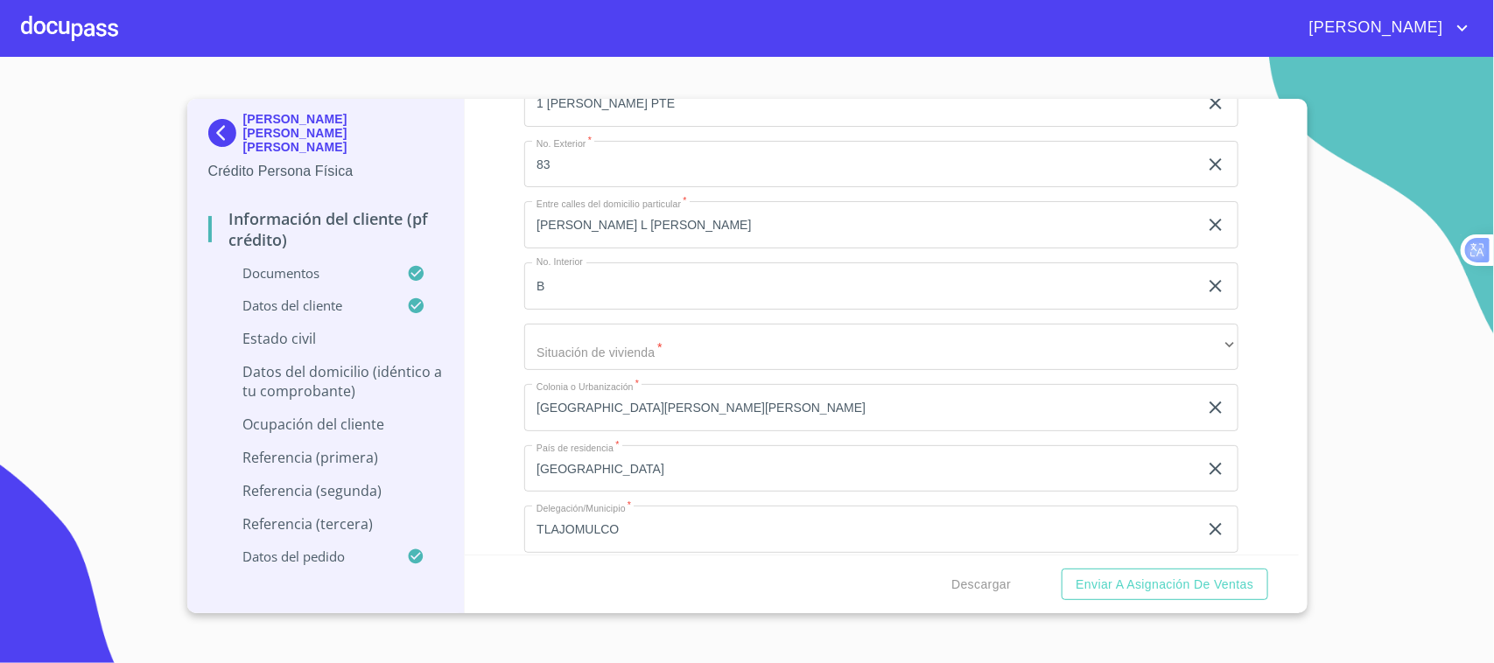
drag, startPoint x: 781, startPoint y: 416, endPoint x: 796, endPoint y: 403, distance: 19.8
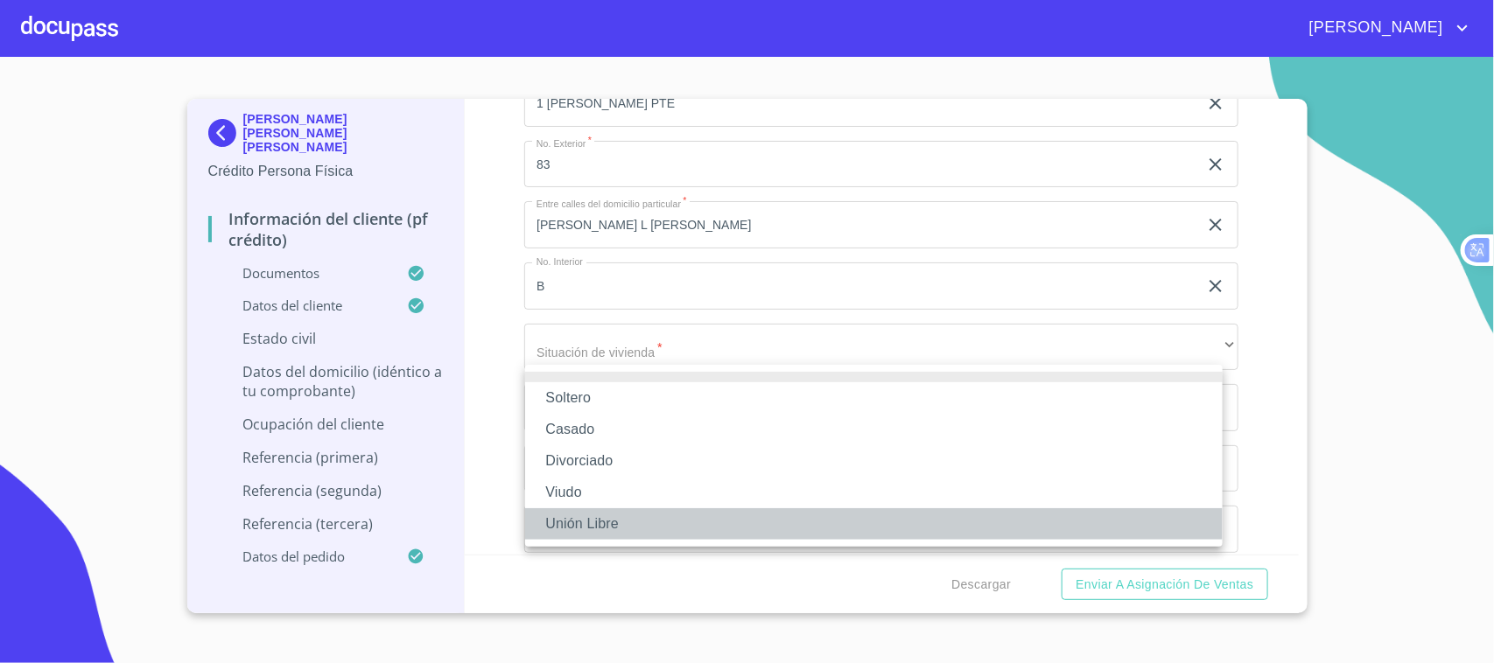
click at [617, 521] on li "Unión Libre" at bounding box center [873, 523] width 697 height 31
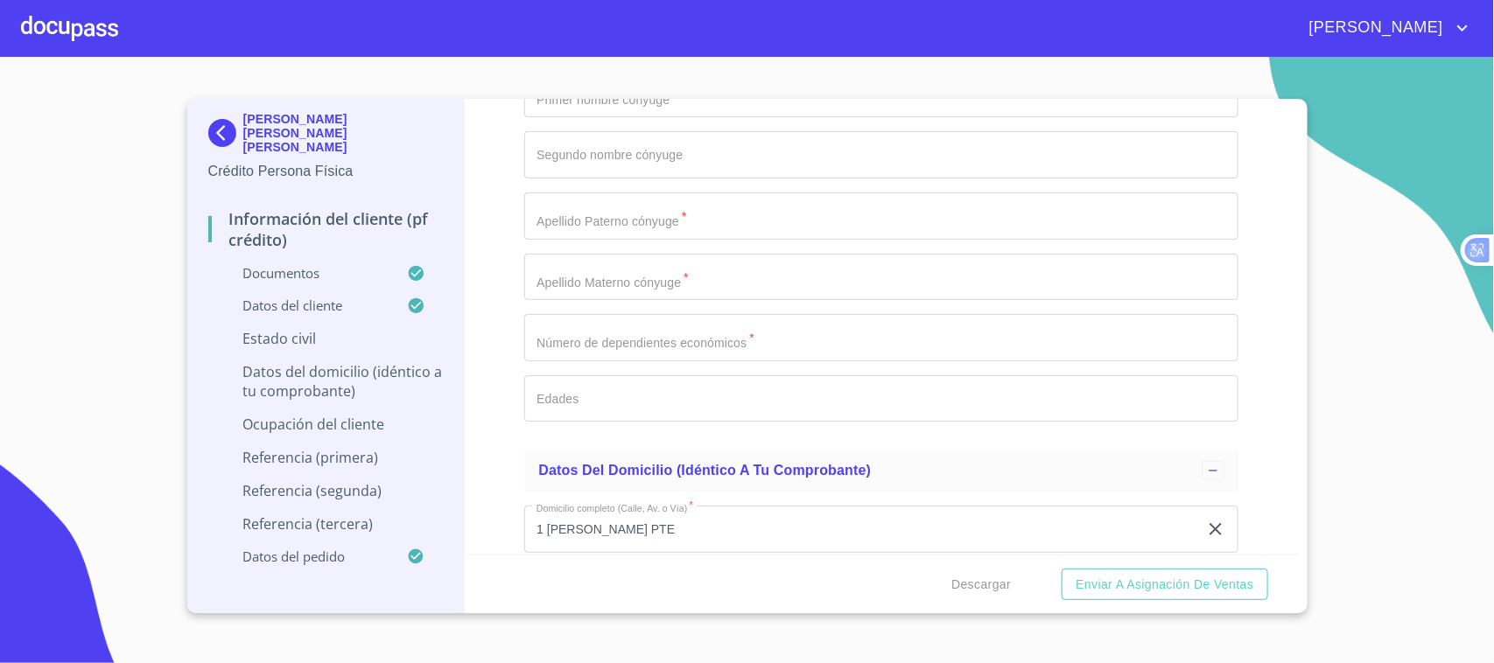
scroll to position [5895, 0]
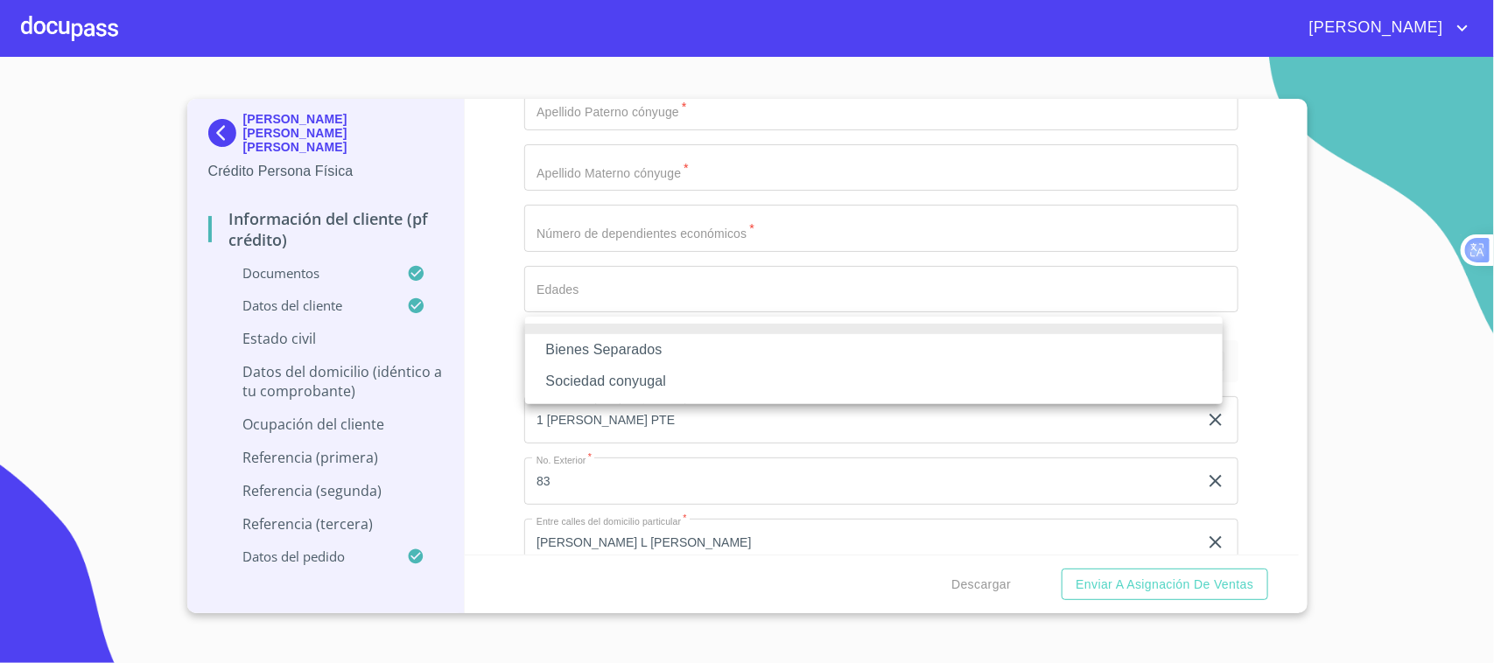
click at [650, 347] on li "Bienes Separados" at bounding box center [873, 349] width 697 height 31
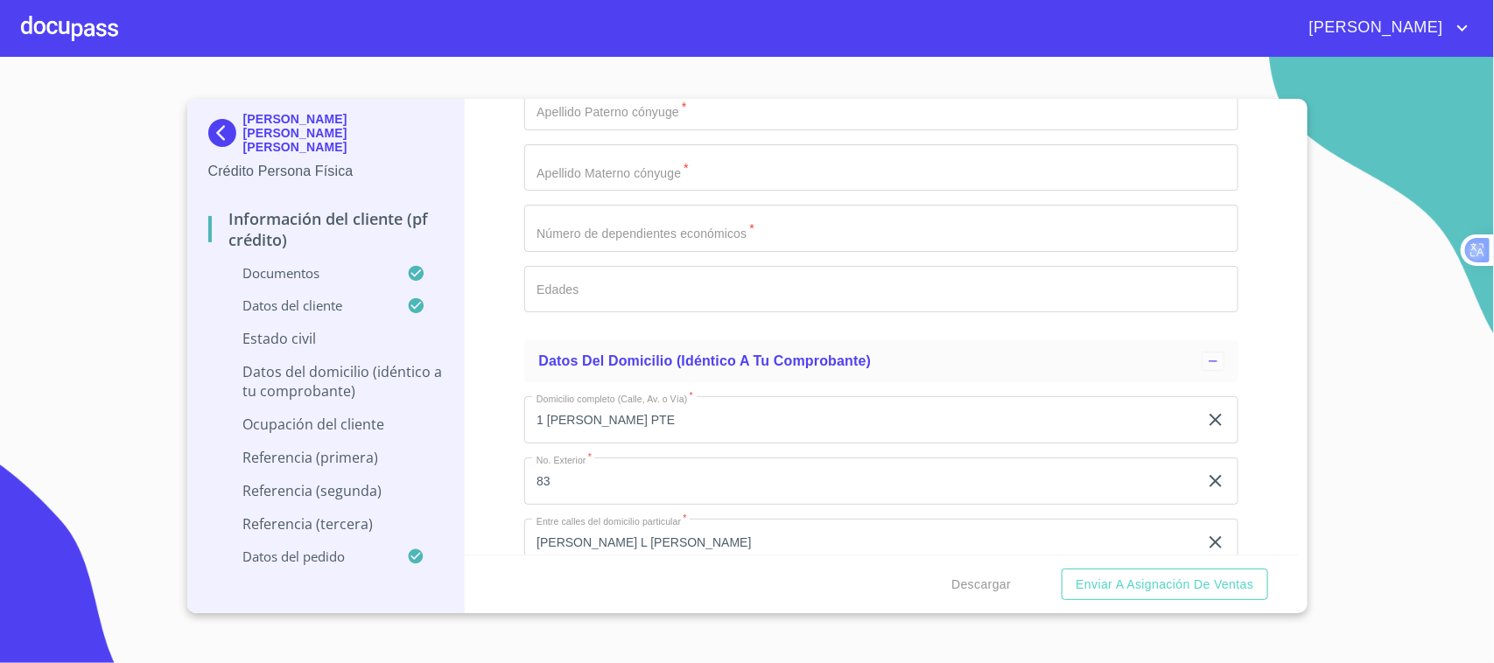
type input "[PERSON_NAME]"
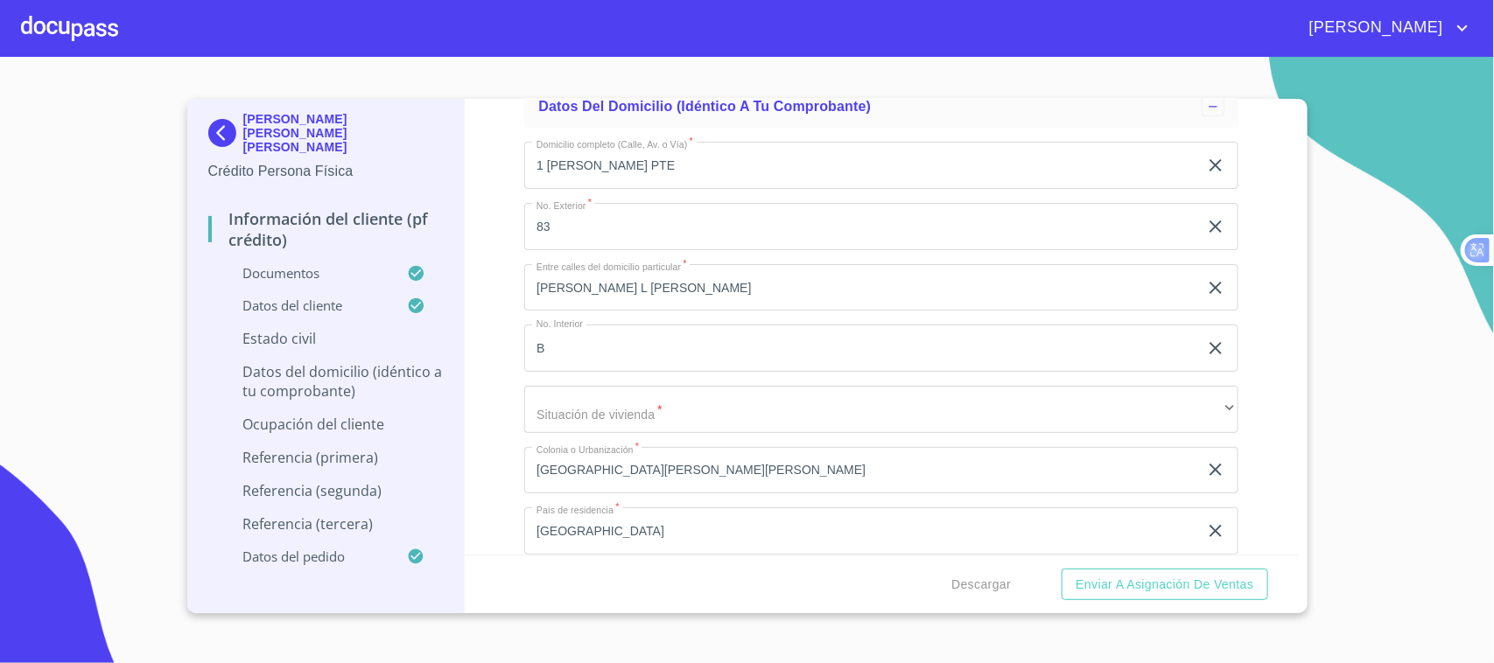
type input "[PERSON_NAME]"
type input "0"
click at [633, 59] on input "Documento de identificación.   *" at bounding box center [881, 34] width 714 height 47
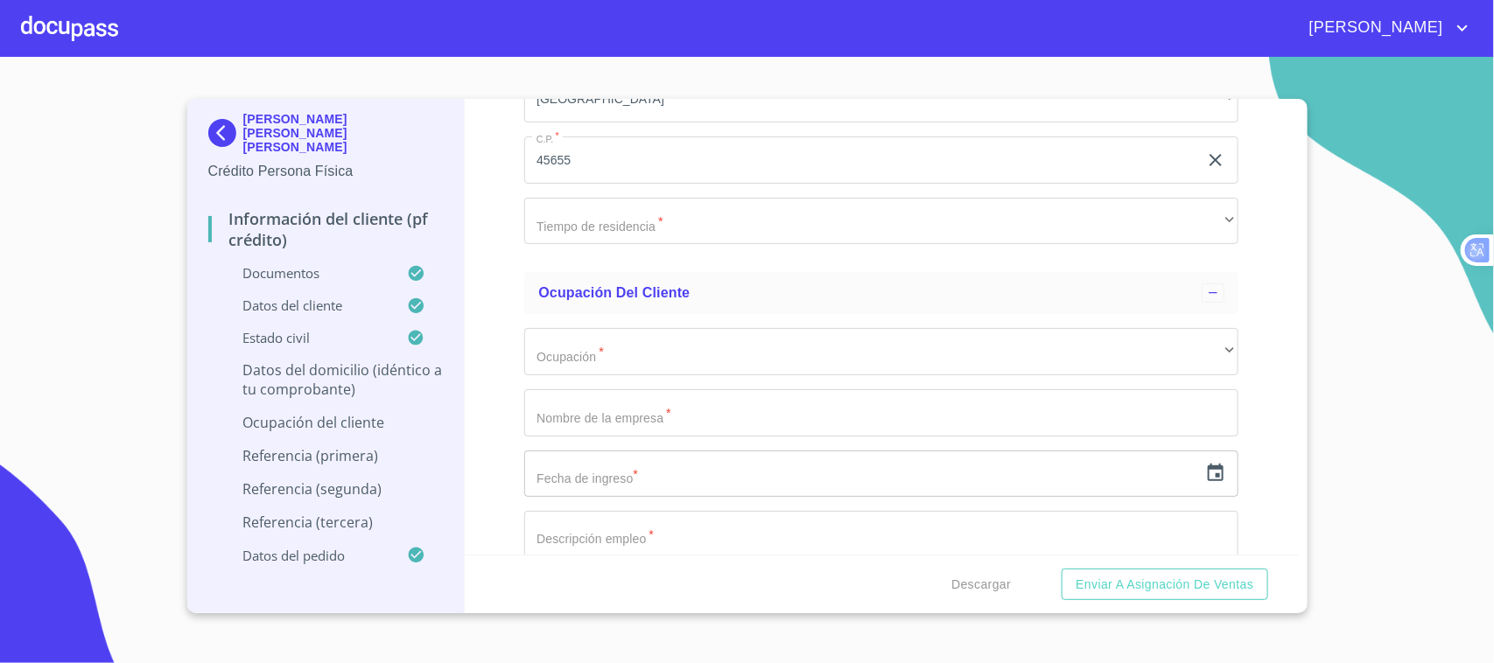
scroll to position [6620, 0]
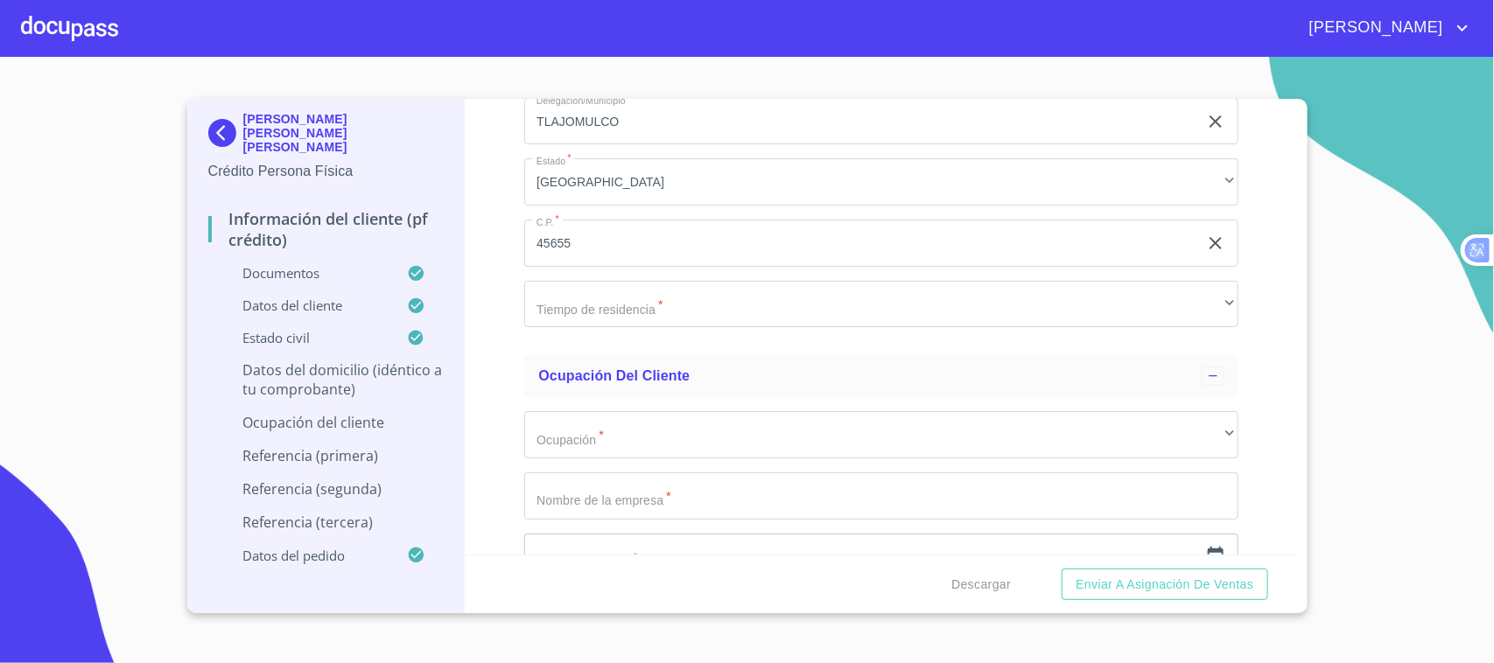
type input "0"
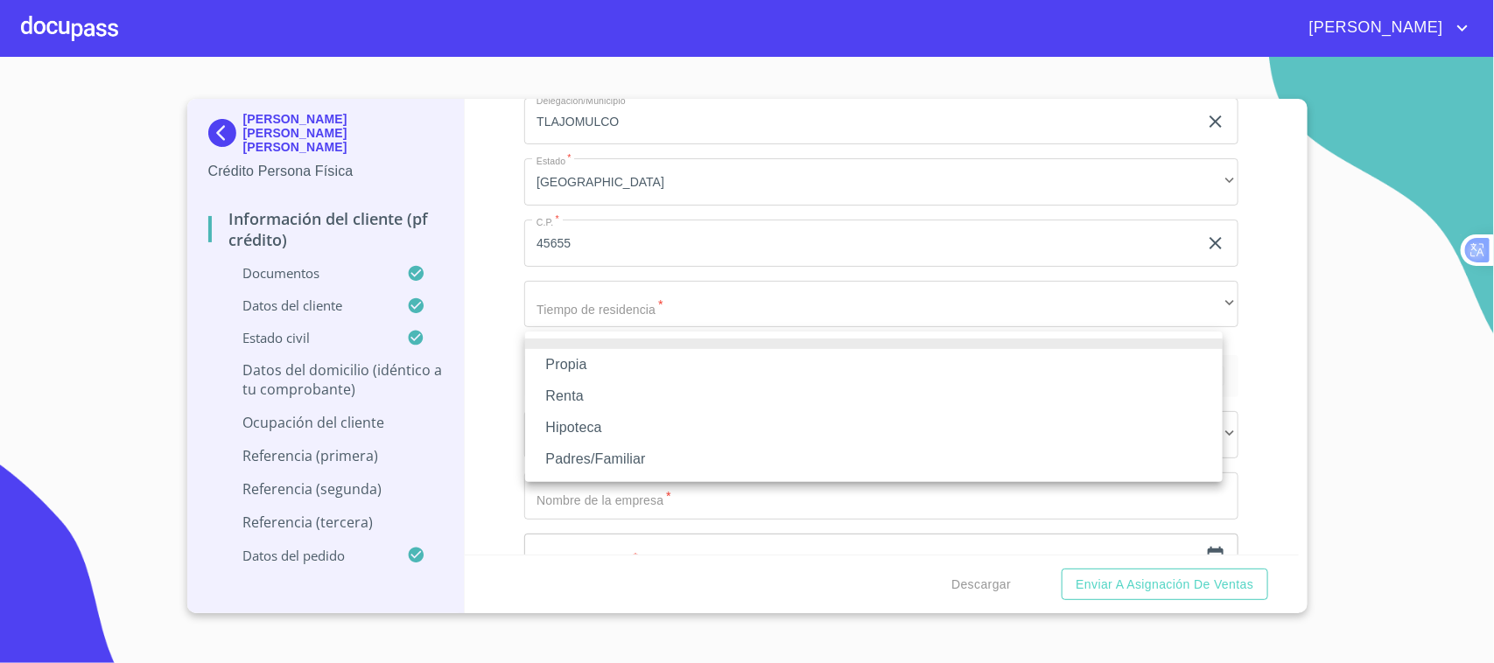
click at [645, 365] on li "Propia" at bounding box center [873, 364] width 697 height 31
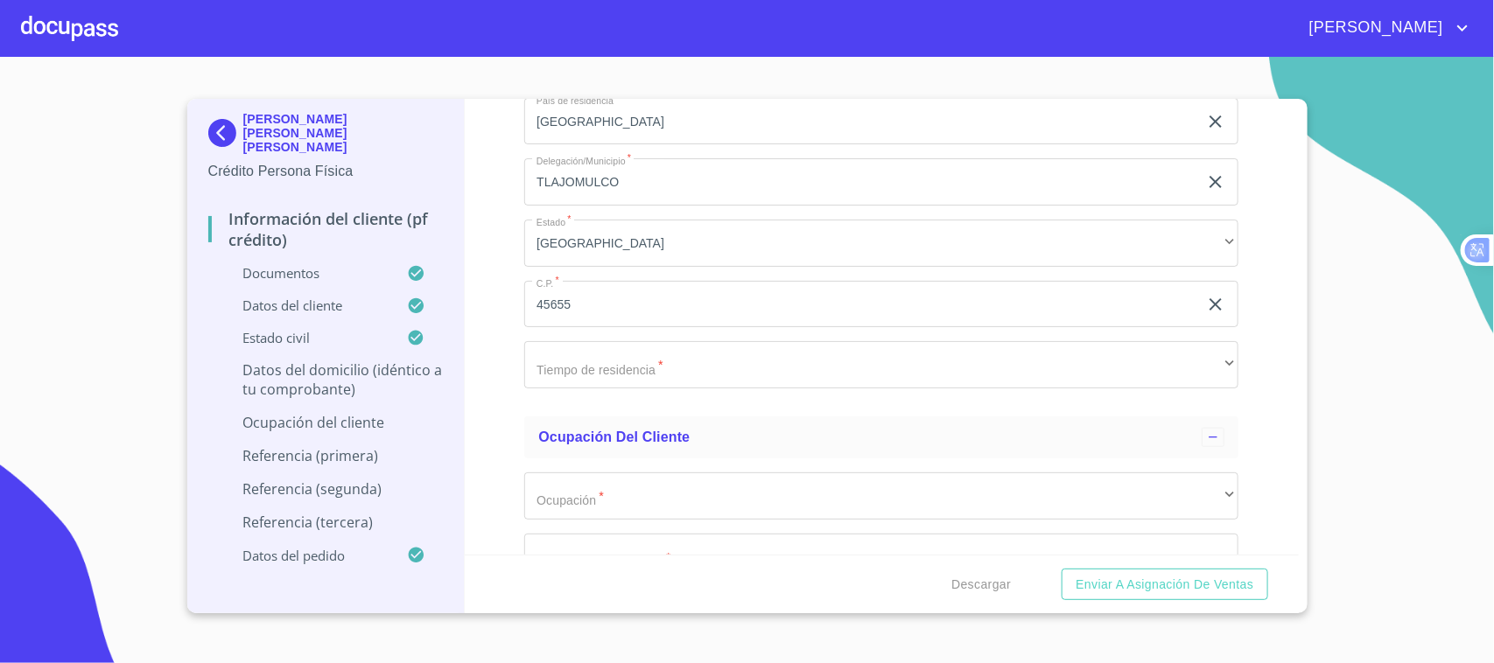
click at [659, 24] on input "Documento de identificación.   *" at bounding box center [881, -1] width 714 height 47
type input "$1,500,000"
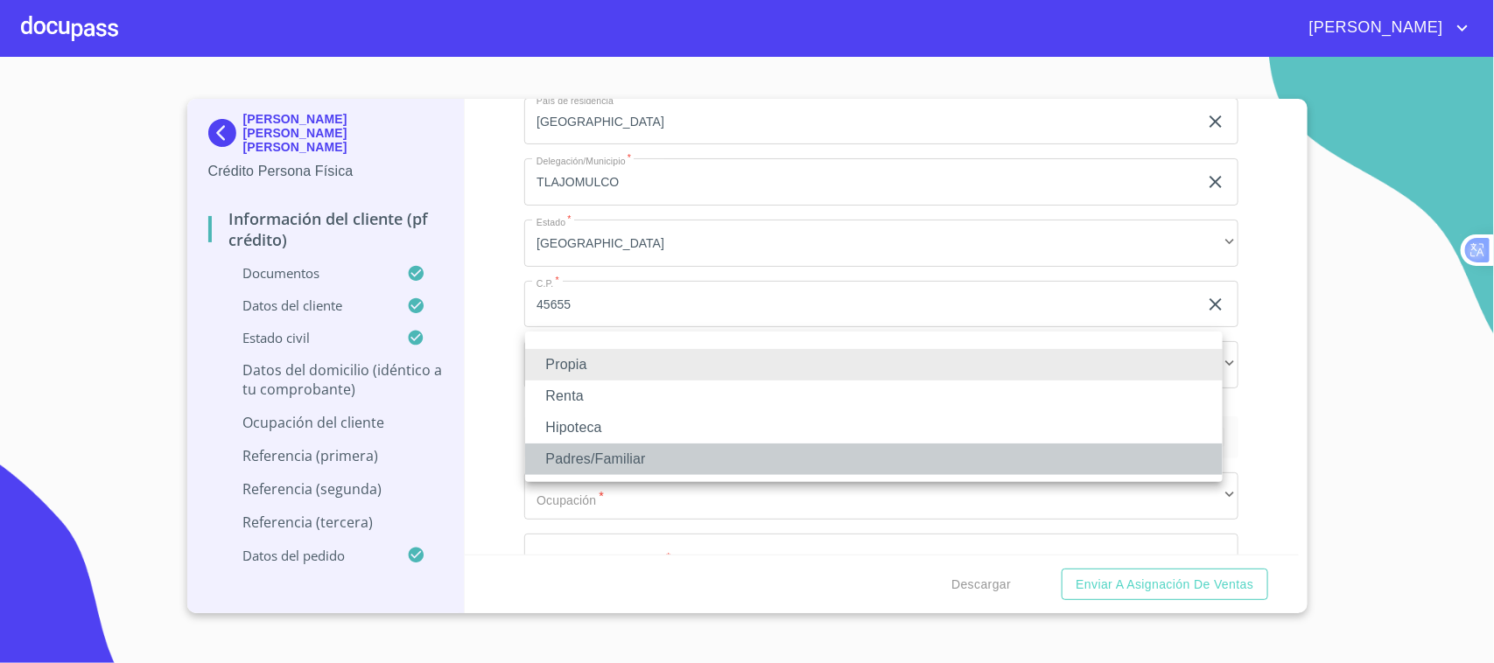
click at [658, 461] on li "Padres/Familiar" at bounding box center [873, 459] width 697 height 31
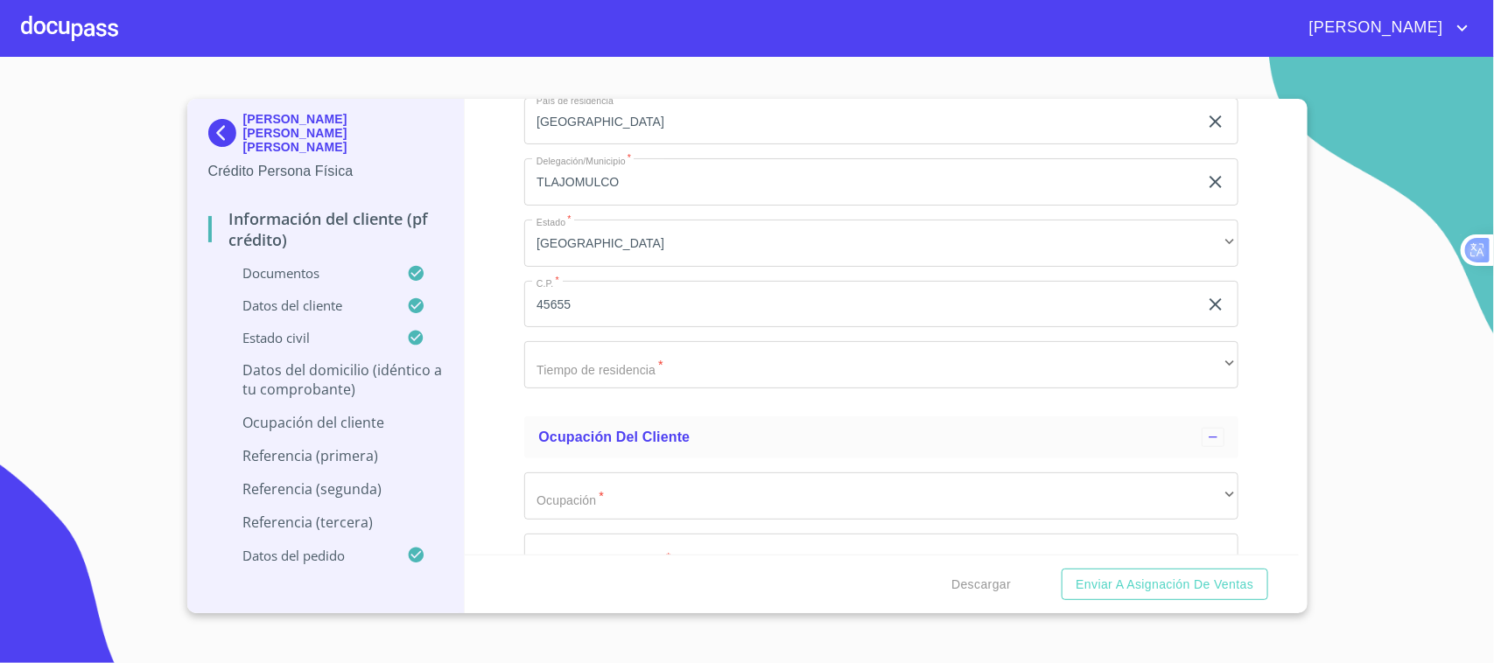
click at [663, 24] on input "Documento de identificación.   *" at bounding box center [881, -1] width 714 height 47
type input "$1,500,000"
drag, startPoint x: 504, startPoint y: 405, endPoint x: 675, endPoint y: 354, distance: 178.8
click at [505, 405] on div "Información del cliente (PF crédito) Documentos Documento de identificación.   …" at bounding box center [882, 327] width 834 height 456
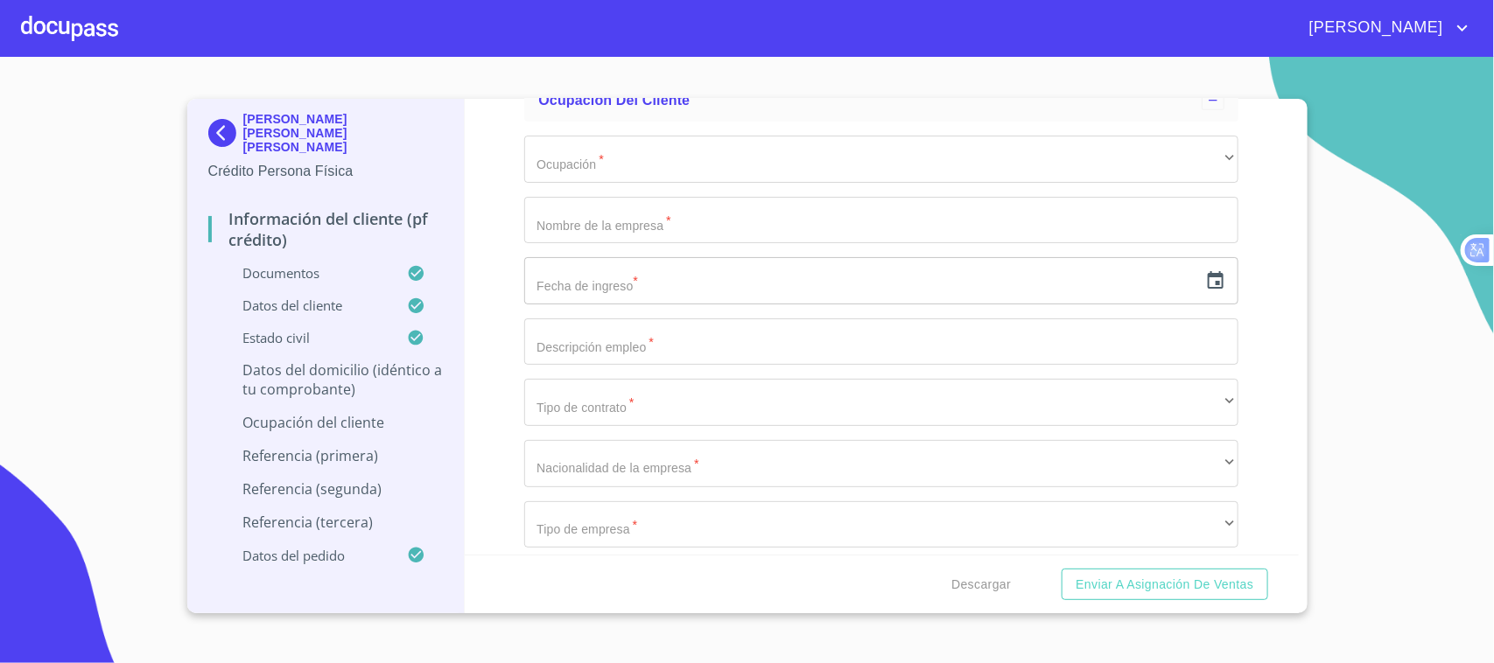
scroll to position [6984, 0]
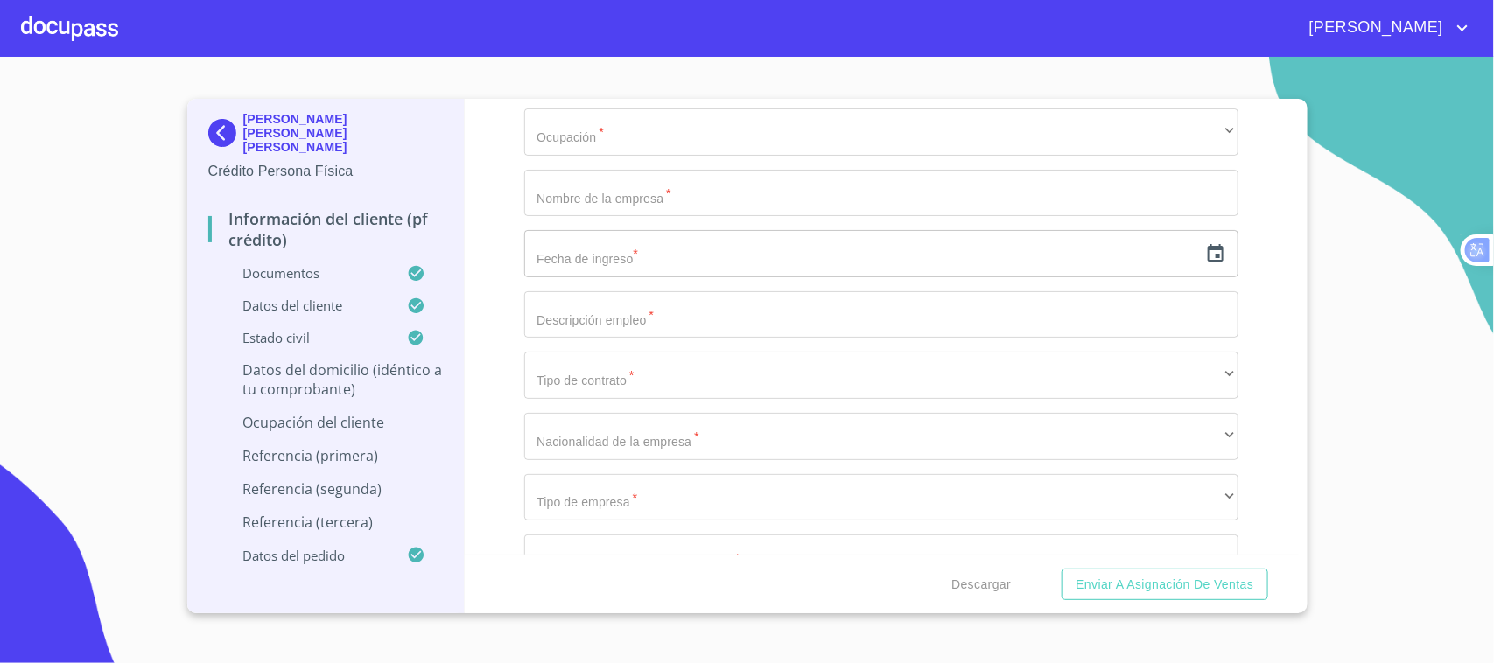
click at [794, 24] on div "​" at bounding box center [881, 0] width 714 height 47
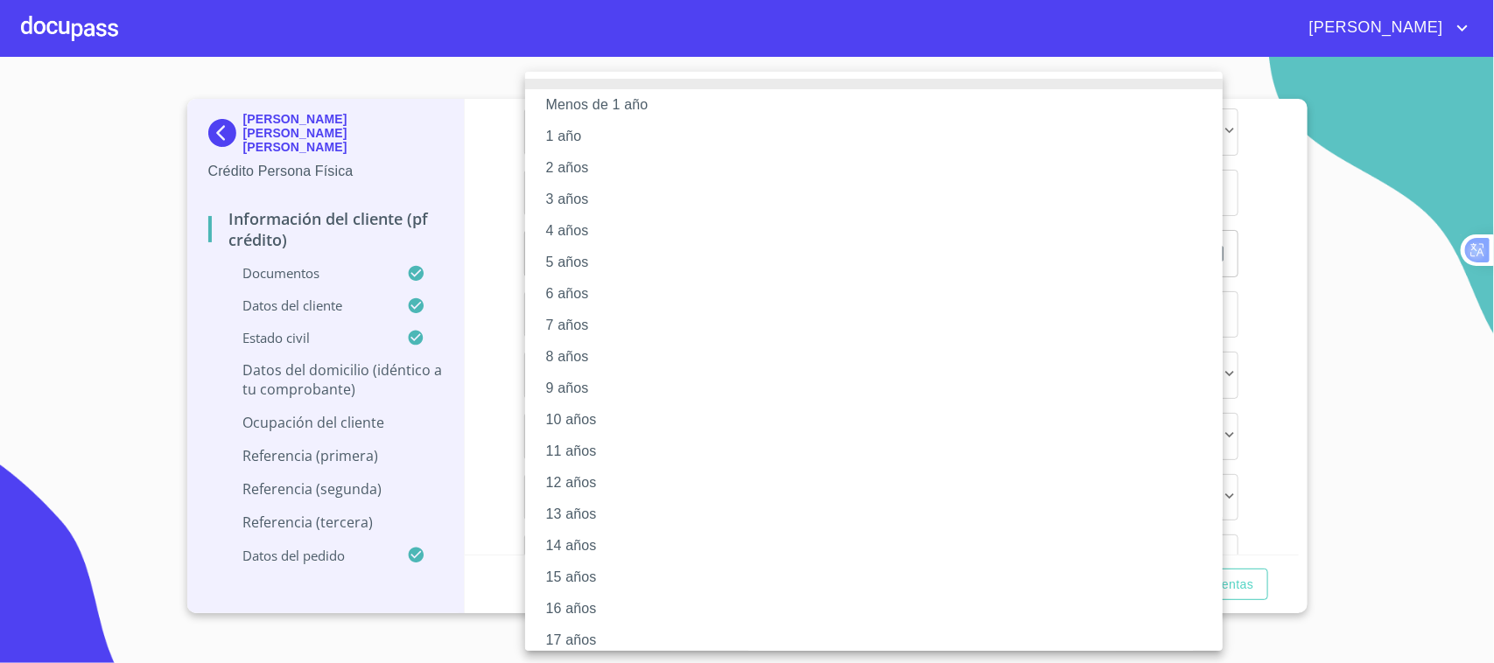
scroll to position [105, 0]
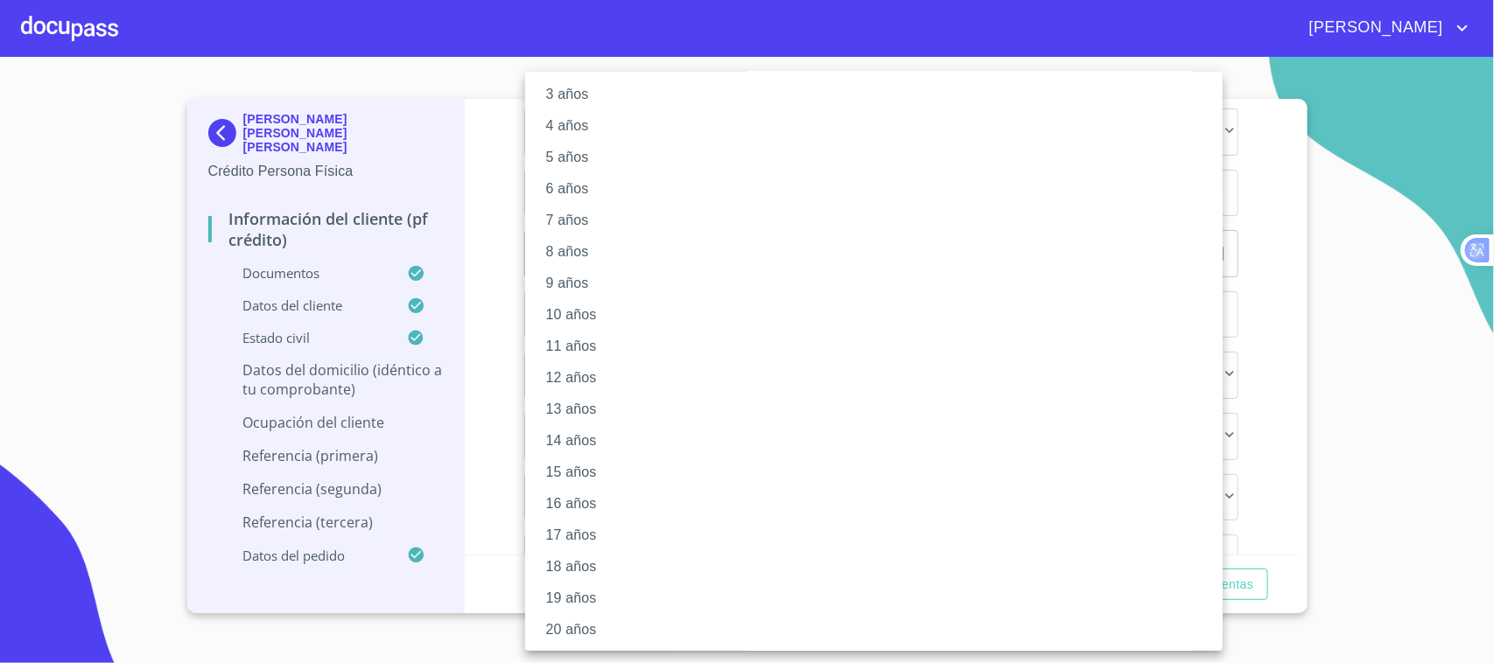
click at [613, 612] on li "19 años" at bounding box center [882, 598] width 714 height 31
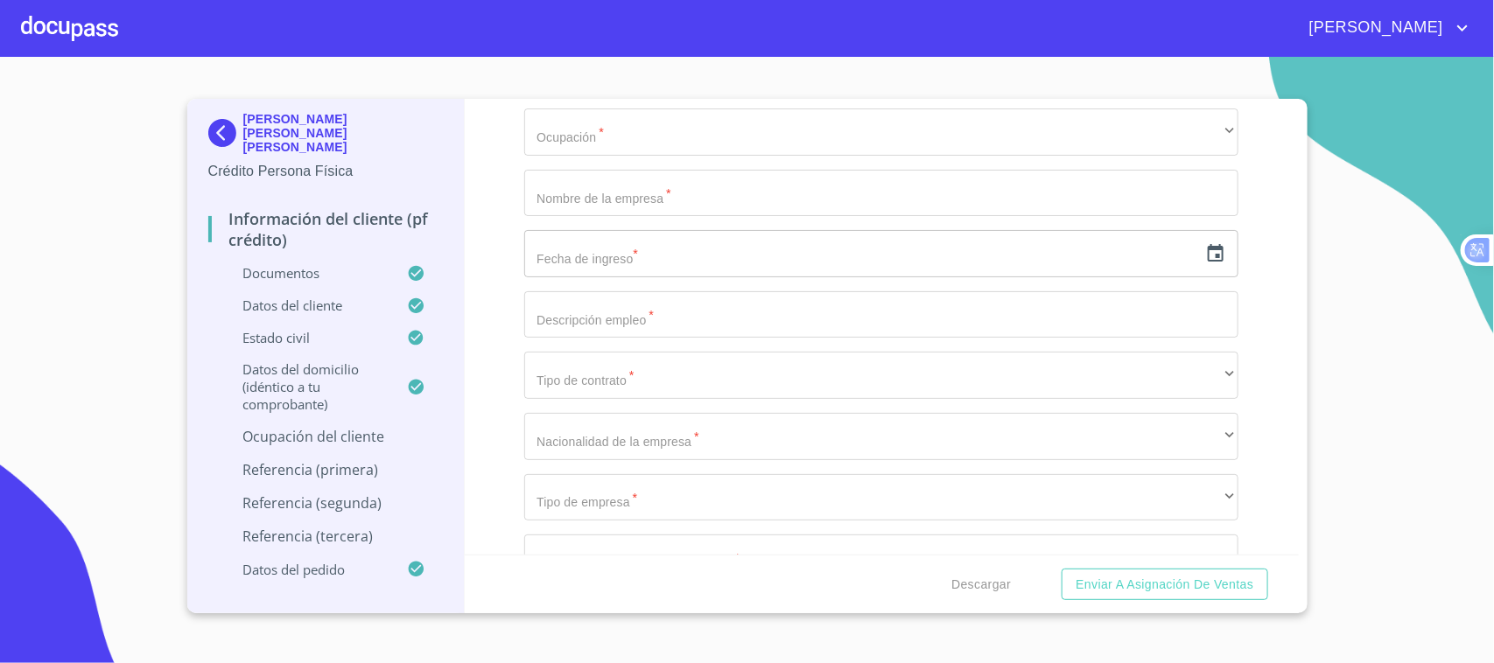
click at [1203, 24] on div "19 años" at bounding box center [881, 0] width 714 height 47
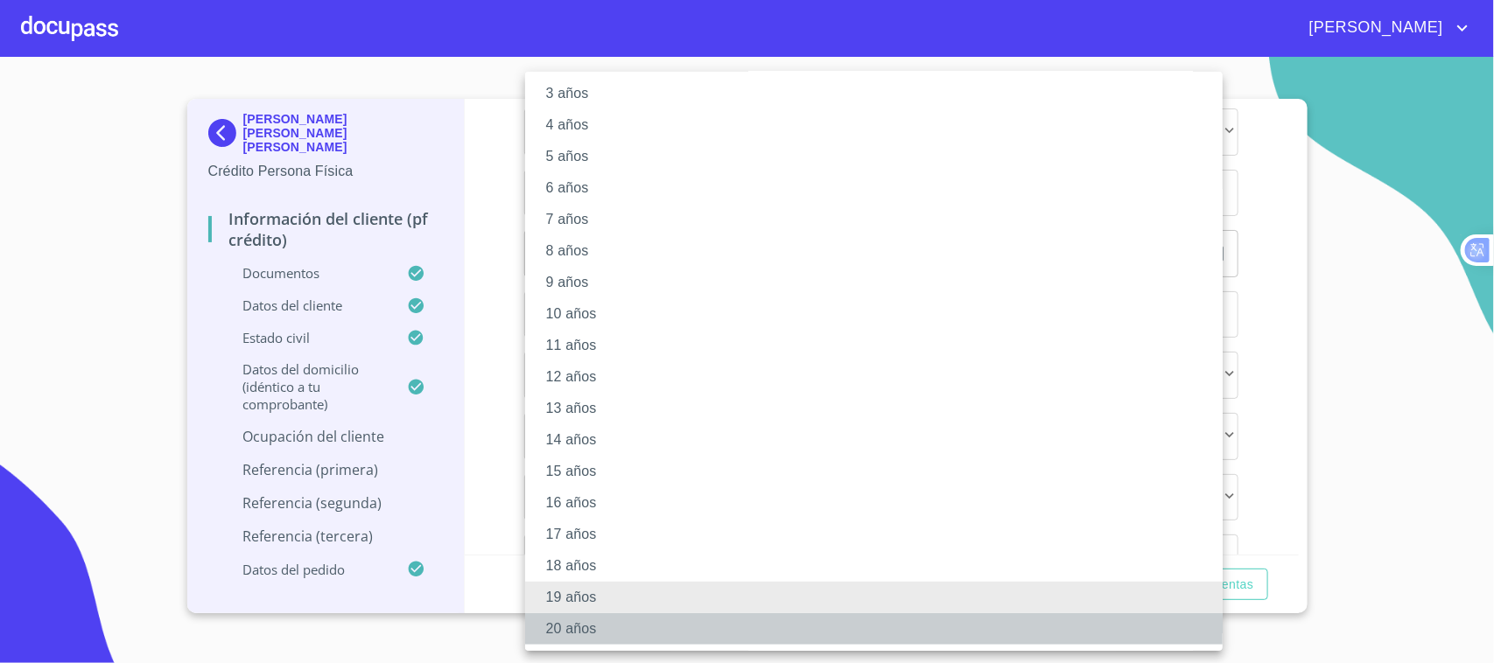
click at [591, 622] on li "20 años" at bounding box center [882, 628] width 714 height 31
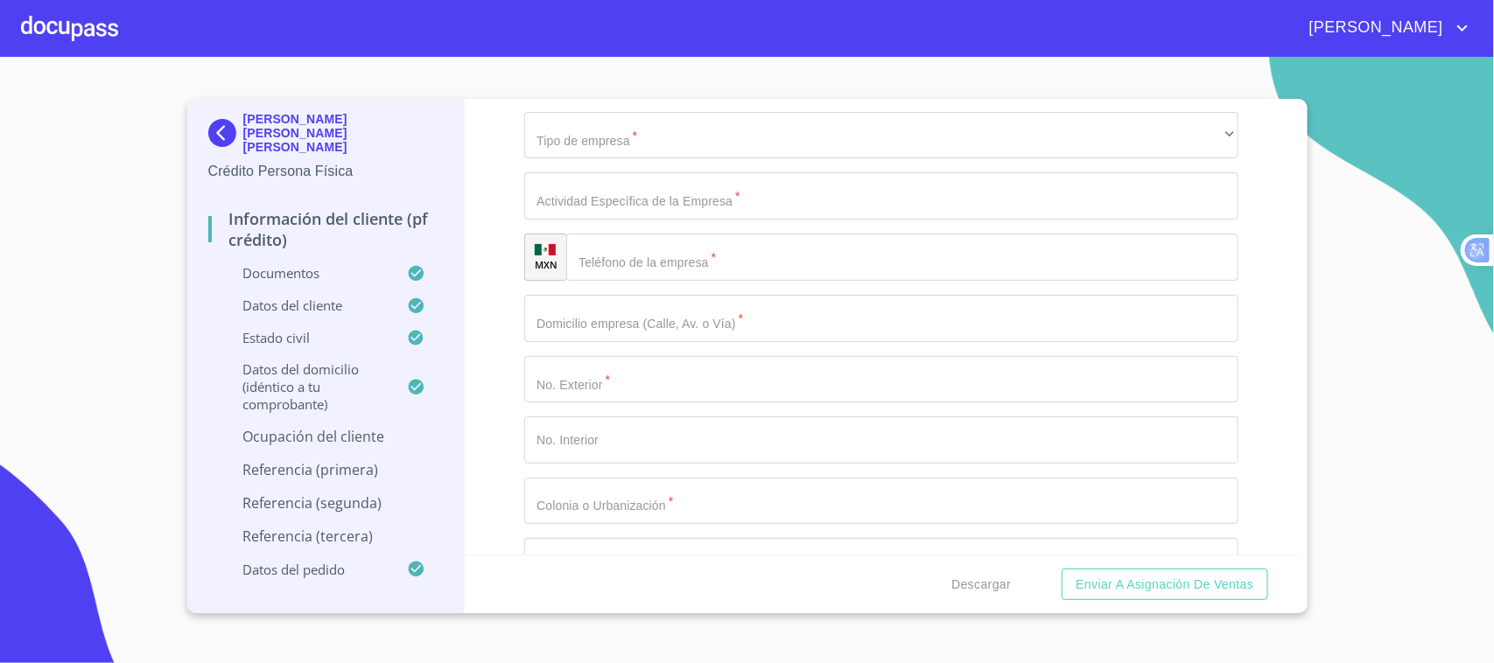
scroll to position [7290, 0]
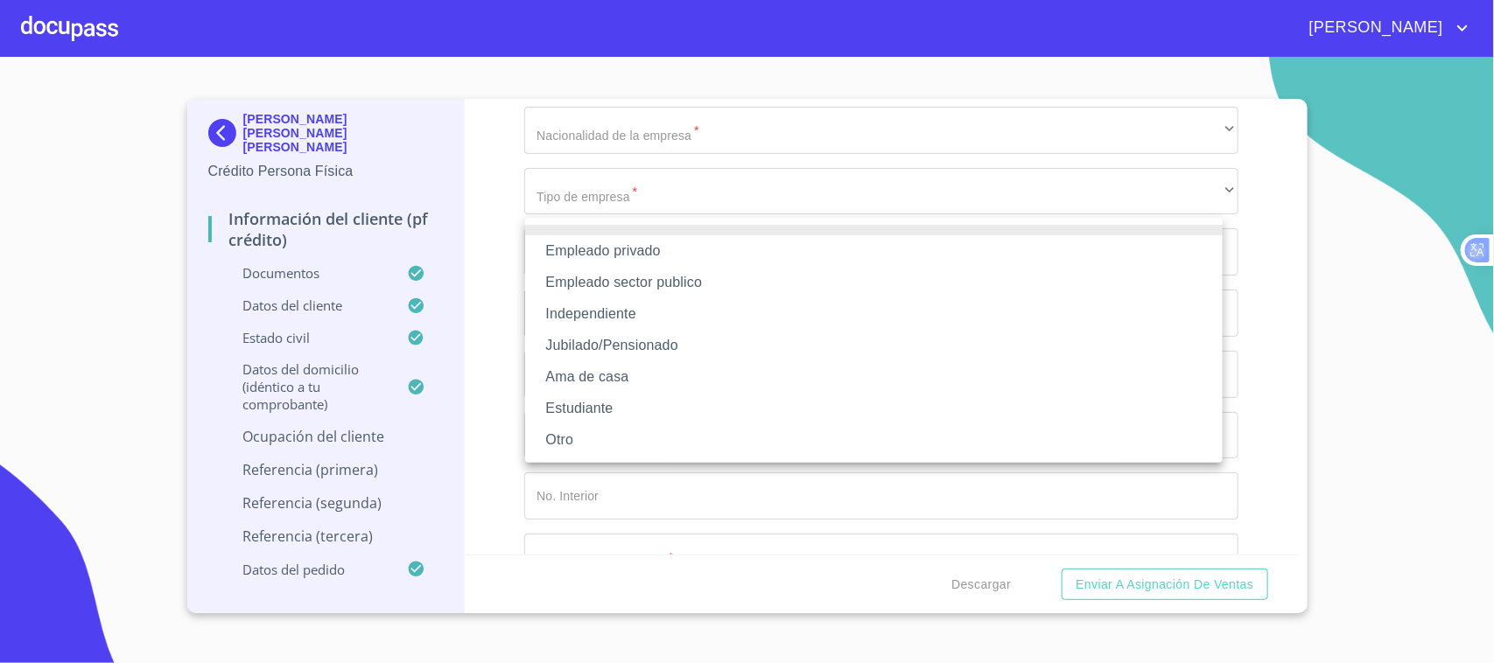
click at [645, 250] on li "Empleado privado" at bounding box center [873, 250] width 697 height 31
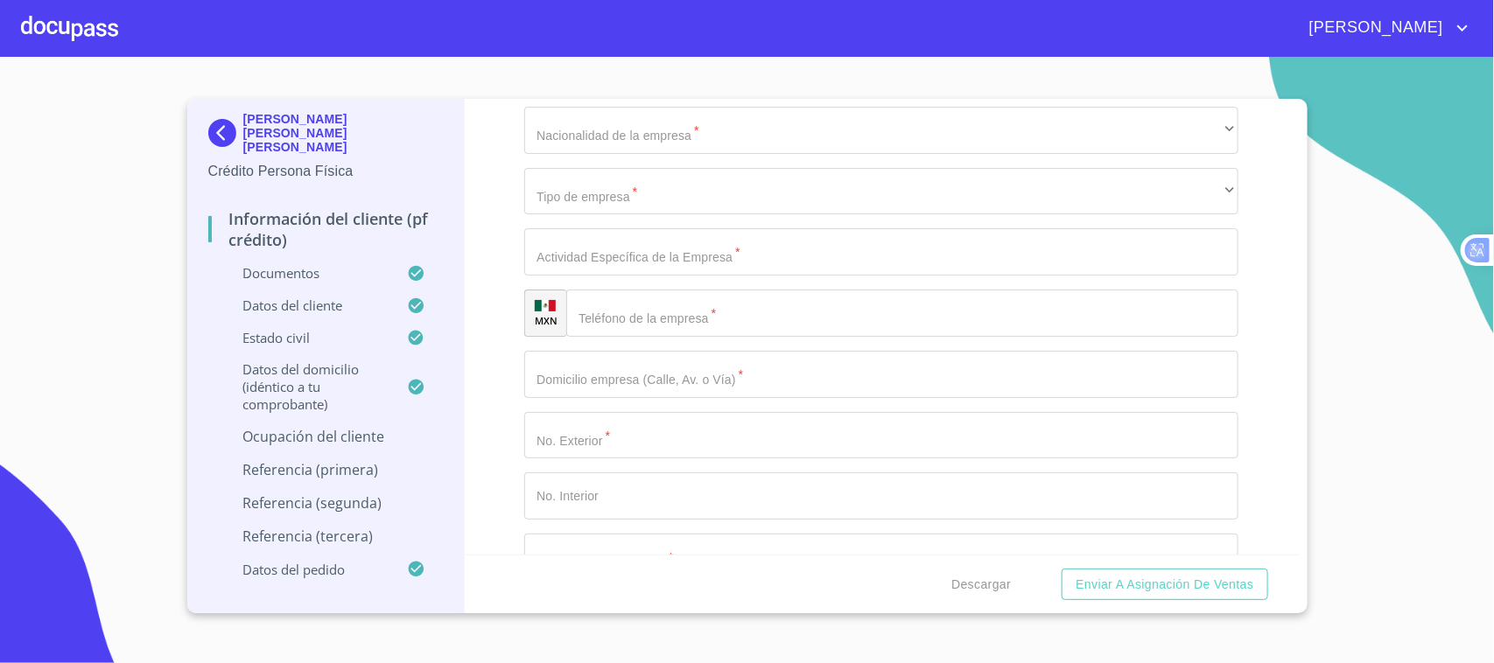
type input "ARROU ELECTRONICS [GEOGRAPHIC_DATA]"
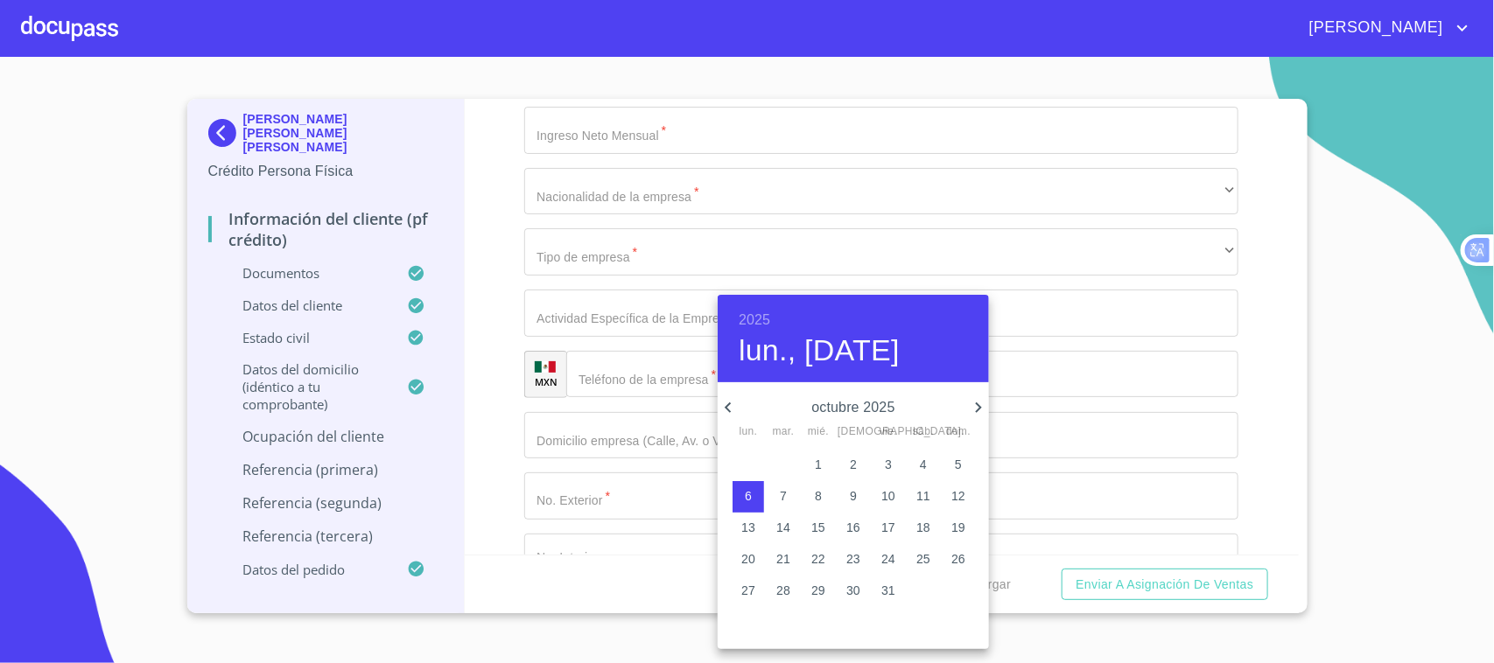
click at [766, 321] on h6 "2025" at bounding box center [753, 320] width 31 height 24
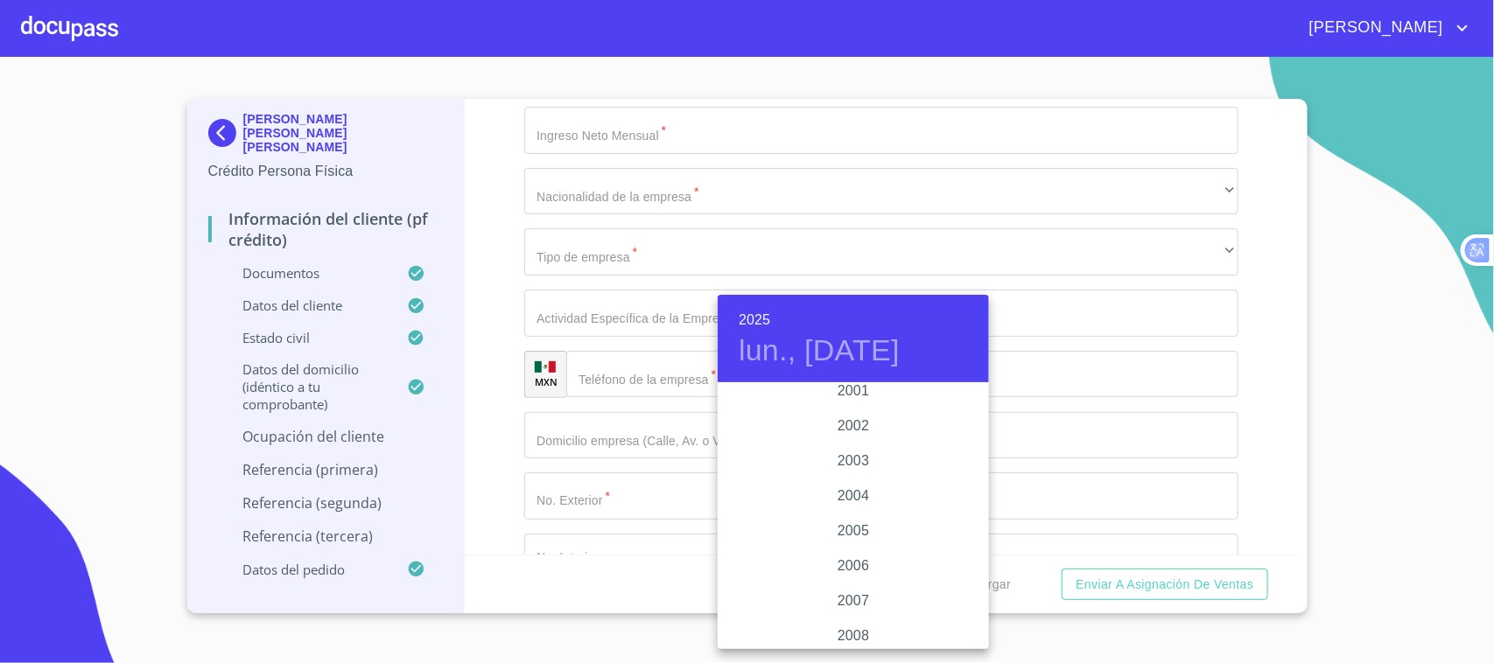
scroll to position [2704, 0]
click at [868, 564] on div "2007" at bounding box center [852, 568] width 271 height 35
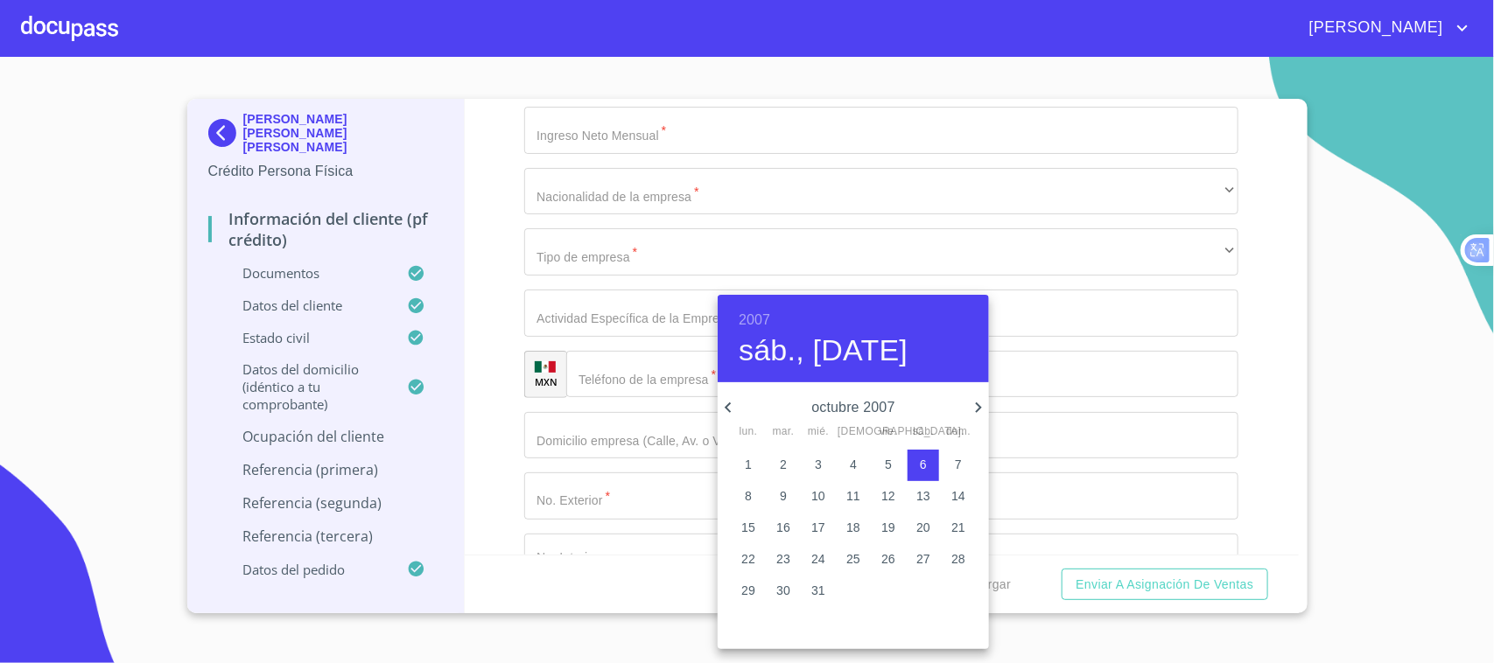
click at [733, 403] on icon "button" at bounding box center [727, 407] width 21 height 21
click at [731, 403] on icon "button" at bounding box center [727, 407] width 21 height 21
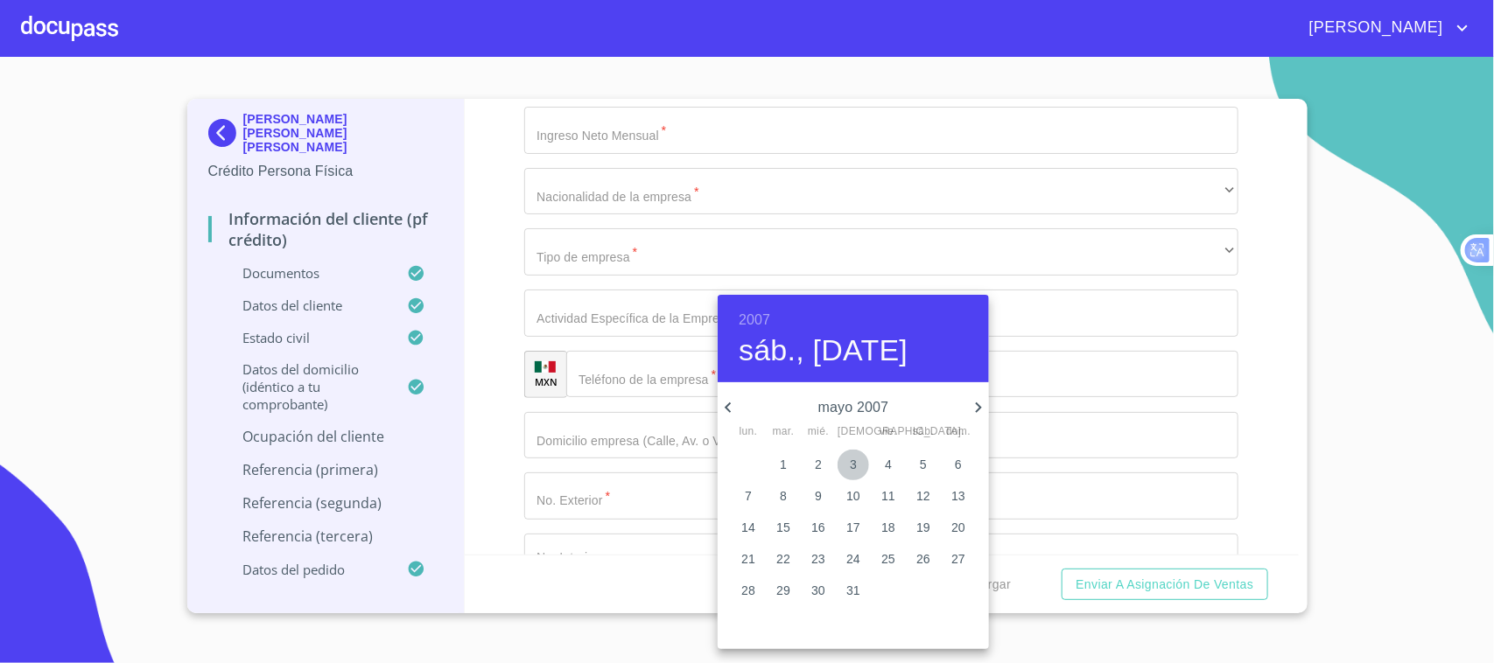
click at [850, 461] on p "3" at bounding box center [853, 464] width 7 height 17
type input "3 de may. de 2007"
click at [509, 398] on div at bounding box center [747, 331] width 1494 height 663
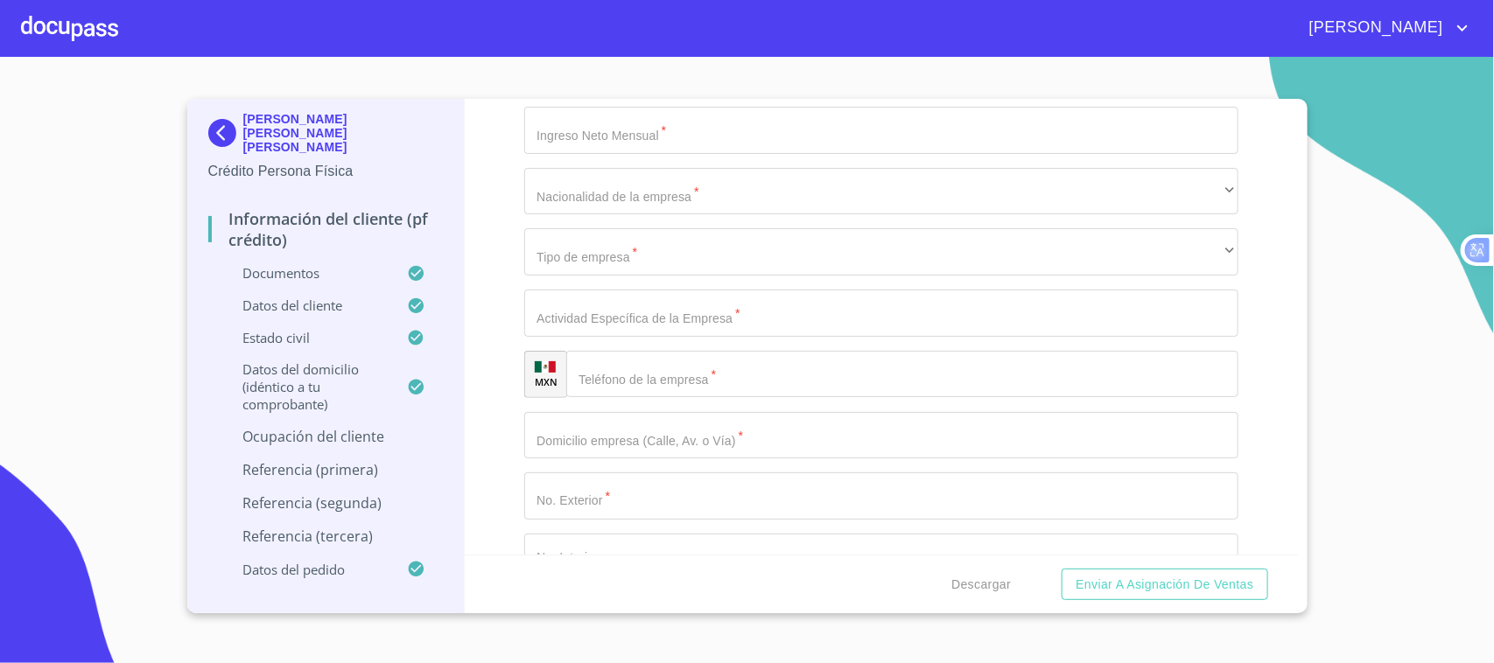
click at [668, 32] on input "Documento de identificación.   *" at bounding box center [881, 8] width 714 height 47
type input "AGENTE EJECUTIVO DE VENTAS"
click at [646, 93] on div "​" at bounding box center [881, 68] width 714 height 47
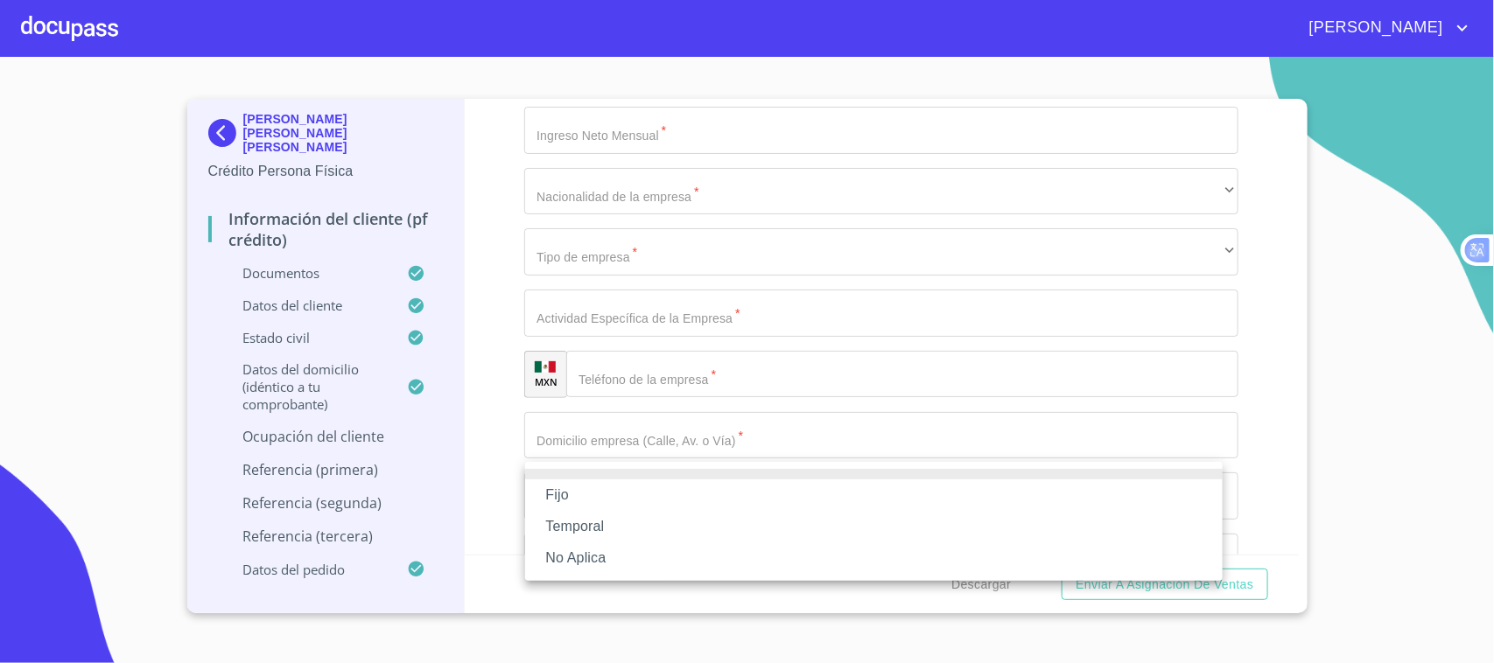
click at [604, 500] on li "Fijo" at bounding box center [873, 494] width 697 height 31
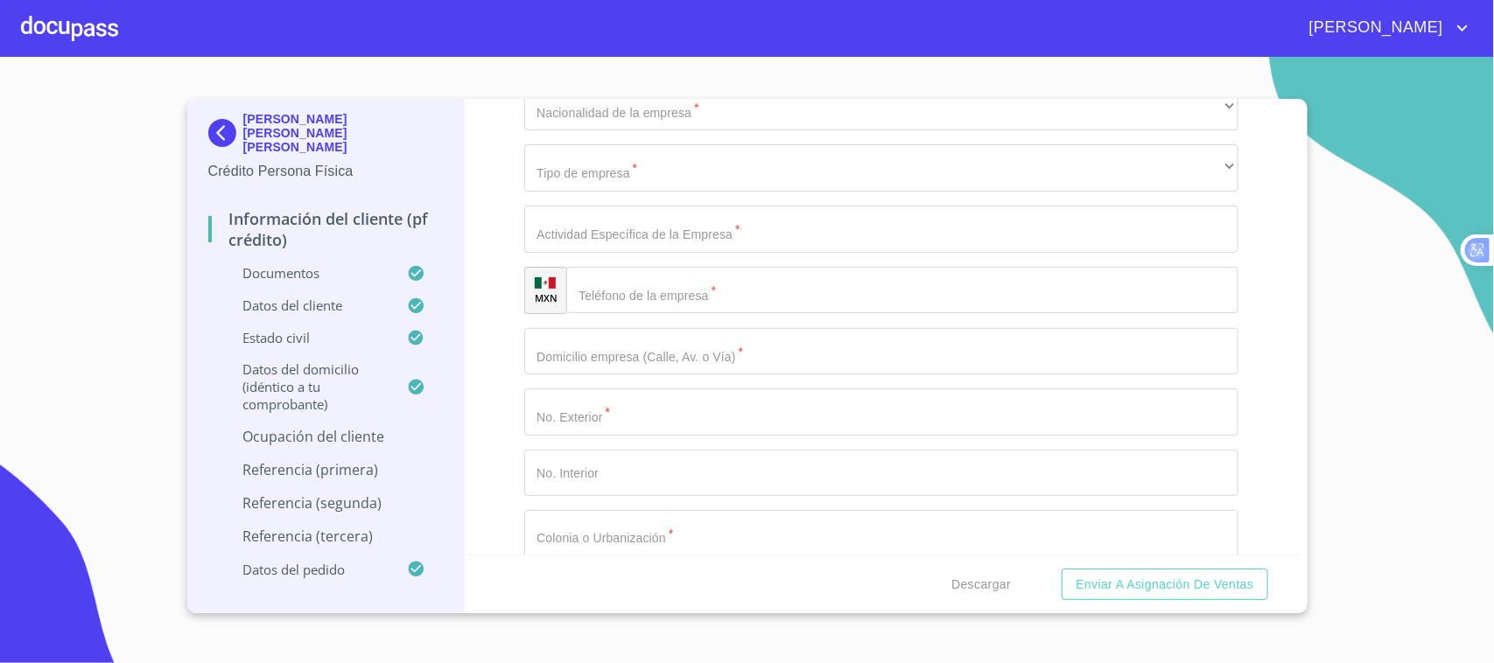
scroll to position [7430, 0]
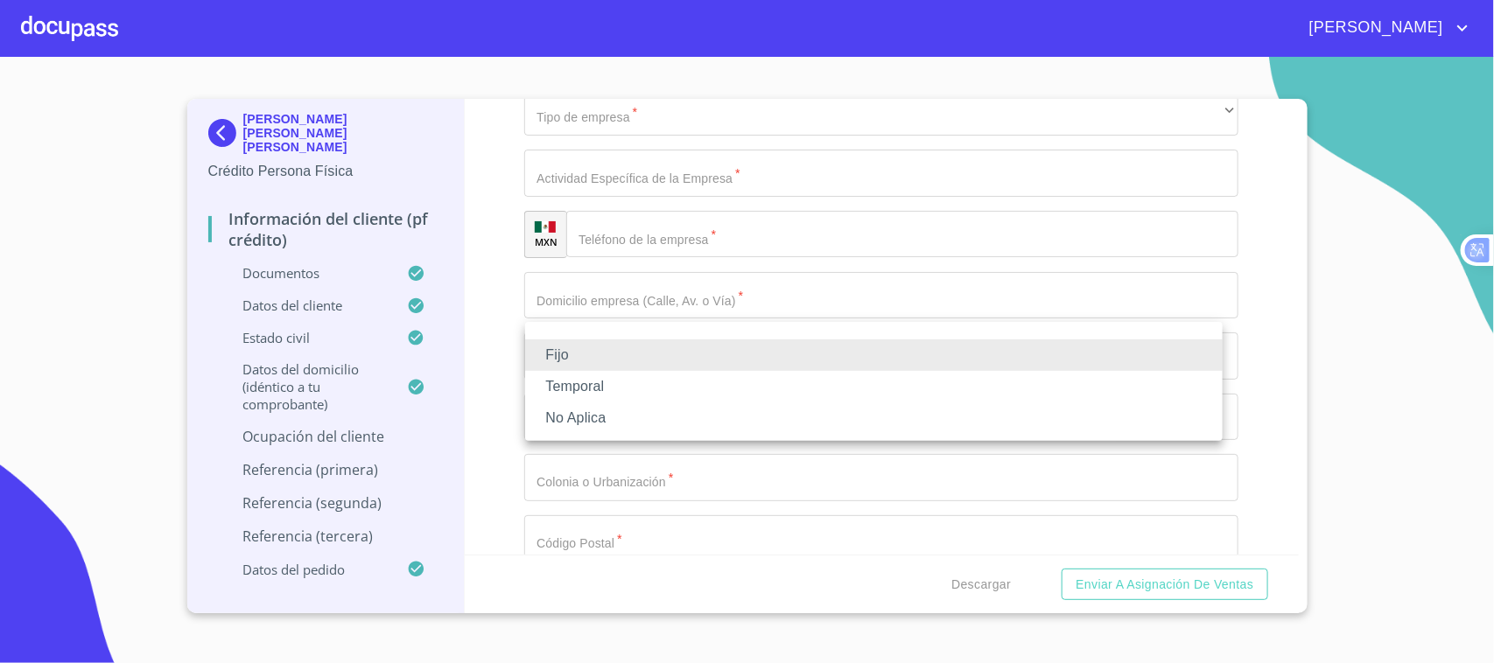
click at [605, 357] on li "Fijo" at bounding box center [873, 354] width 697 height 31
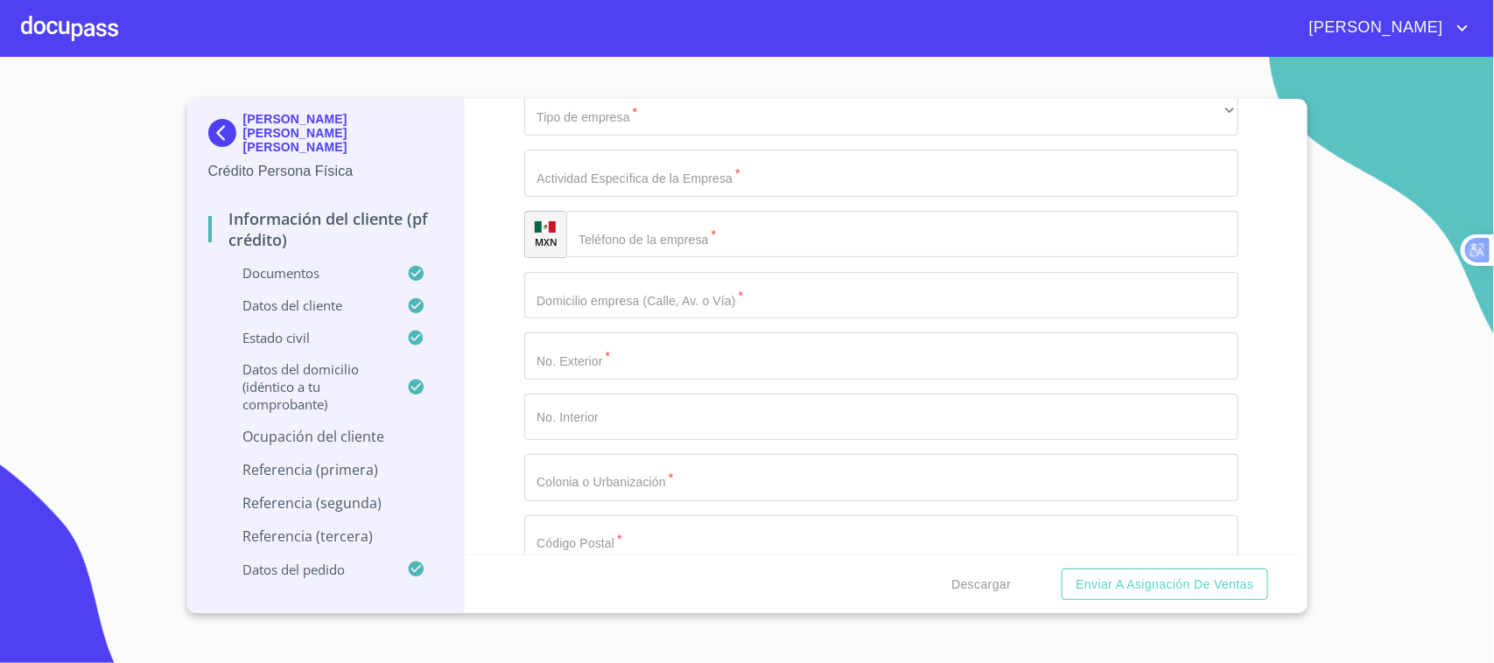
type input "21000"
click at [521, 409] on div "Información del cliente (PF crédito) Documentos Documento de identificación.   …" at bounding box center [882, 327] width 834 height 456
click at [675, 75] on div "​" at bounding box center [881, 51] width 714 height 47
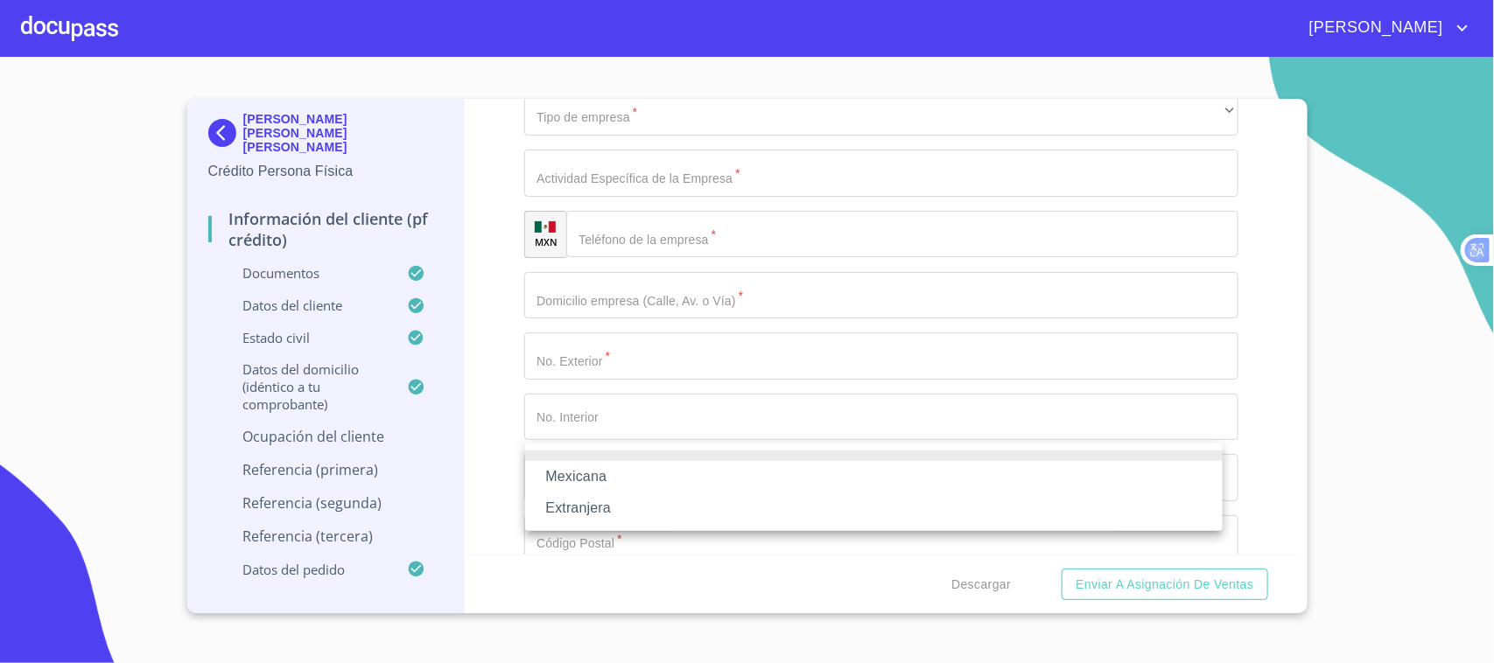
click at [627, 483] on li "Mexicana" at bounding box center [873, 476] width 697 height 31
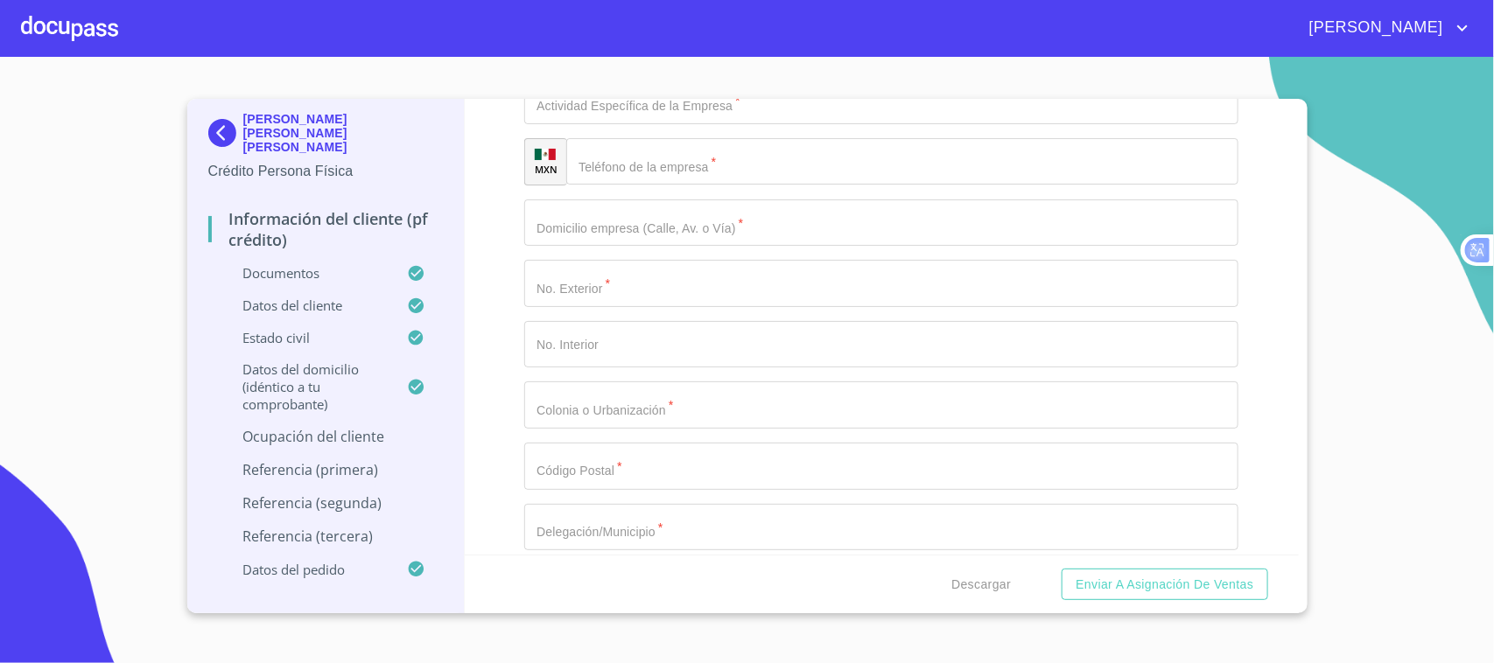
scroll to position [7539, 0]
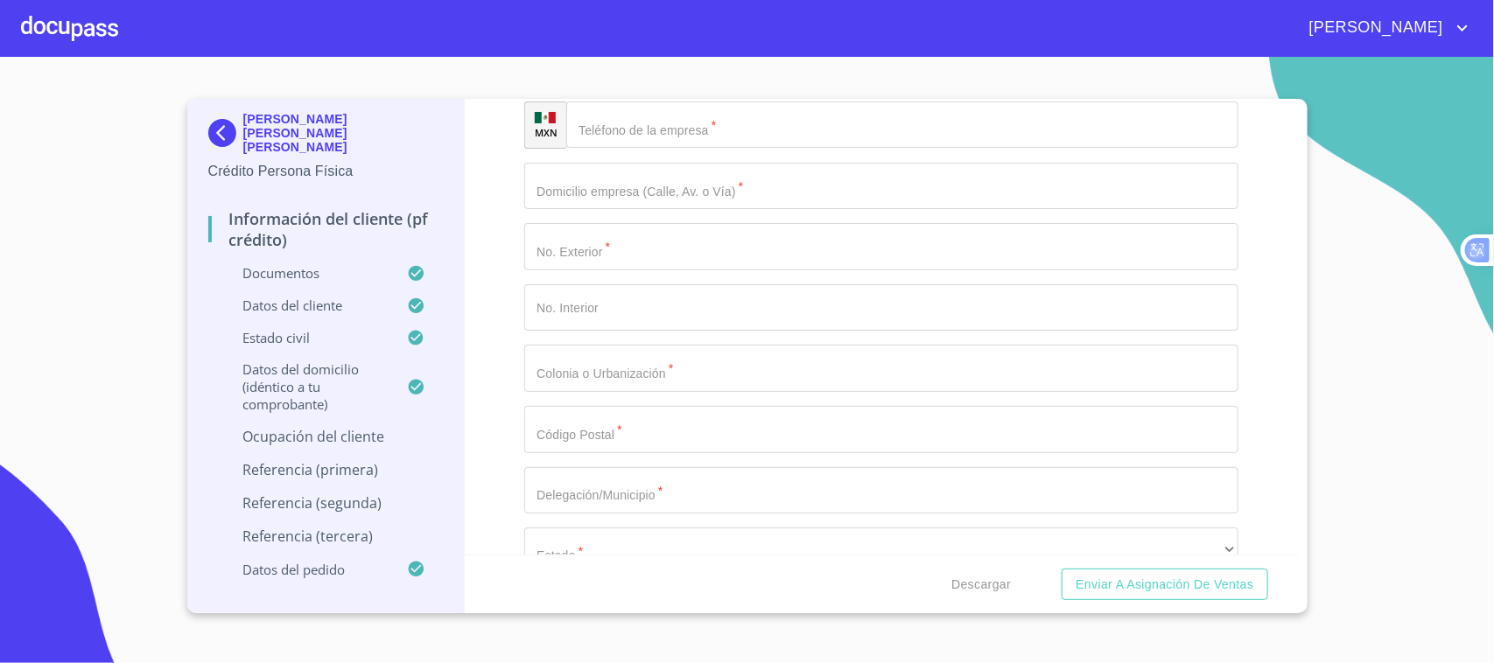
click at [641, 26] on div "​" at bounding box center [881, 2] width 714 height 47
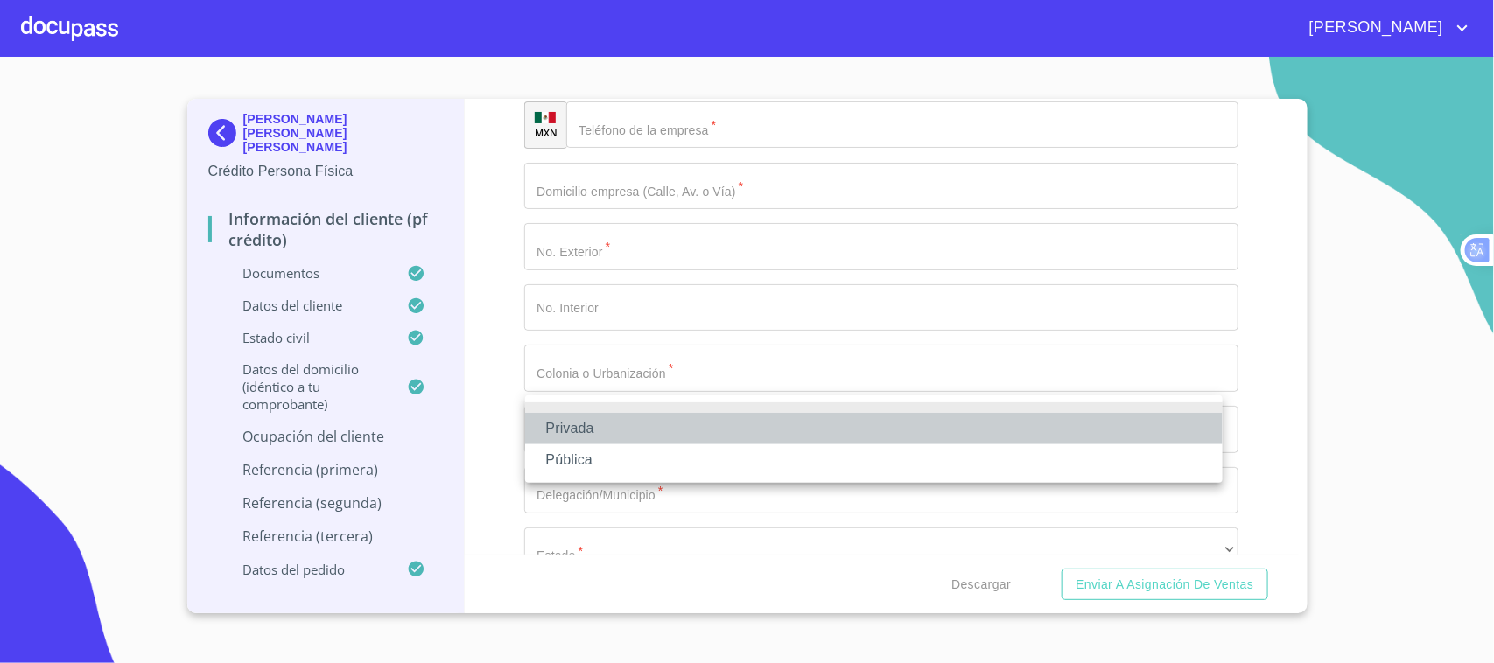
click at [608, 429] on li "Privada" at bounding box center [873, 428] width 697 height 31
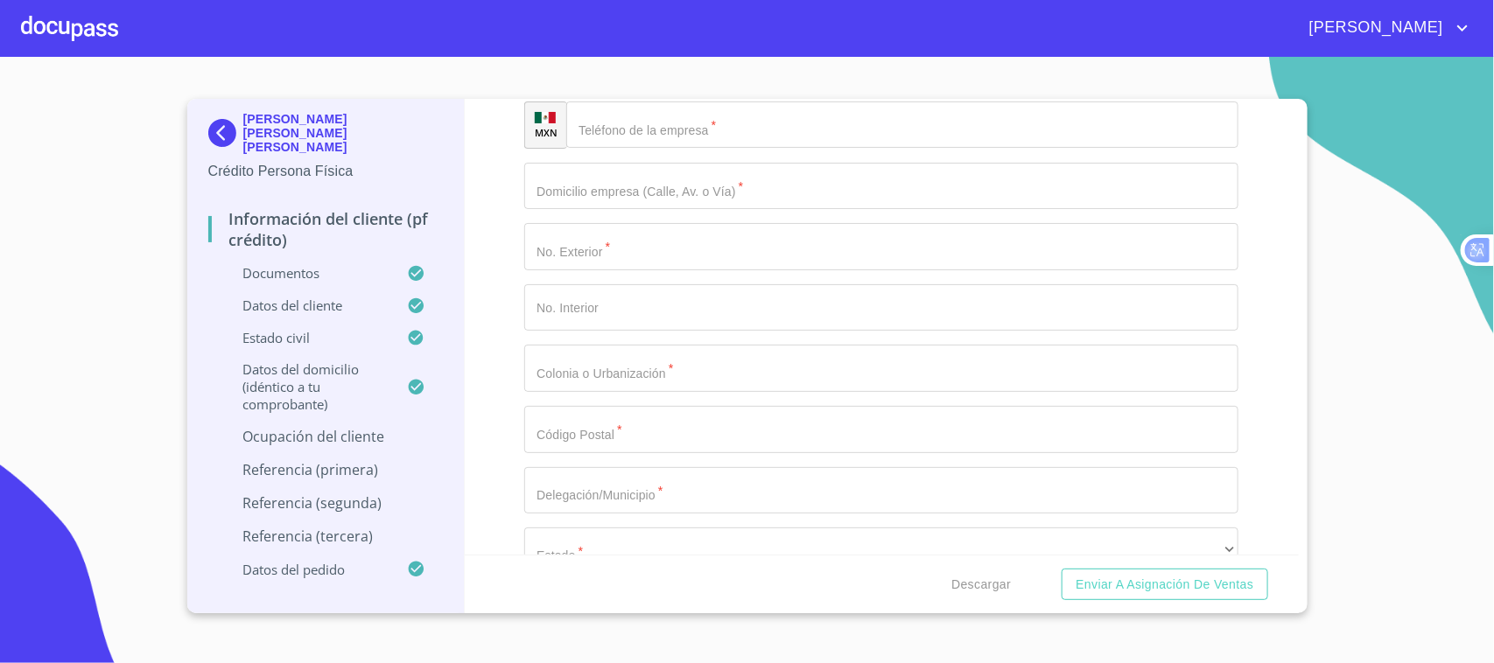
click at [605, 26] on div "Privada" at bounding box center [881, 2] width 714 height 47
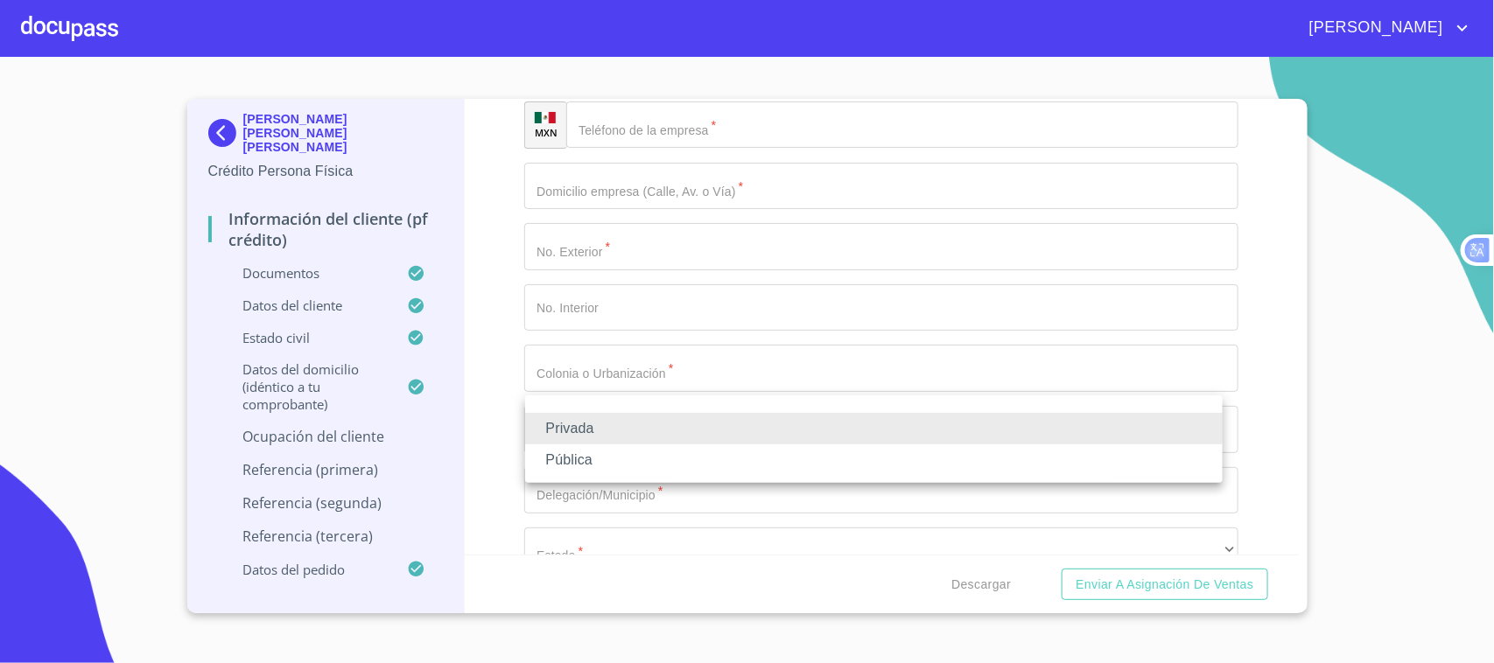
click at [614, 398] on ul "Privada Pública" at bounding box center [873, 438] width 697 height 87
click at [634, 352] on div at bounding box center [747, 331] width 1494 height 663
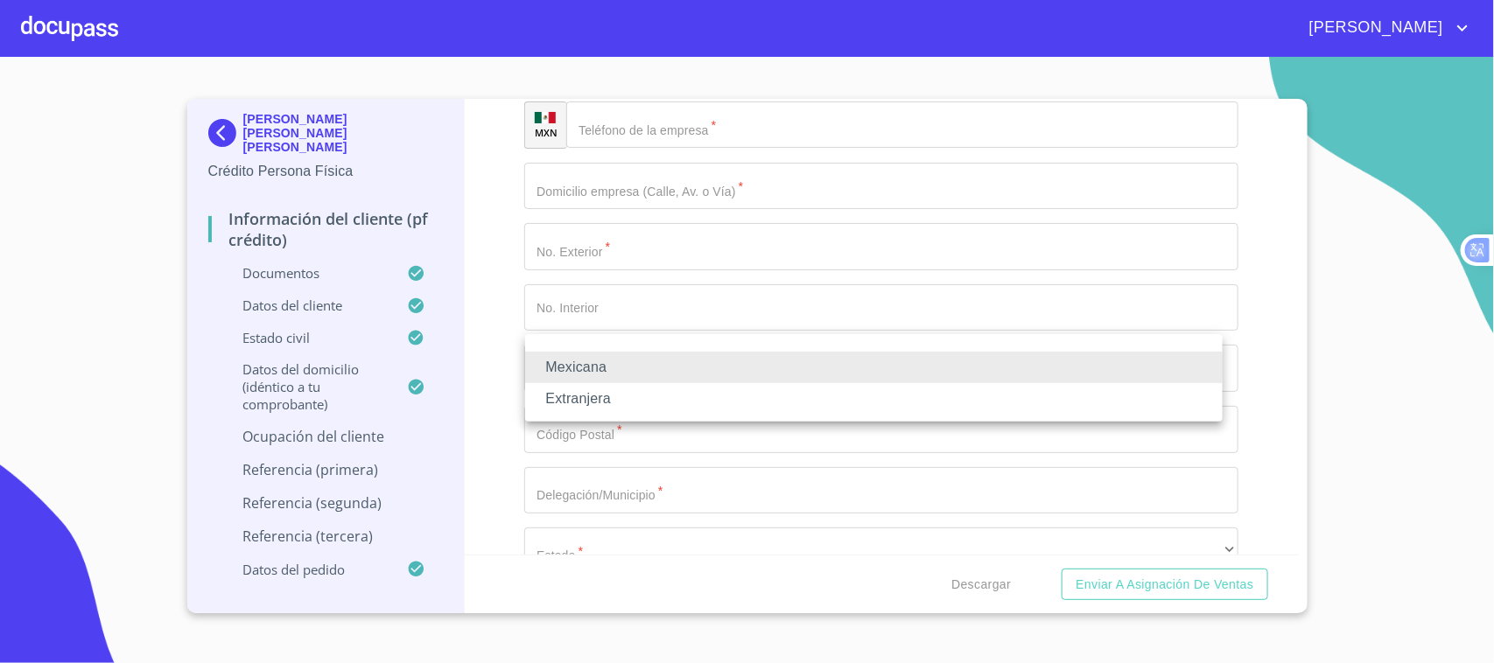
click at [648, 416] on ul "Mexicana Extranjera" at bounding box center [873, 377] width 697 height 87
click at [650, 405] on li "Extranjera" at bounding box center [873, 398] width 697 height 31
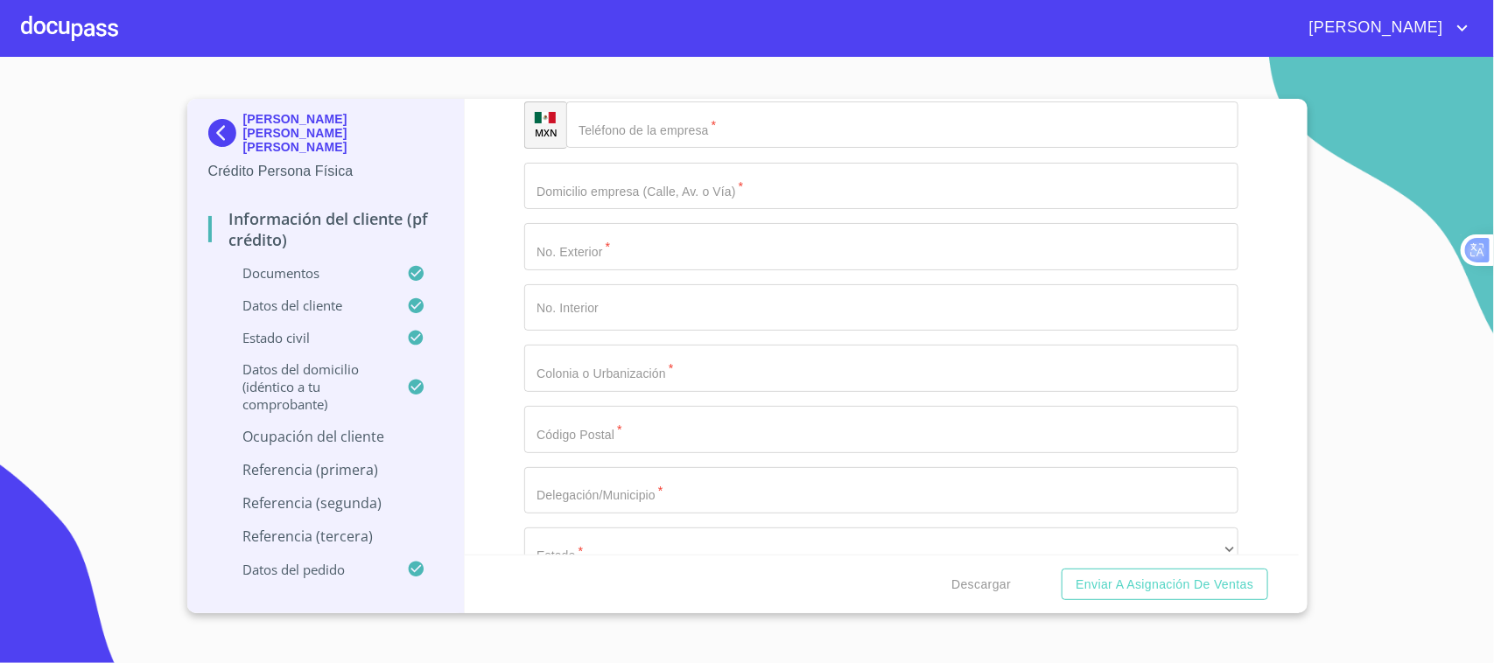
click at [661, 87] on input "Documento de identificación.   *" at bounding box center [881, 63] width 714 height 47
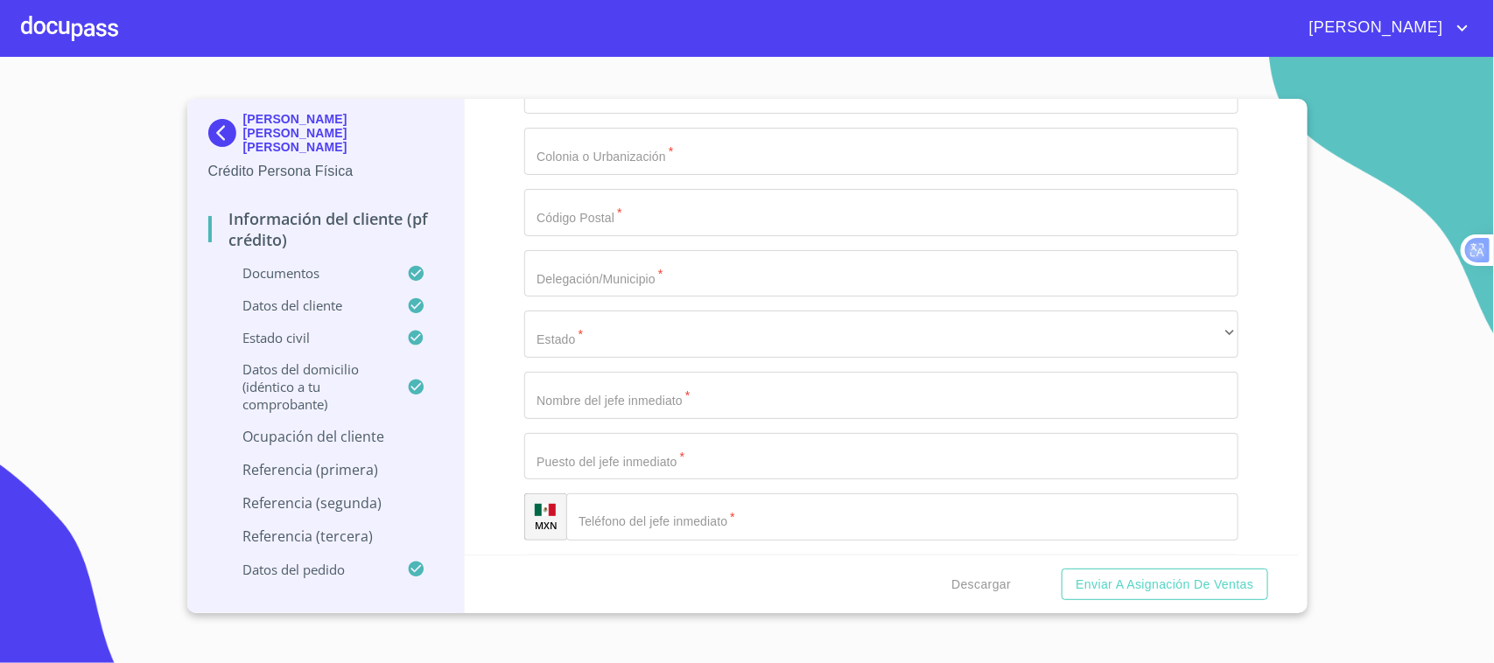
scroll to position [7758, 0]
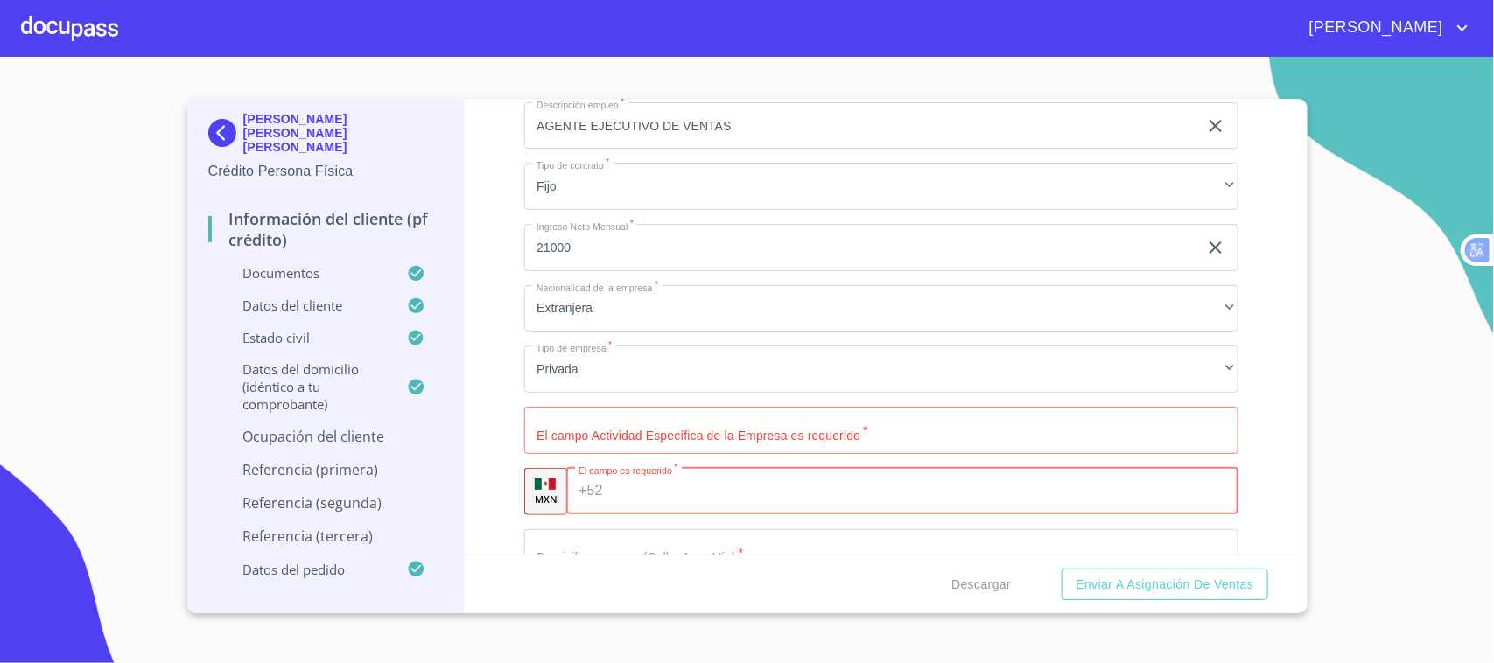
scroll to position [7201, 0]
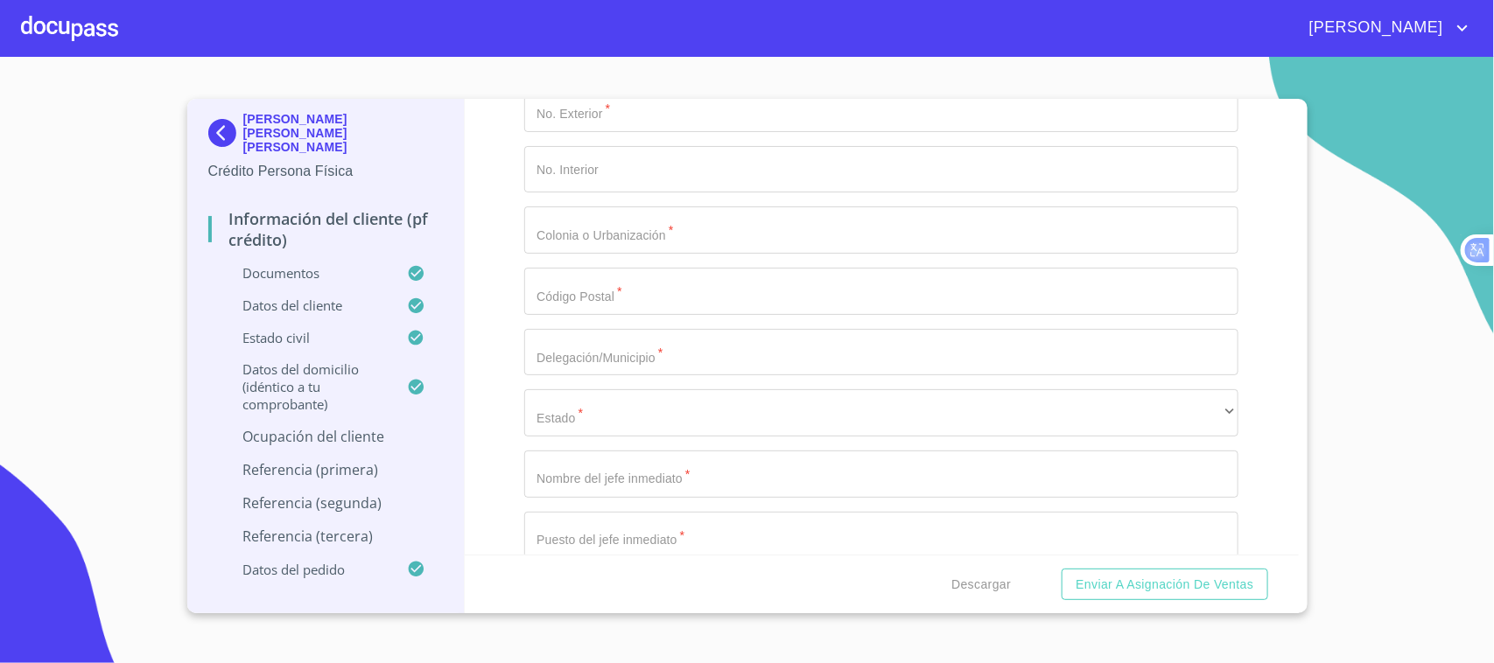
scroll to position [7705, 0]
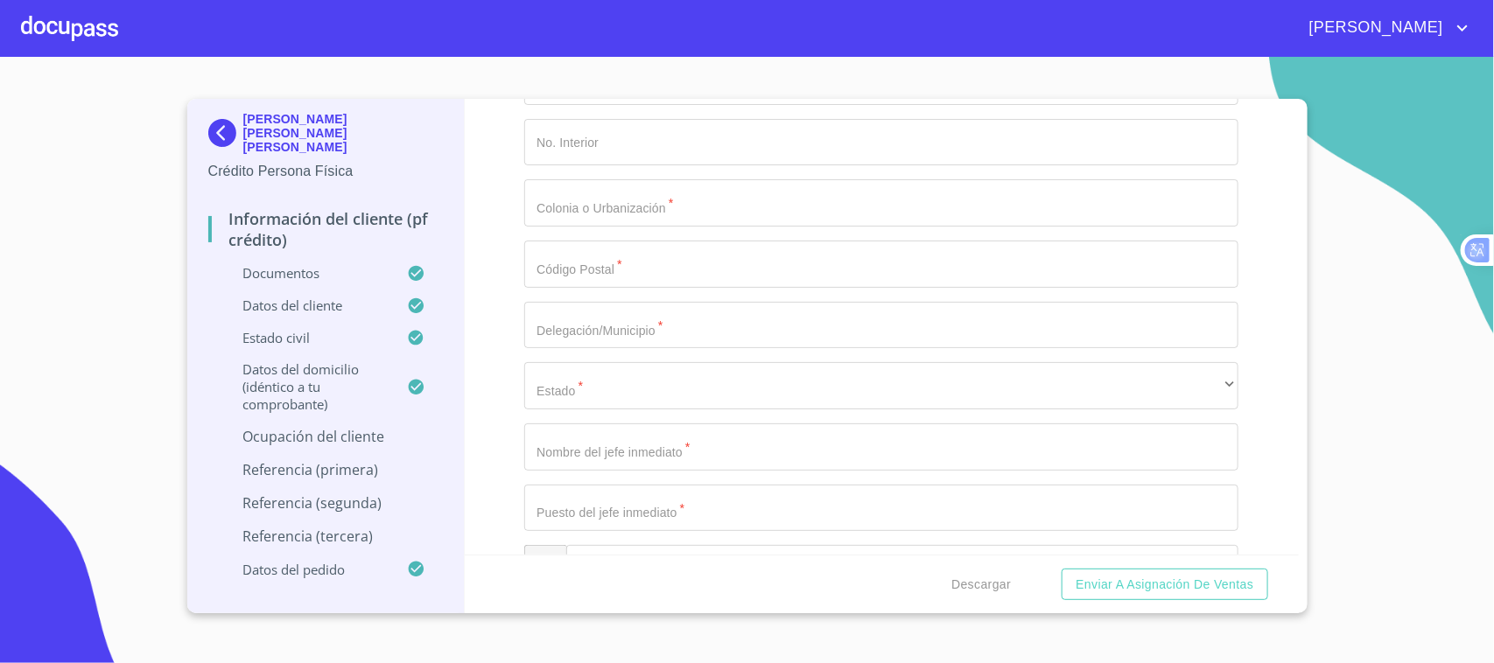
type input "ARROW ELECTRONICS [GEOGRAPHIC_DATA]"
type input "[PHONE_NUMBER]"
click at [688, 45] on input "Documento de identificación.   *" at bounding box center [881, 20] width 714 height 47
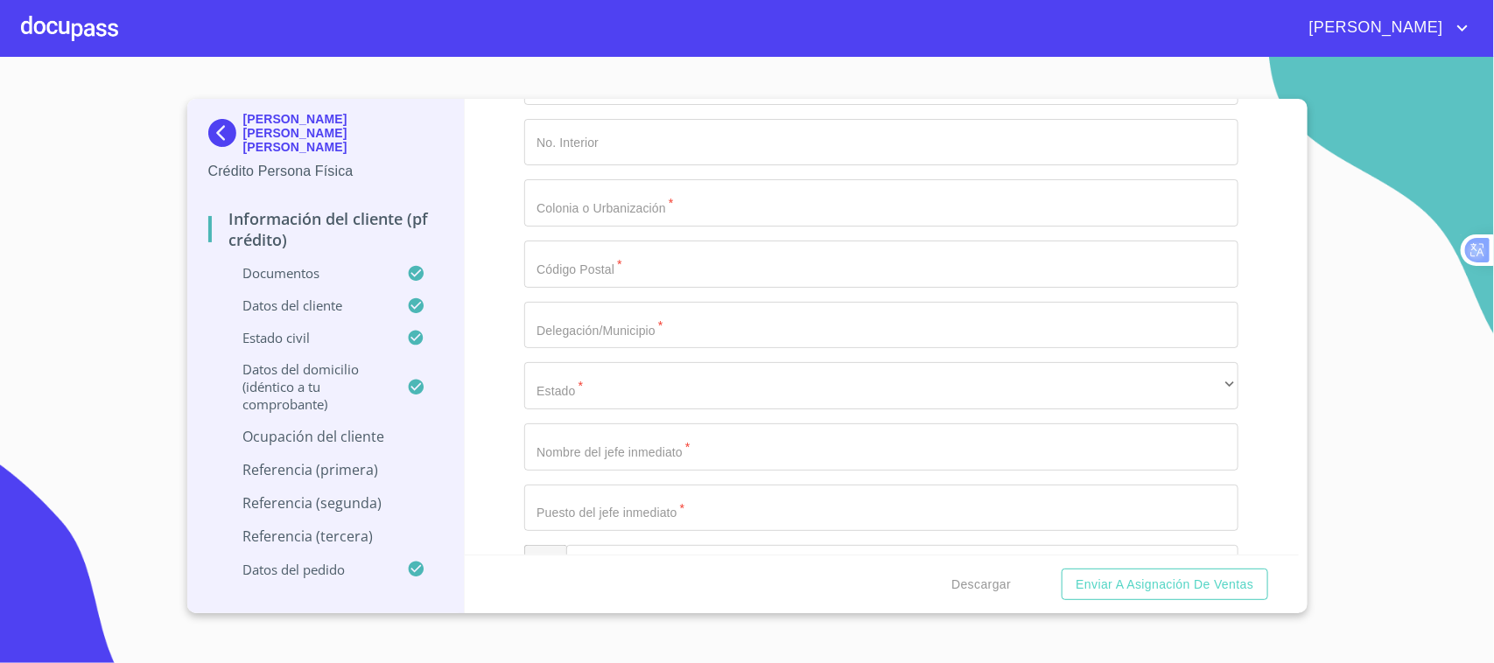
click at [605, 45] on input "Documento de identificación.   *" at bounding box center [881, 20] width 714 height 47
type input "ANILLO PERIFERICO SUR"
type input "6751"
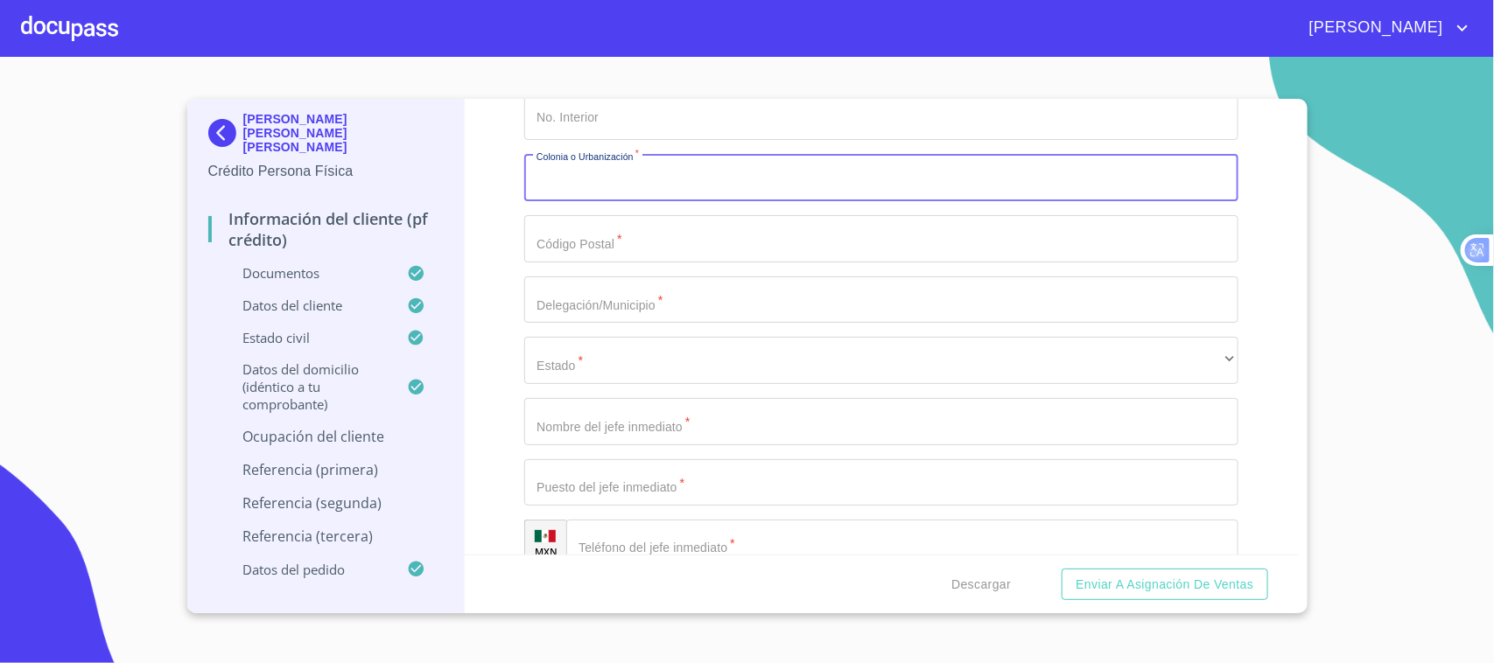
scroll to position [7994, 0]
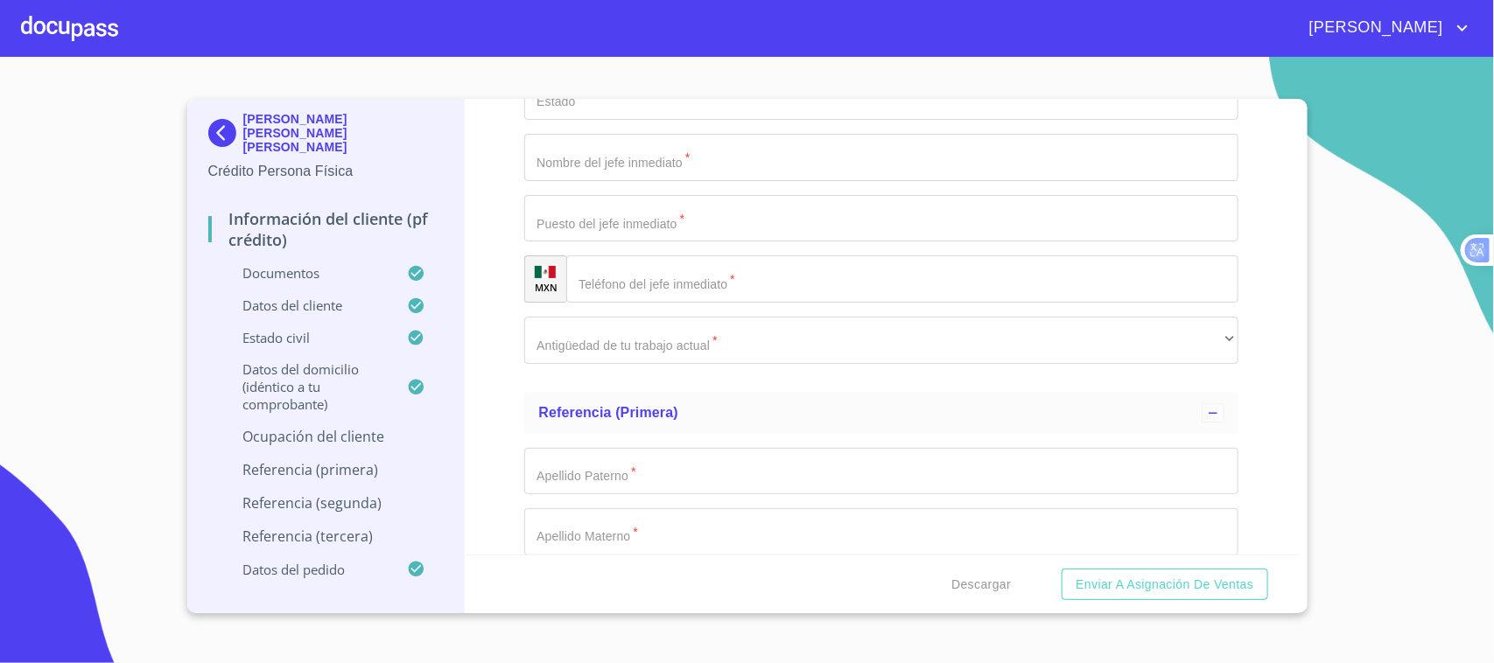
type input "OLIVOS"
click at [605, 59] on input "Documento de identificación.   *" at bounding box center [881, 35] width 714 height 47
type input "TLAQUEPAQEU"
type input "45601"
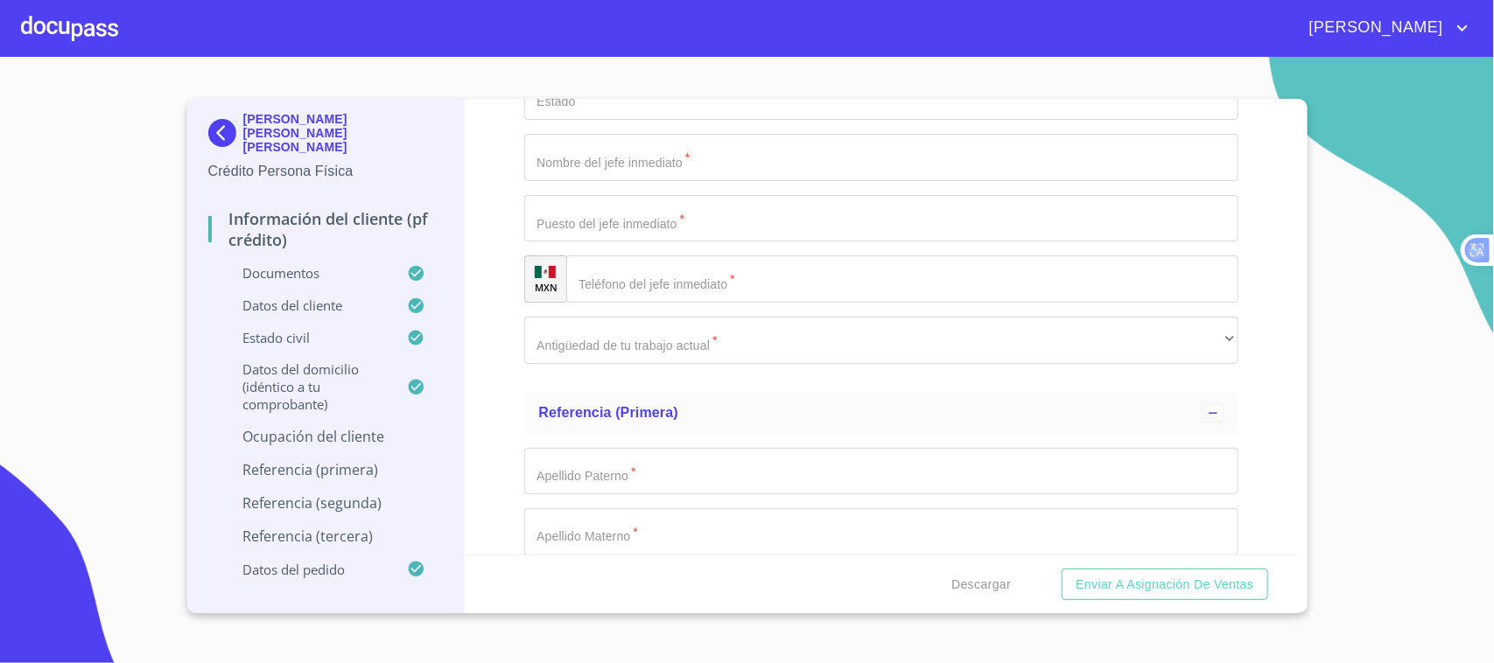
click at [636, 59] on input "TLAQUEPAQEU" at bounding box center [861, 35] width 674 height 47
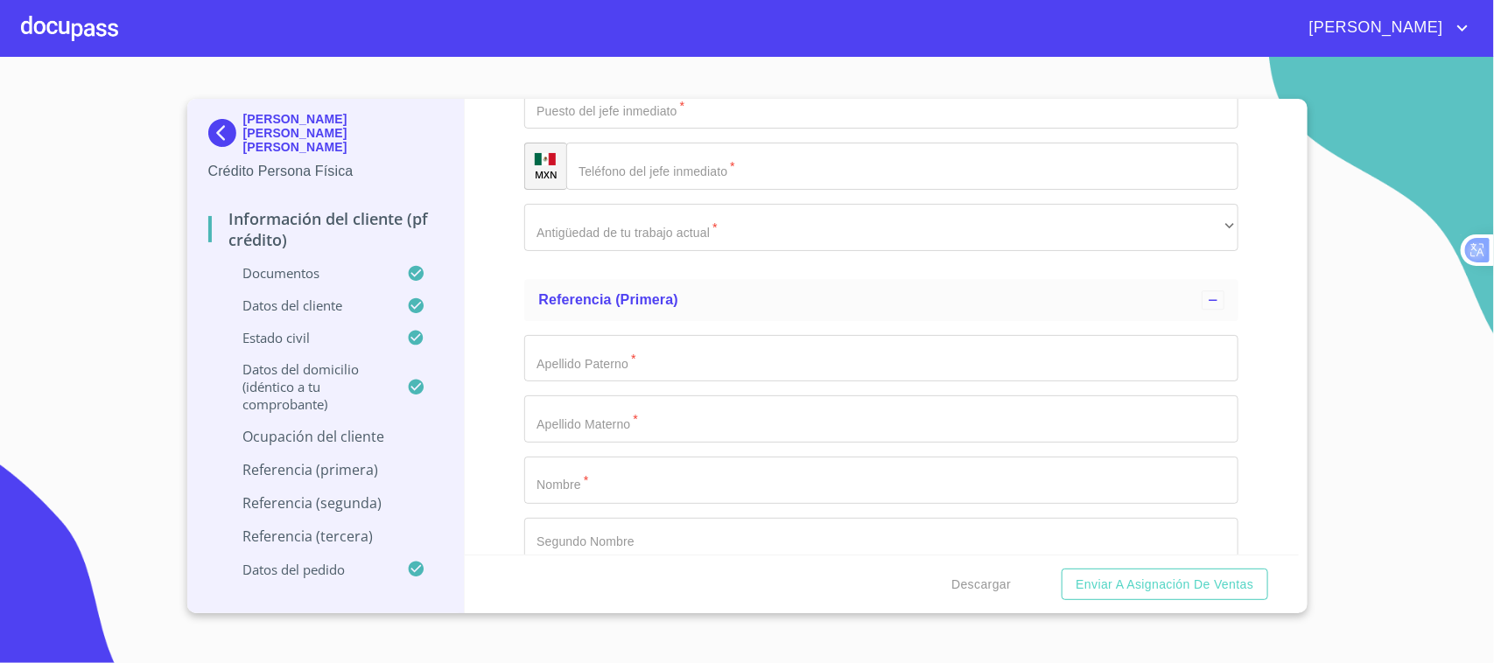
scroll to position [8274, 0]
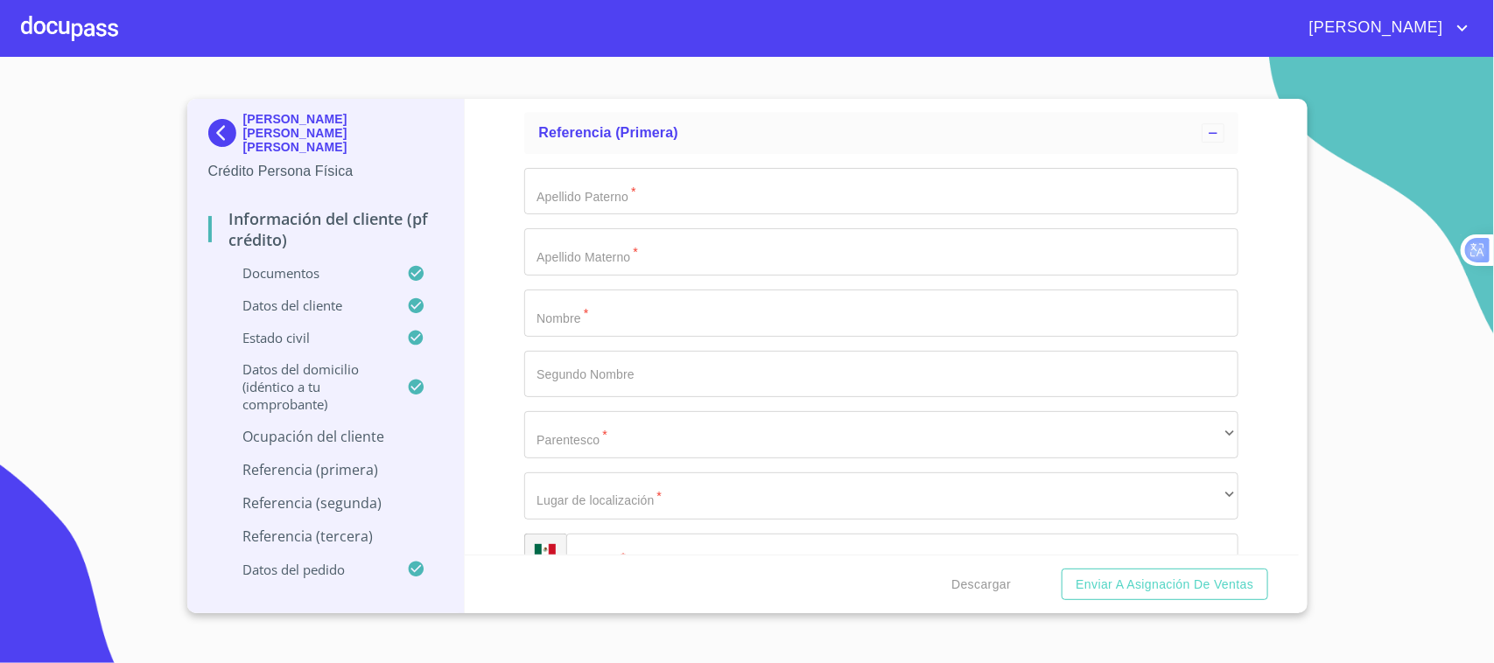
type input "TLAQUEPAQUE"
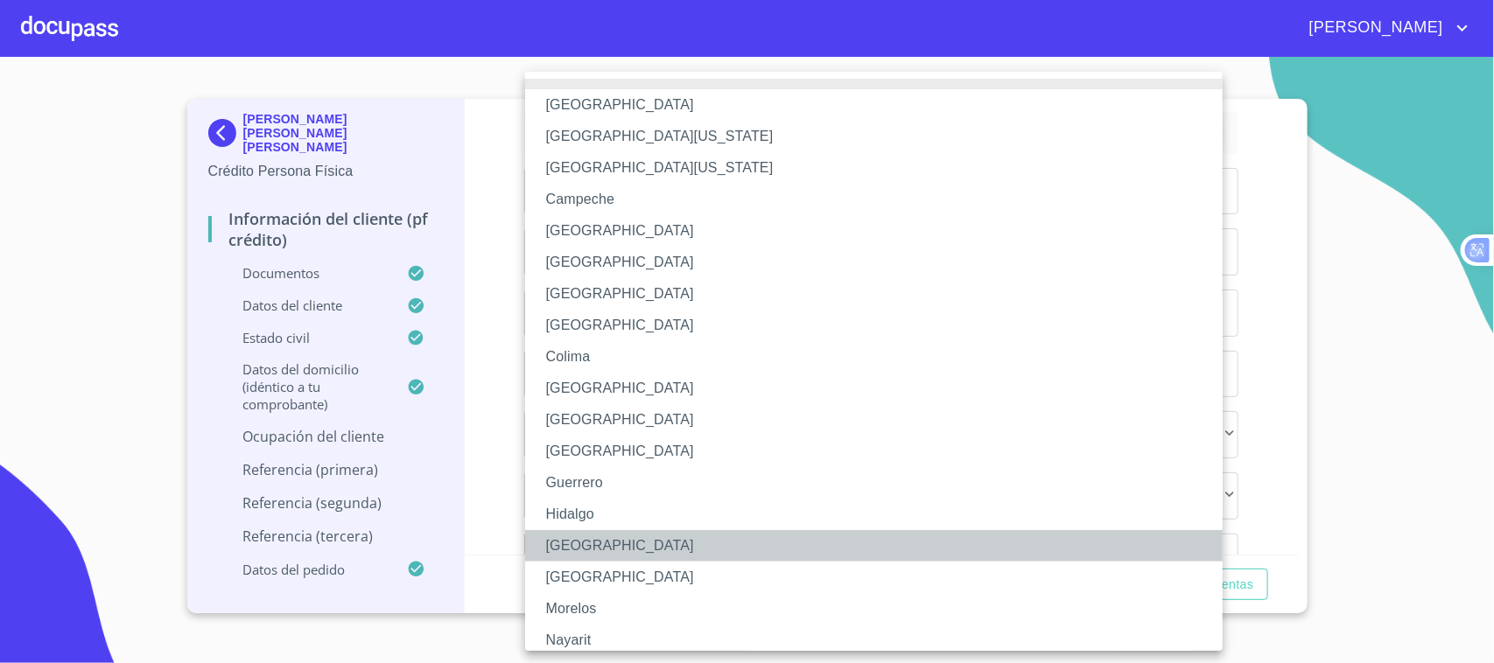
click at [577, 551] on li "[GEOGRAPHIC_DATA]" at bounding box center [882, 545] width 714 height 31
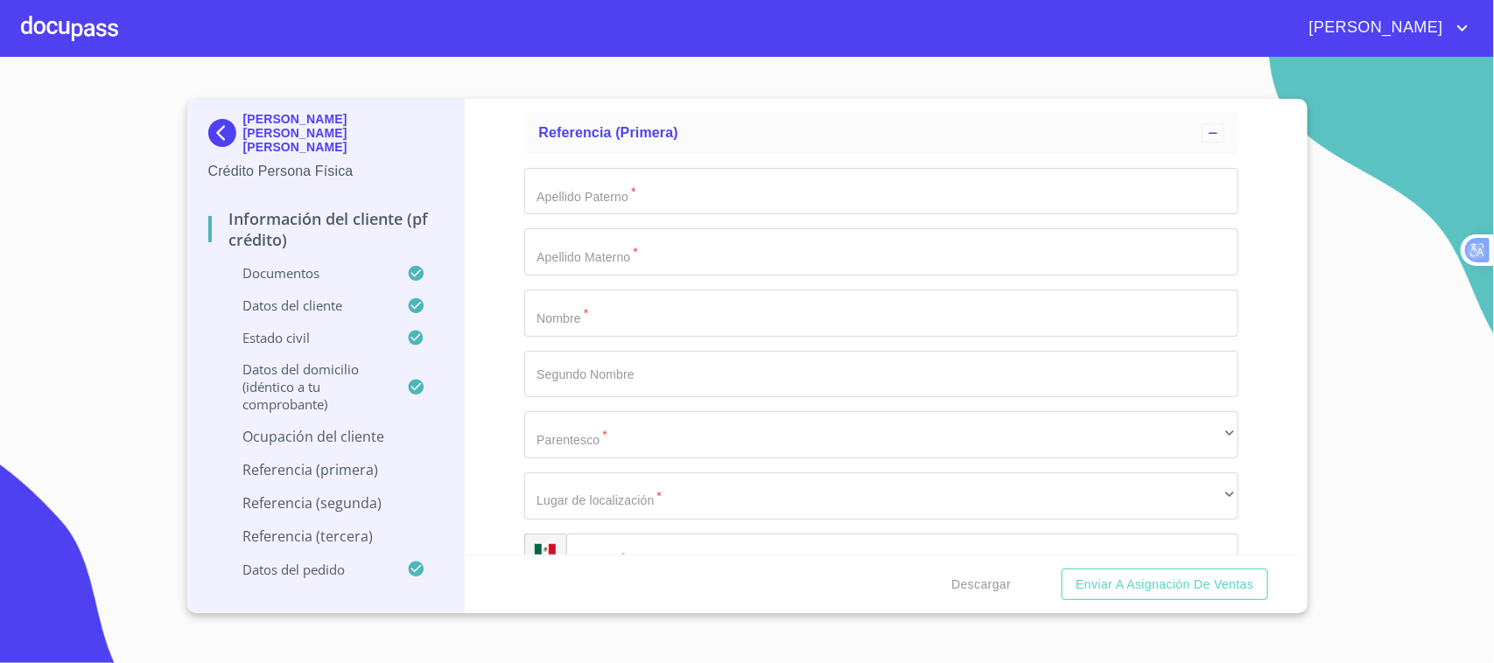
type input "[PERSON_NAME]"
type input "GERENTE DE VENTAS"
click at [683, 84] on div "​" at bounding box center [881, 60] width 714 height 47
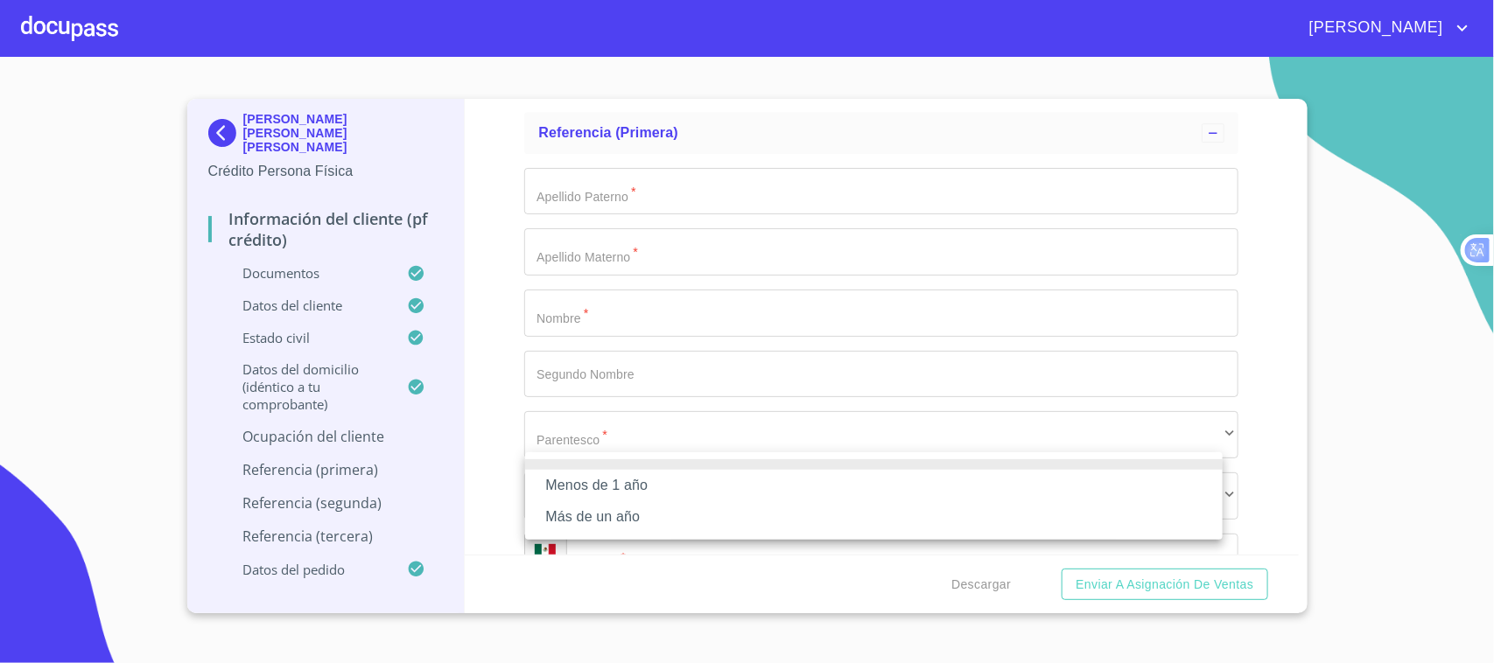
click at [661, 514] on li "Más de un año" at bounding box center [873, 516] width 697 height 31
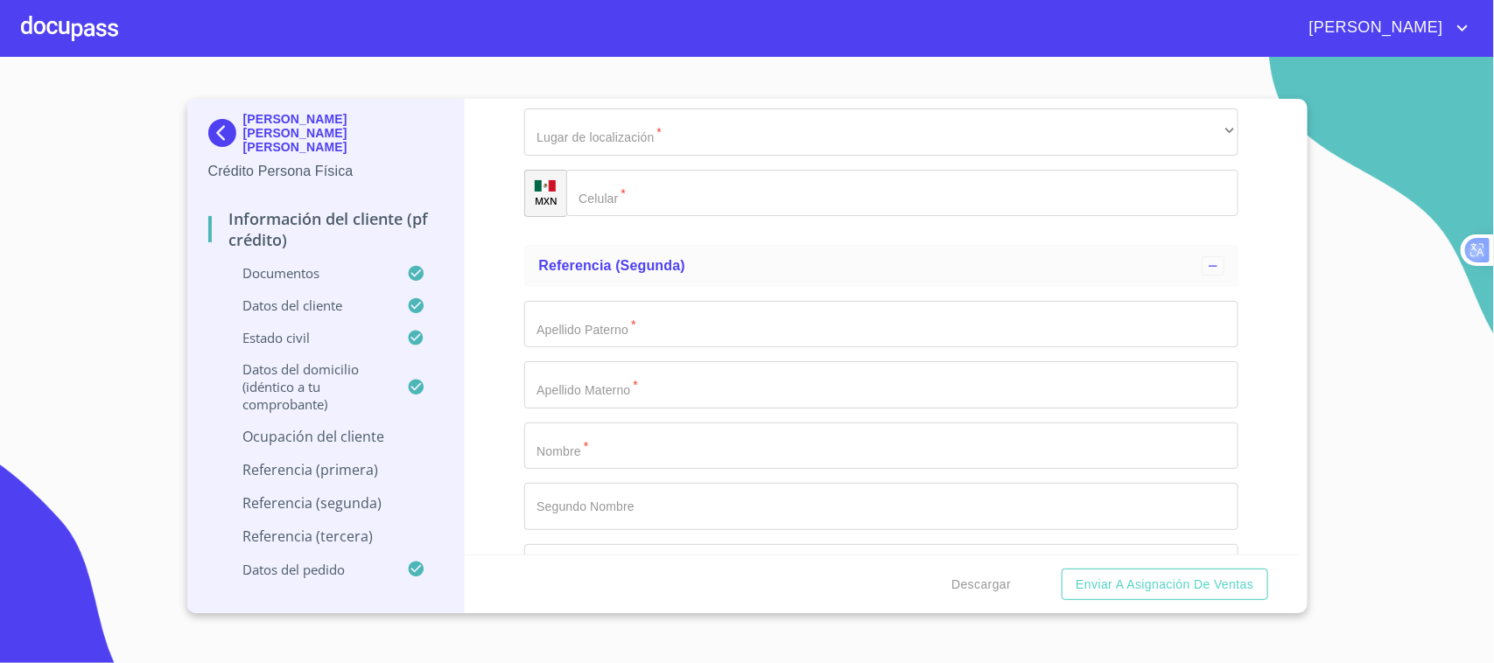
scroll to position [8750, 0]
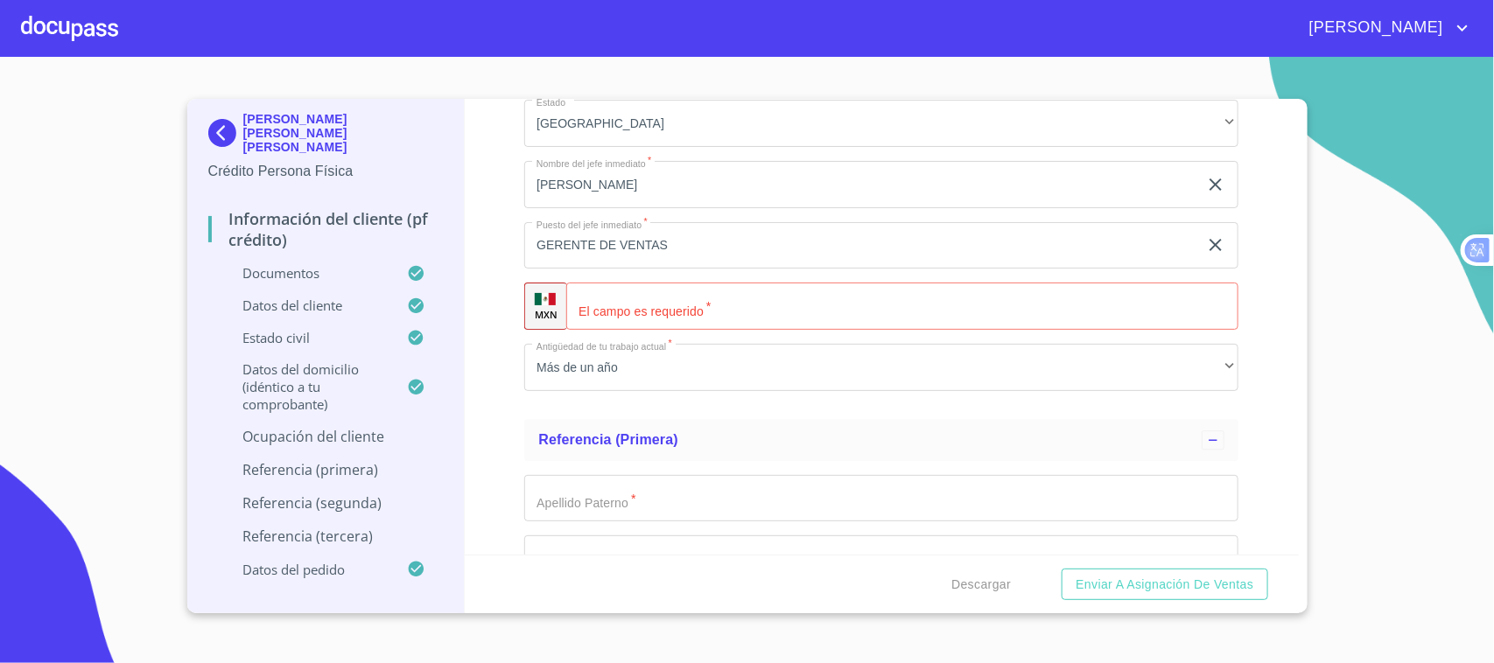
scroll to position [7743, 0]
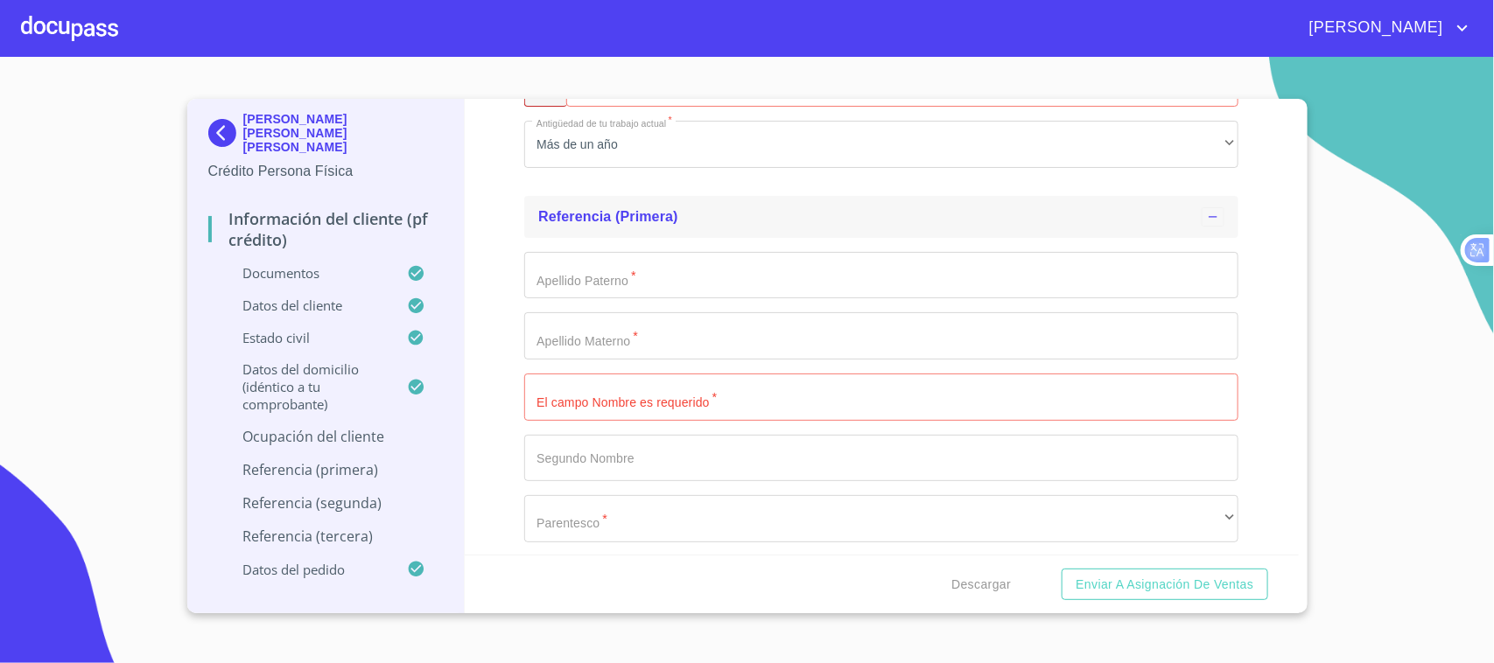
scroll to position [8303, 0]
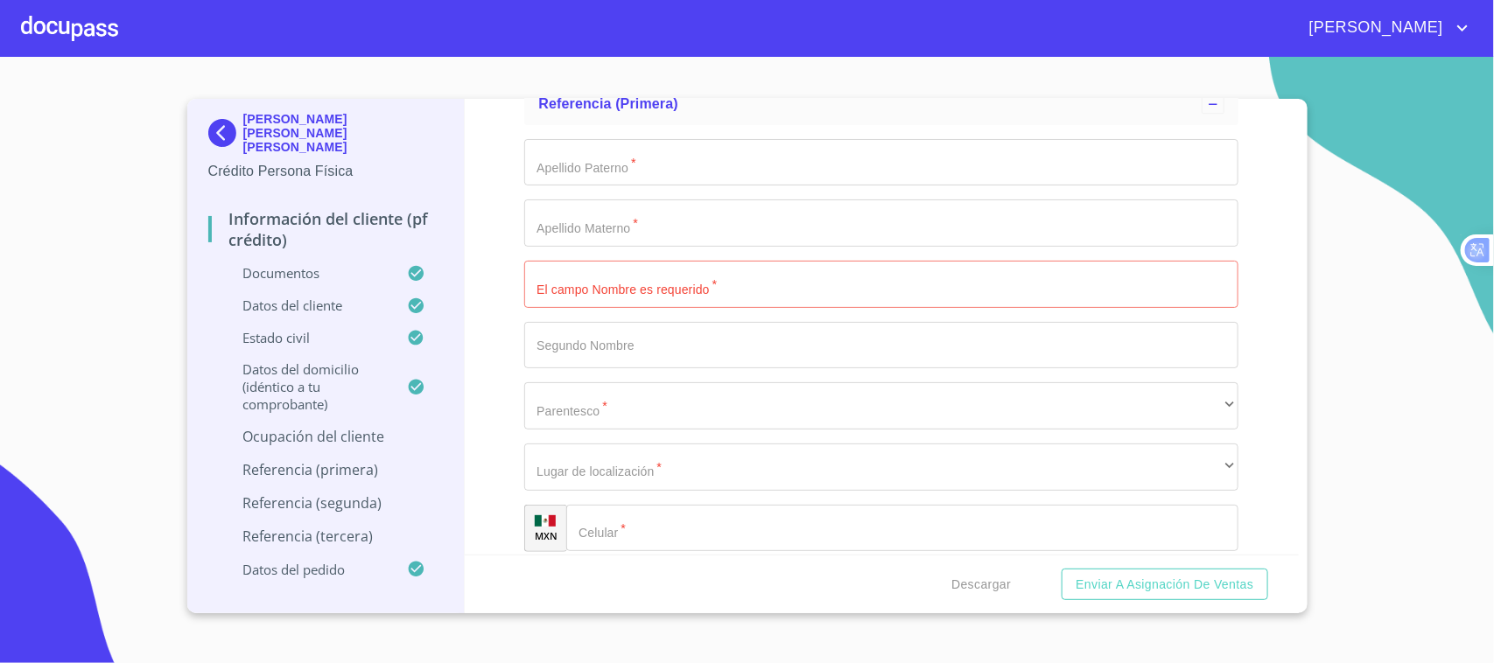
paste input "[PHONE_NUMBER]"
type input "[PHONE_NUMBER]"
drag, startPoint x: 1046, startPoint y: 501, endPoint x: 1082, endPoint y: 484, distance: 39.9
click at [1047, 125] on div "Referencia (primera)" at bounding box center [881, 104] width 714 height 42
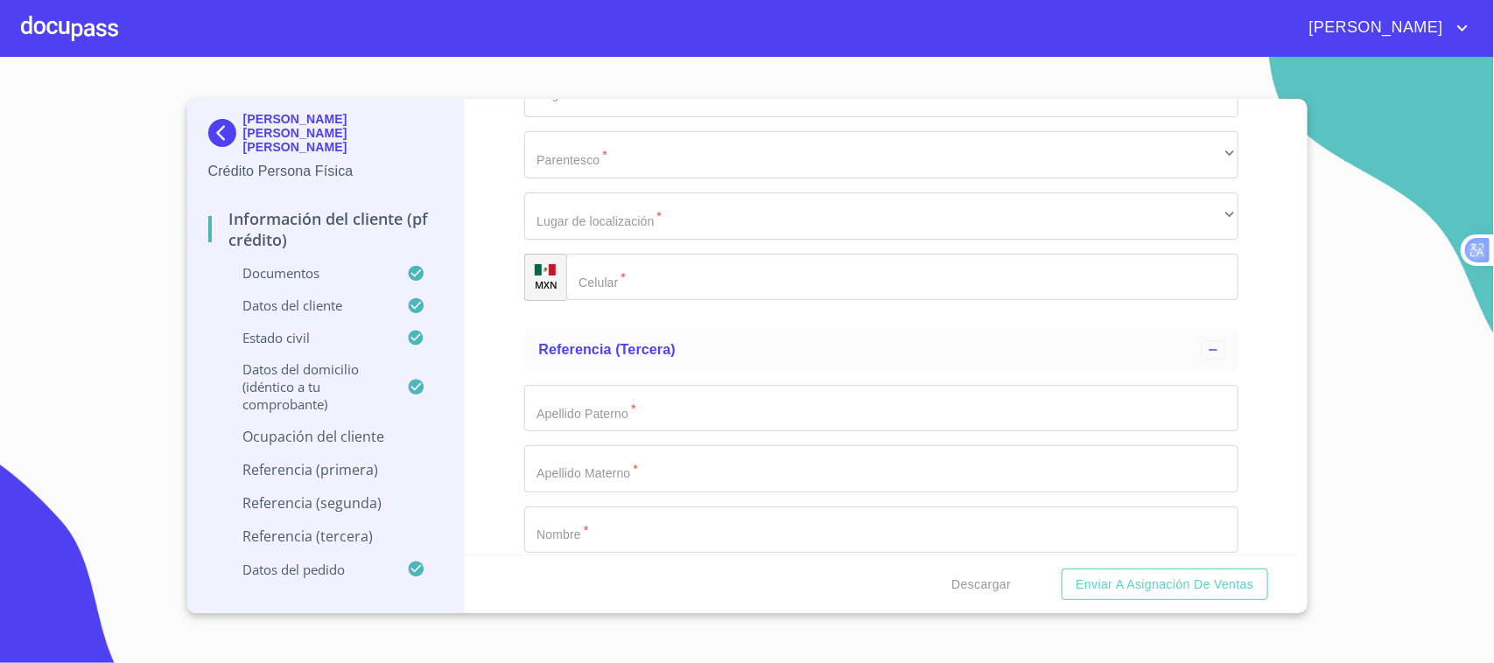
scroll to position [8631, 0]
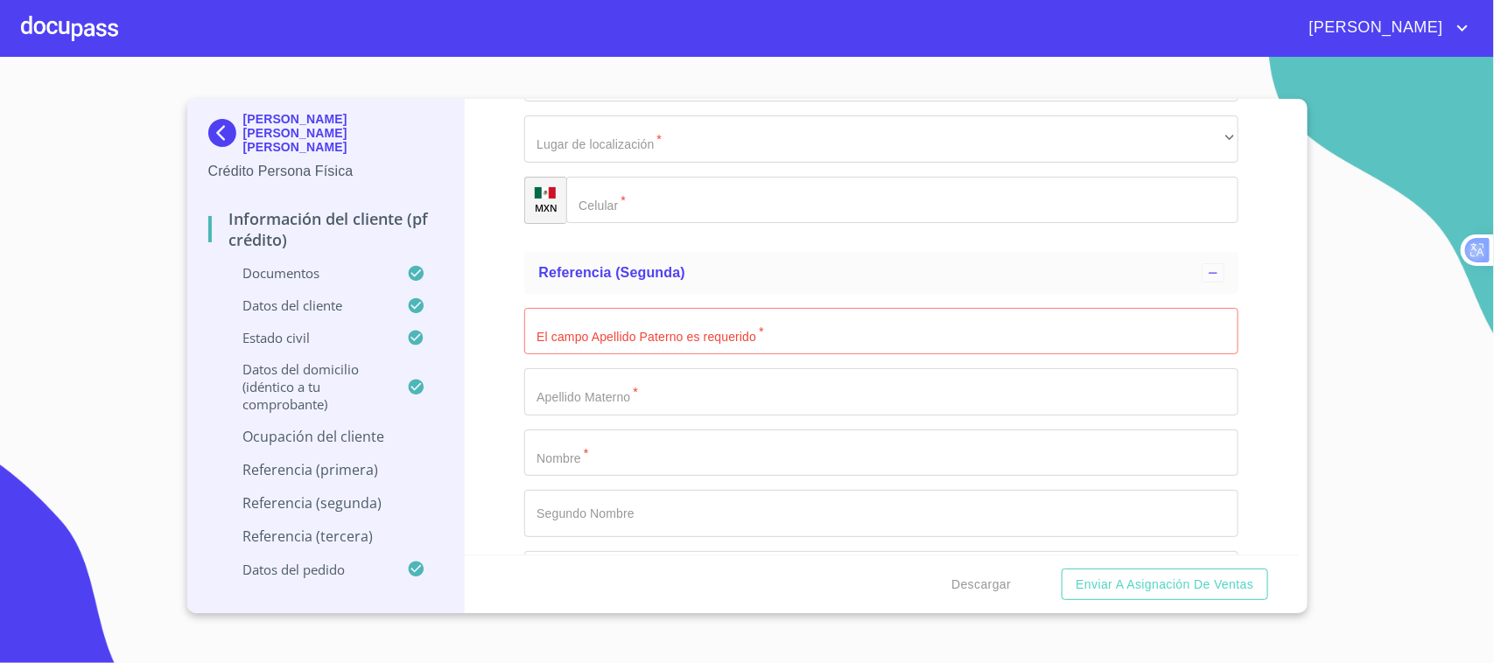
type input "a"
type input "[PERSON_NAME]"
type input "CRISTHIAN"
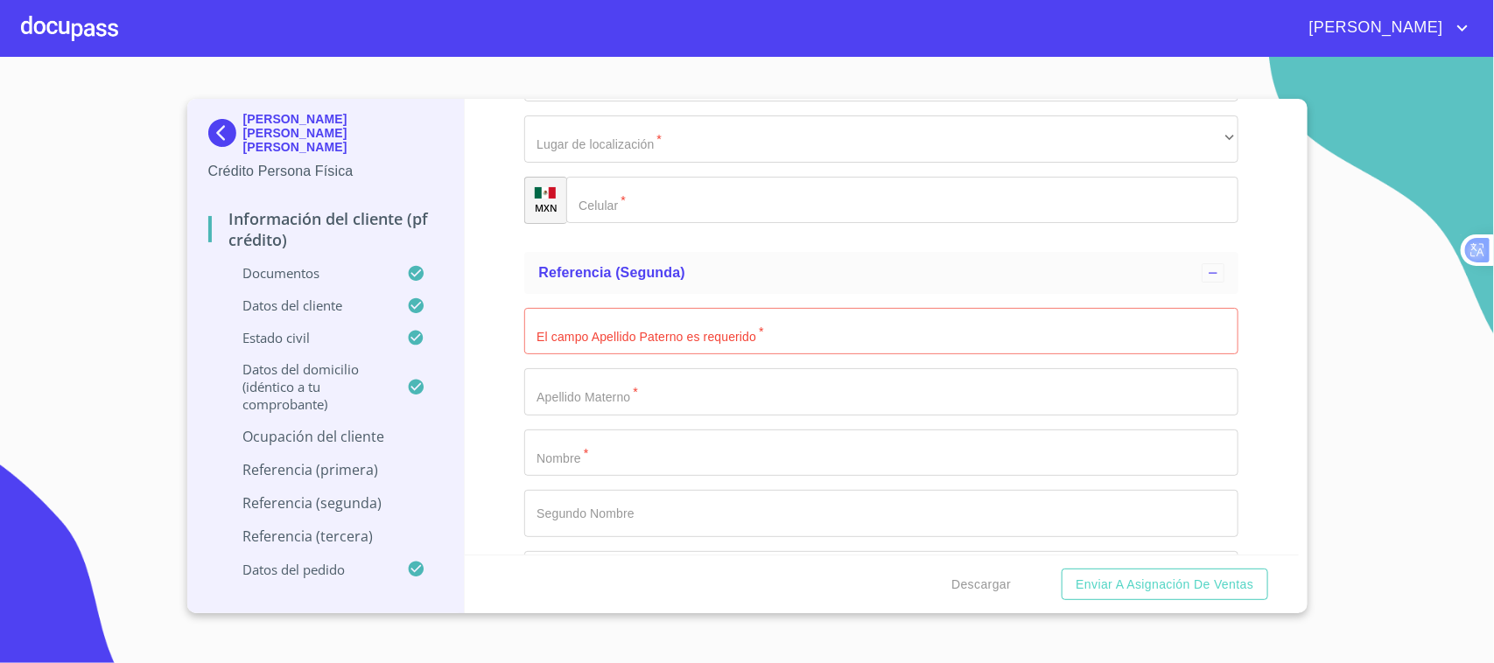
type input "[PERSON_NAME]"
click at [682, 101] on div "​" at bounding box center [881, 77] width 714 height 47
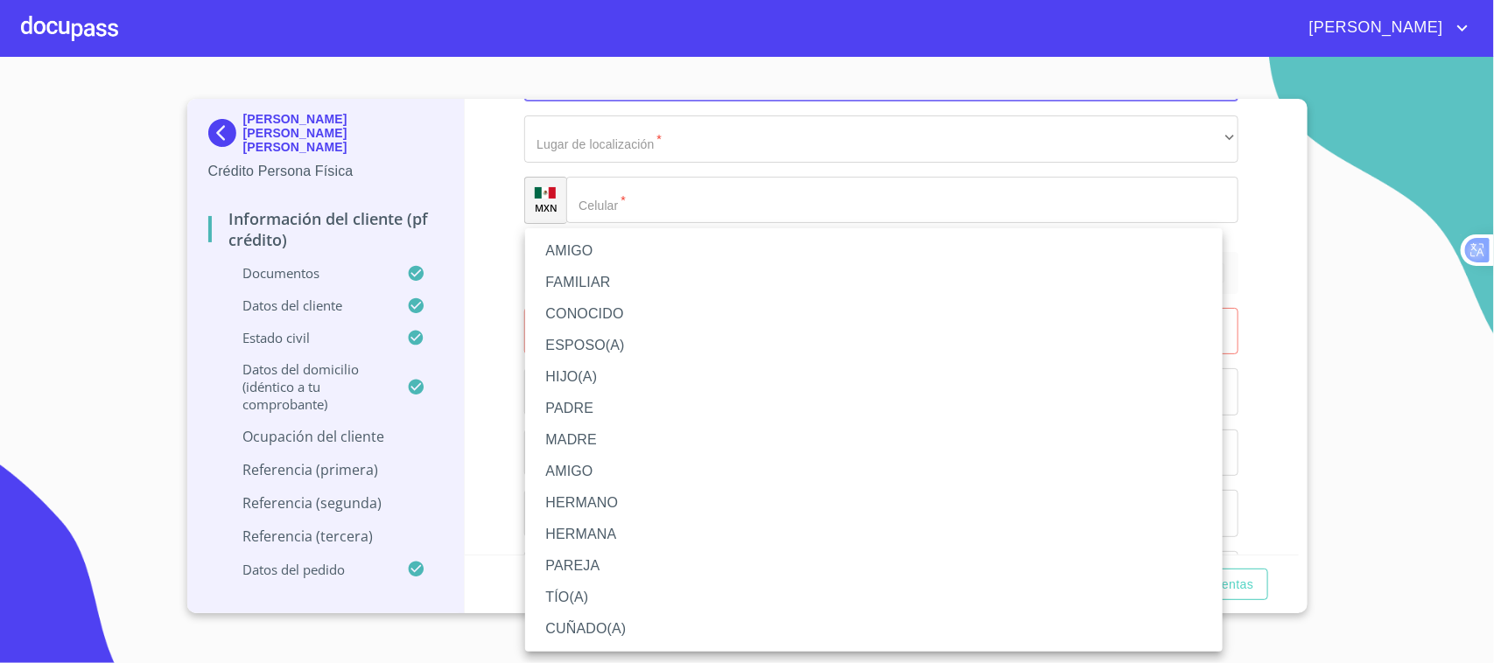
click at [608, 505] on li "HERMANO" at bounding box center [873, 502] width 697 height 31
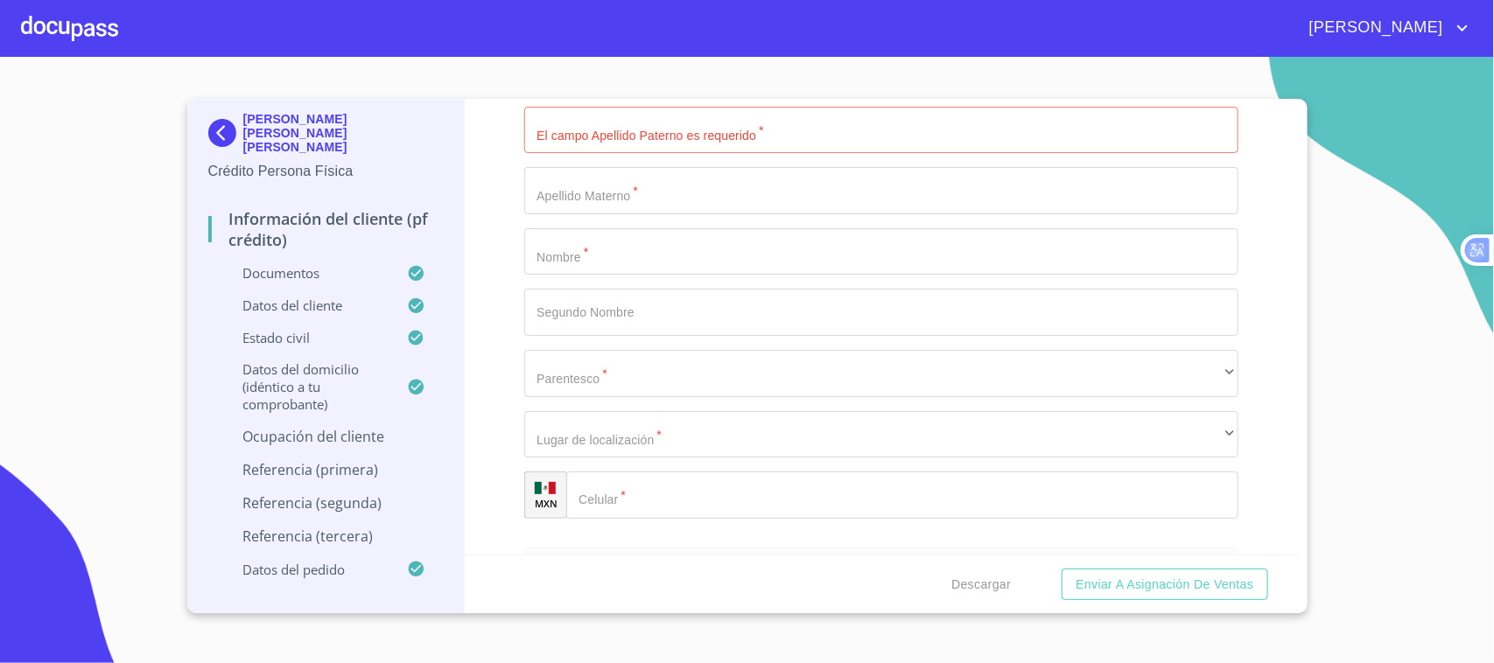
scroll to position [8850, 0]
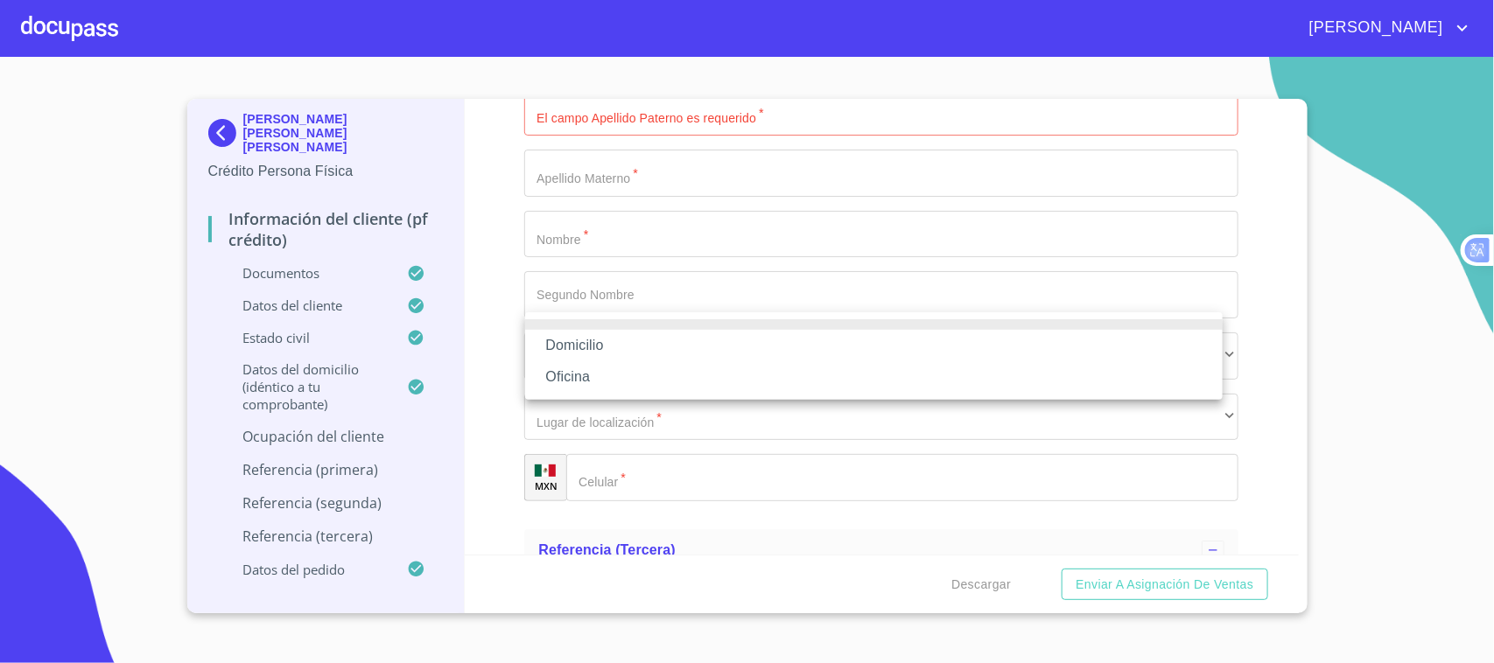
click at [648, 347] on li "Domicilio" at bounding box center [873, 345] width 697 height 31
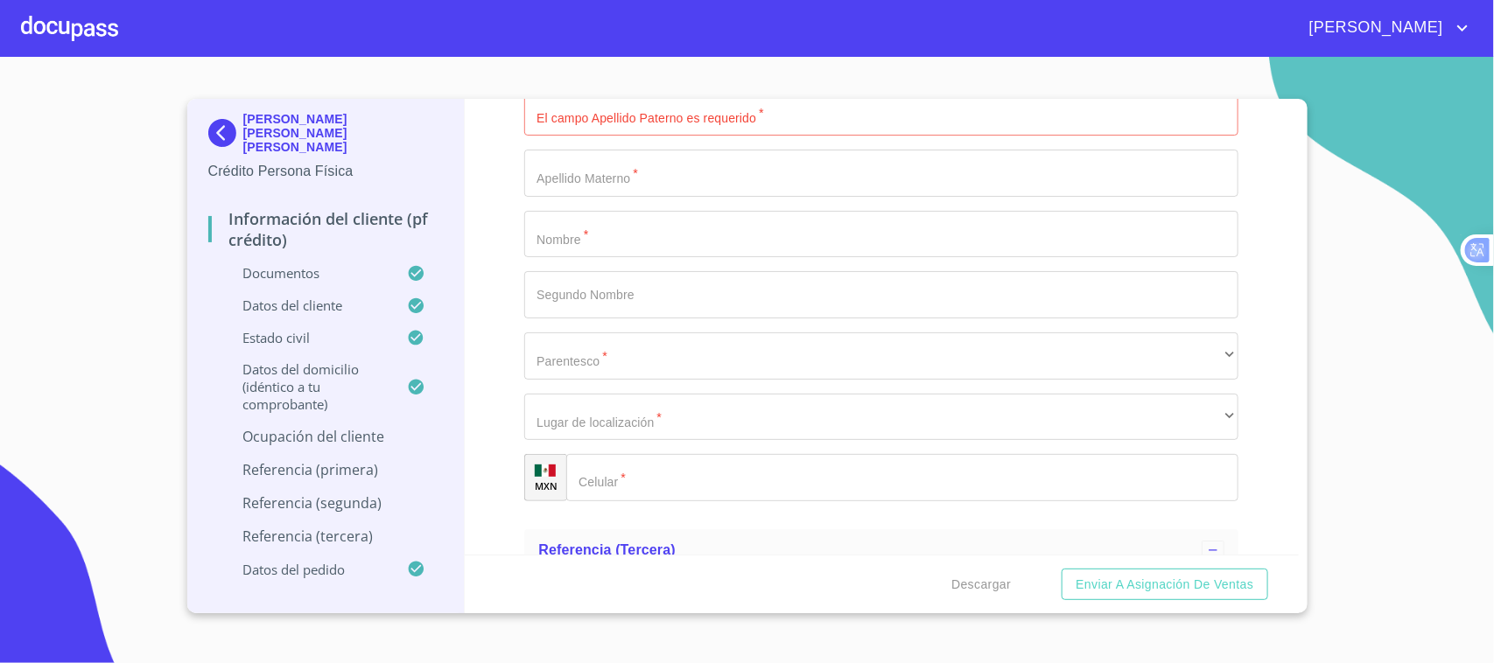
type input "[PHONE_NUMBER]"
click at [929, 75] on div "Referencia (segunda)" at bounding box center [881, 54] width 714 height 42
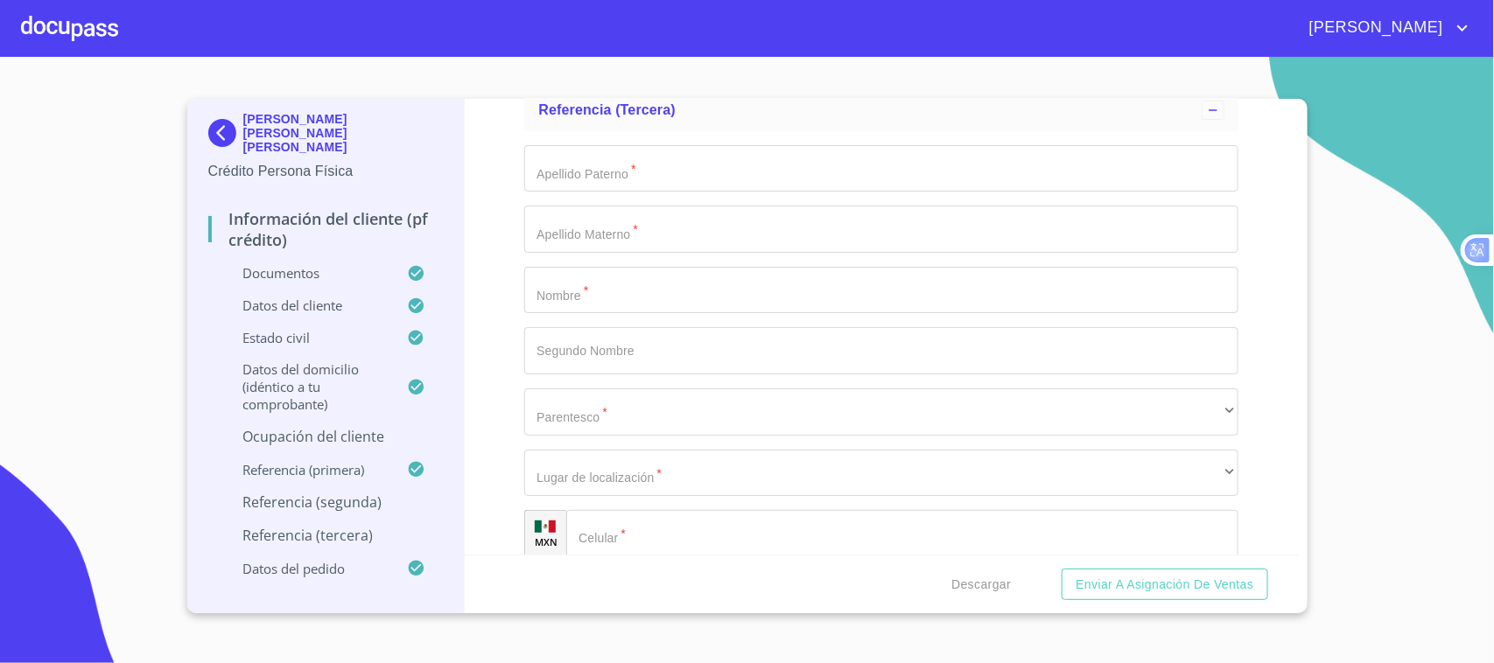
click at [1208, 75] on div "Referencia (segunda)" at bounding box center [881, 54] width 714 height 42
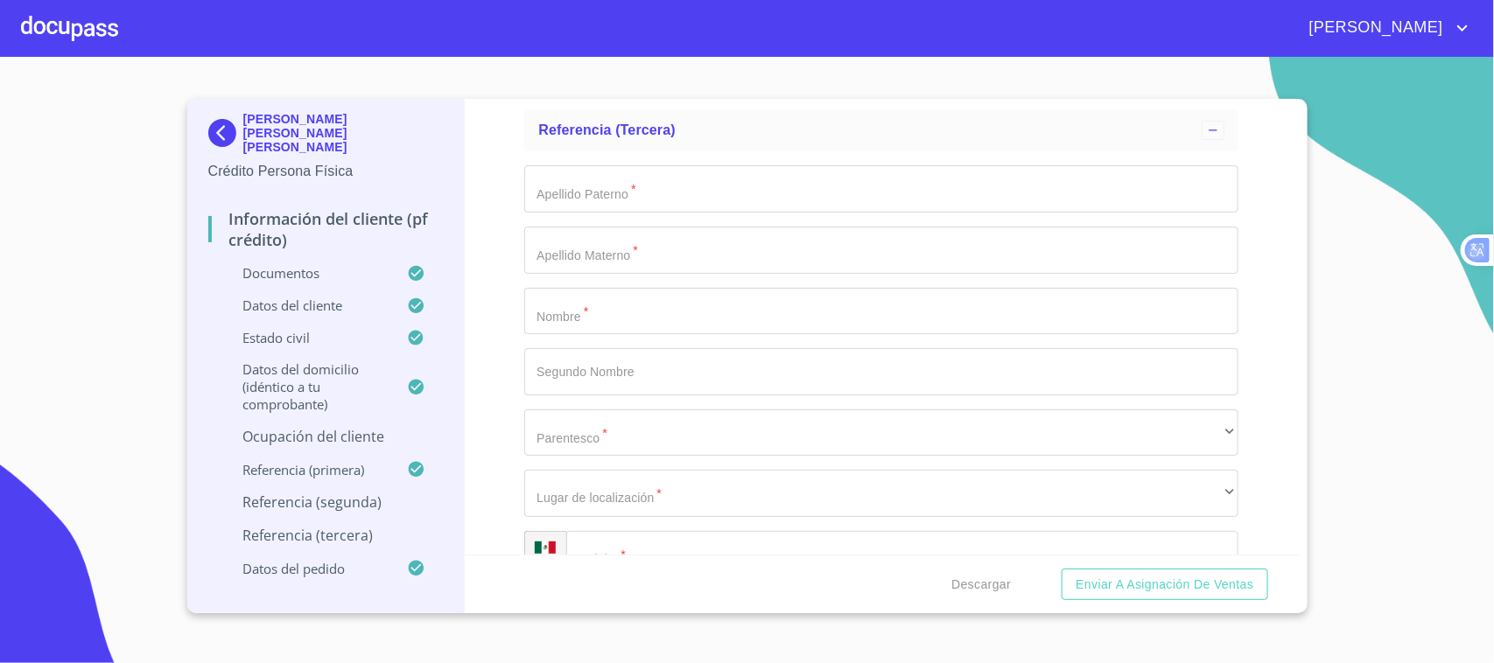
scroll to position [9381, 0]
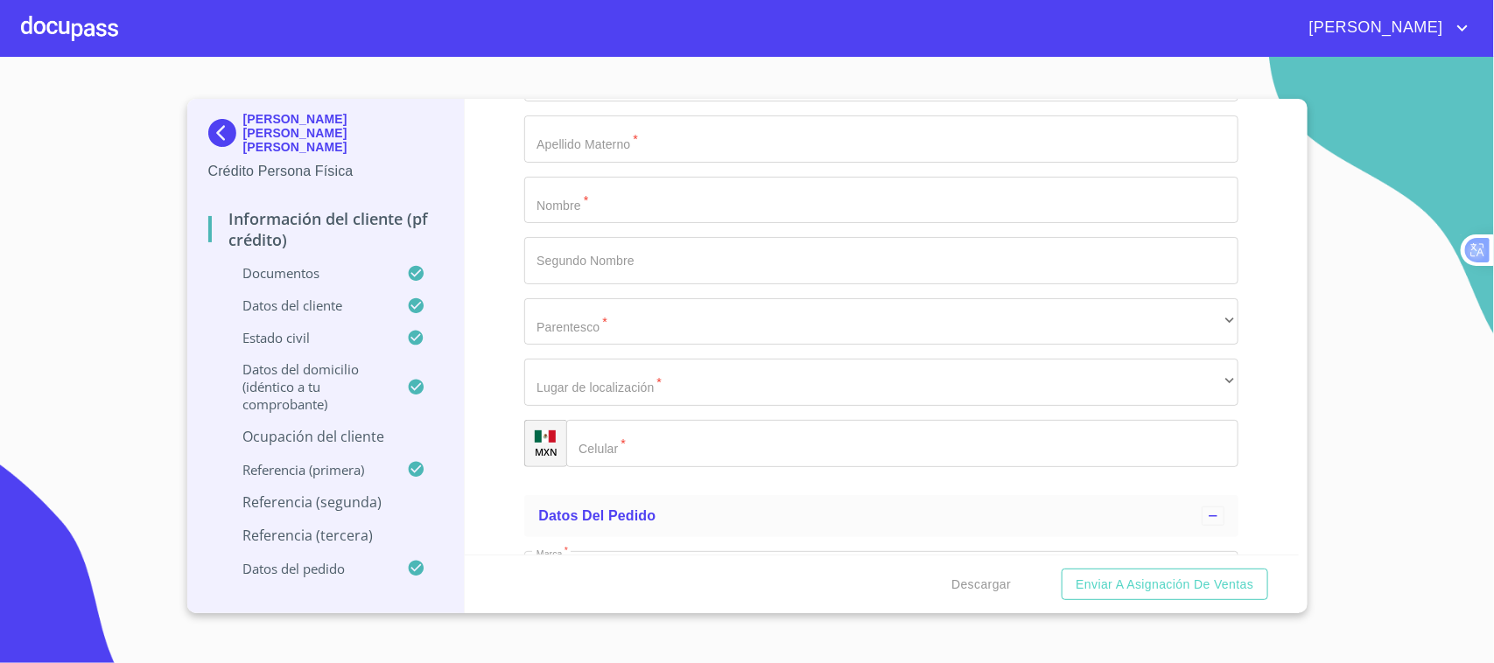
type input "[PERSON_NAME]"
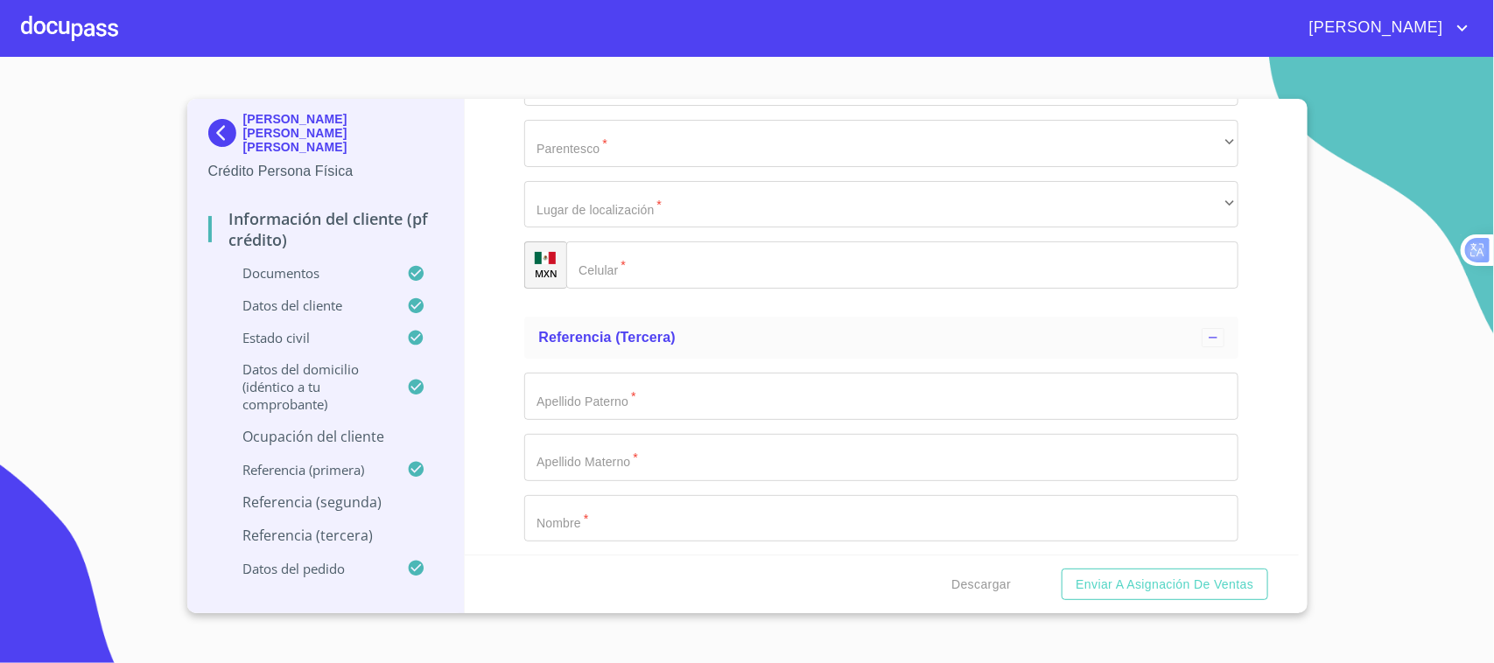
type input "[PERSON_NAME]"
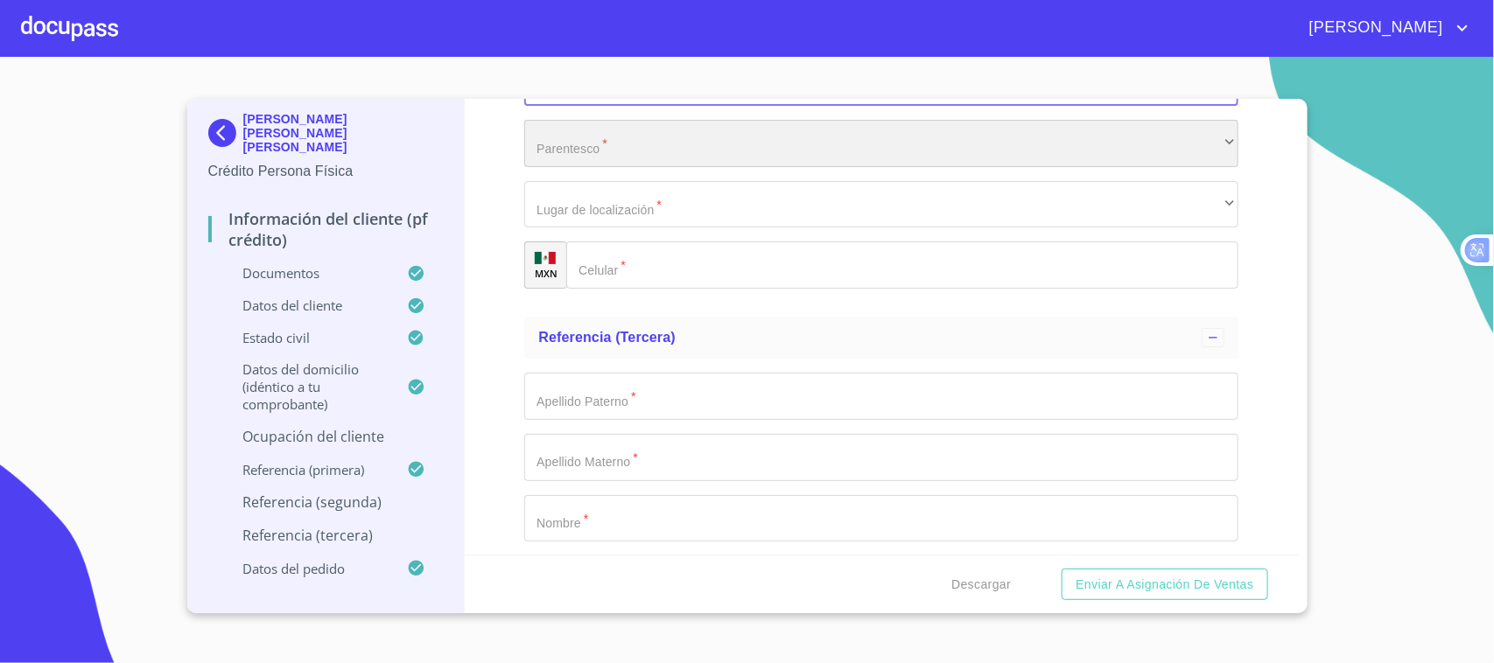
scroll to position [9088, 0]
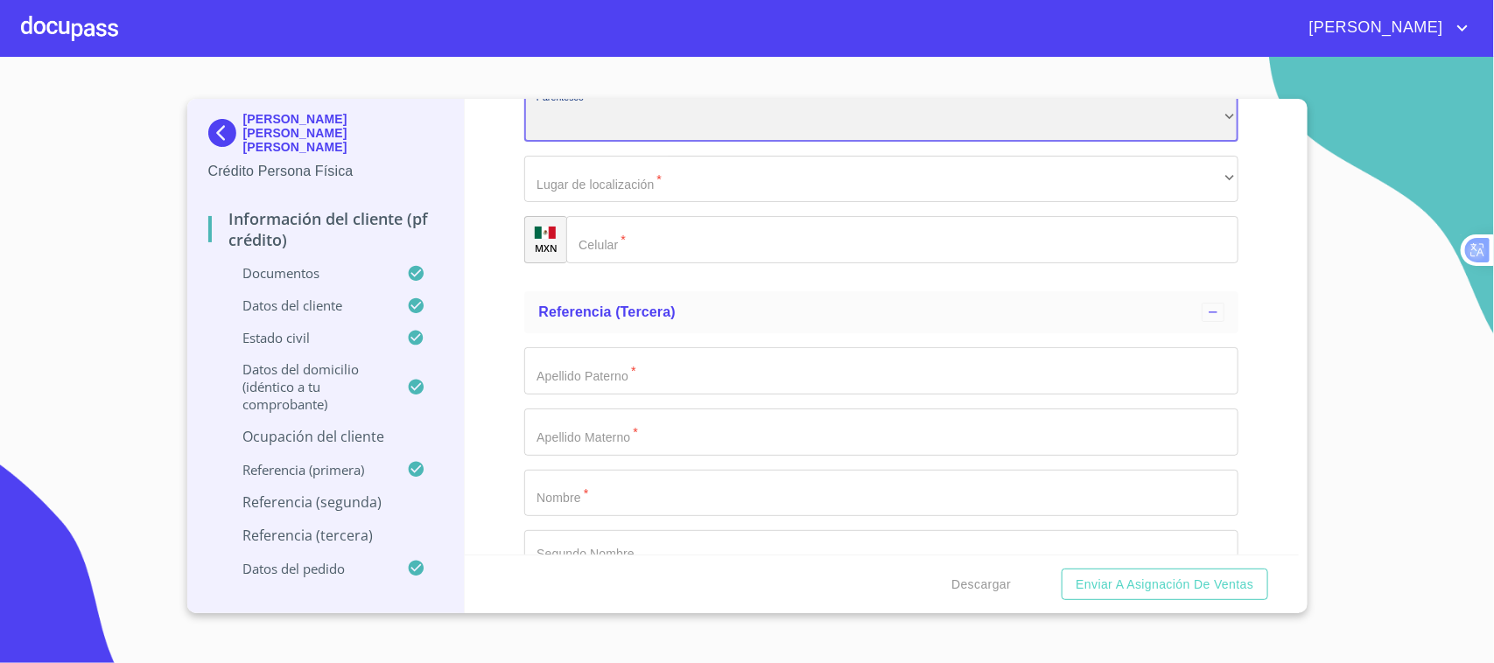
click at [622, 142] on div "​" at bounding box center [881, 117] width 714 height 47
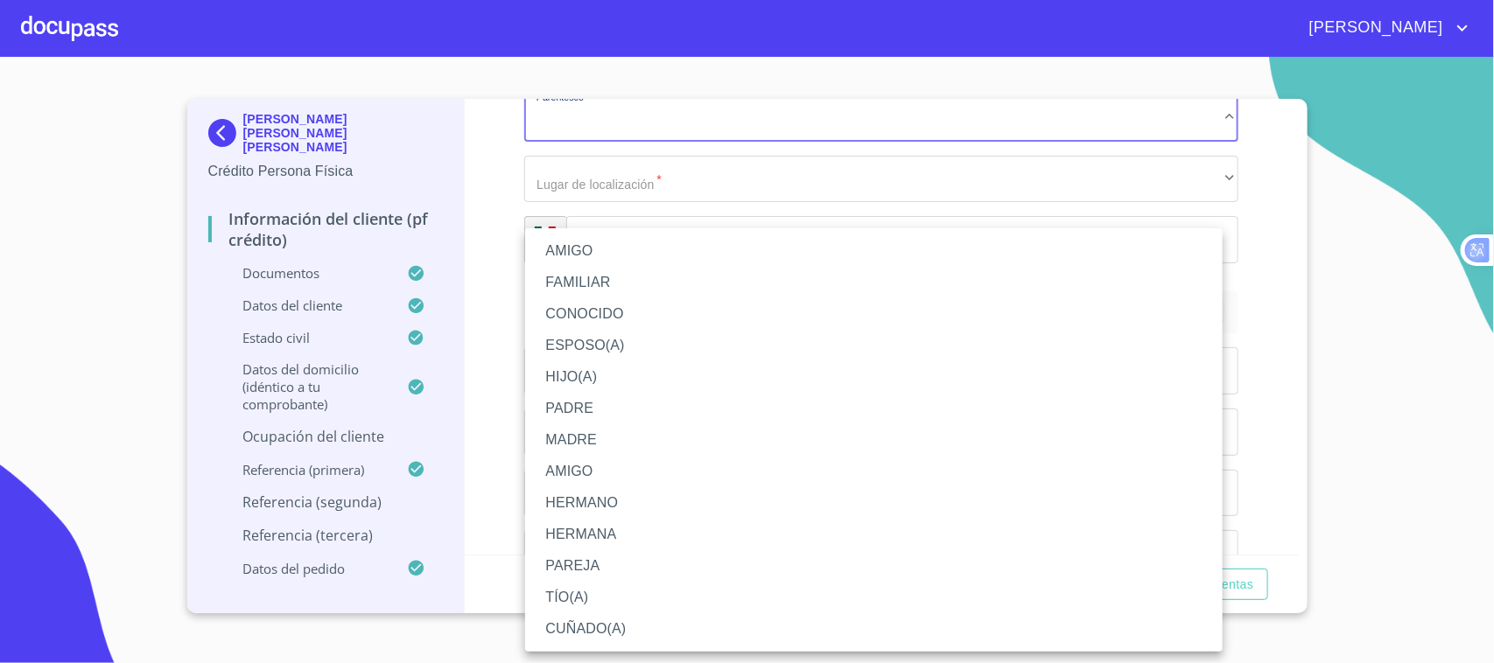
click at [596, 249] on li "AMIGO" at bounding box center [873, 250] width 697 height 31
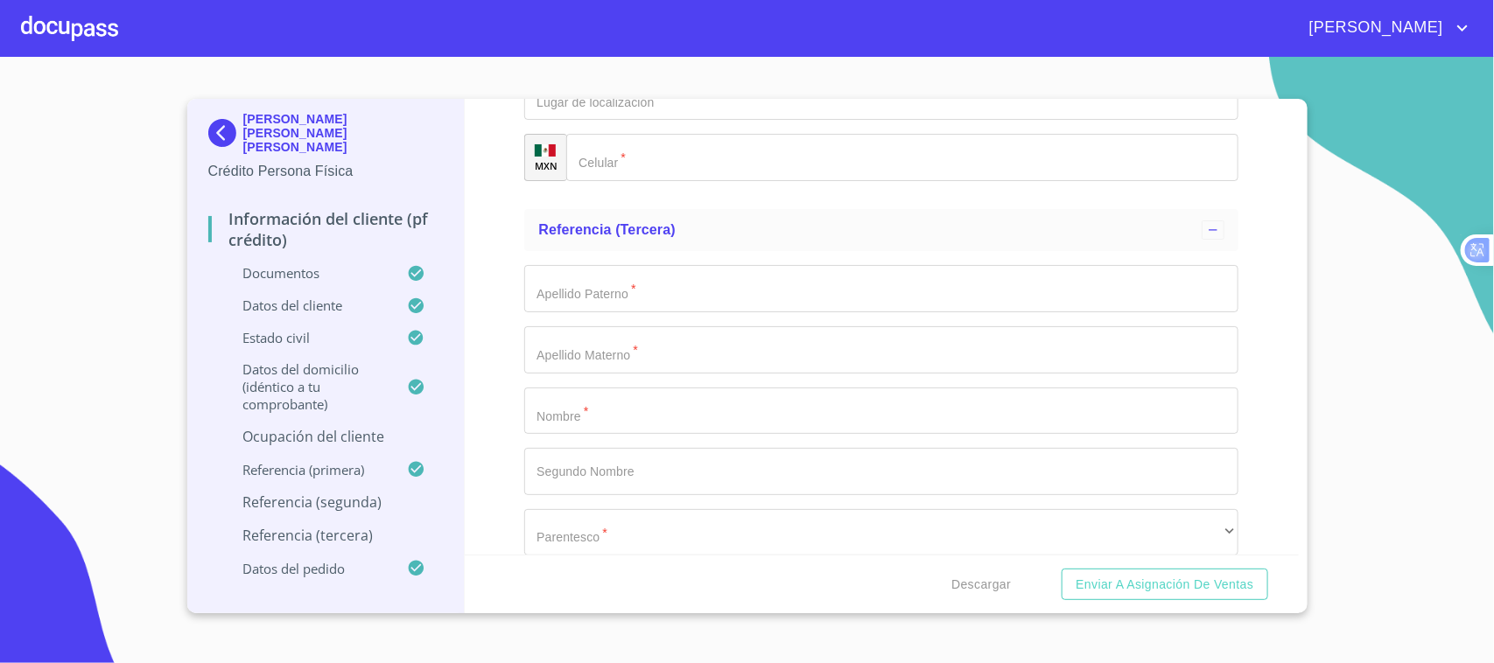
scroll to position [9307, 0]
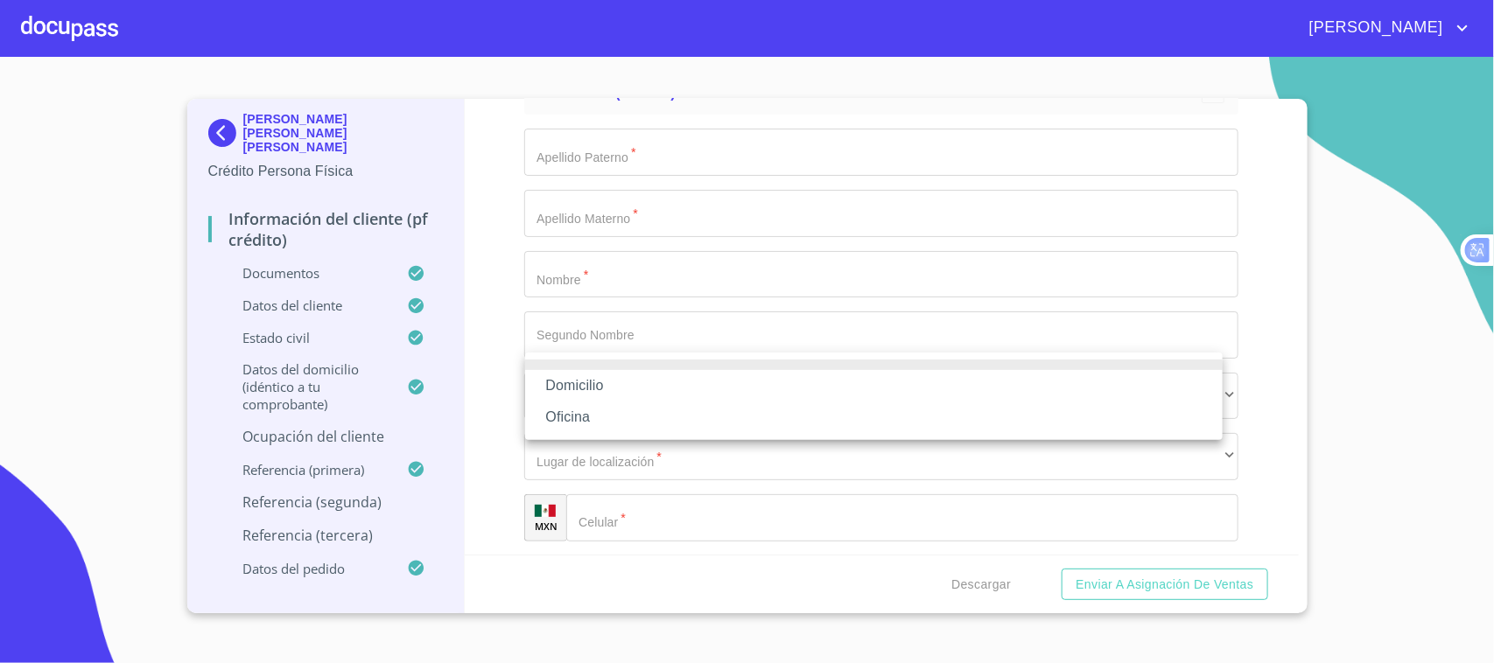
click at [671, 381] on li "Domicilio" at bounding box center [873, 385] width 697 height 31
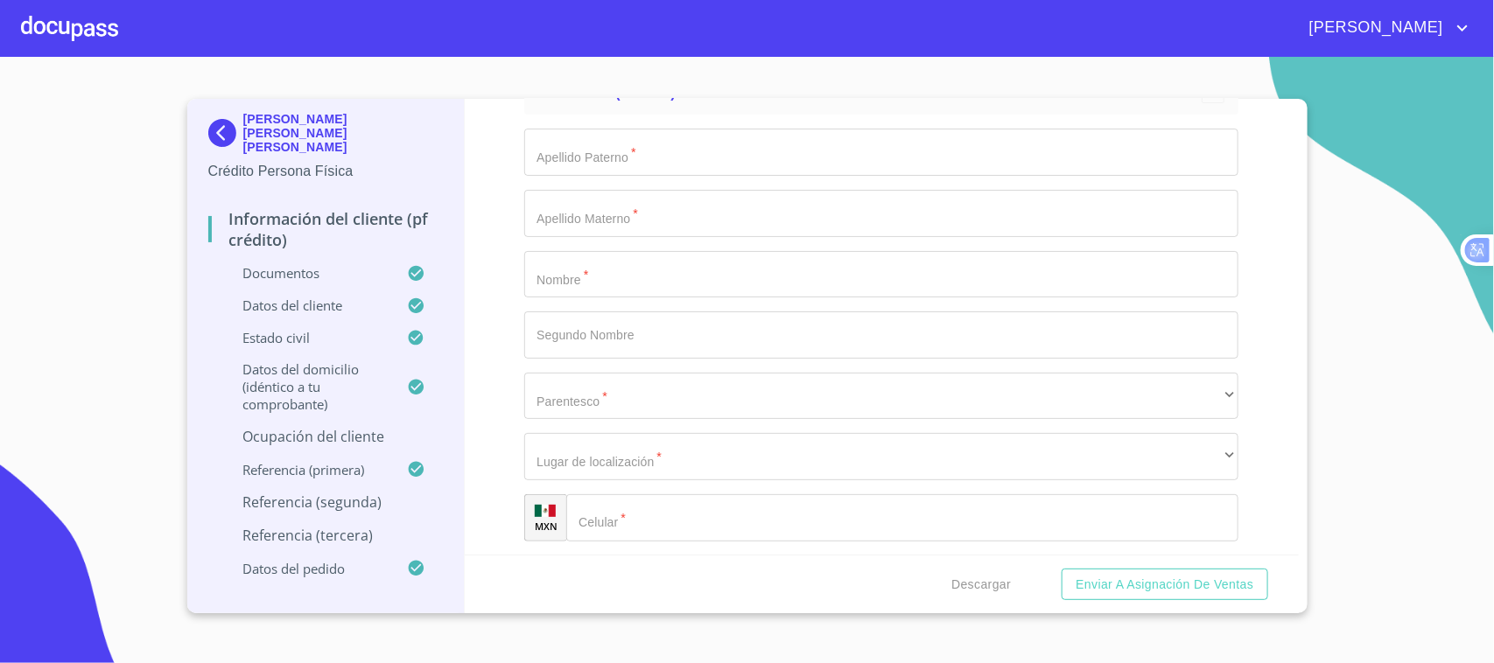
click at [698, 45] on input "Documento de identificación.   *" at bounding box center [902, 20] width 672 height 47
type input "[PHONE_NUMBER]"
type input "[PERSON_NAME]"
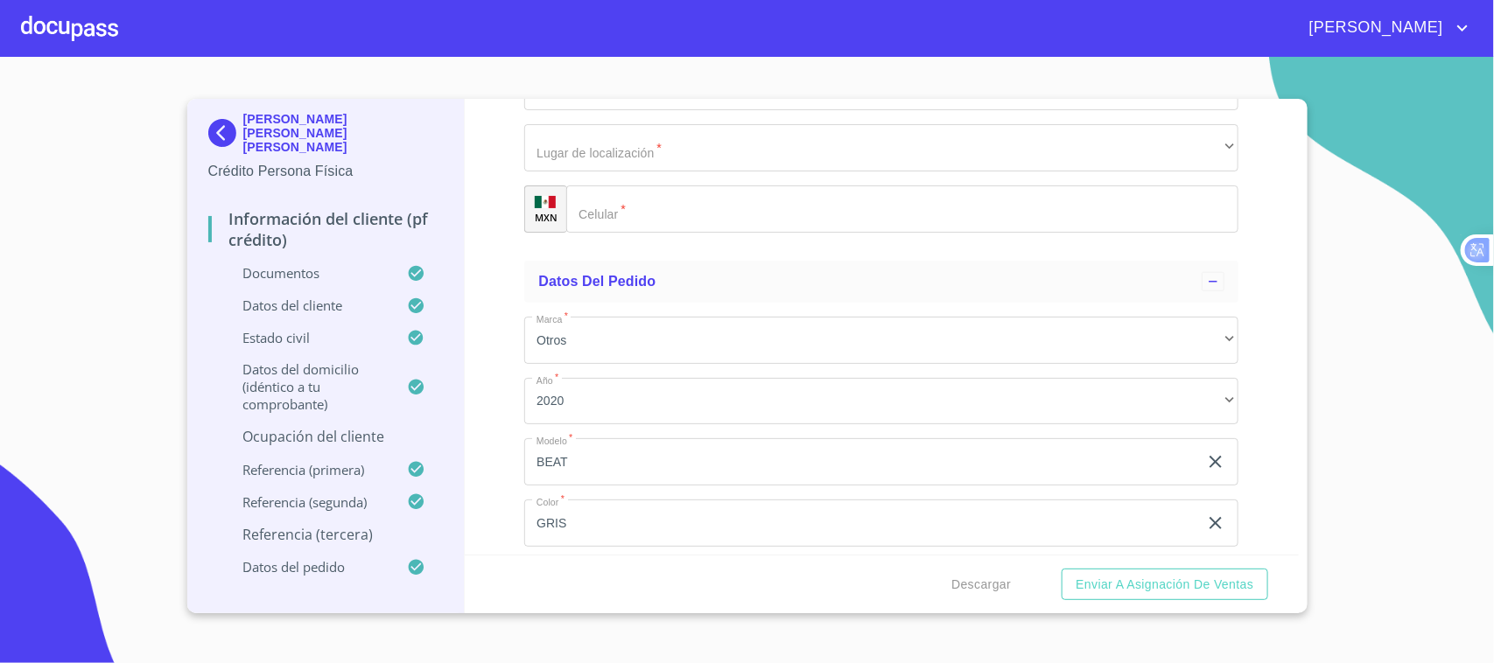
type input "[PERSON_NAME]"
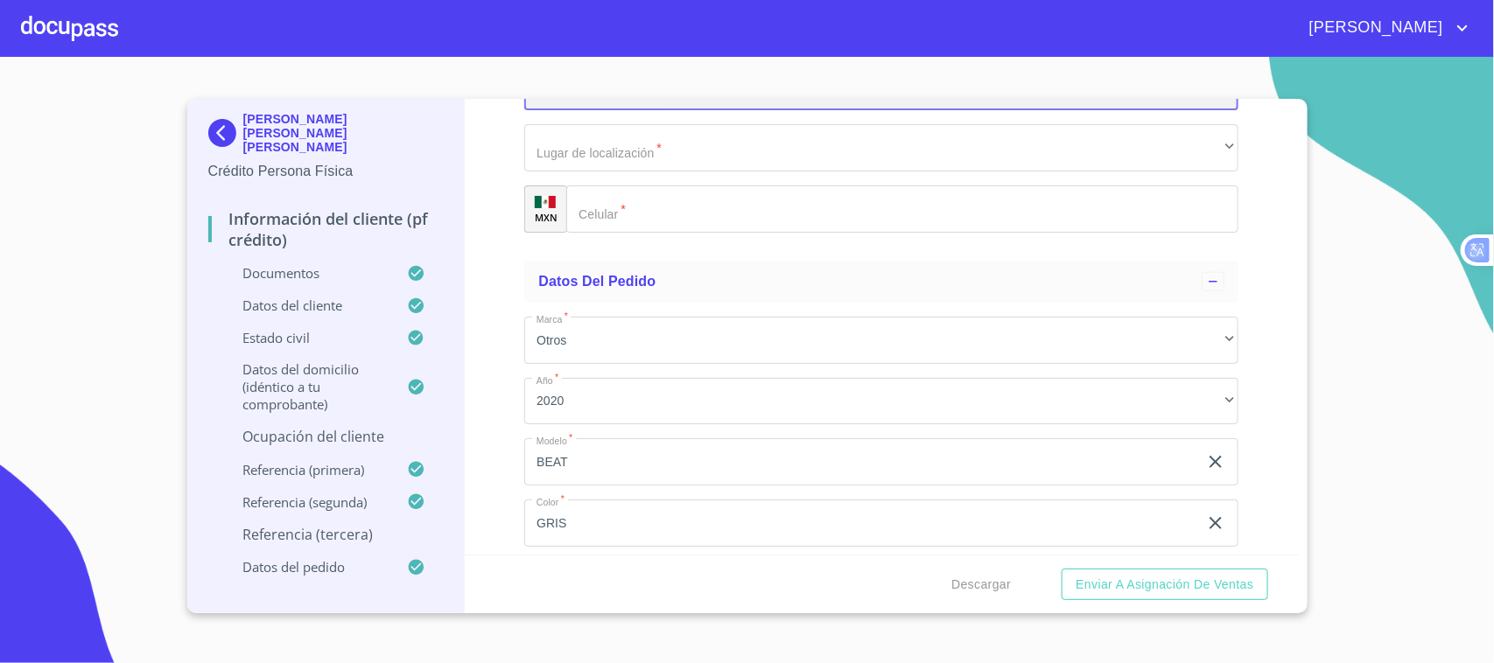
click at [622, 111] on div "​" at bounding box center [881, 87] width 714 height 47
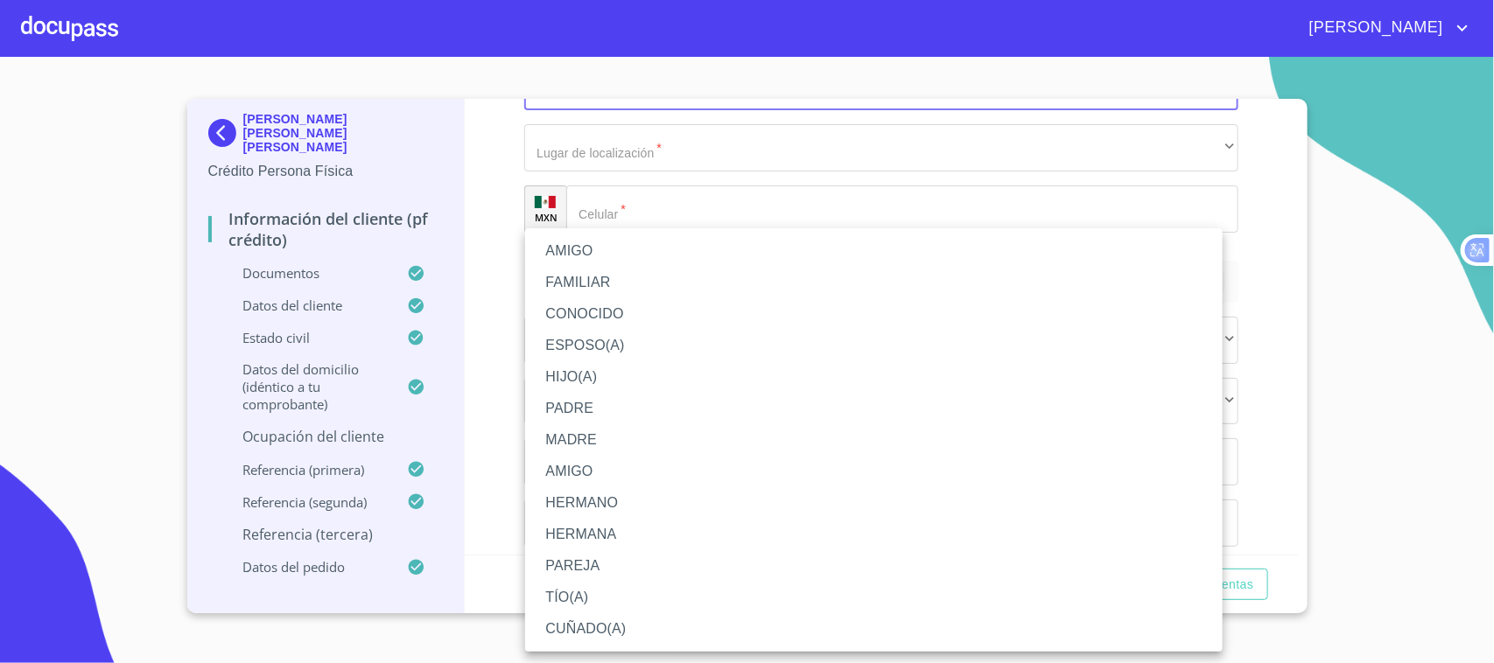
click at [582, 247] on li "AMIGO" at bounding box center [873, 250] width 697 height 31
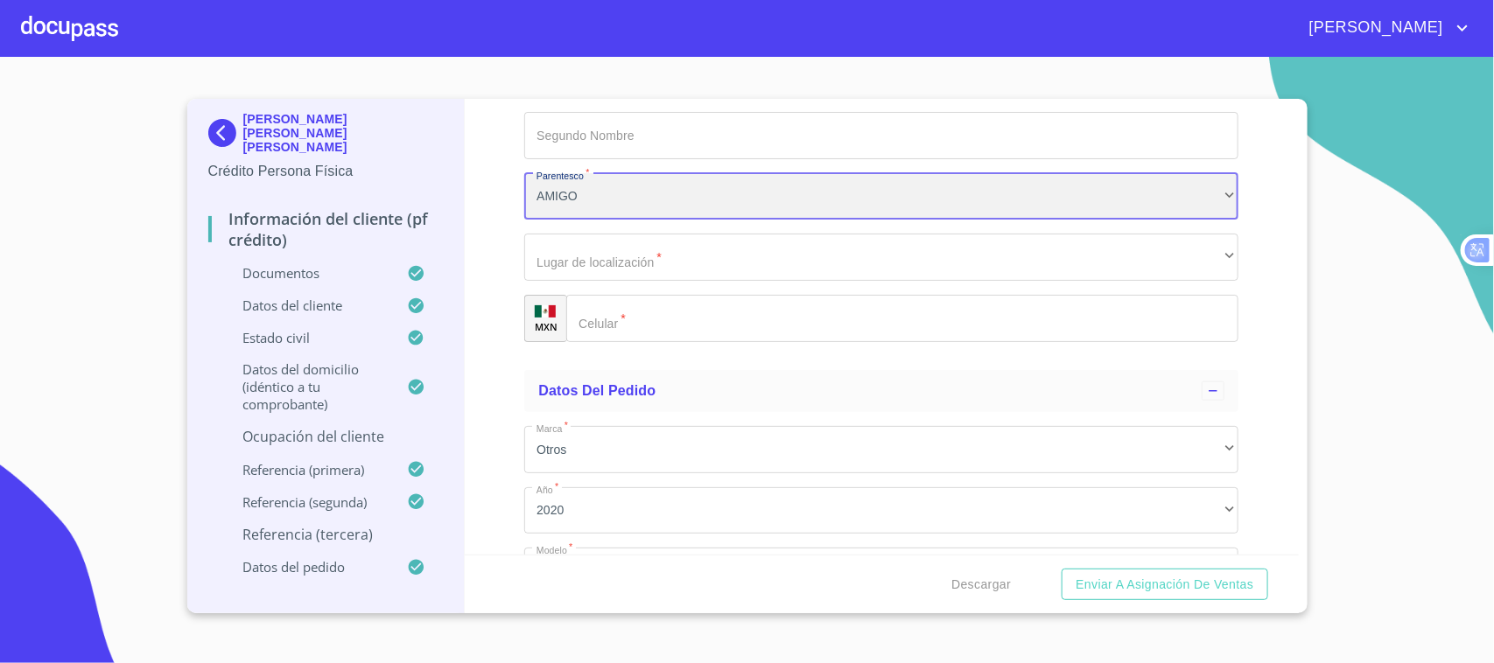
scroll to position [9729, 0]
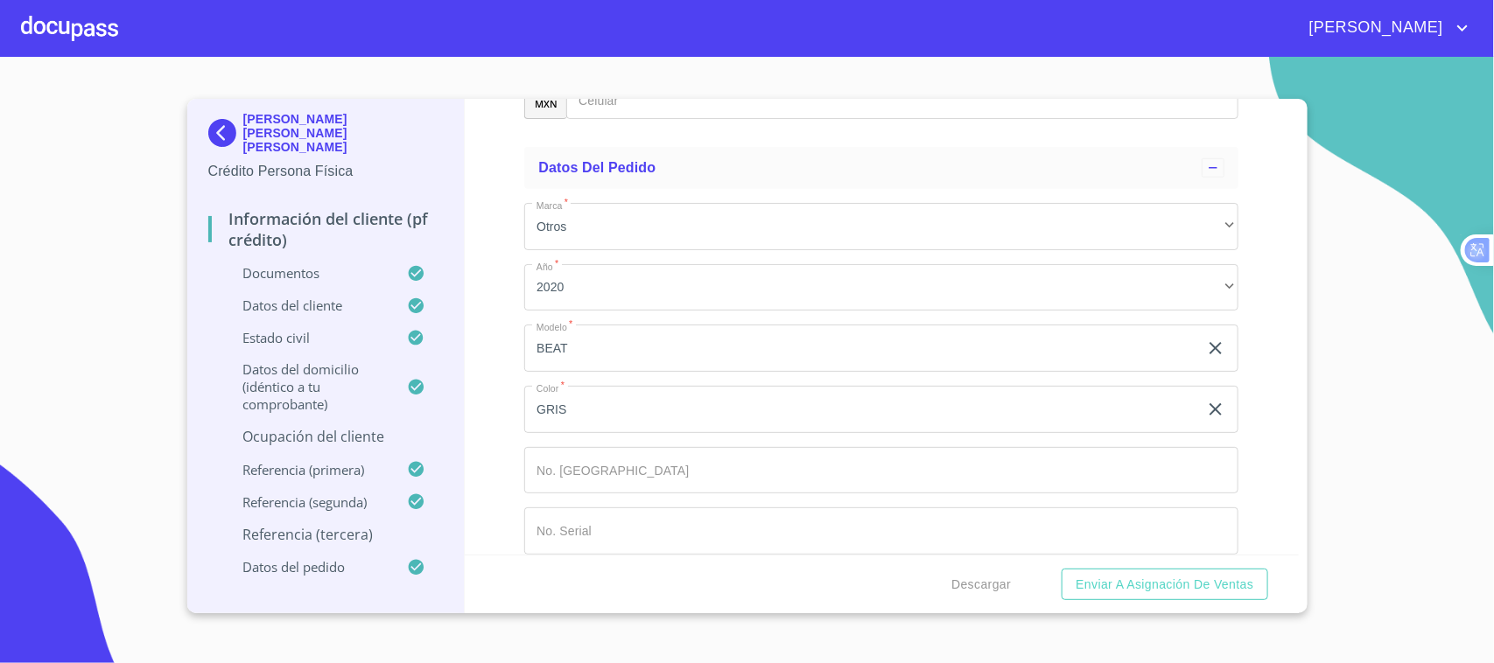
click at [591, 58] on div "​" at bounding box center [881, 33] width 714 height 47
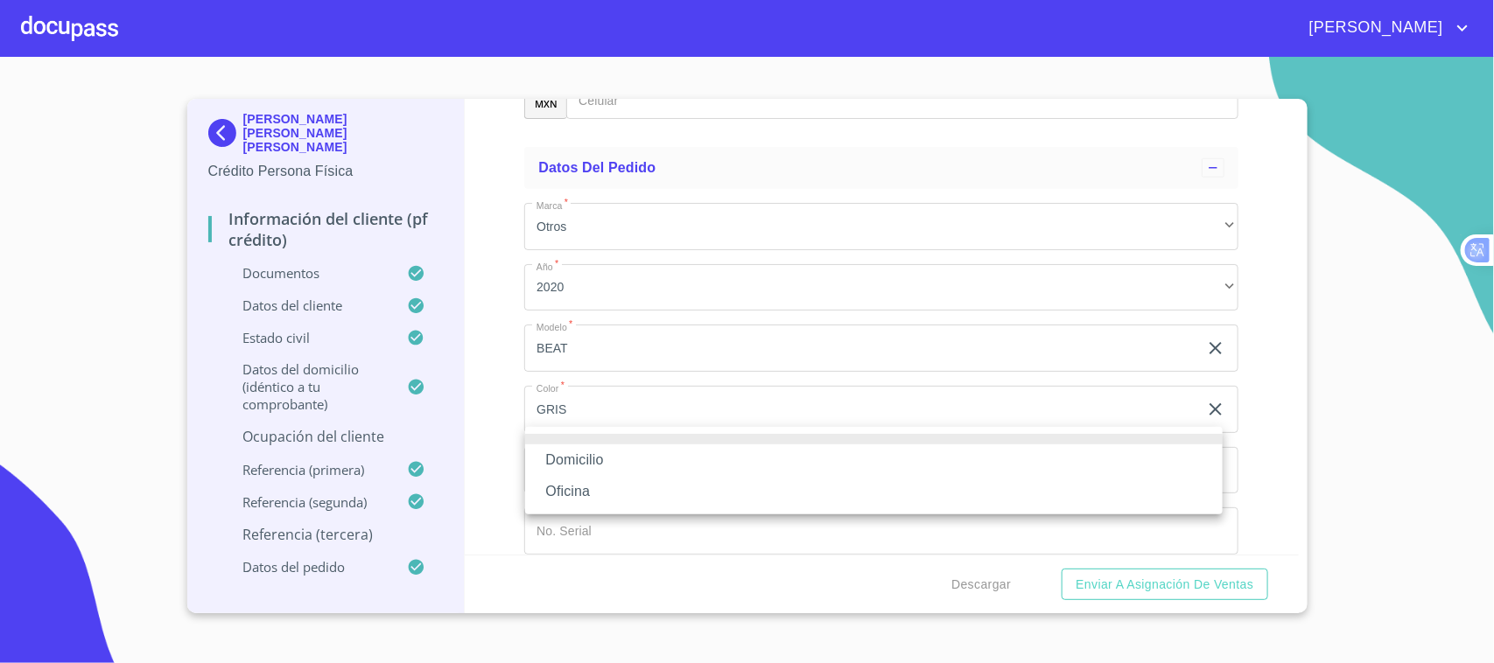
click at [601, 456] on li "Domicilio" at bounding box center [873, 459] width 697 height 31
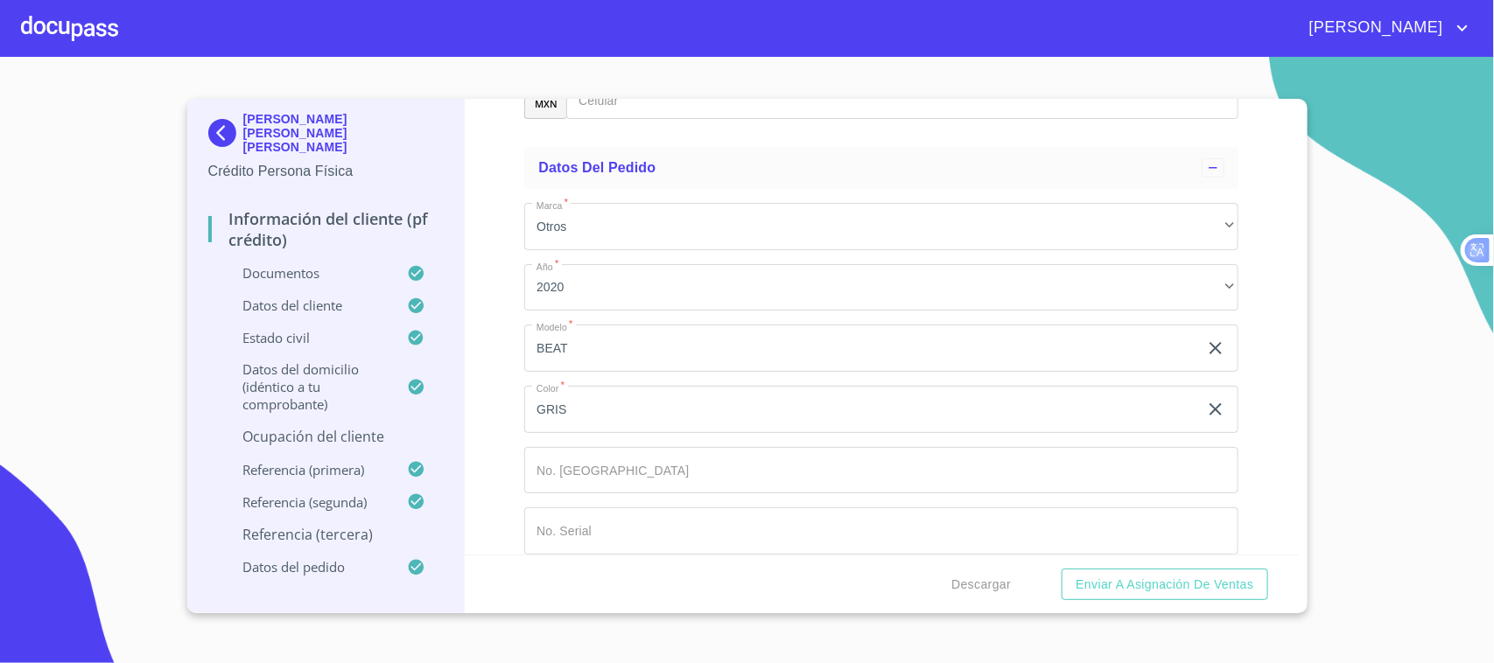
click at [672, 119] on input "Documento de identificación.   *" at bounding box center [902, 95] width 672 height 47
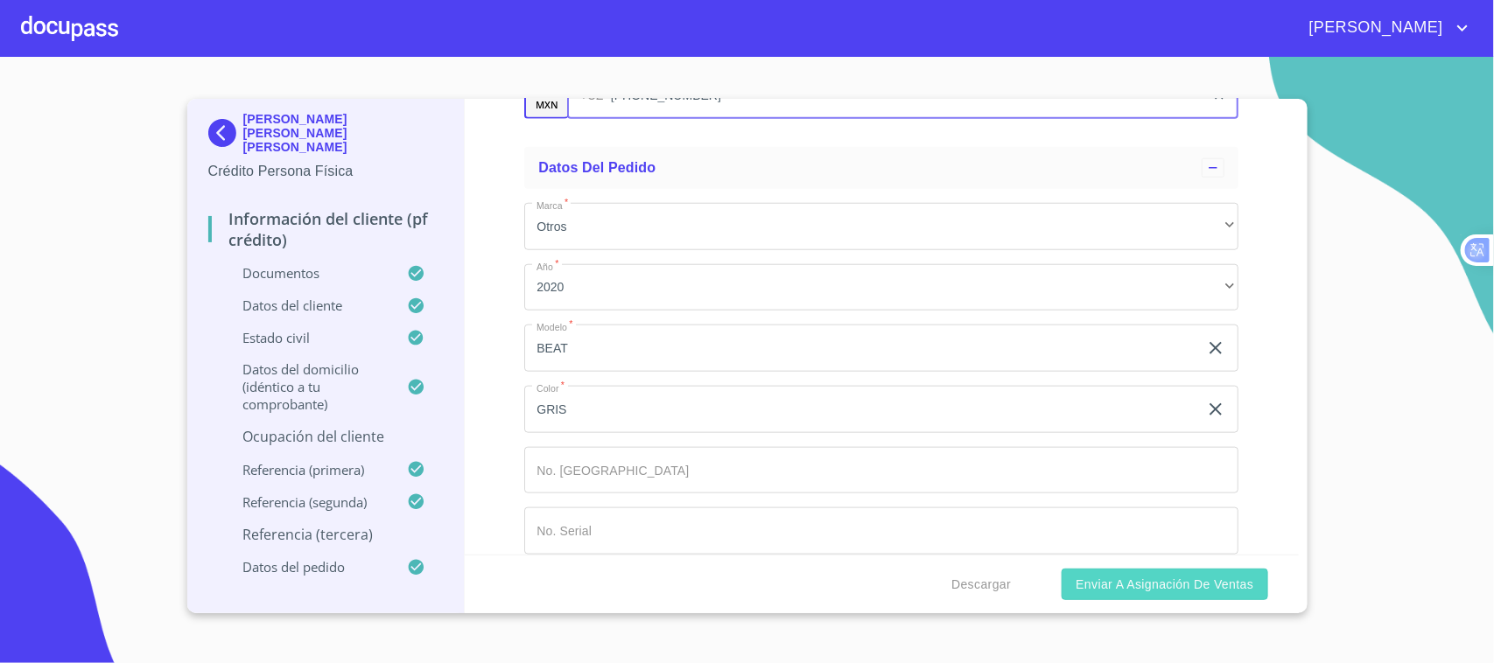
type input "[PHONE_NUMBER]"
click at [1156, 584] on span "Enviar a Asignación de Ventas" at bounding box center [1164, 585] width 178 height 22
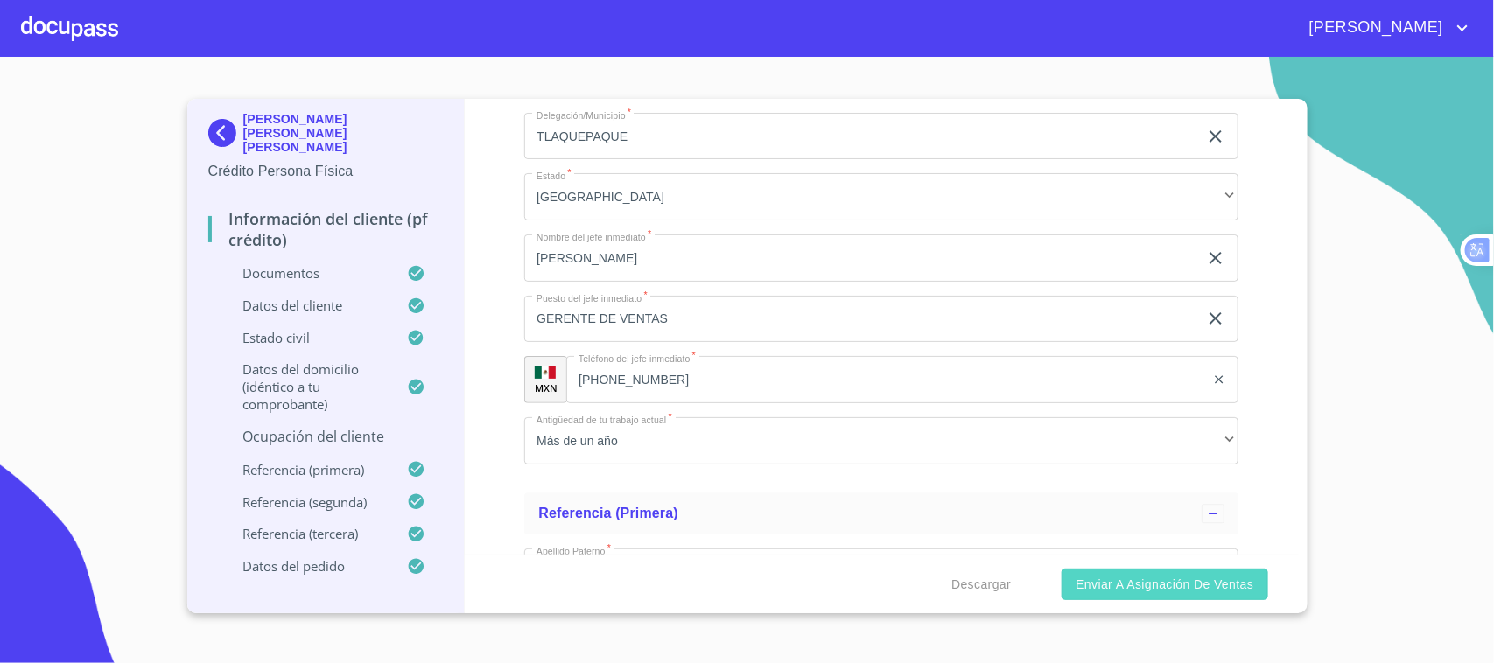
type input "DISTRIBUCION DE COMPONENTES ELECTRONICOS"
click at [1127, 583] on span "Enviar a Asignación de Ventas" at bounding box center [1164, 585] width 178 height 22
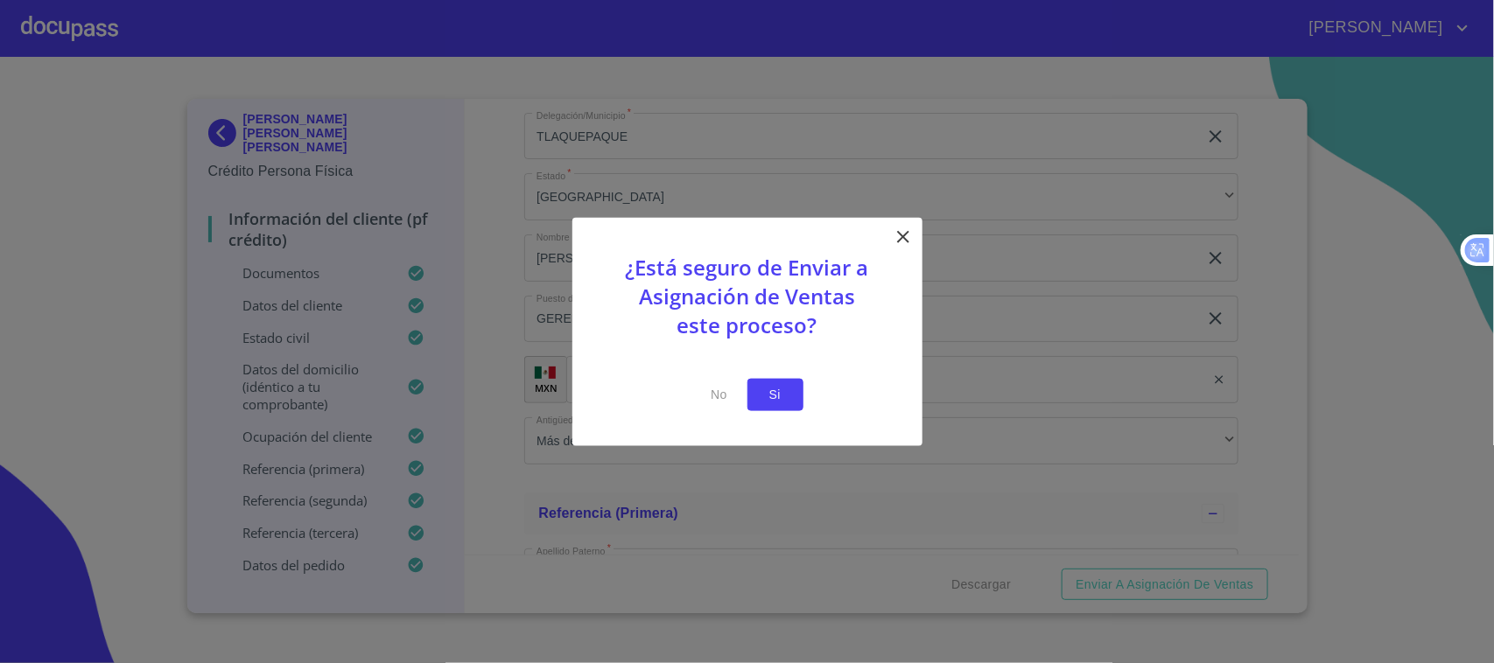
click at [789, 402] on button "Si" at bounding box center [775, 395] width 56 height 32
click at [779, 390] on span "Si" at bounding box center [775, 395] width 28 height 22
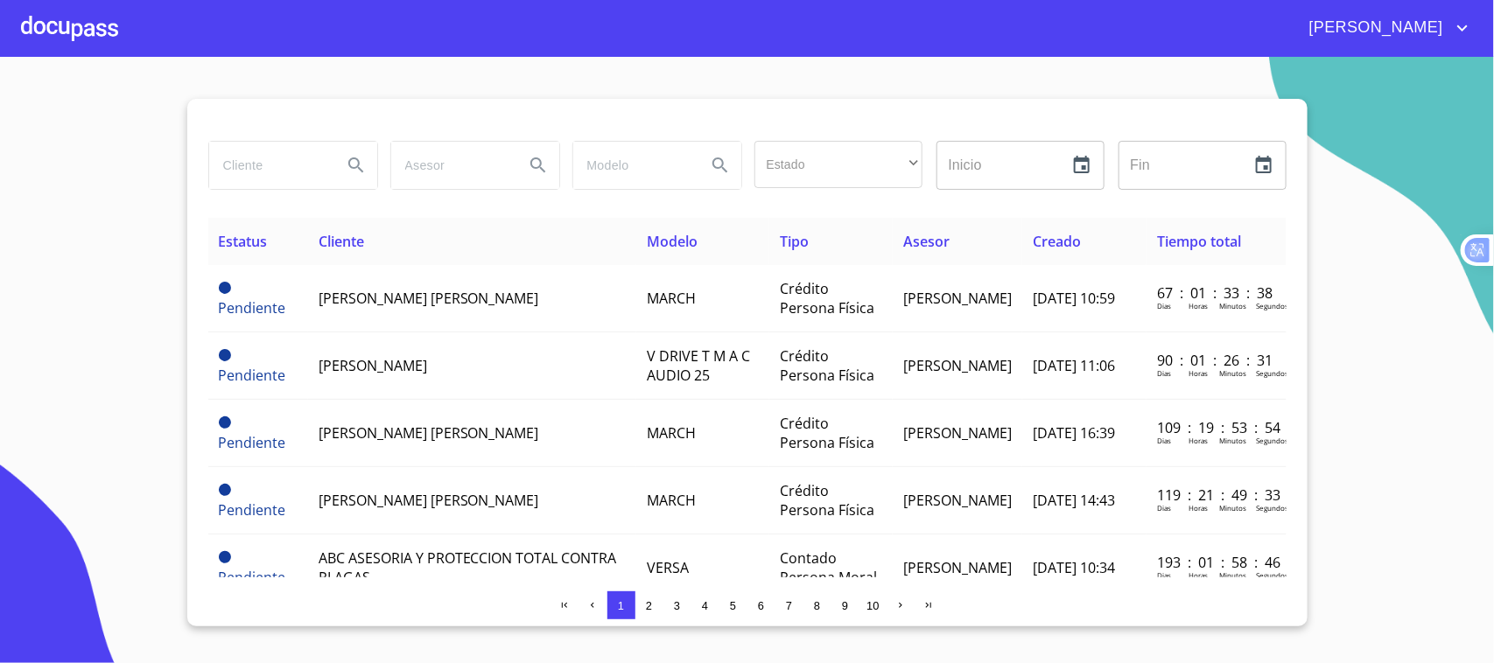
click at [73, 32] on div at bounding box center [69, 28] width 97 height 56
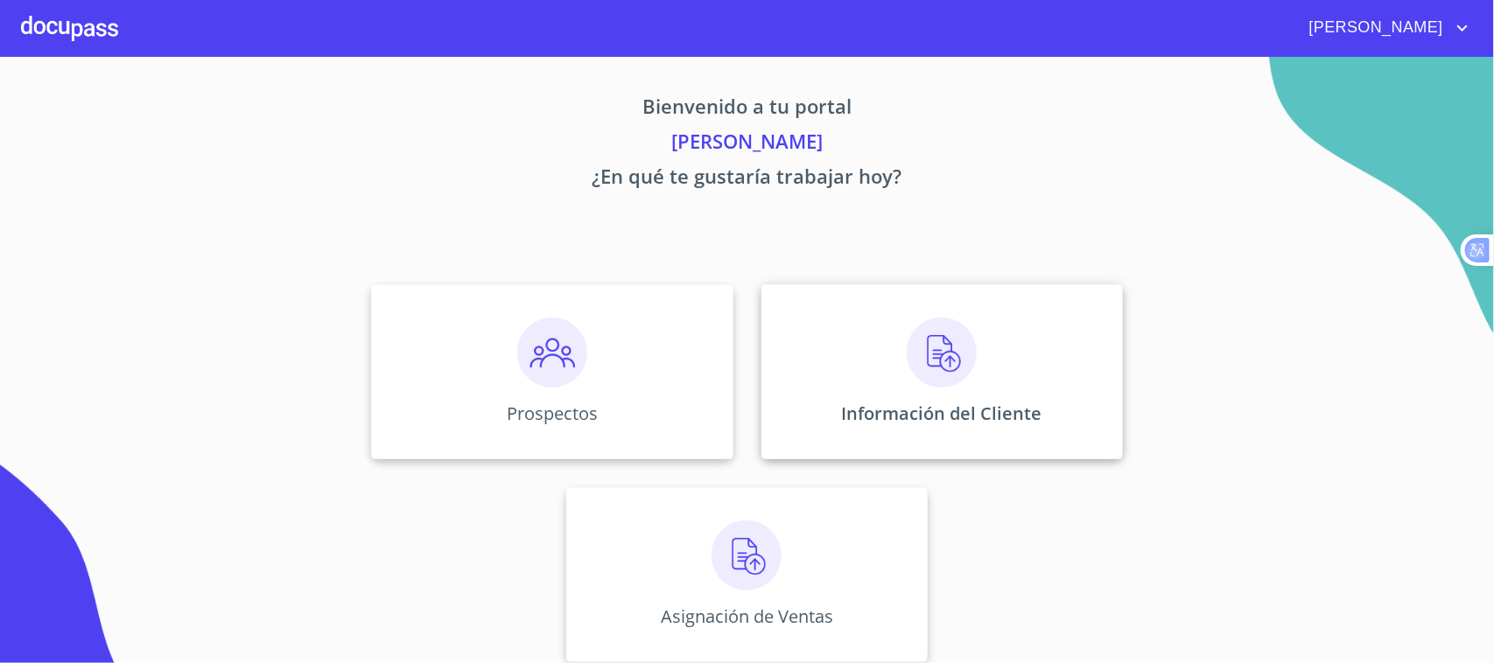
click at [920, 388] on div "Información del Cliente" at bounding box center [941, 371] width 361 height 175
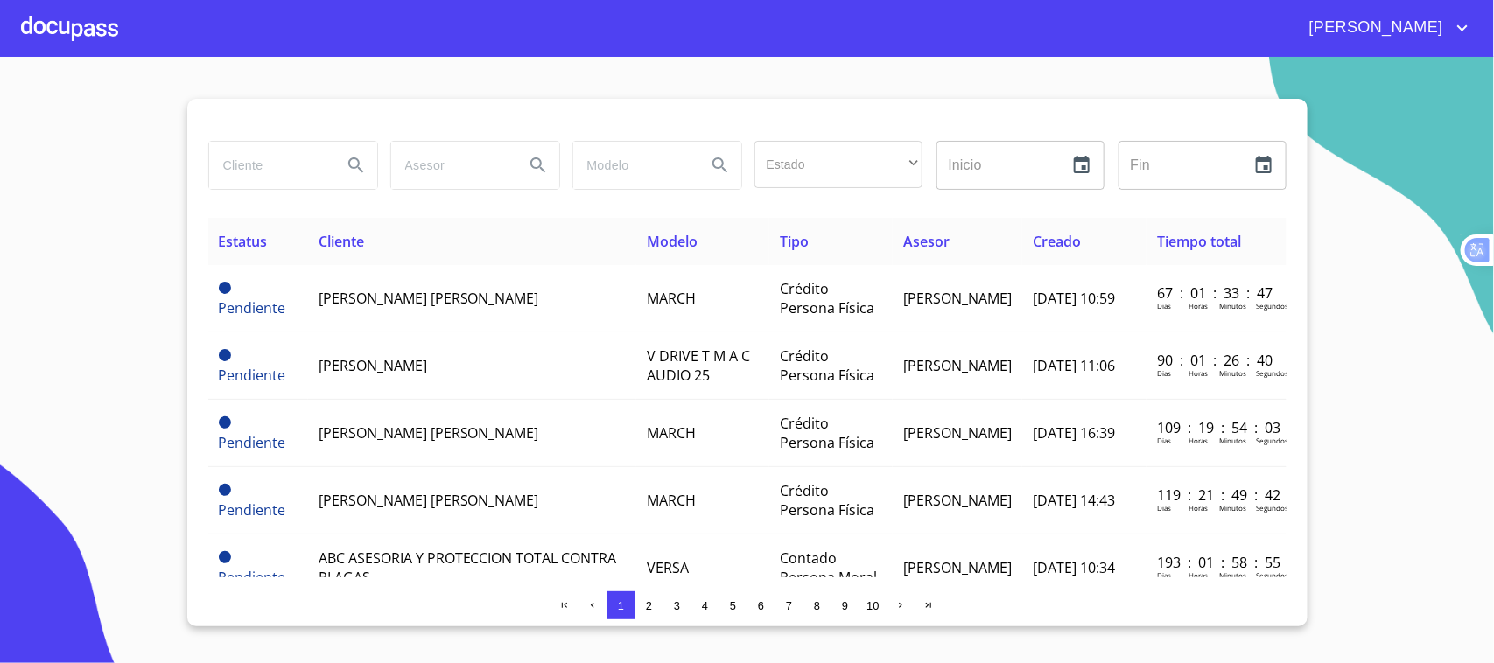
click at [674, 606] on span "3" at bounding box center [677, 605] width 6 height 13
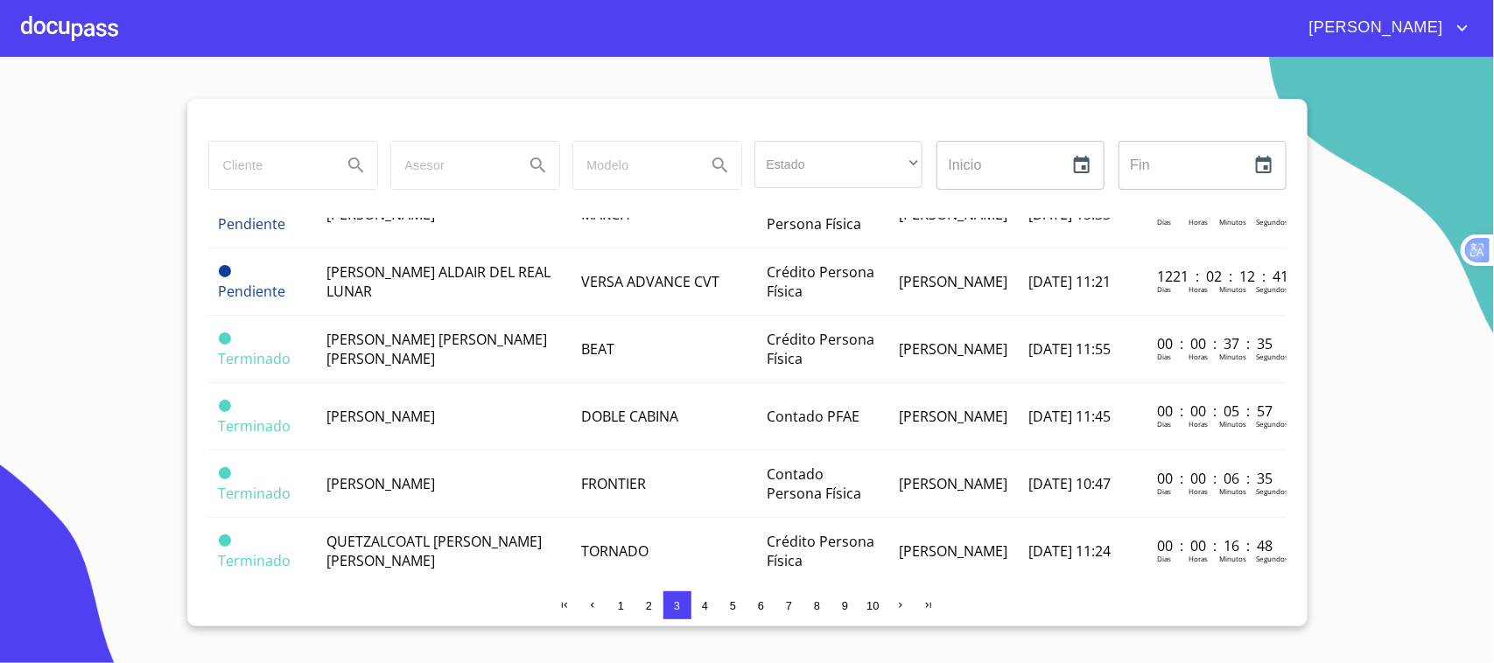
scroll to position [929, 0]
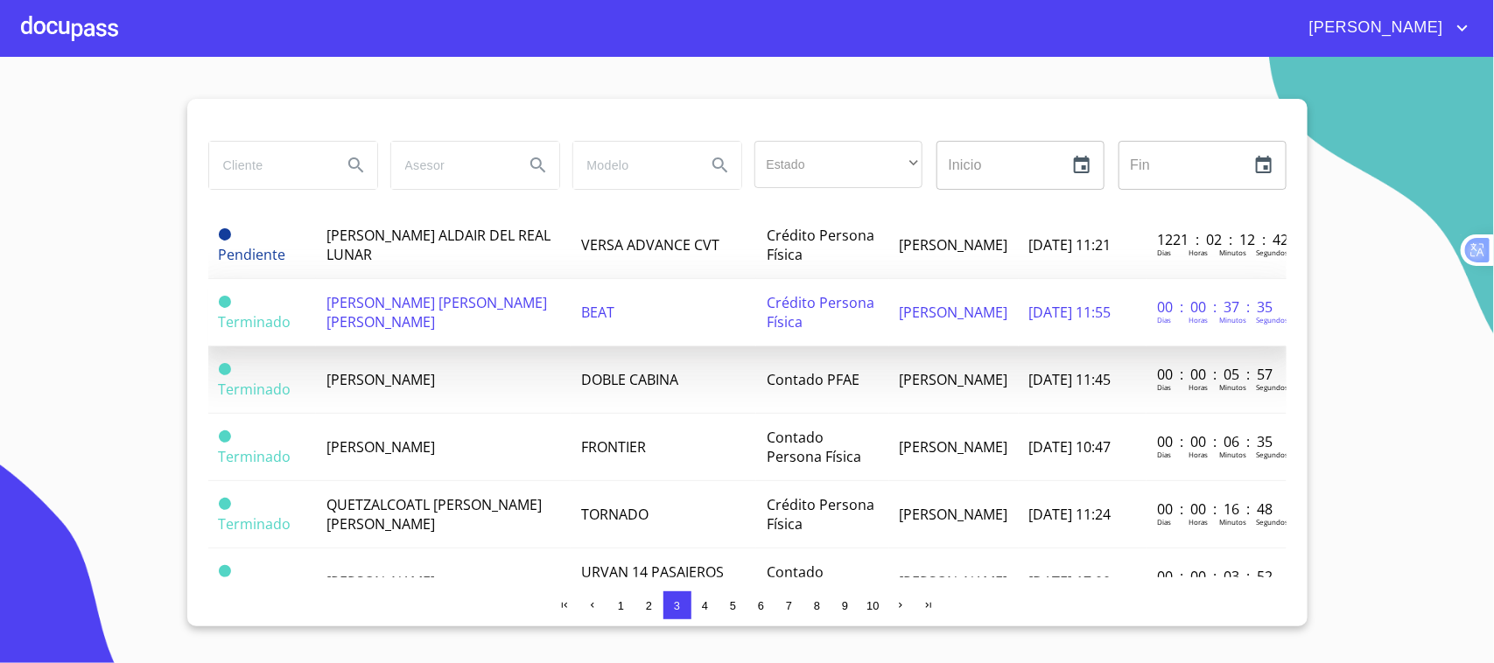
click at [456, 329] on td "[PERSON_NAME] [PERSON_NAME] [PERSON_NAME]" at bounding box center [443, 312] width 255 height 67
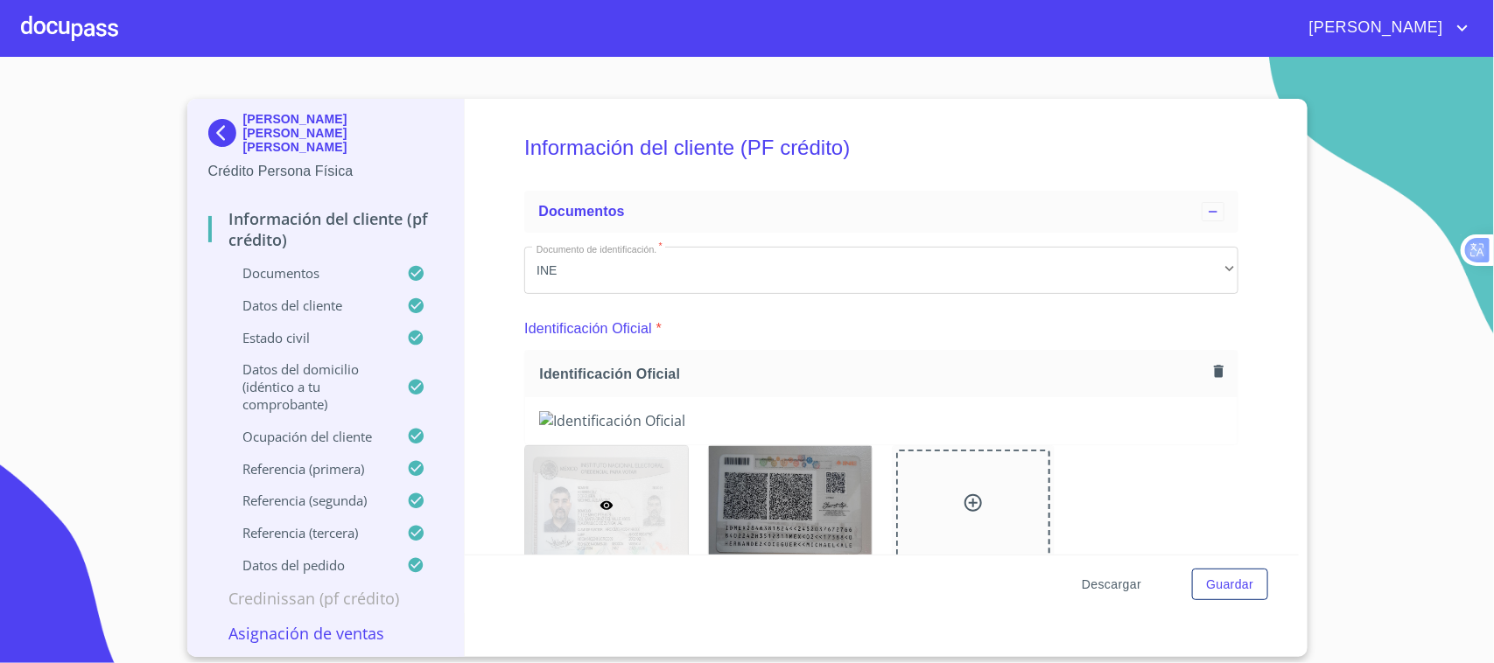
click at [1112, 588] on span "Descargar" at bounding box center [1110, 585] width 59 height 22
